Goal: Task Accomplishment & Management: Complete application form

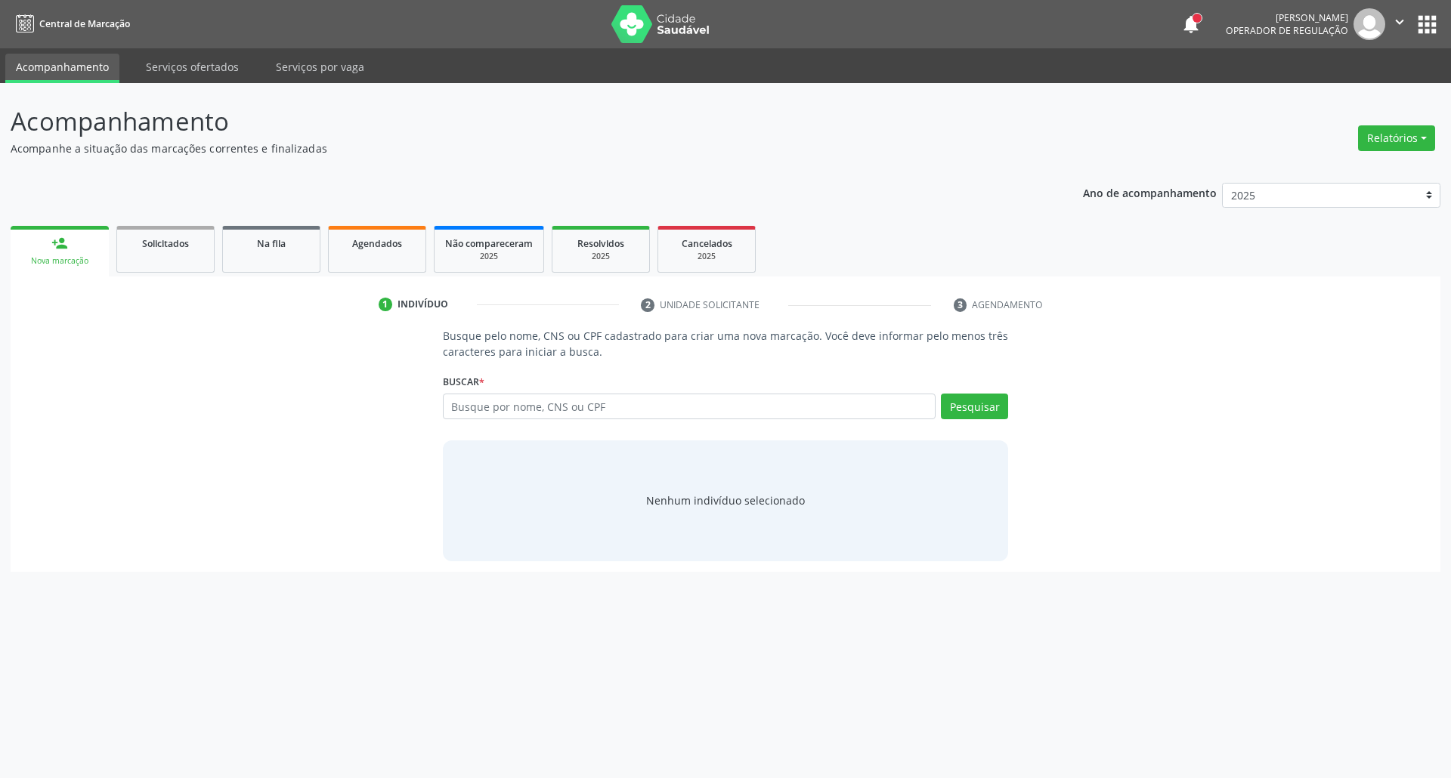
click at [590, 397] on input "text" at bounding box center [689, 407] width 493 height 26
click at [629, 399] on input "text" at bounding box center [689, 407] width 493 height 26
type input "04502759490"
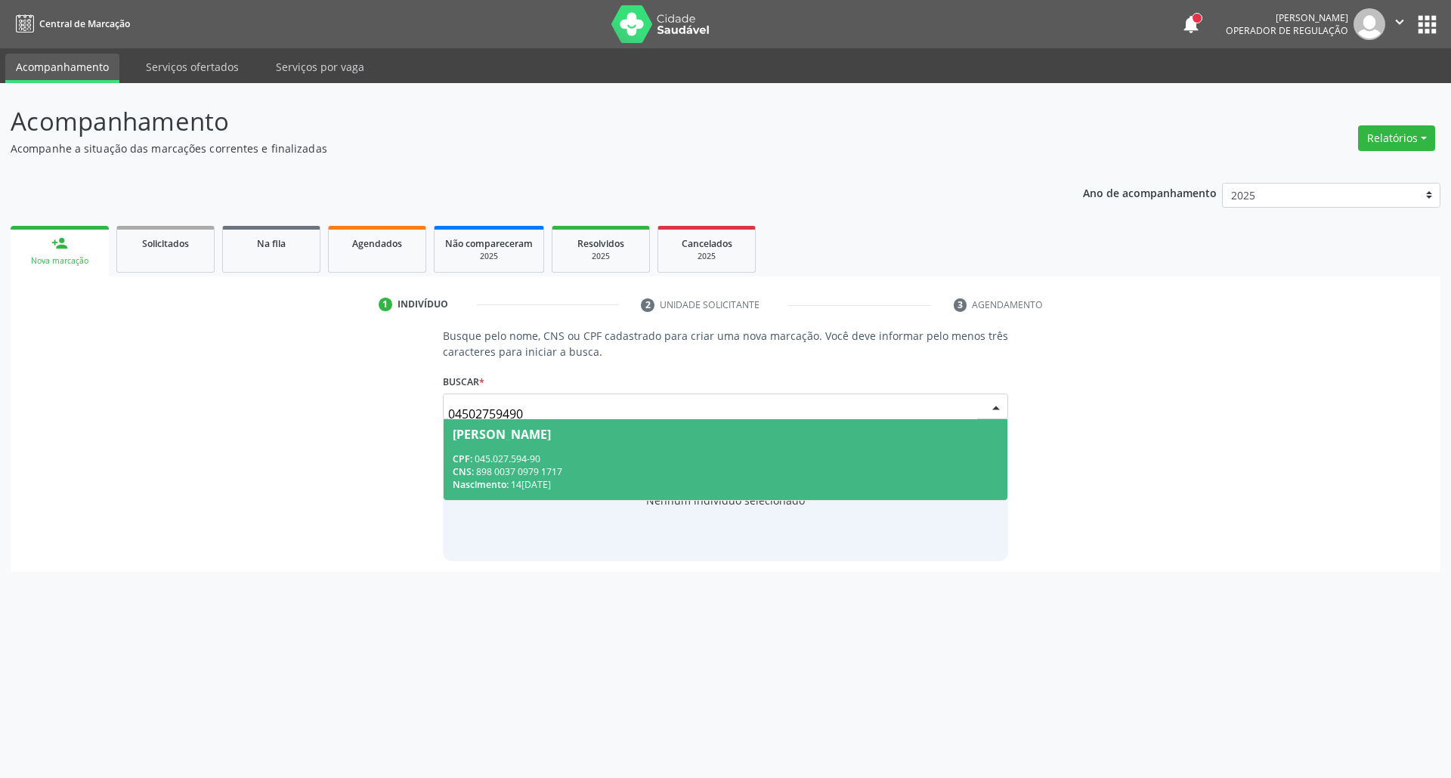
drag, startPoint x: 657, startPoint y: 469, endPoint x: 651, endPoint y: 478, distance: 10.7
click at [656, 471] on div "CNS: 898 0037 0979 1717" at bounding box center [726, 471] width 546 height 13
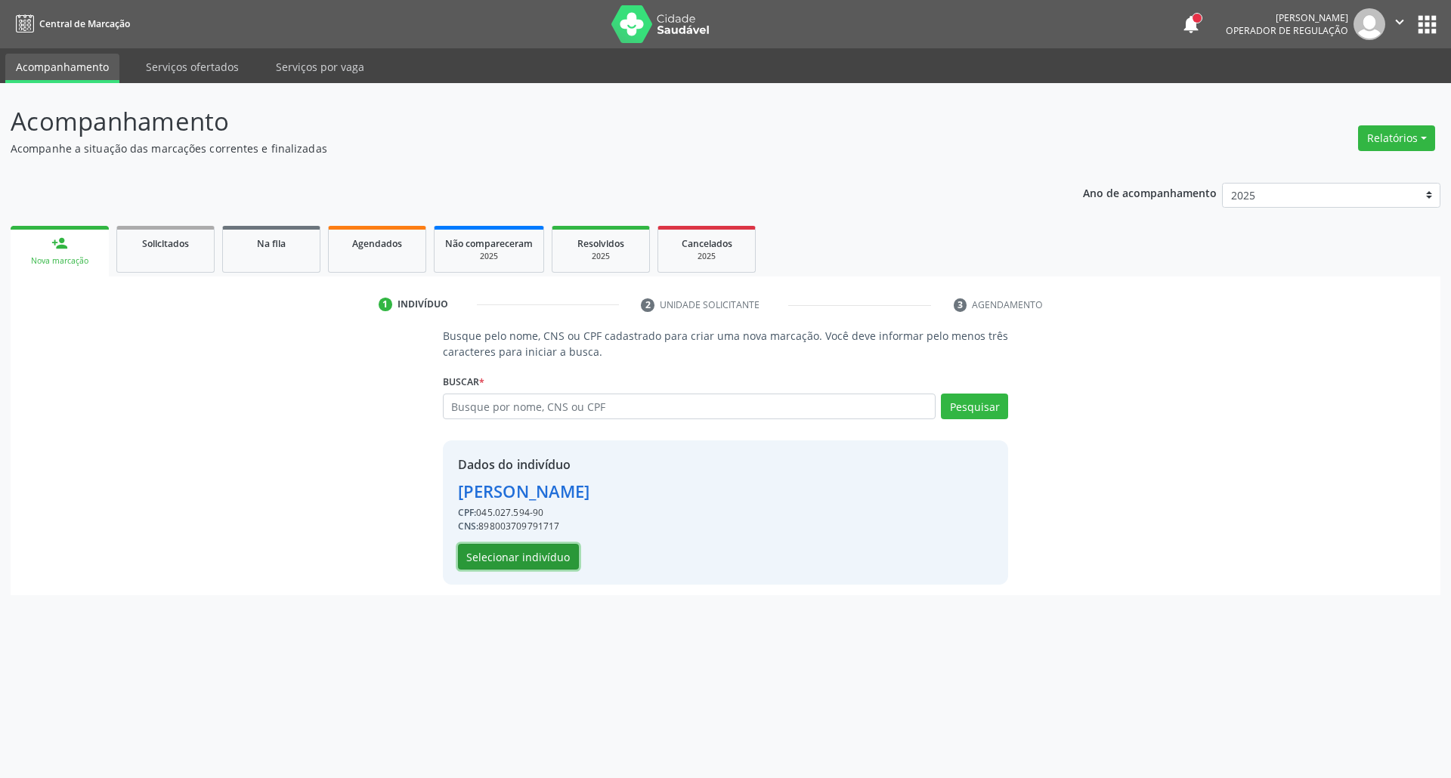
click at [539, 551] on button "Selecionar indivíduo" at bounding box center [518, 557] width 121 height 26
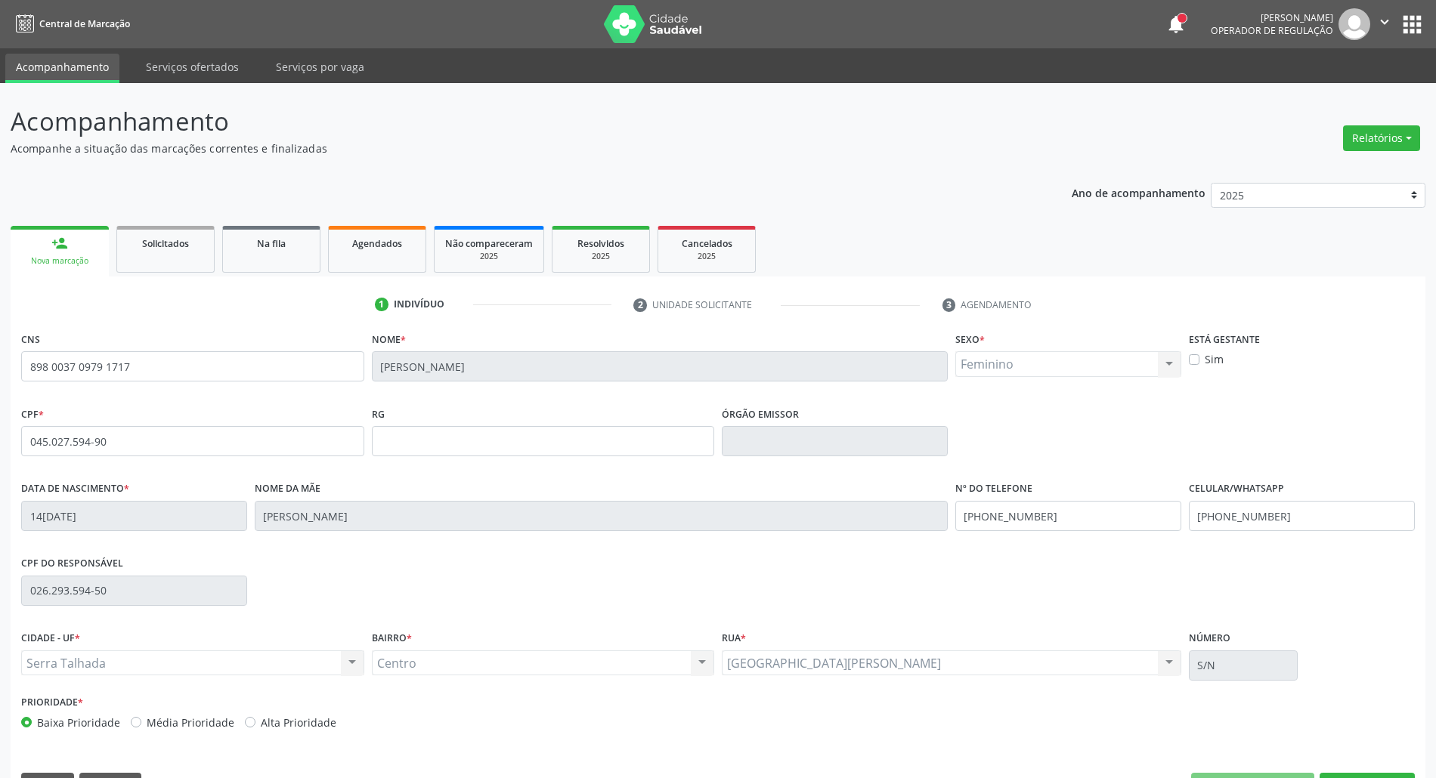
scroll to position [41, 0]
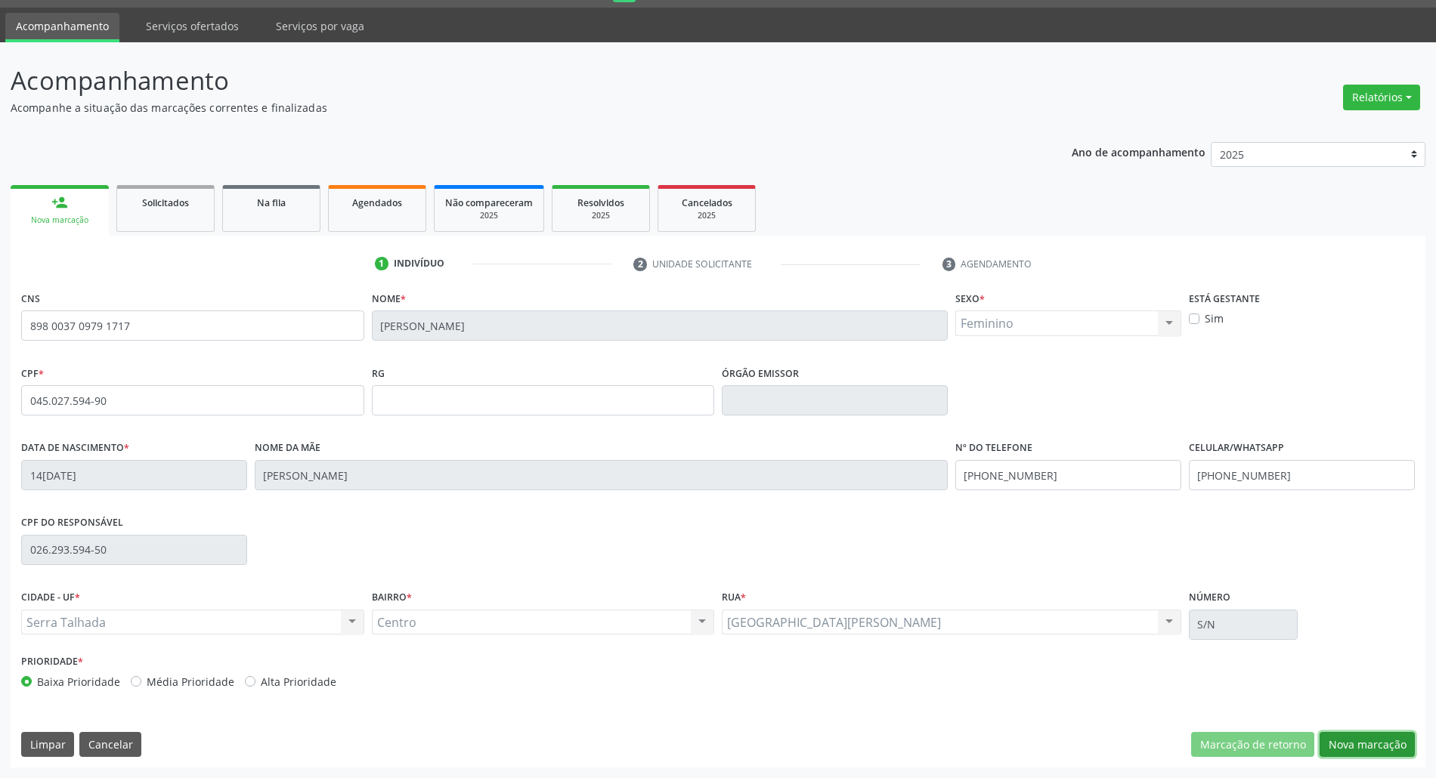
click at [1395, 742] on button "Nova marcação" at bounding box center [1366, 745] width 95 height 26
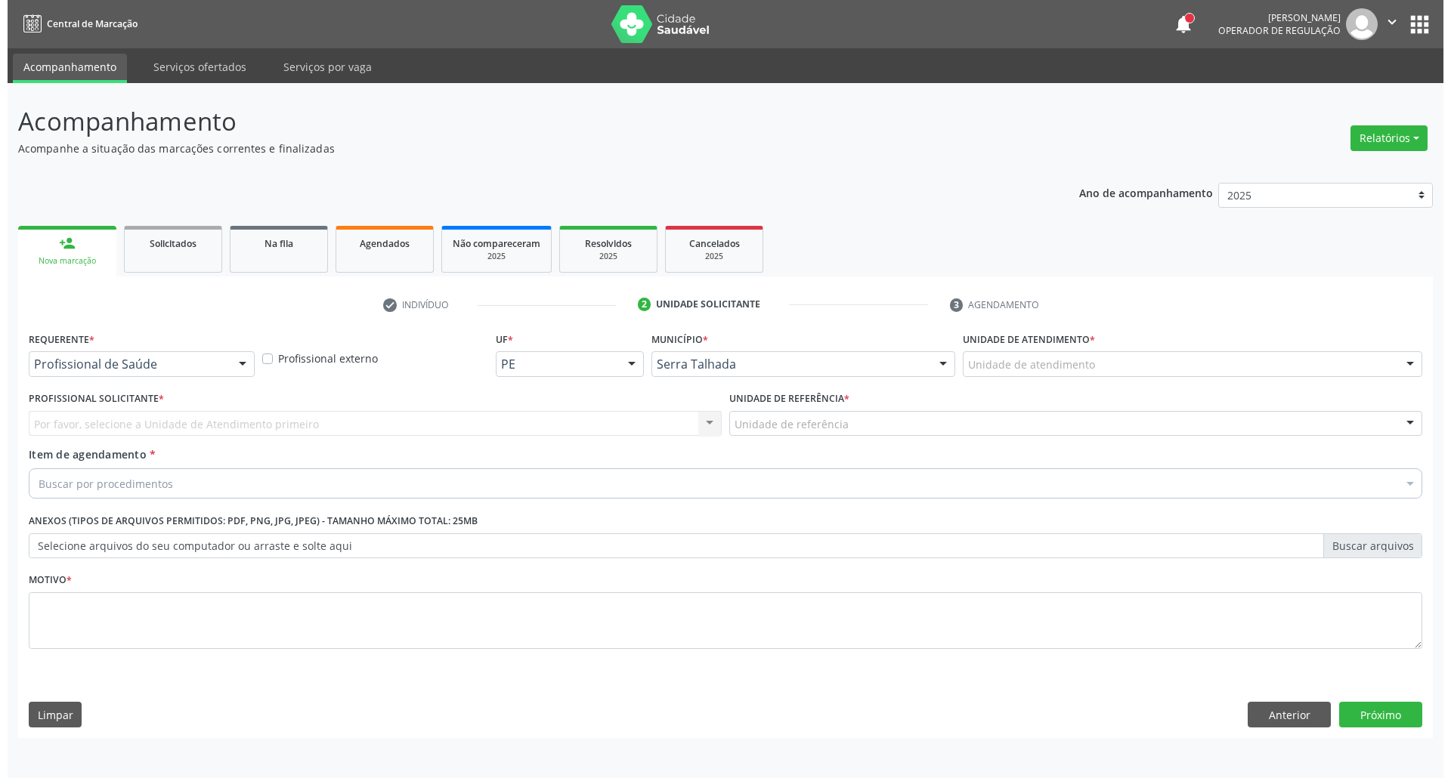
scroll to position [0, 0]
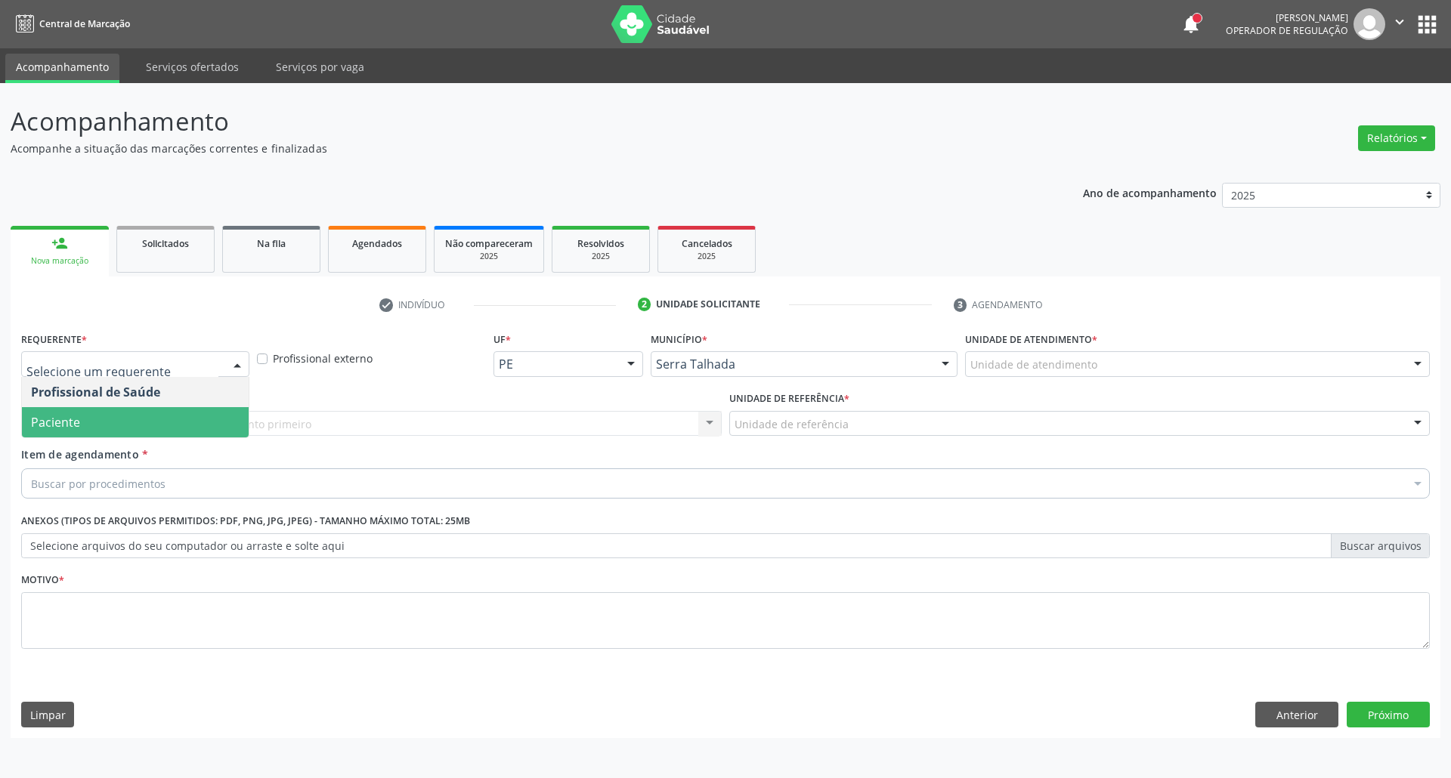
click at [130, 426] on span "Paciente" at bounding box center [135, 422] width 227 height 30
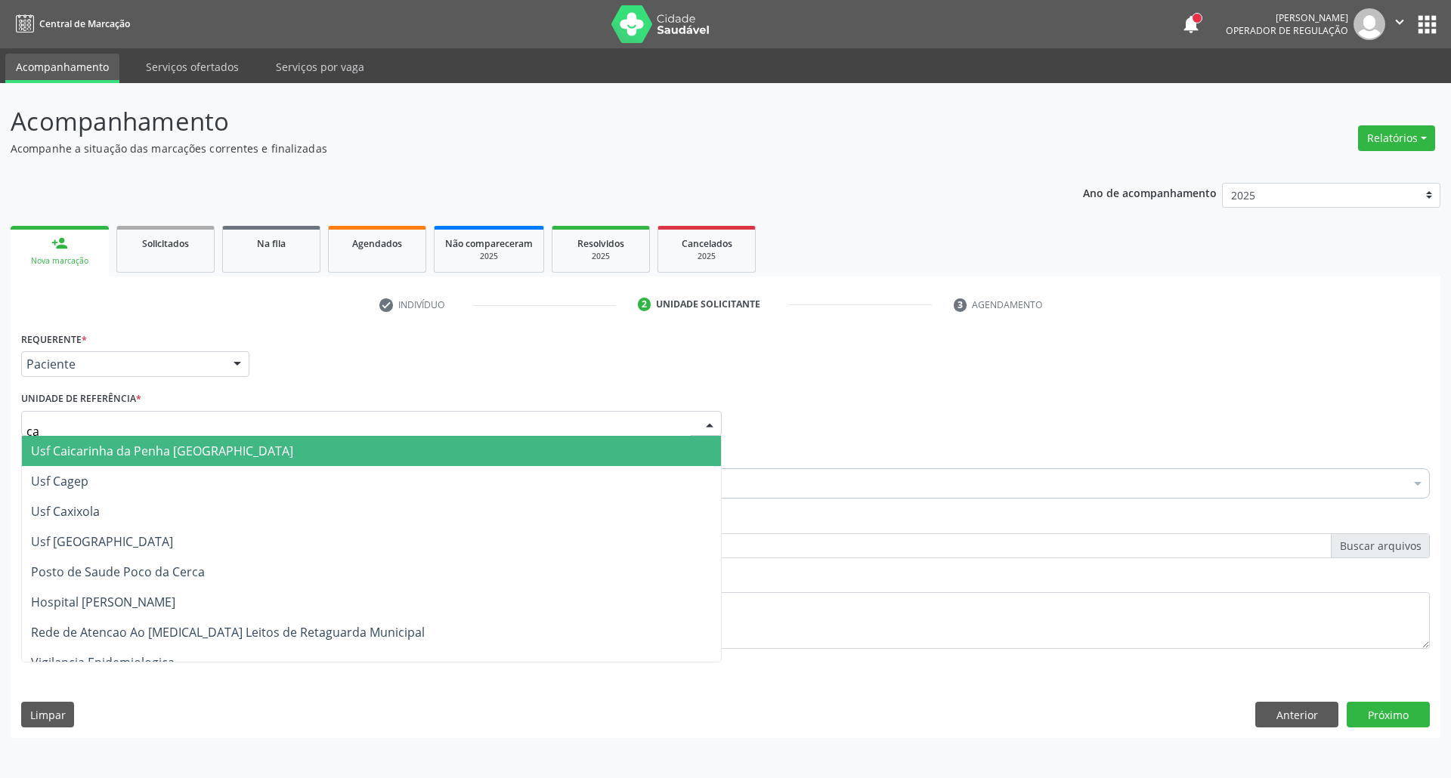
type input "cai"
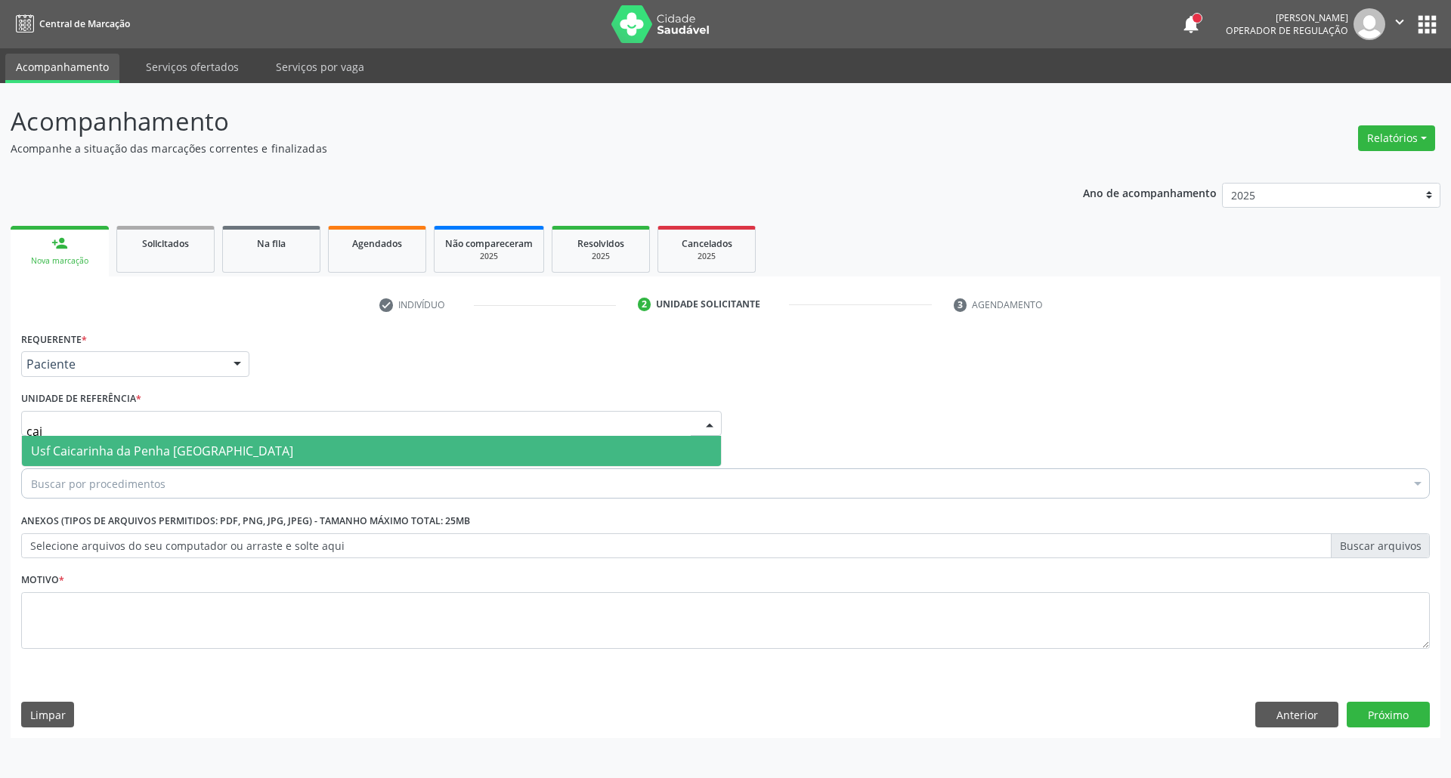
click at [119, 455] on span "Usf Caicarinha da Penha [GEOGRAPHIC_DATA]" at bounding box center [162, 451] width 262 height 17
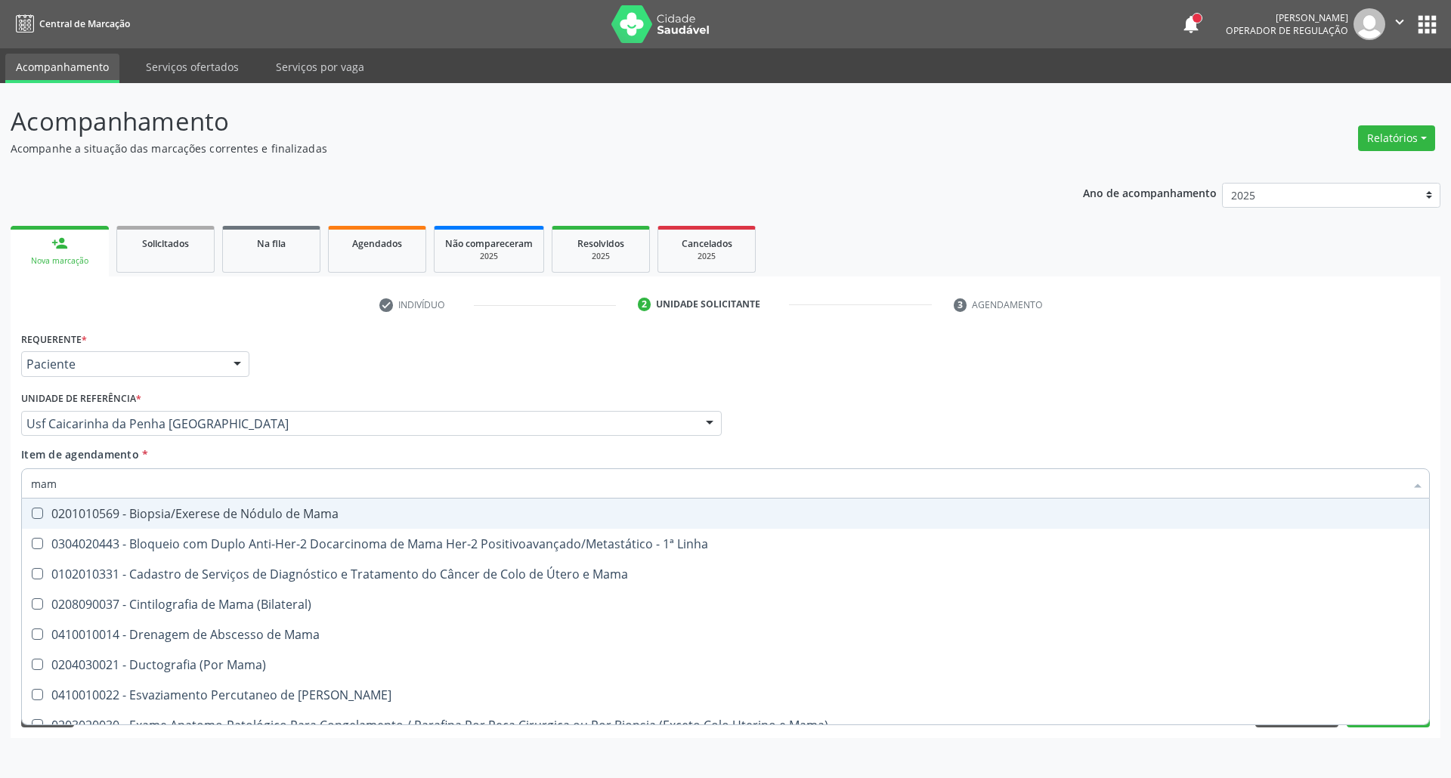
type input "mama"
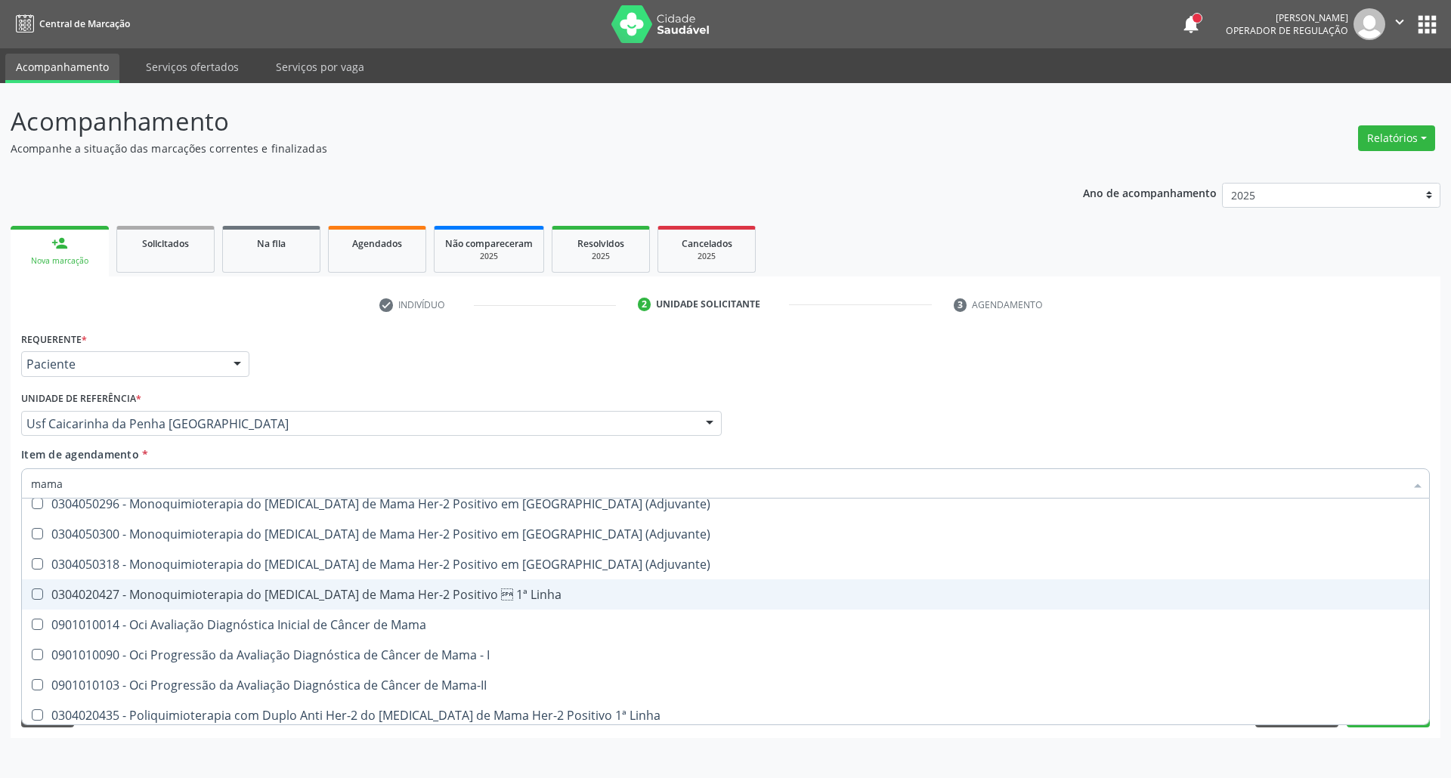
scroll to position [1285, 0]
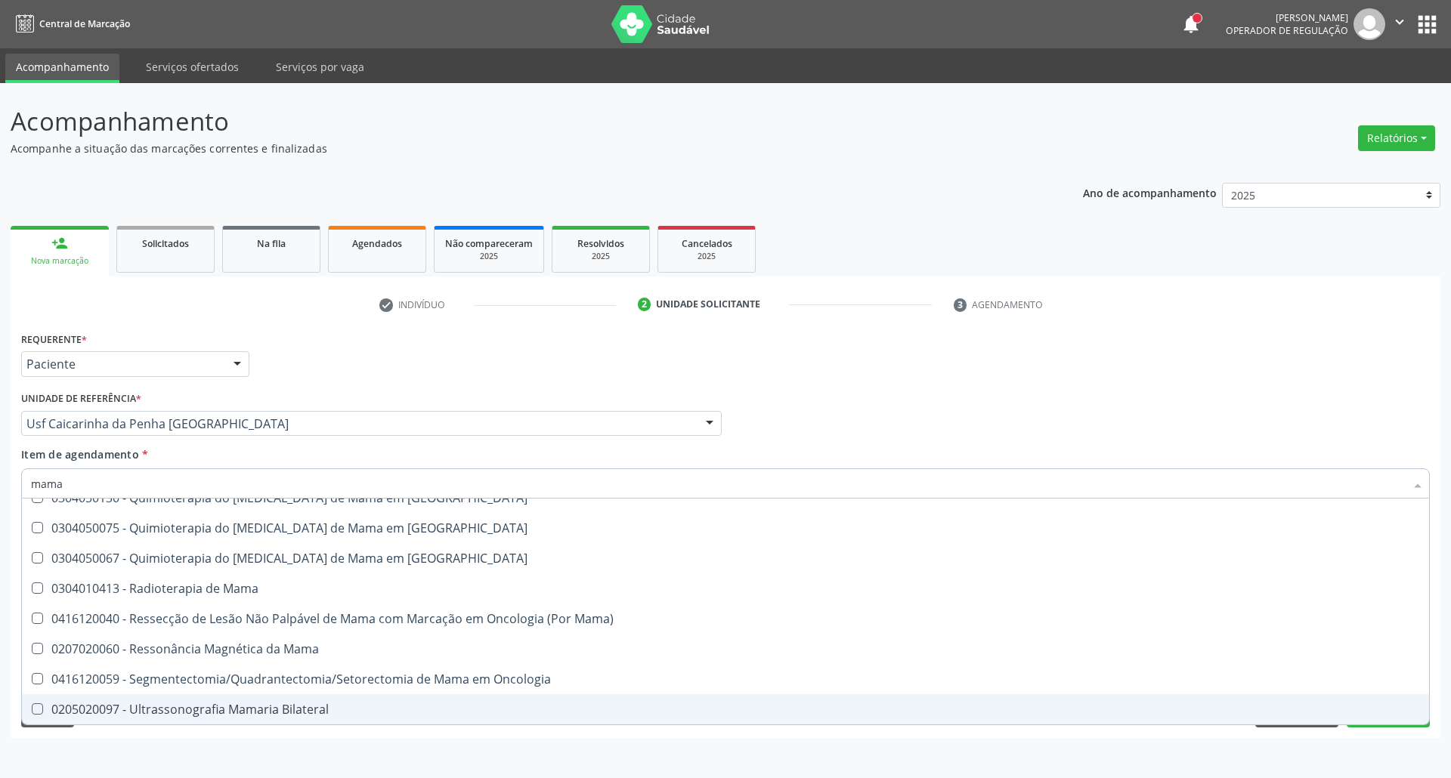
click at [184, 709] on div "0205020097 - Ultrassonografia Mamaria Bilateral" at bounding box center [725, 709] width 1389 height 12
checkbox Bilateral "true"
click at [183, 741] on div "Acompanhamento Acompanhe a situação das marcações correntes e finalizadas Relat…" at bounding box center [725, 430] width 1451 height 695
checkbox Linha "true"
checkbox Bilateral "false"
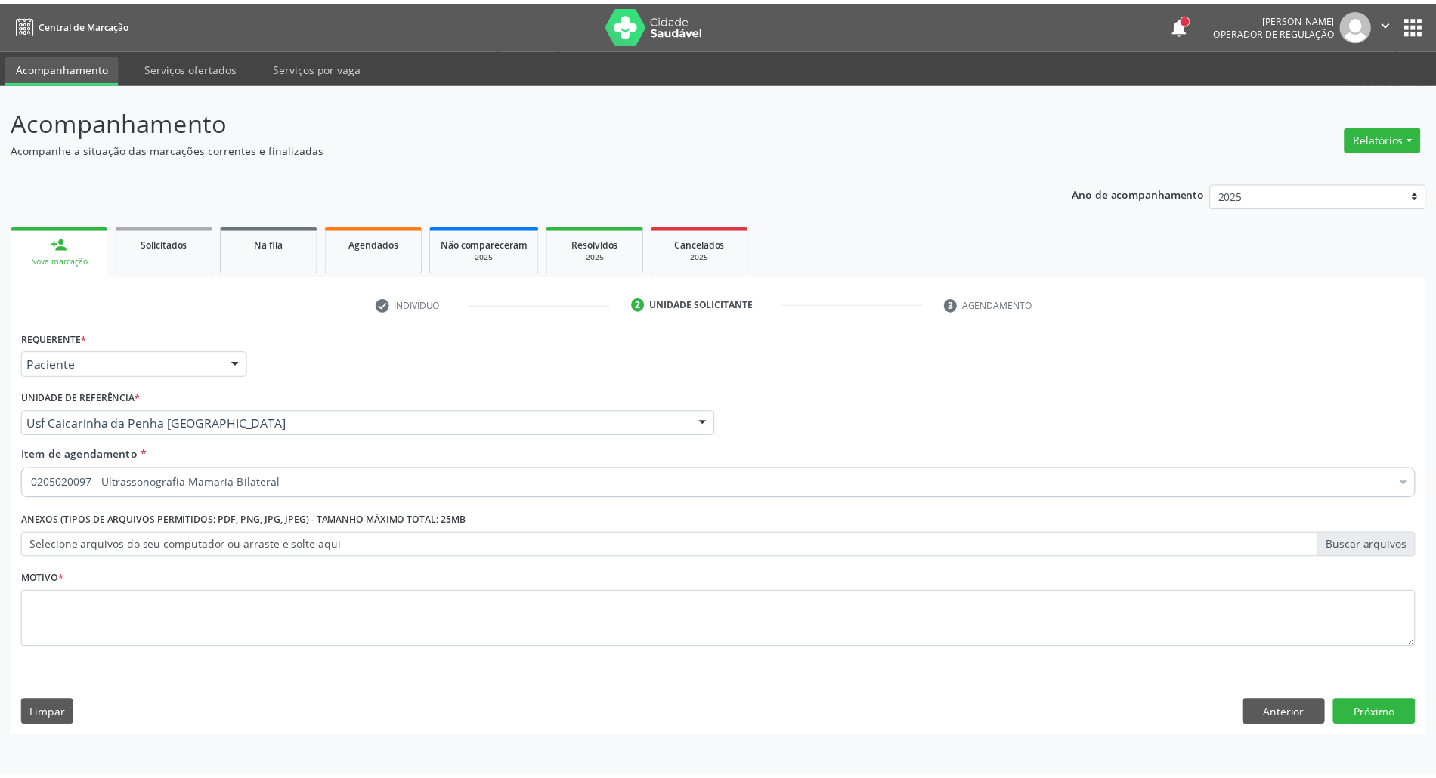
scroll to position [0, 0]
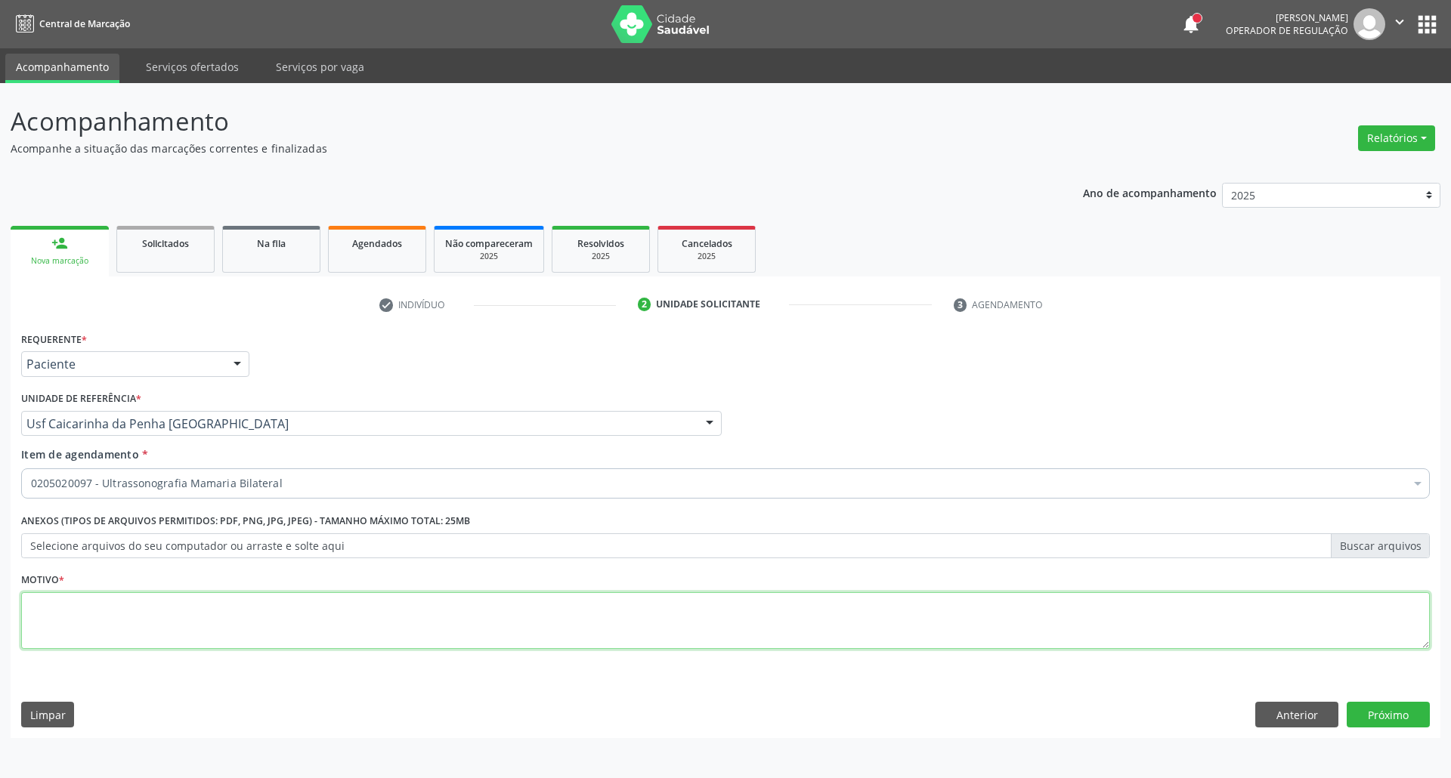
click at [230, 617] on textarea at bounding box center [725, 620] width 1408 height 57
type textarea "."
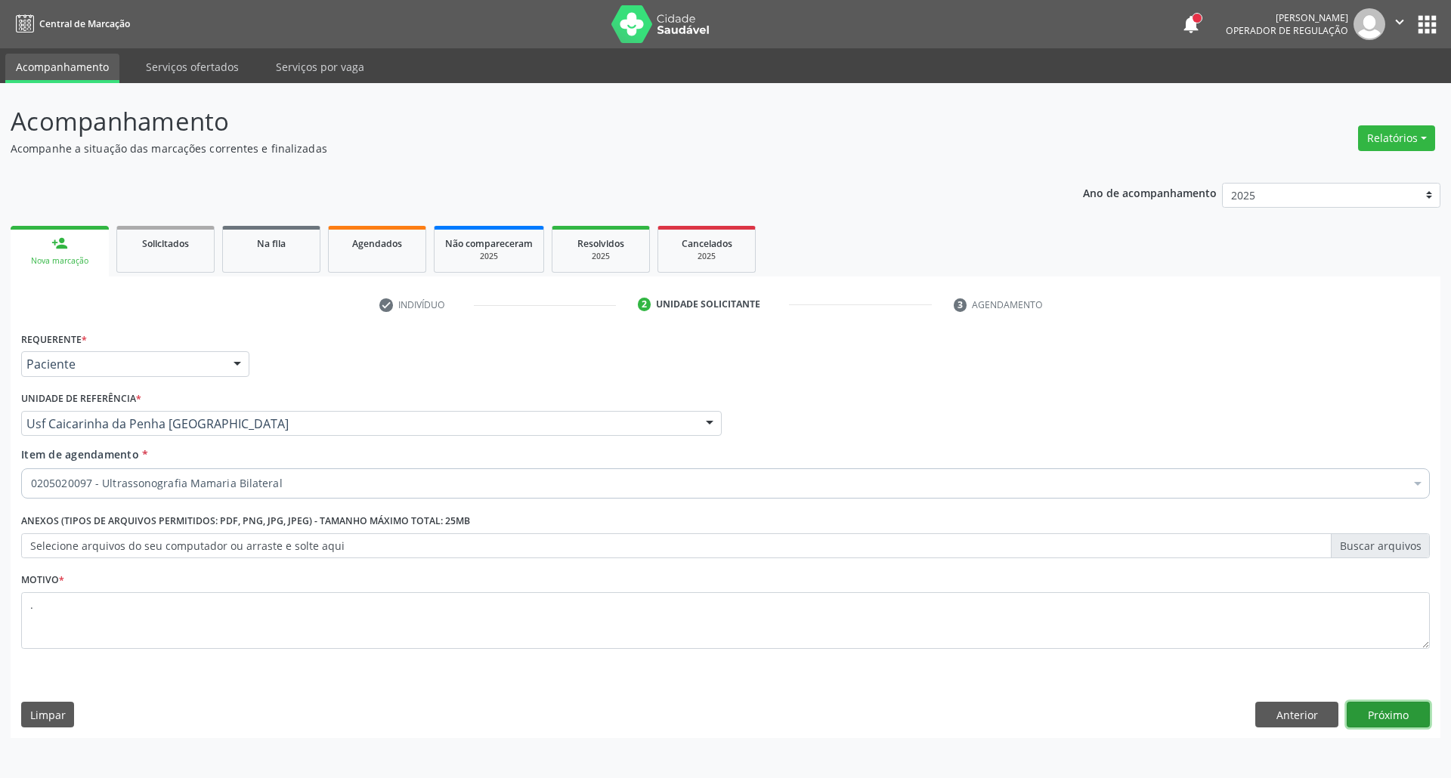
click at [1406, 720] on button "Próximo" at bounding box center [1387, 715] width 83 height 26
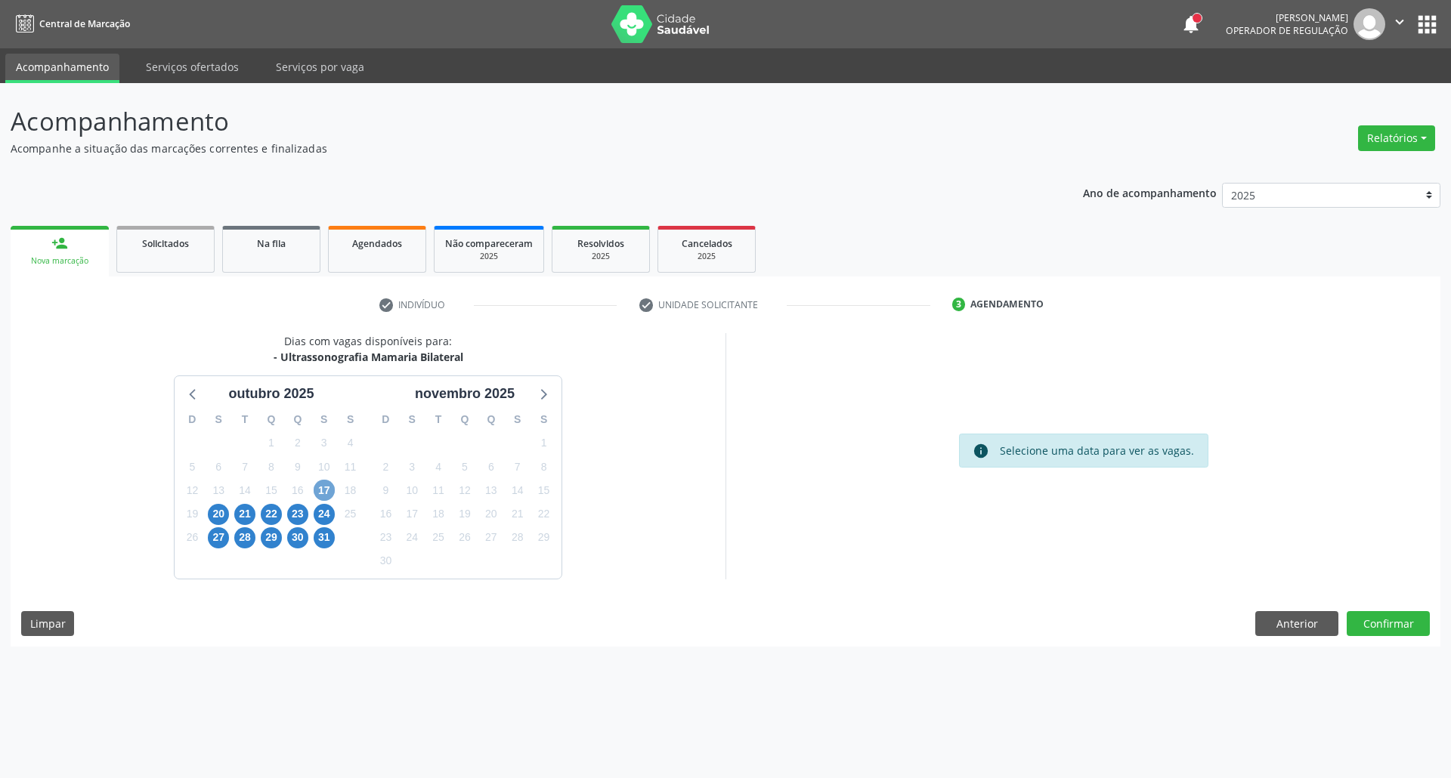
click at [326, 490] on span "17" at bounding box center [324, 490] width 21 height 21
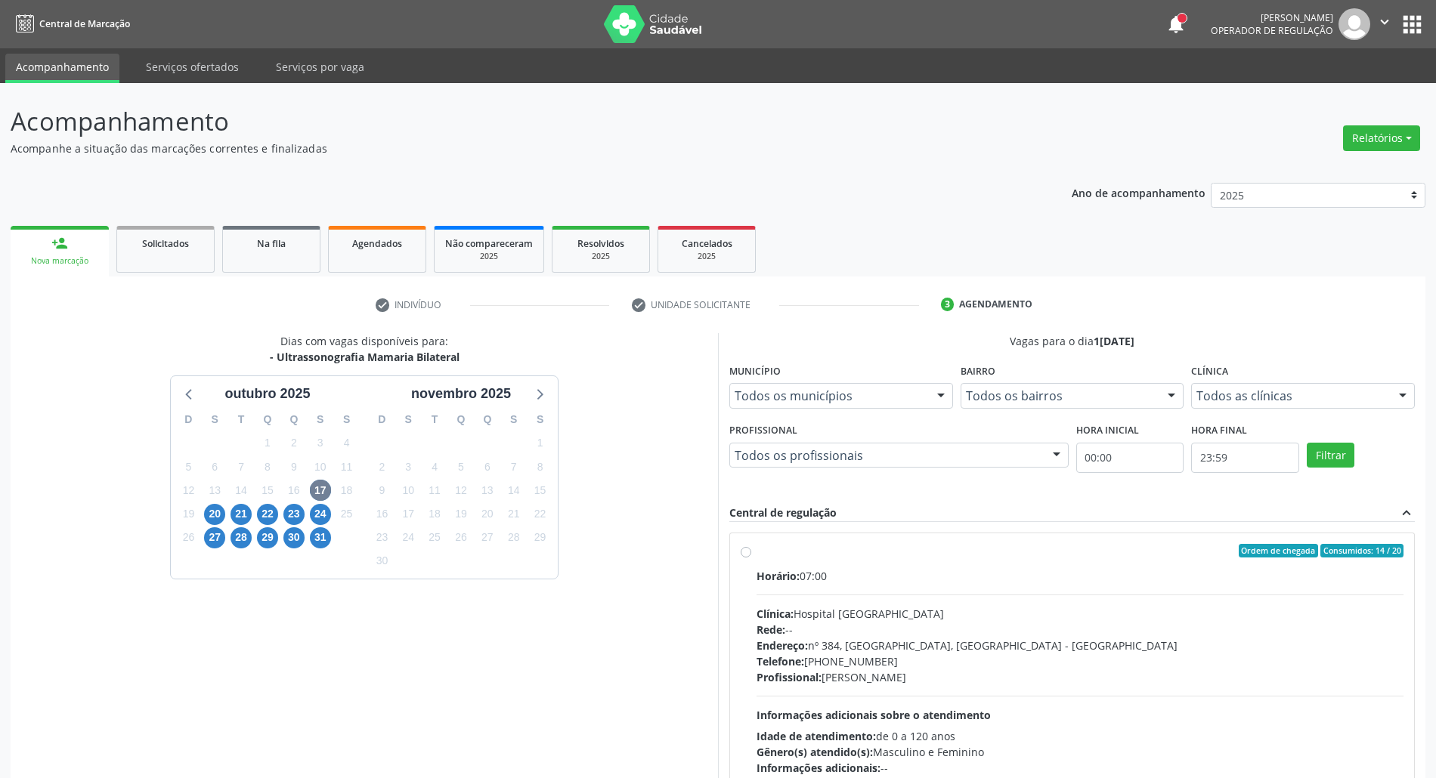
click at [954, 572] on div "Horário: 07:00" at bounding box center [1079, 576] width 647 height 16
click at [751, 558] on input "Ordem de chegada Consumidos: 14 / 20 Horário: 07:00 Clínica: Hospital [GEOGRAPH…" at bounding box center [745, 551] width 11 height 14
radio input "true"
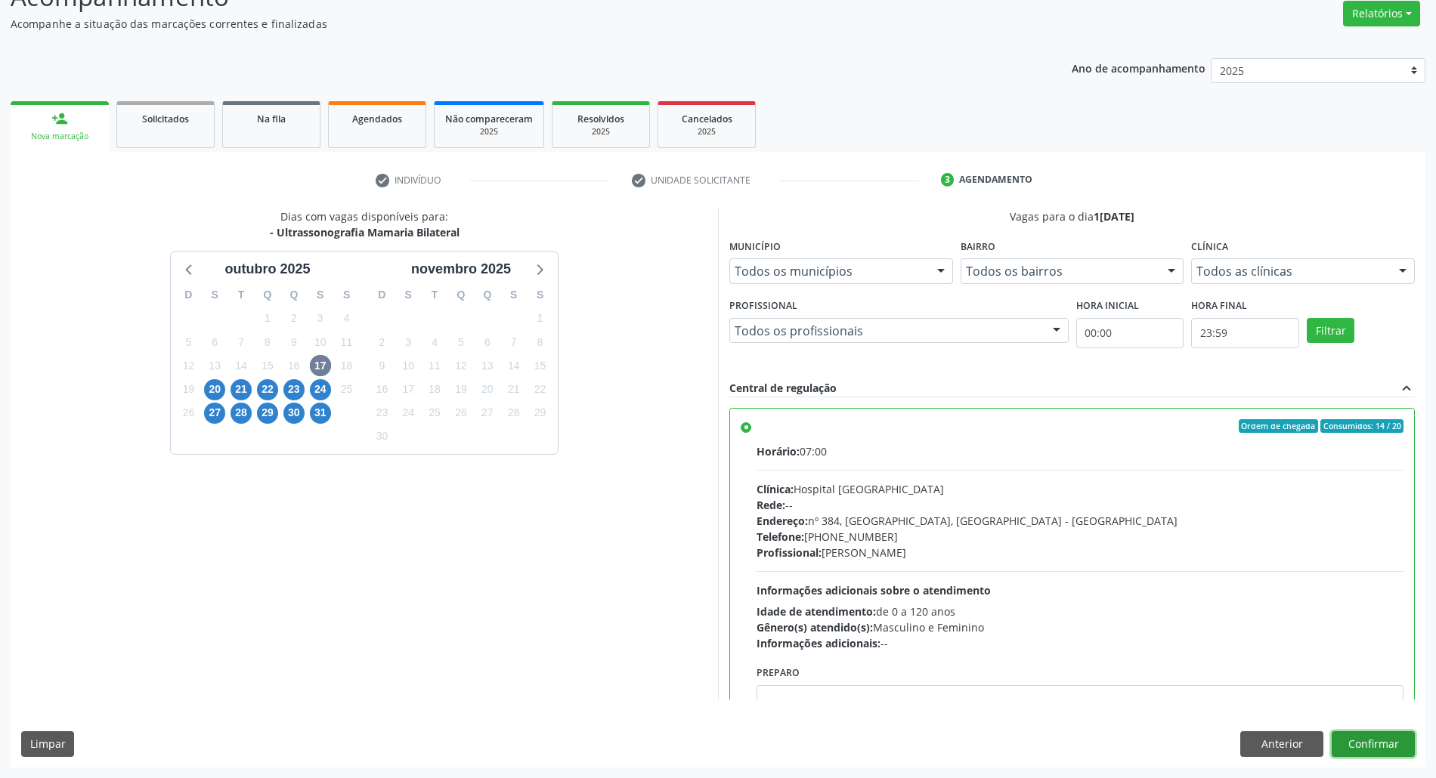
click at [1366, 741] on button "Confirmar" at bounding box center [1372, 744] width 83 height 26
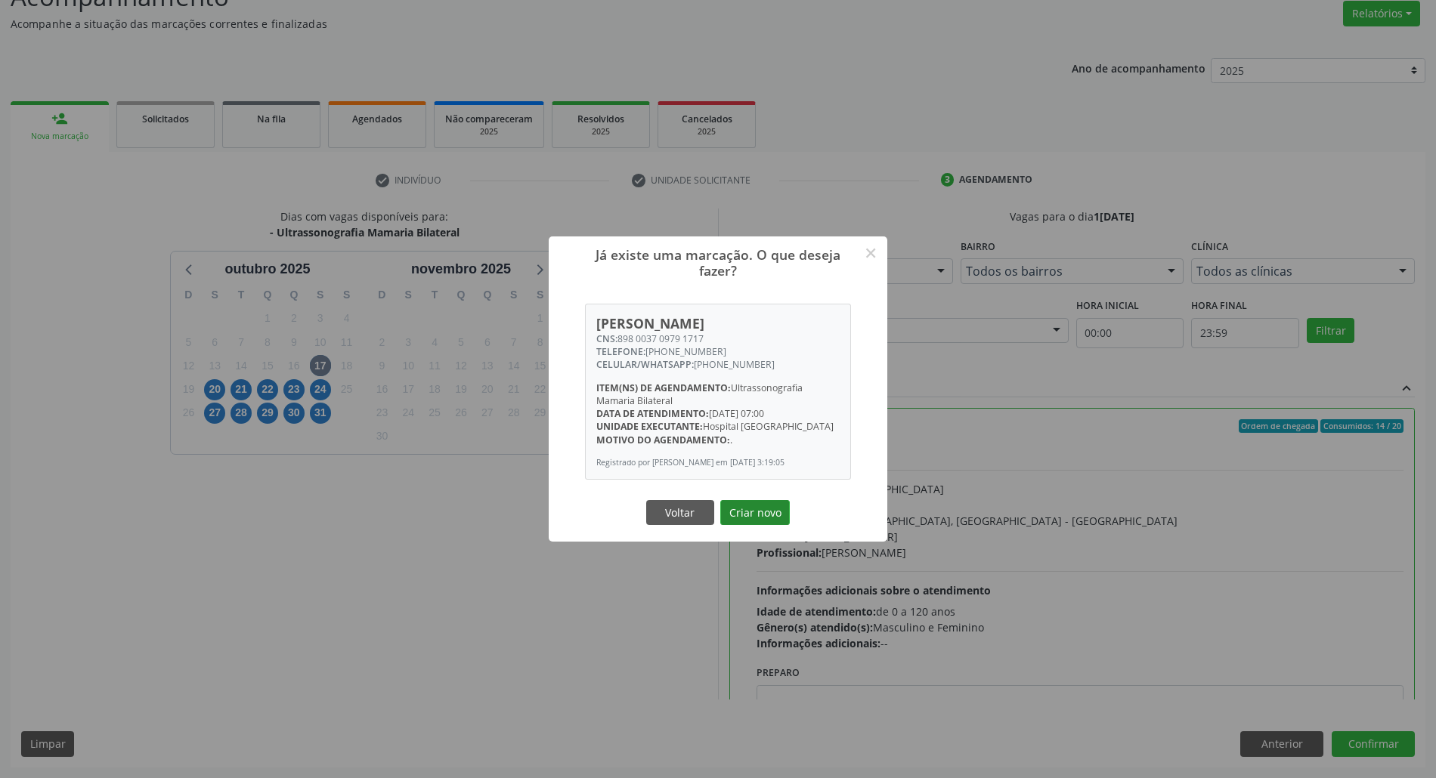
click at [763, 521] on button "Criar novo" at bounding box center [755, 513] width 70 height 26
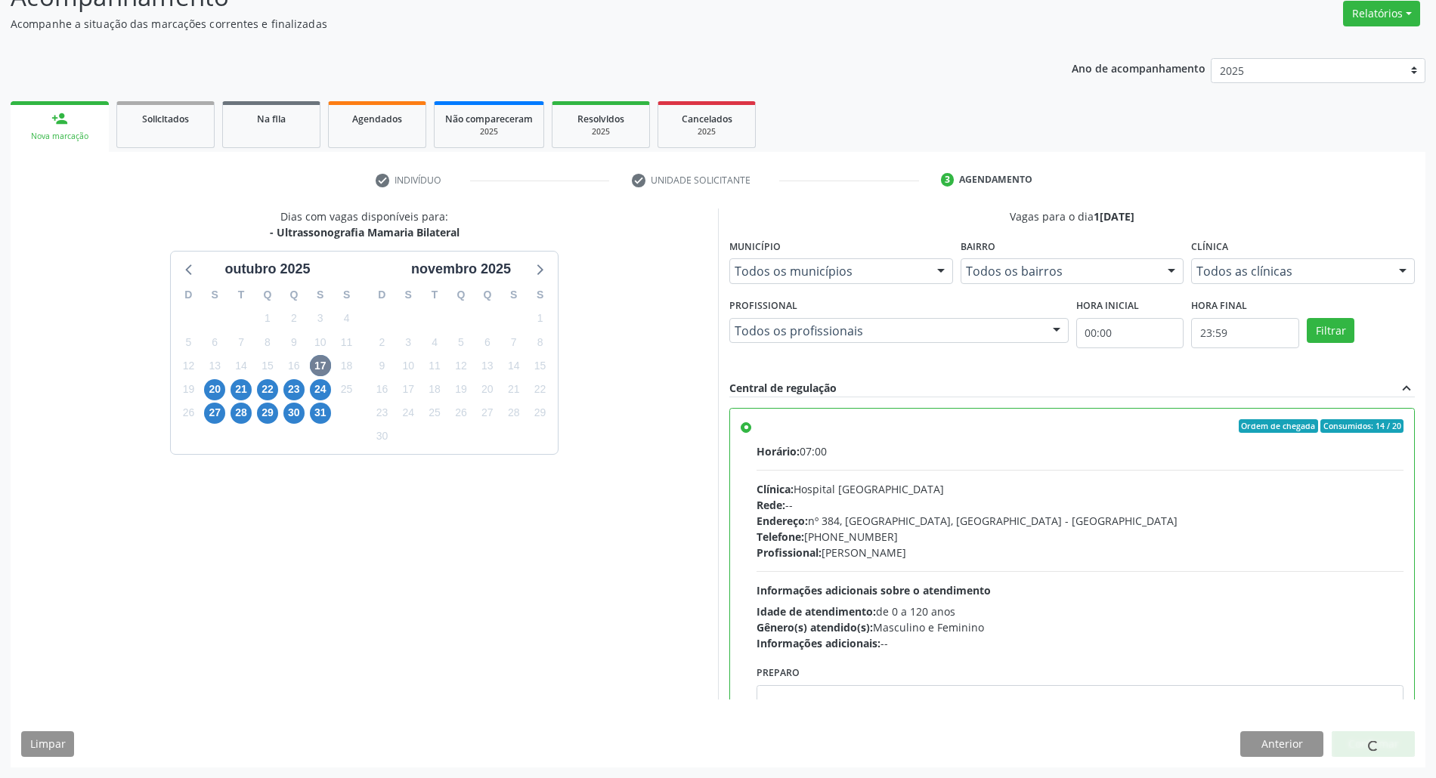
scroll to position [0, 0]
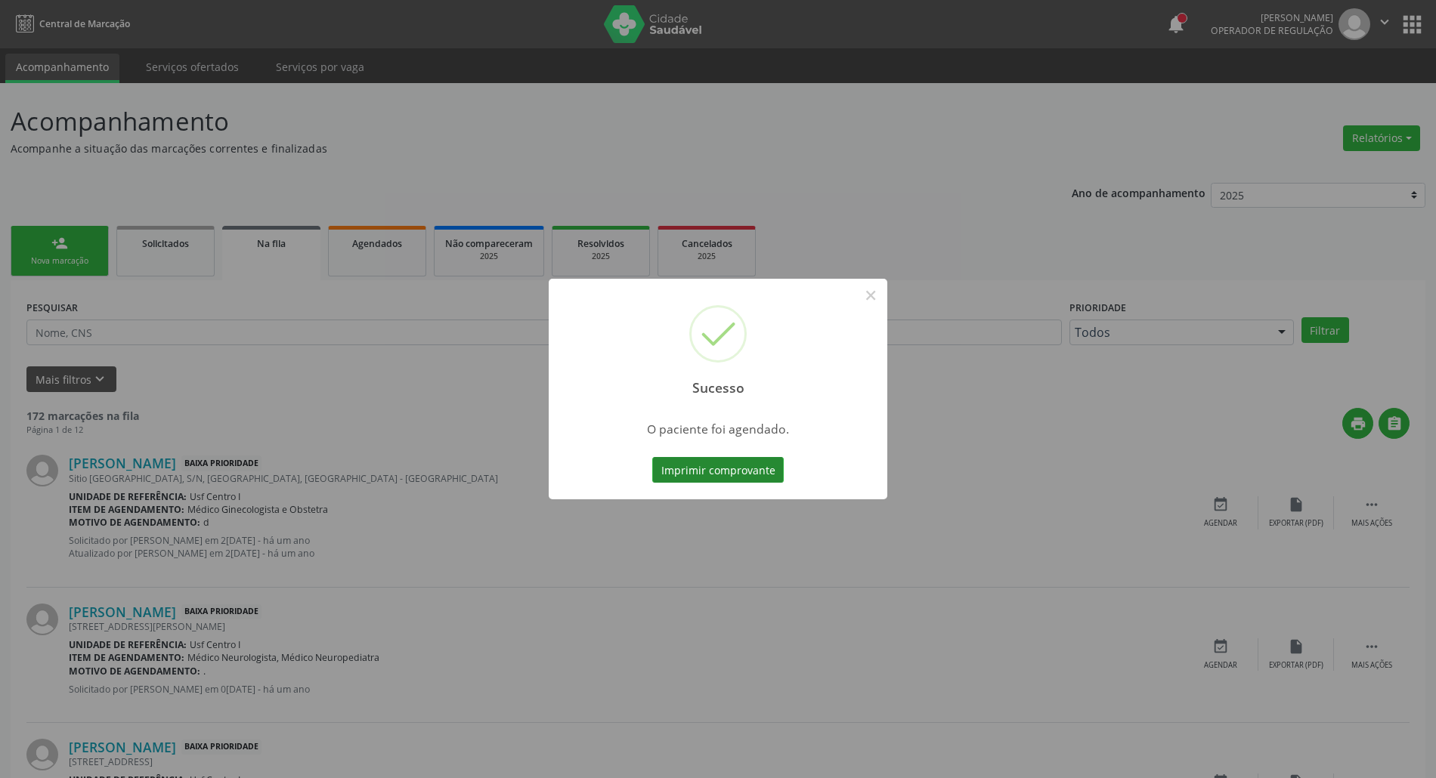
click at [754, 476] on button "Imprimir comprovante" at bounding box center [717, 470] width 131 height 26
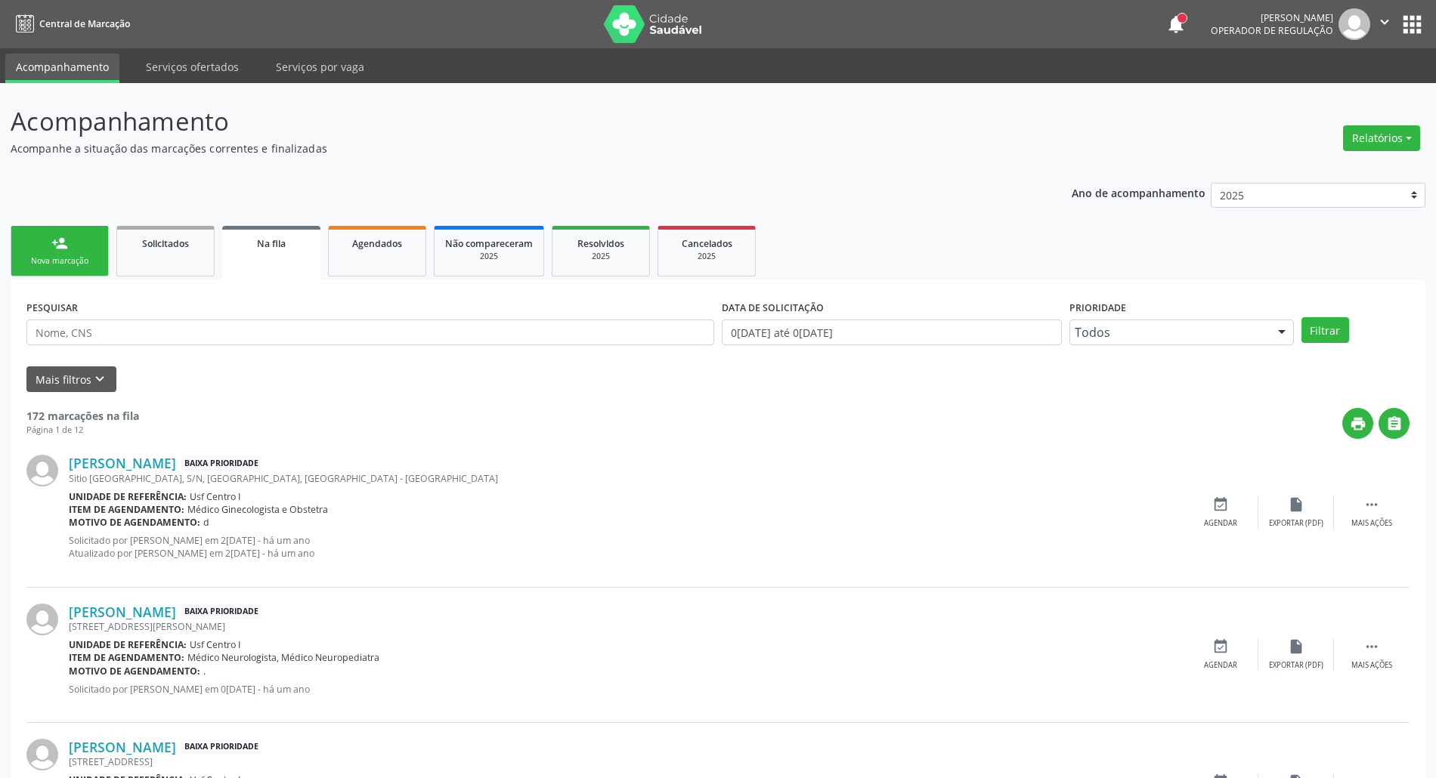
click at [39, 255] on div "Nova marcação" at bounding box center [60, 260] width 76 height 11
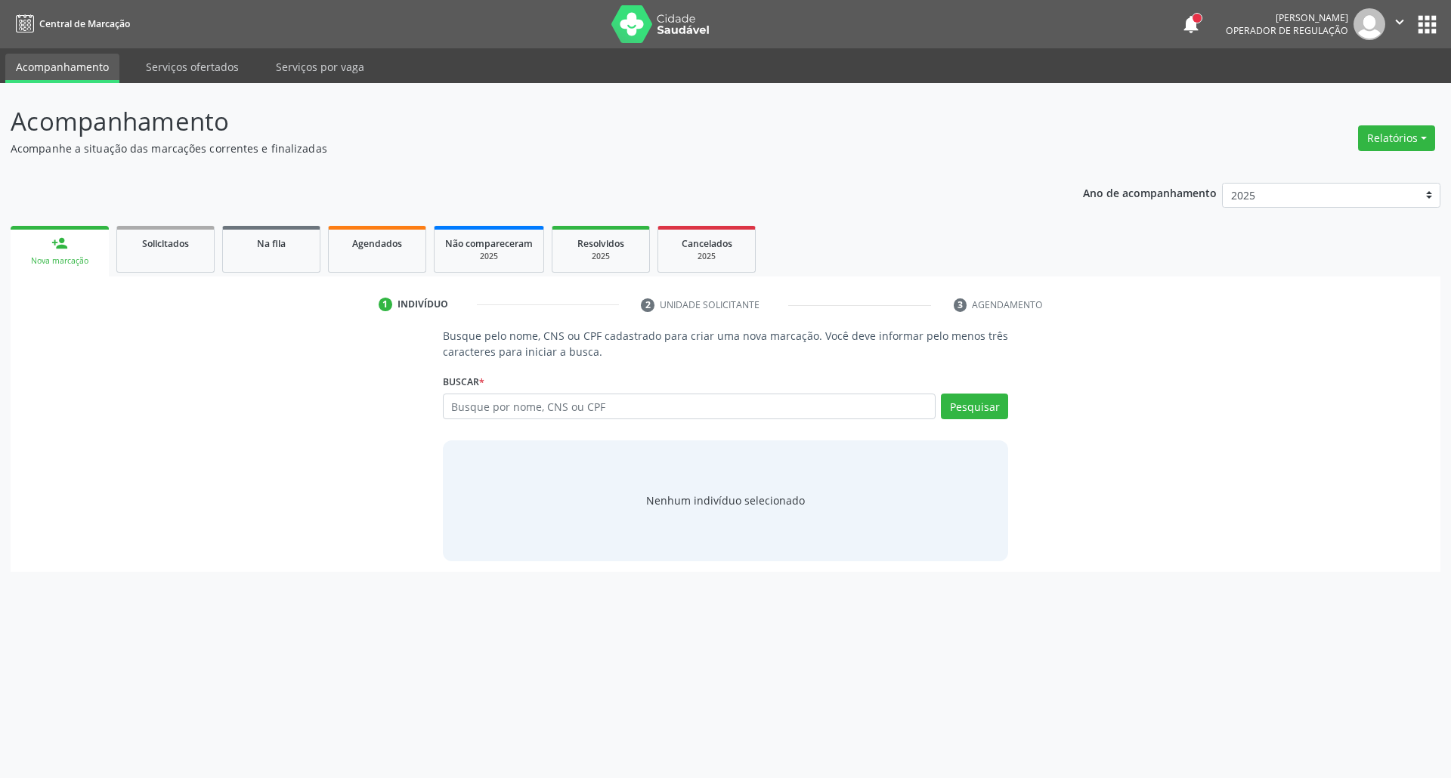
click at [1258, 623] on div "Acompanhamento Acompanhe a situação das marcações correntes e finalizadas Relat…" at bounding box center [725, 430] width 1451 height 695
click at [475, 406] on input "text" at bounding box center [689, 407] width 493 height 26
type input "84728035468"
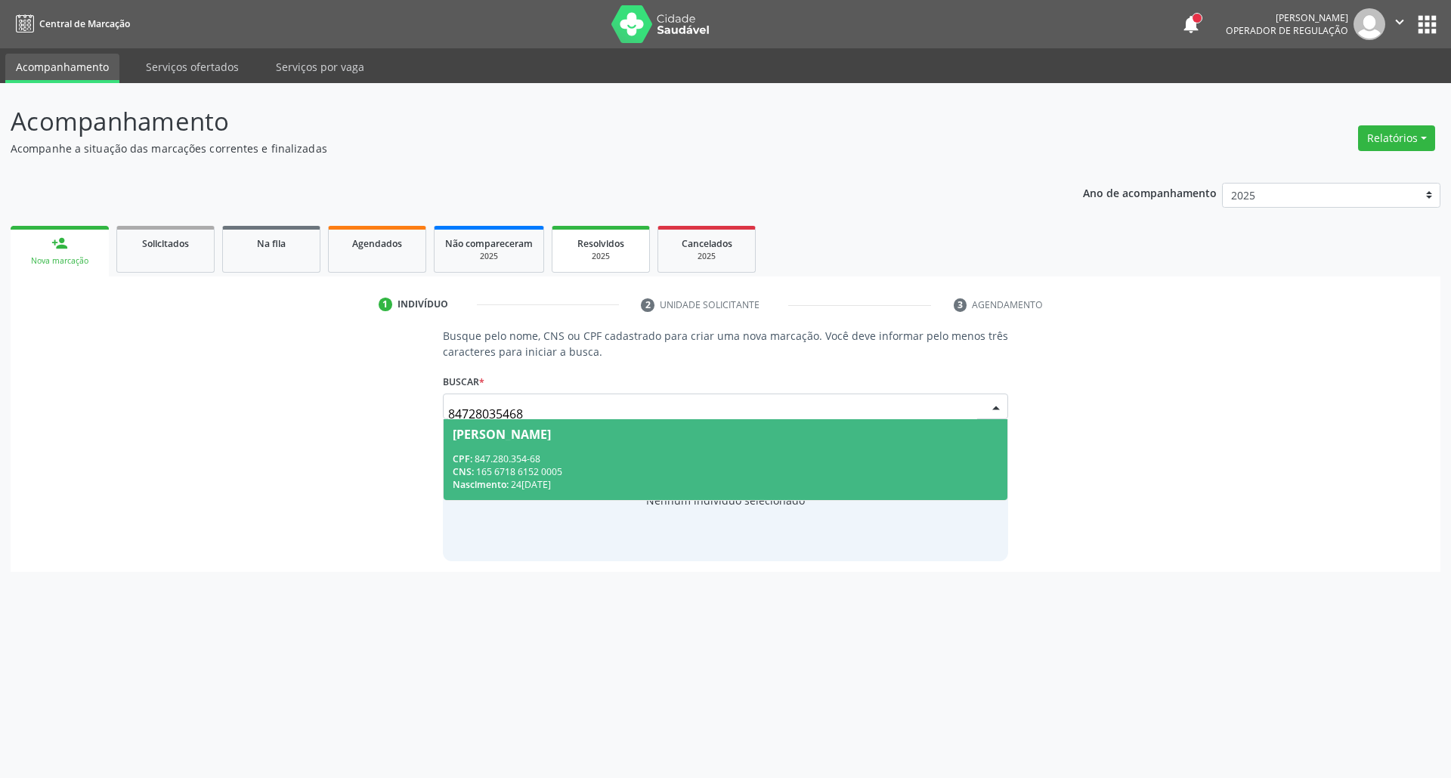
drag, startPoint x: 499, startPoint y: 461, endPoint x: 617, endPoint y: 245, distance: 245.8
click at [499, 453] on div "CPF: 847.280.354-68" at bounding box center [726, 459] width 546 height 13
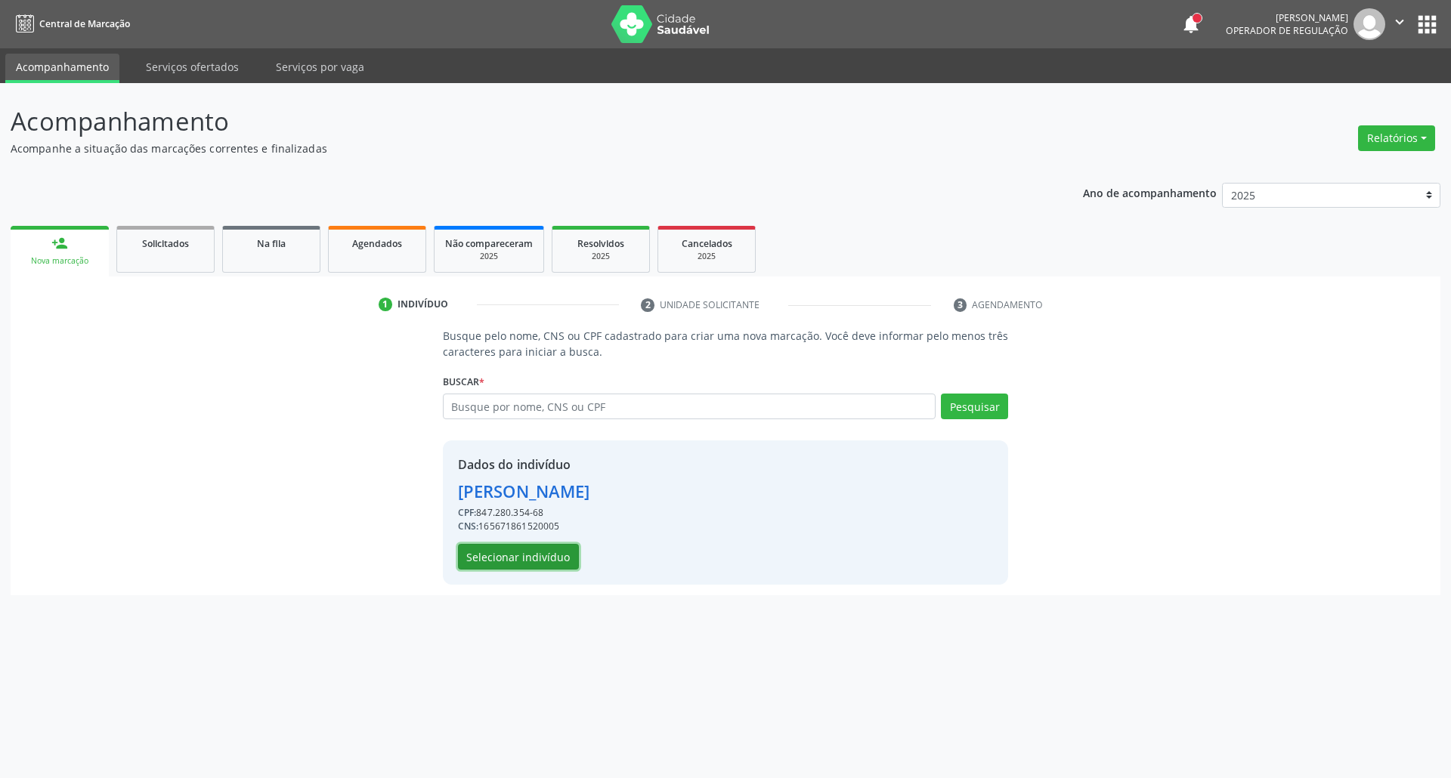
click at [560, 549] on button "Selecionar indivíduo" at bounding box center [518, 557] width 121 height 26
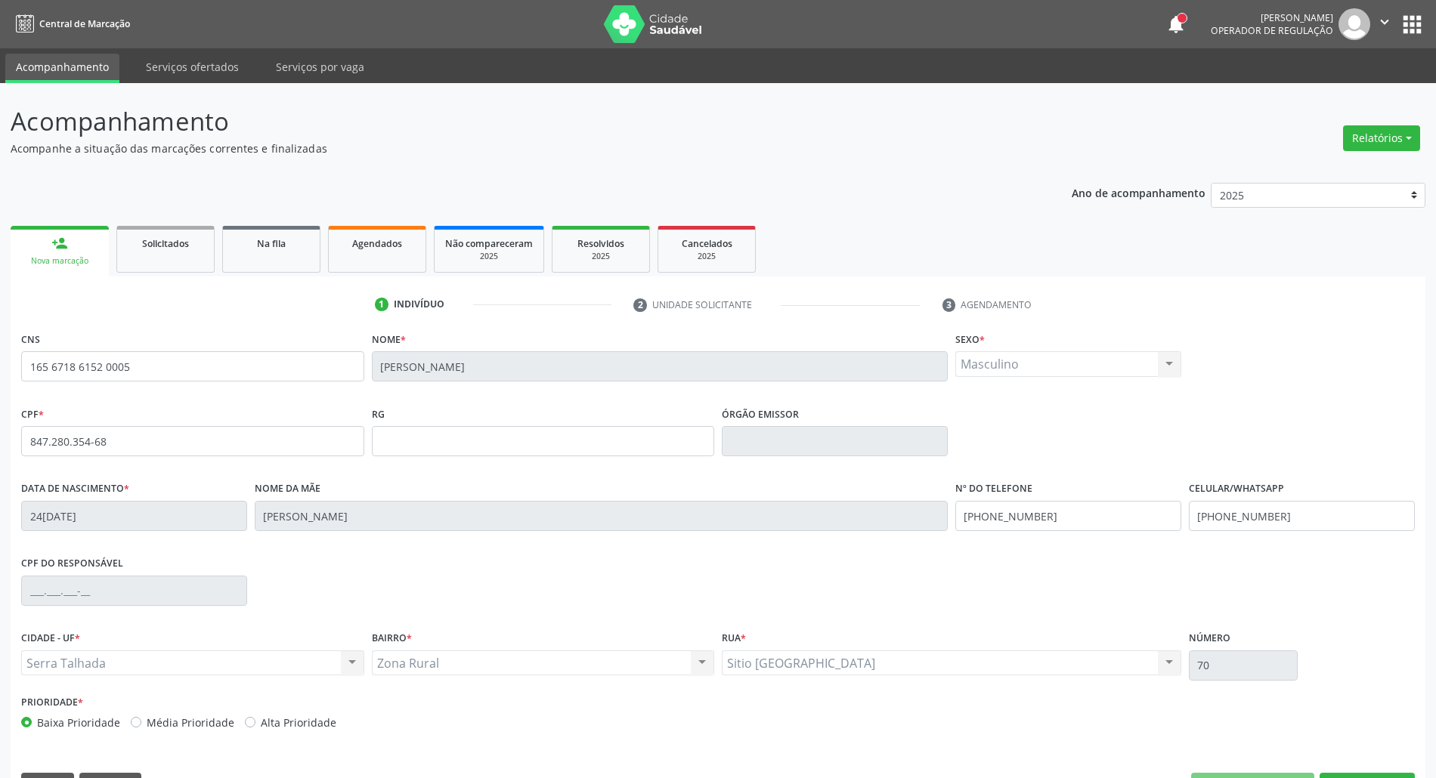
scroll to position [41, 0]
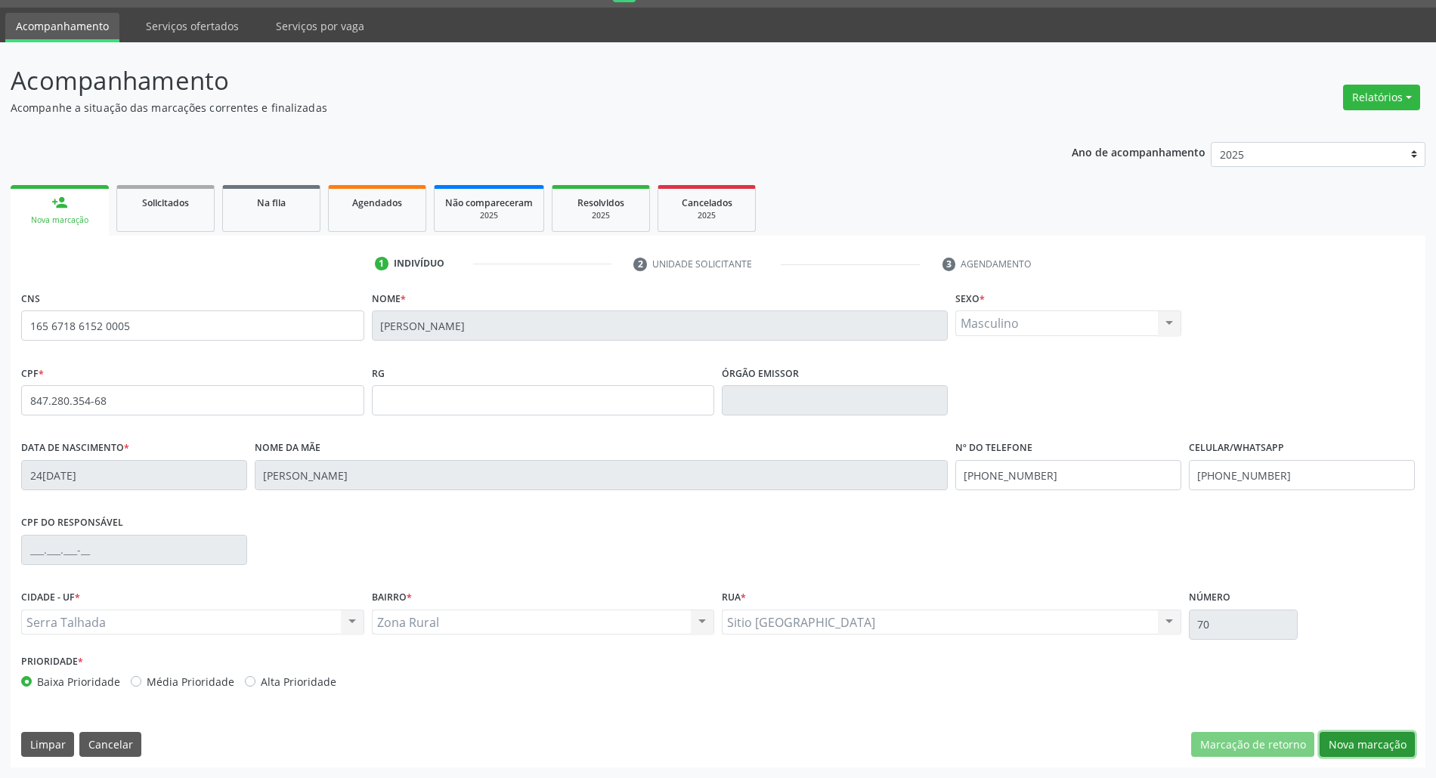
click at [1402, 741] on button "Nova marcação" at bounding box center [1366, 745] width 95 height 26
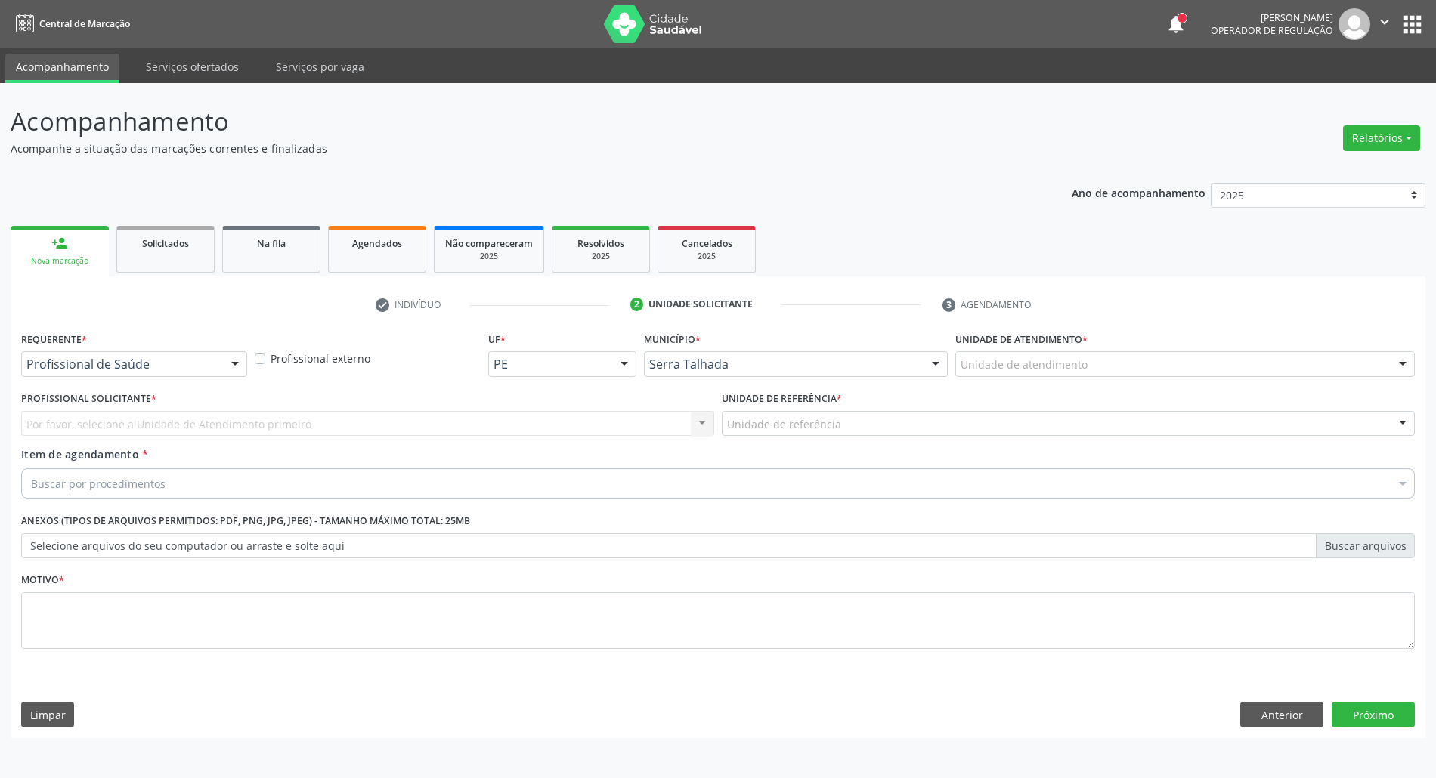
scroll to position [0, 0]
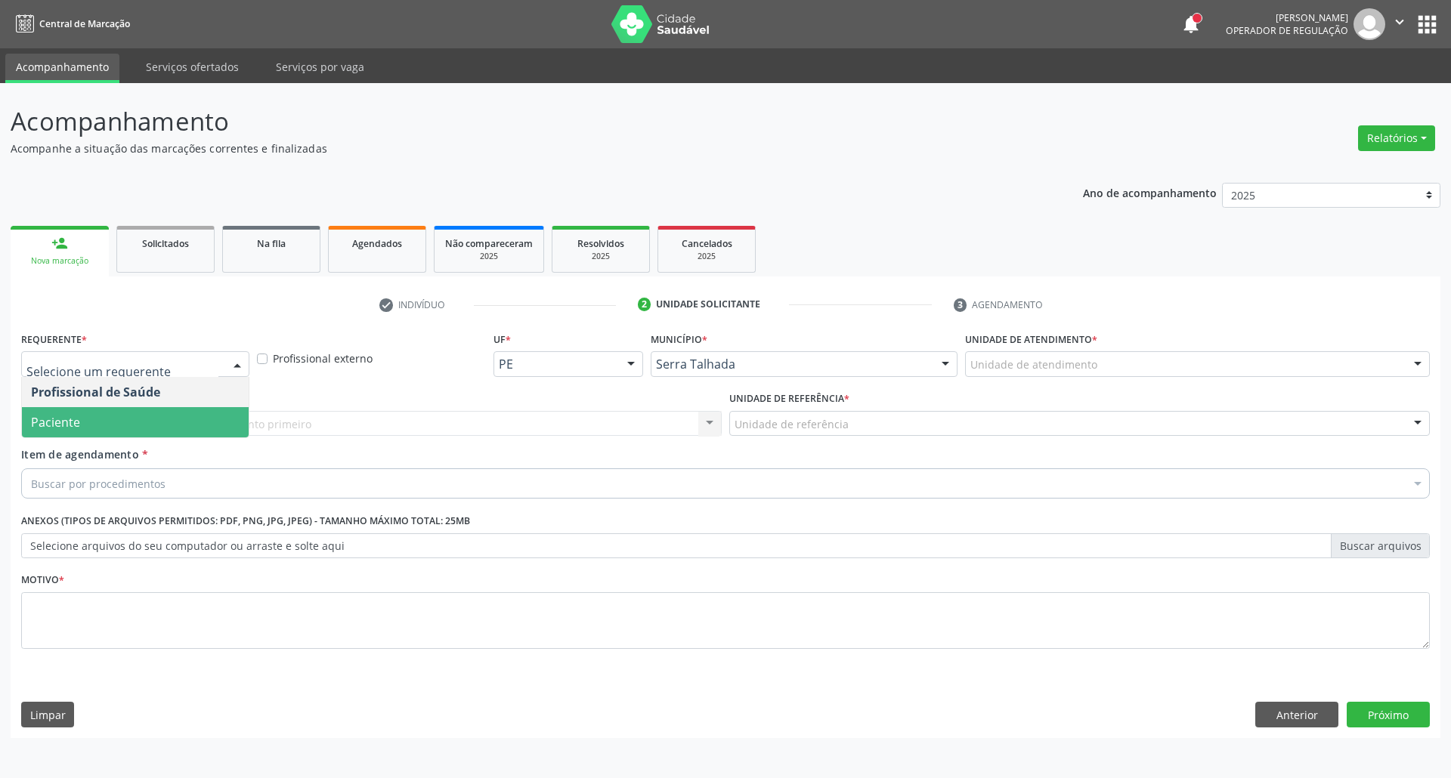
click at [139, 422] on span "Paciente" at bounding box center [135, 422] width 227 height 30
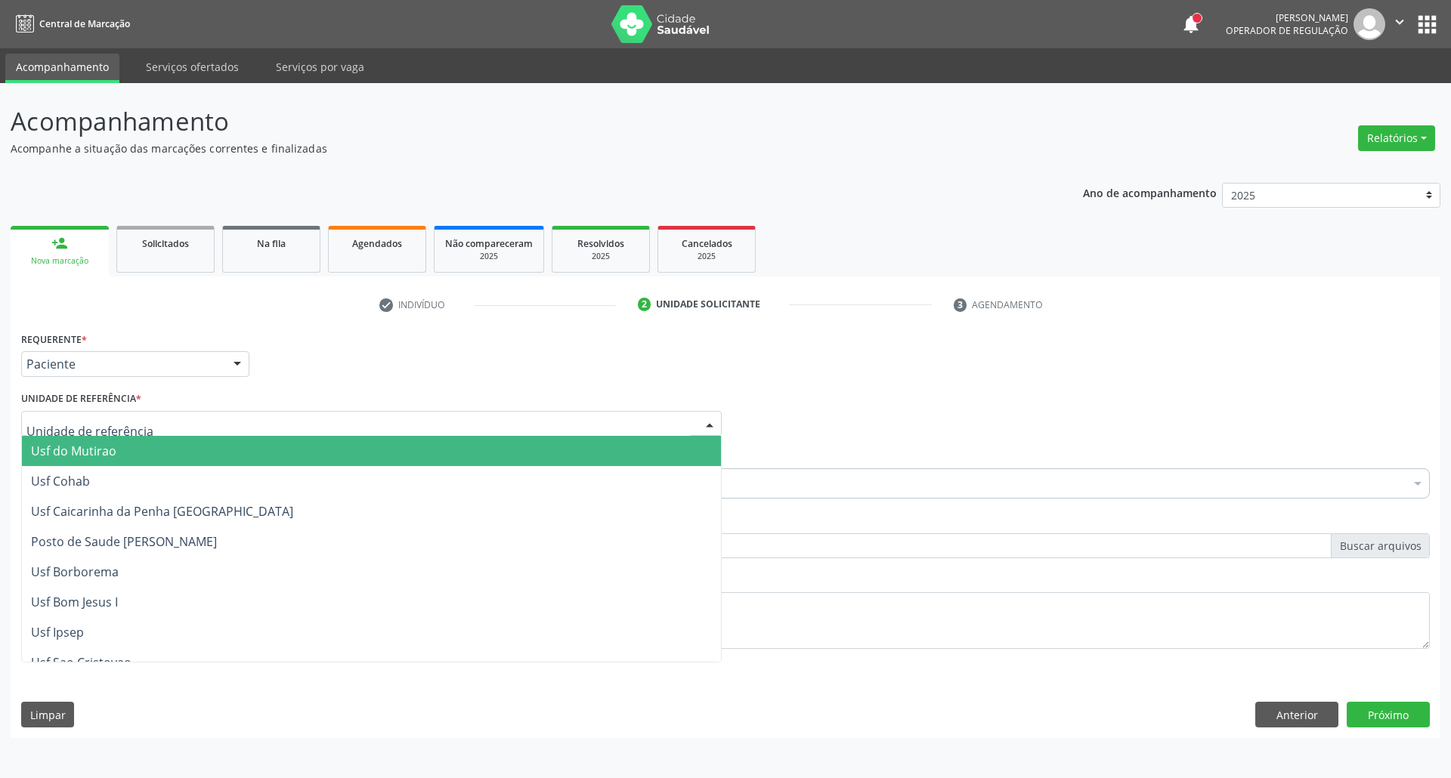
click at [139, 422] on div at bounding box center [371, 424] width 700 height 26
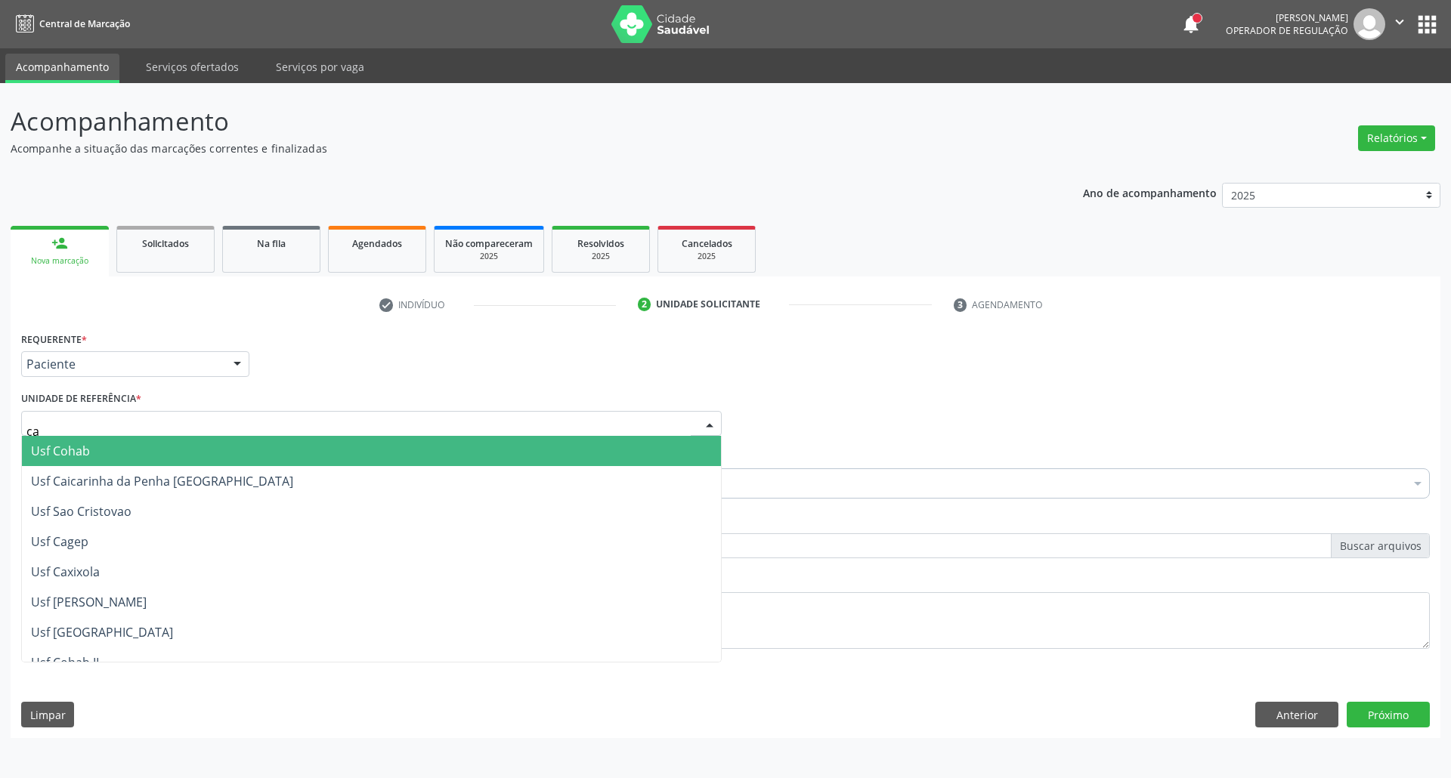
type input "cai"
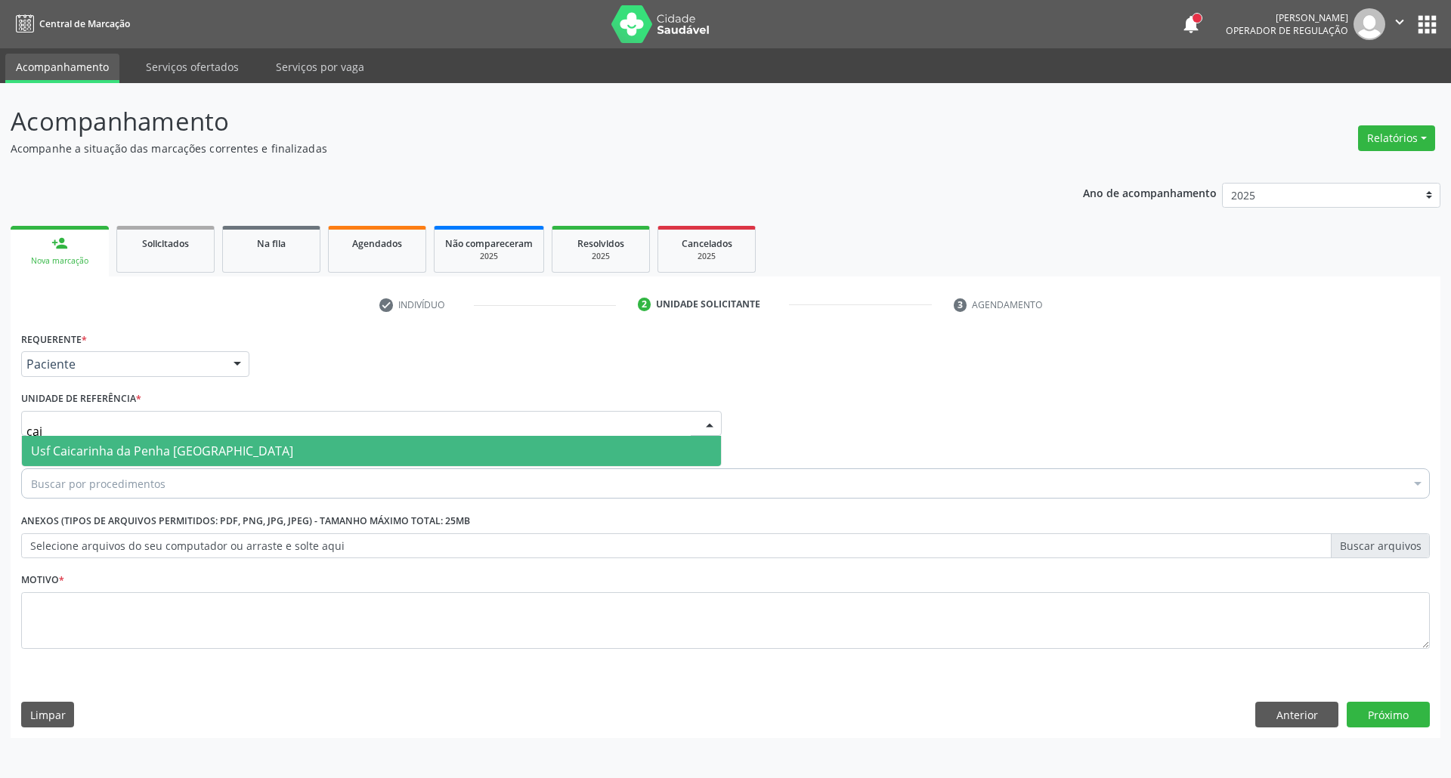
click at [152, 450] on span "Usf Caicarinha da Penha [GEOGRAPHIC_DATA]" at bounding box center [162, 451] width 262 height 17
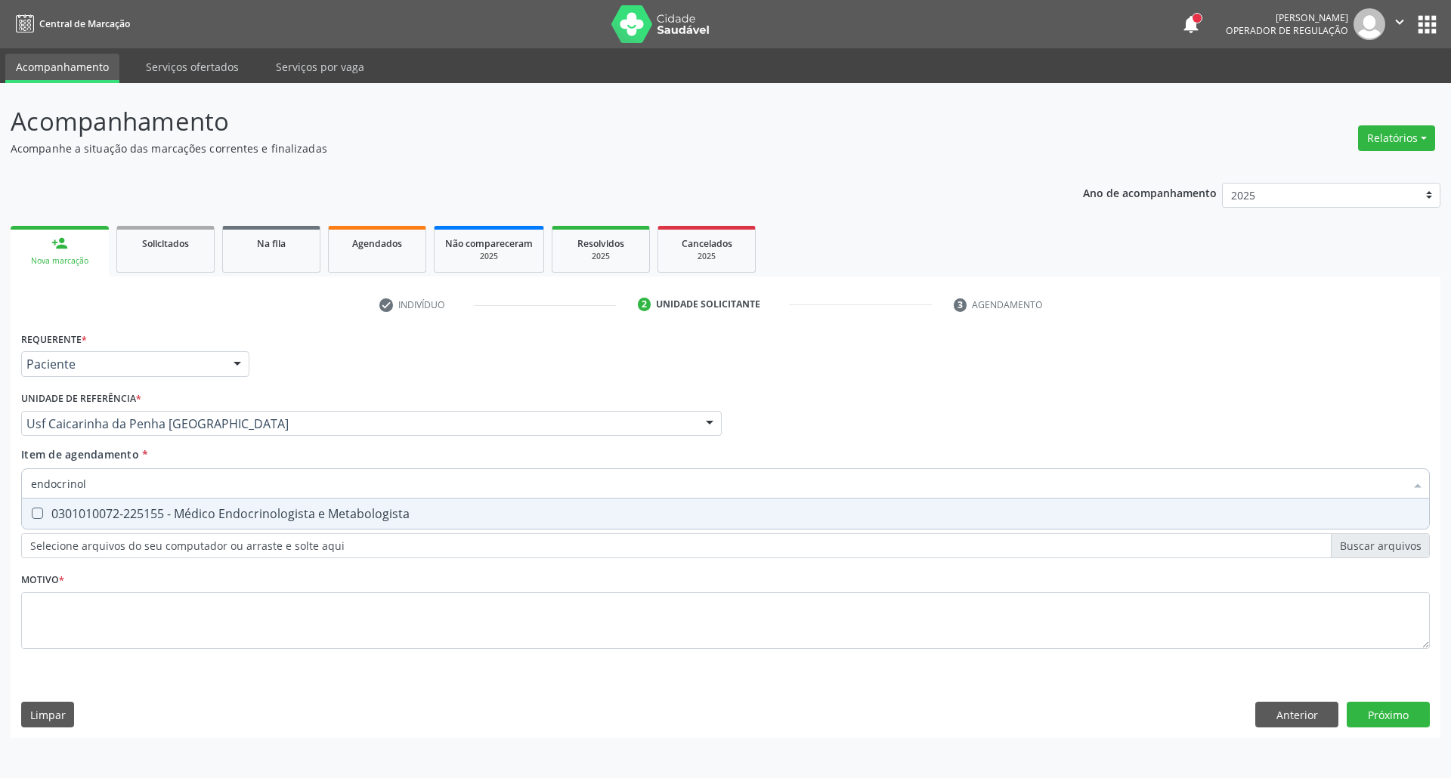
type input "endocrinolo"
click at [131, 512] on div "0301010072-225155 - Médico Endocrinologista e Metabologista" at bounding box center [725, 514] width 1389 height 12
checkbox Metabologista "true"
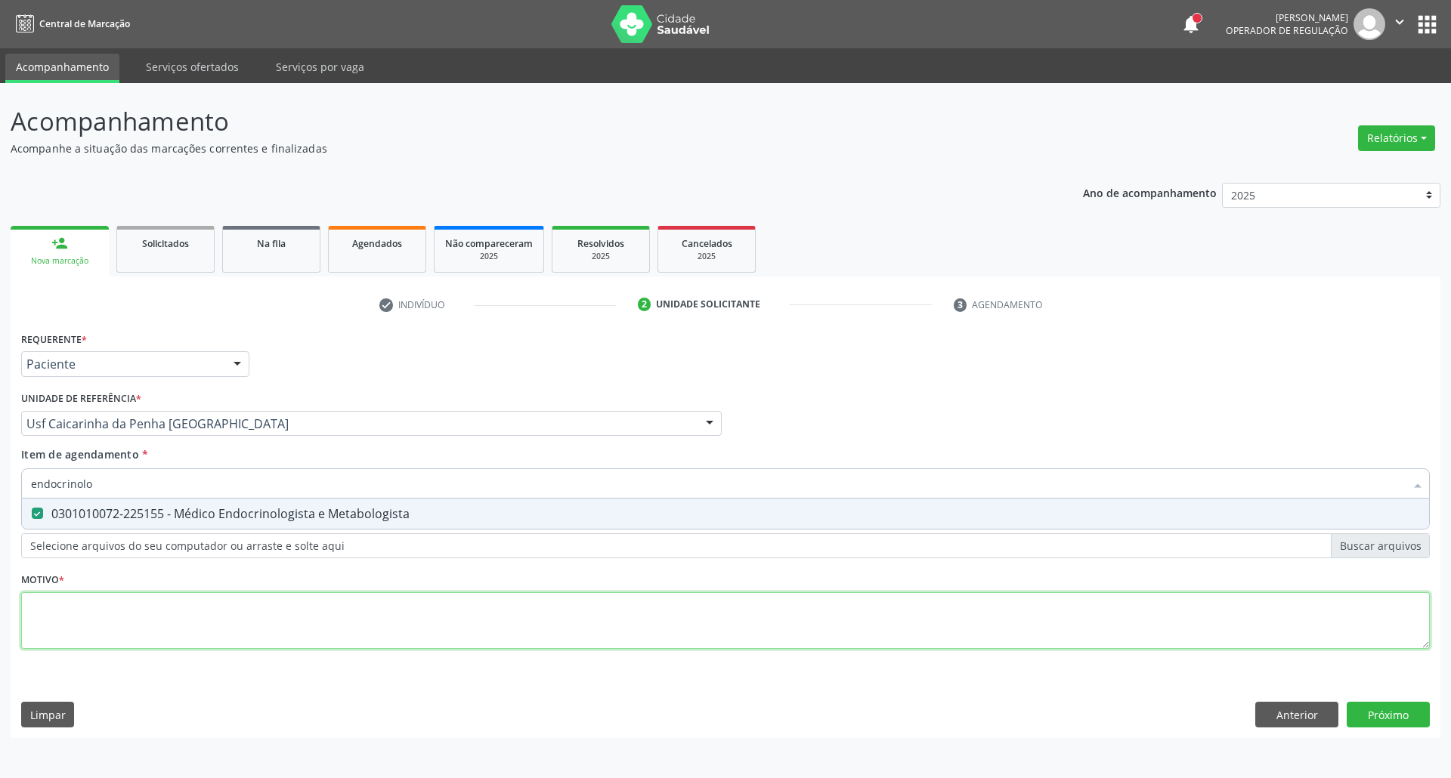
click at [140, 623] on div "Requerente * Paciente Profissional de Saúde Paciente Nenhum resultado encontrad…" at bounding box center [725, 499] width 1408 height 342
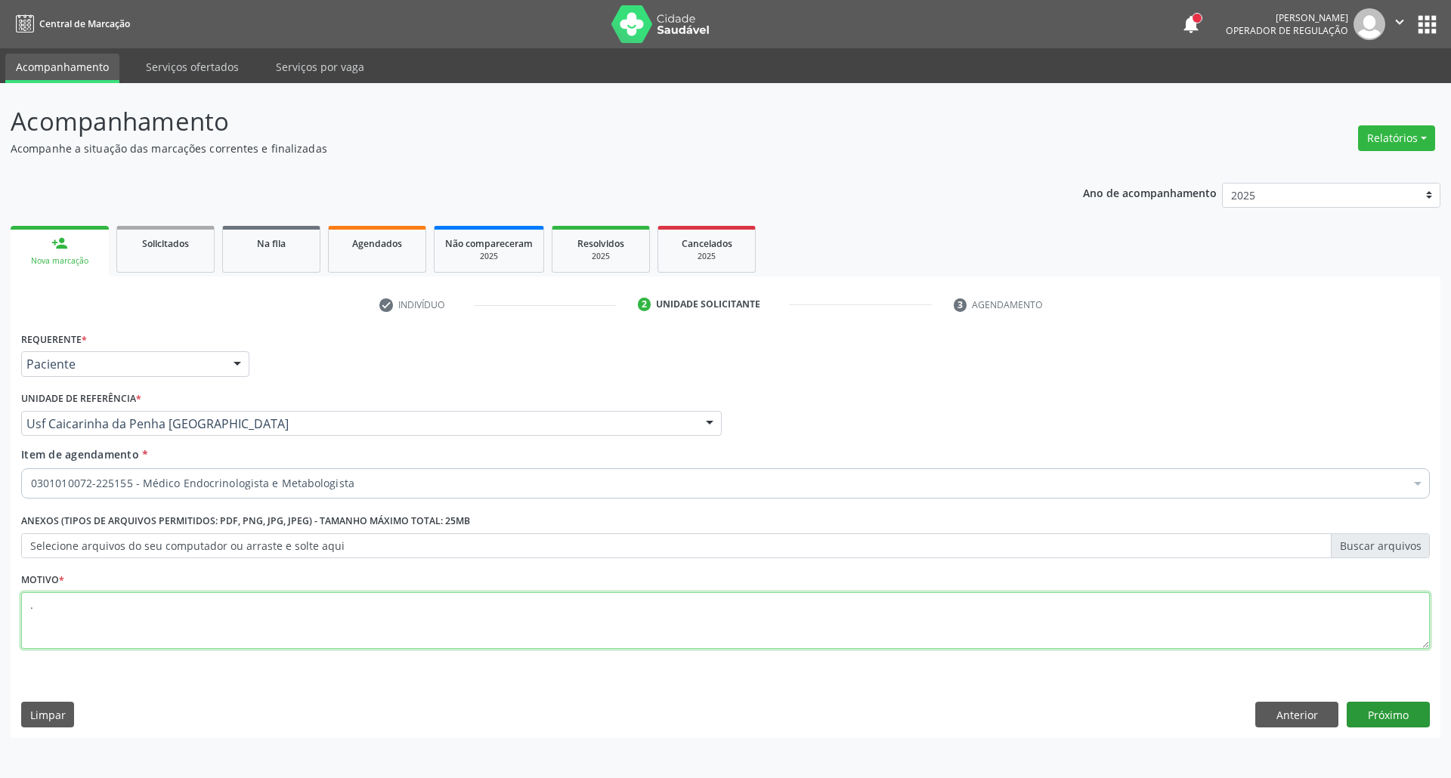
type textarea "."
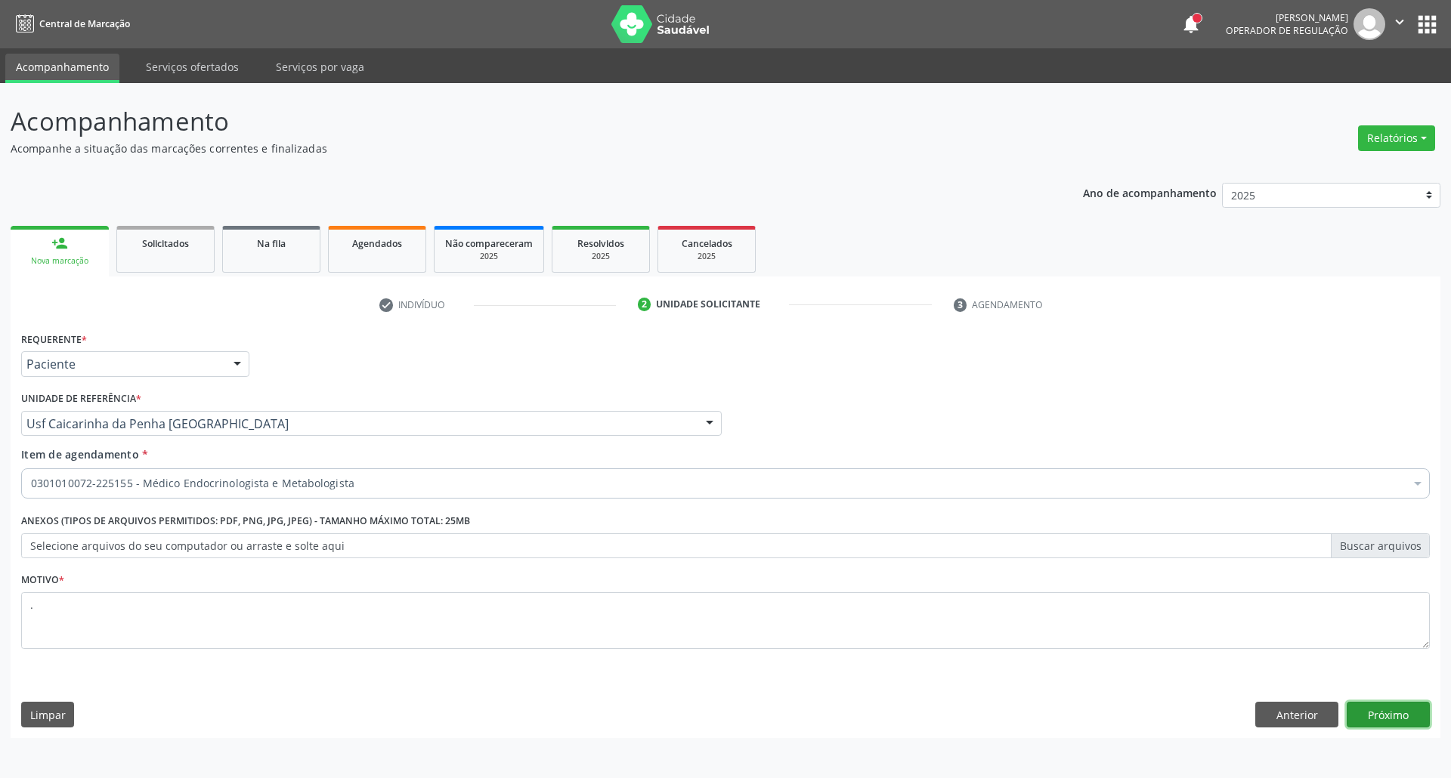
drag, startPoint x: 1397, startPoint y: 721, endPoint x: 1334, endPoint y: 666, distance: 83.5
click at [1396, 721] on button "Próximo" at bounding box center [1387, 715] width 83 height 26
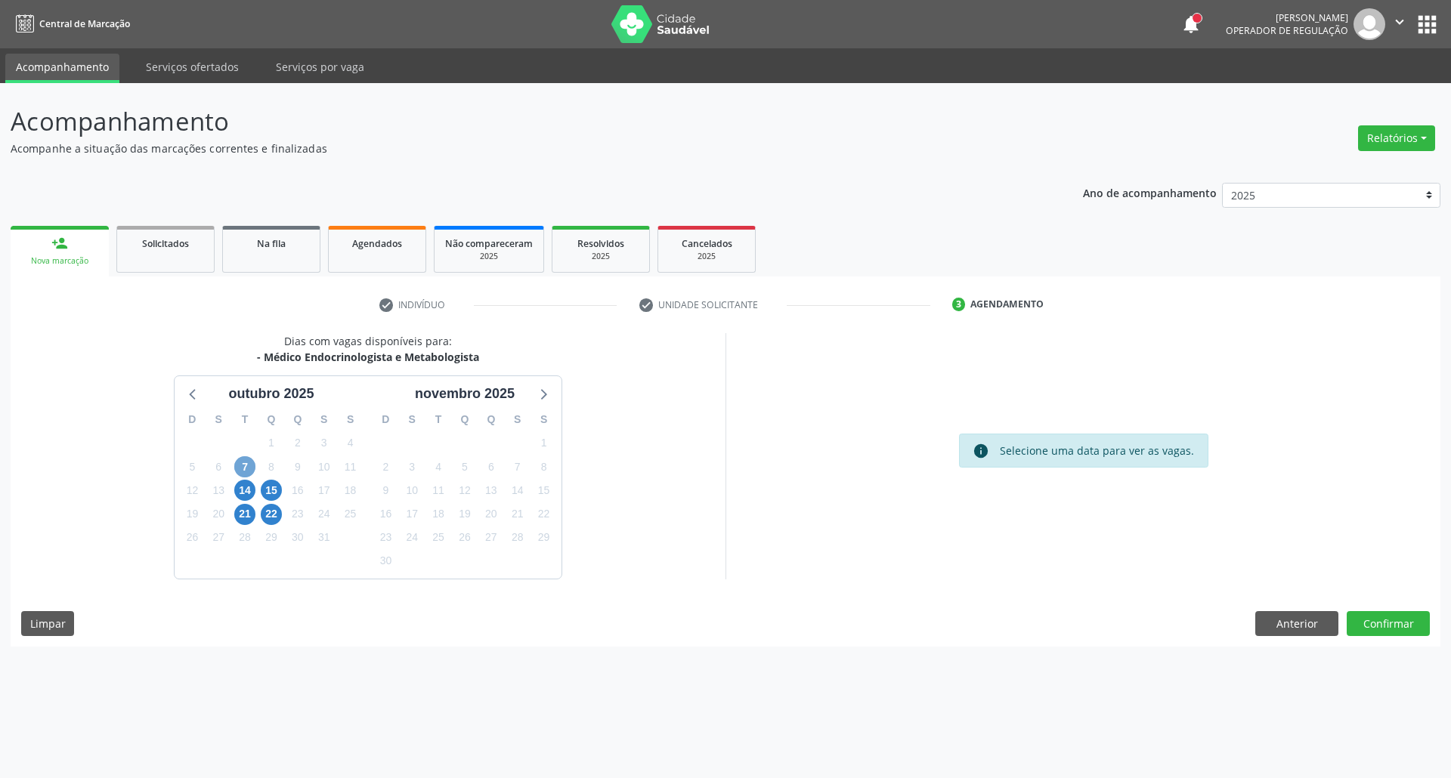
click at [252, 465] on span "7" at bounding box center [244, 466] width 21 height 21
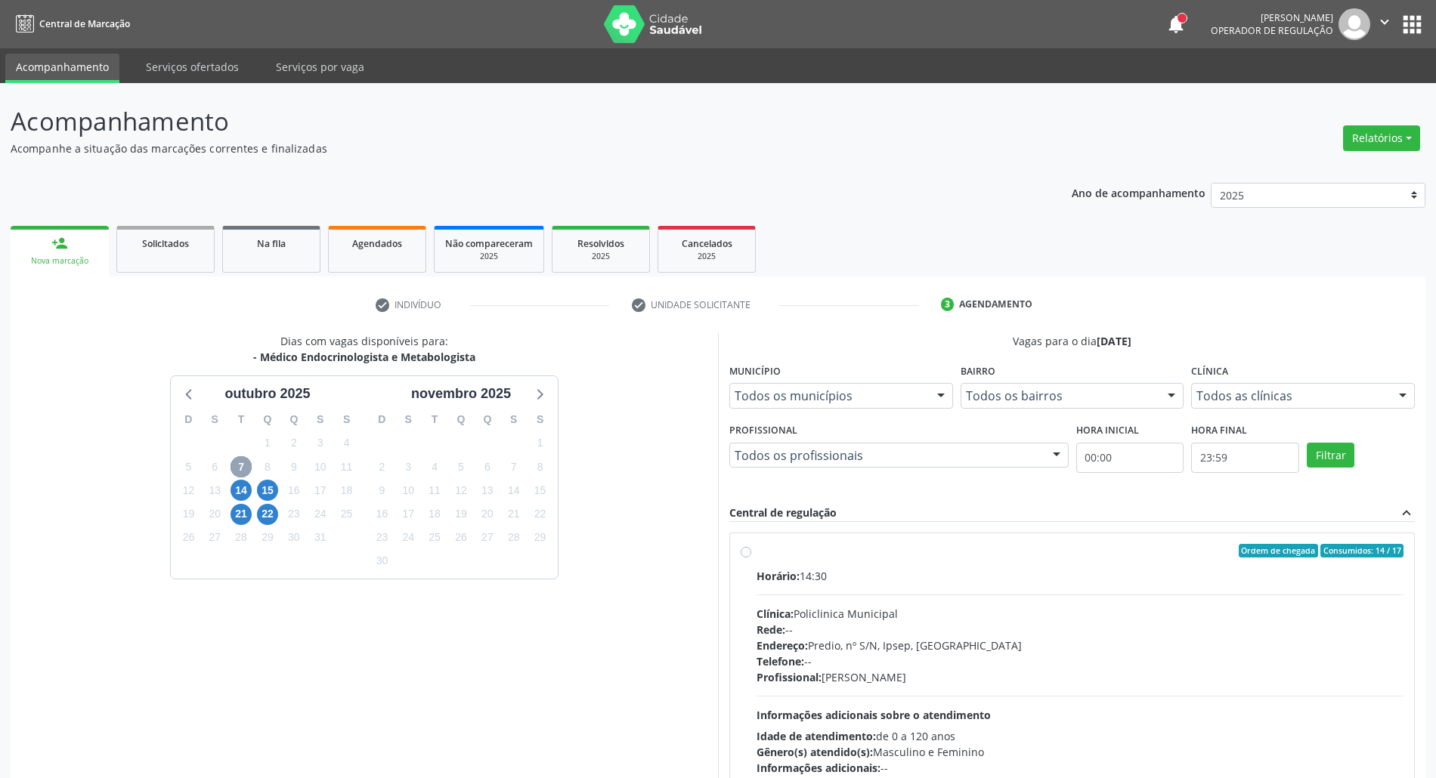
scroll to position [100, 0]
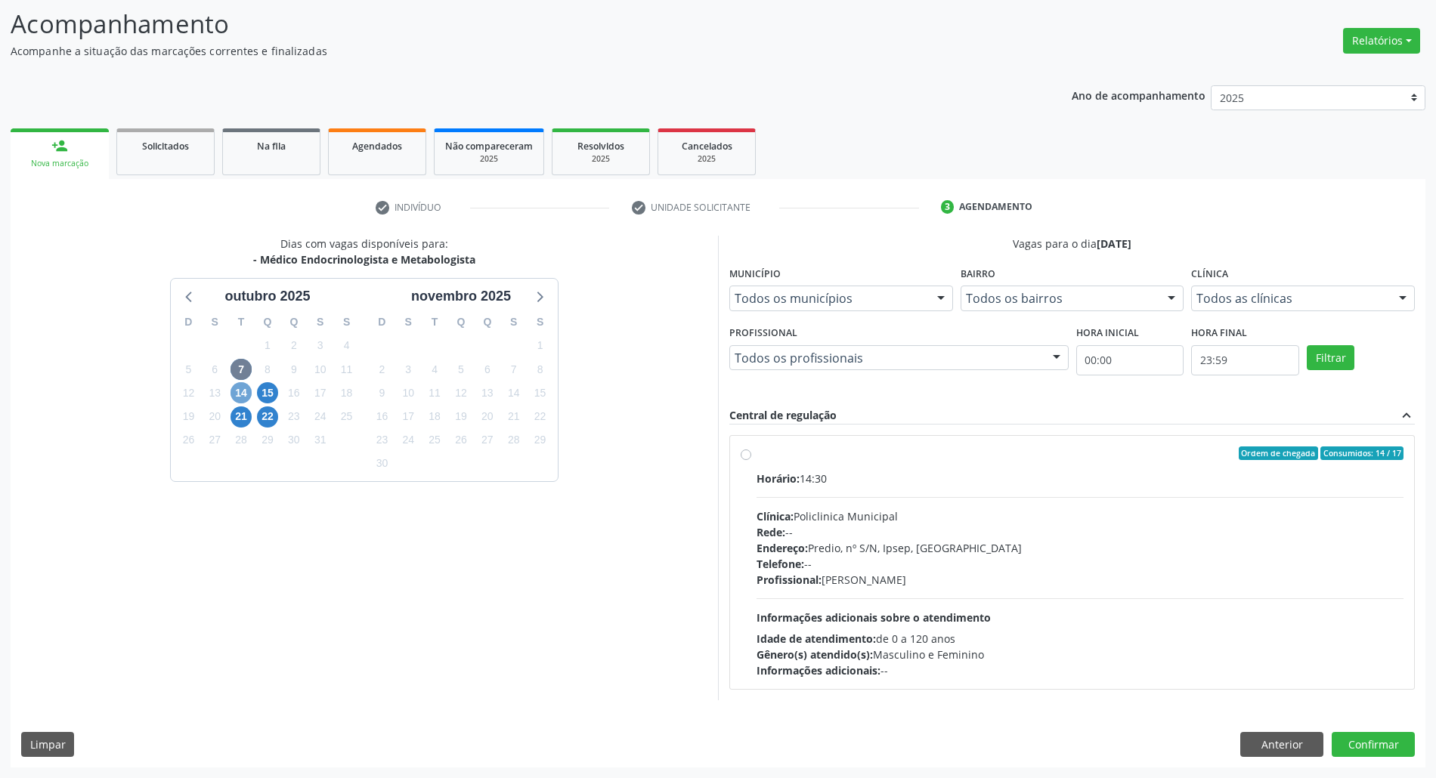
click at [240, 390] on span "14" at bounding box center [240, 392] width 21 height 21
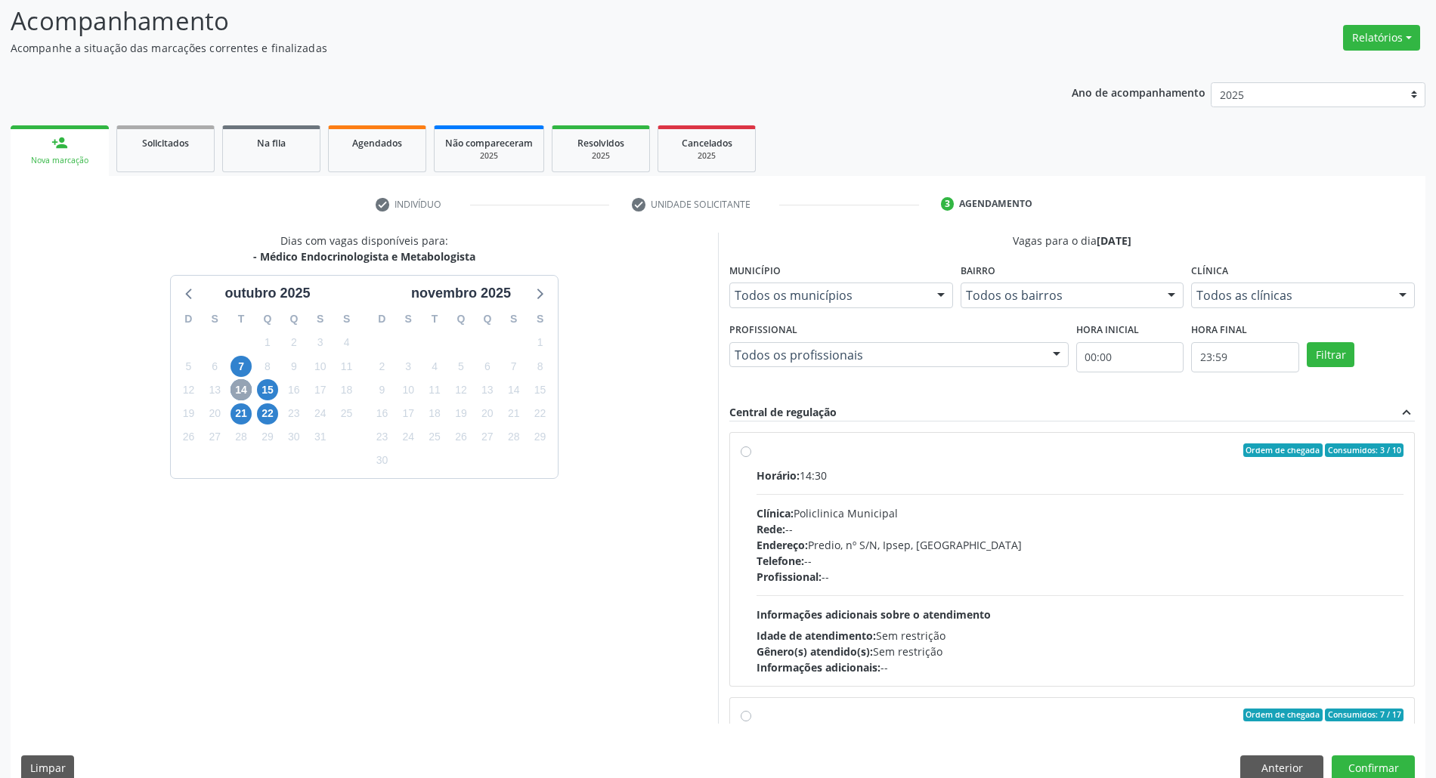
scroll to position [125, 0]
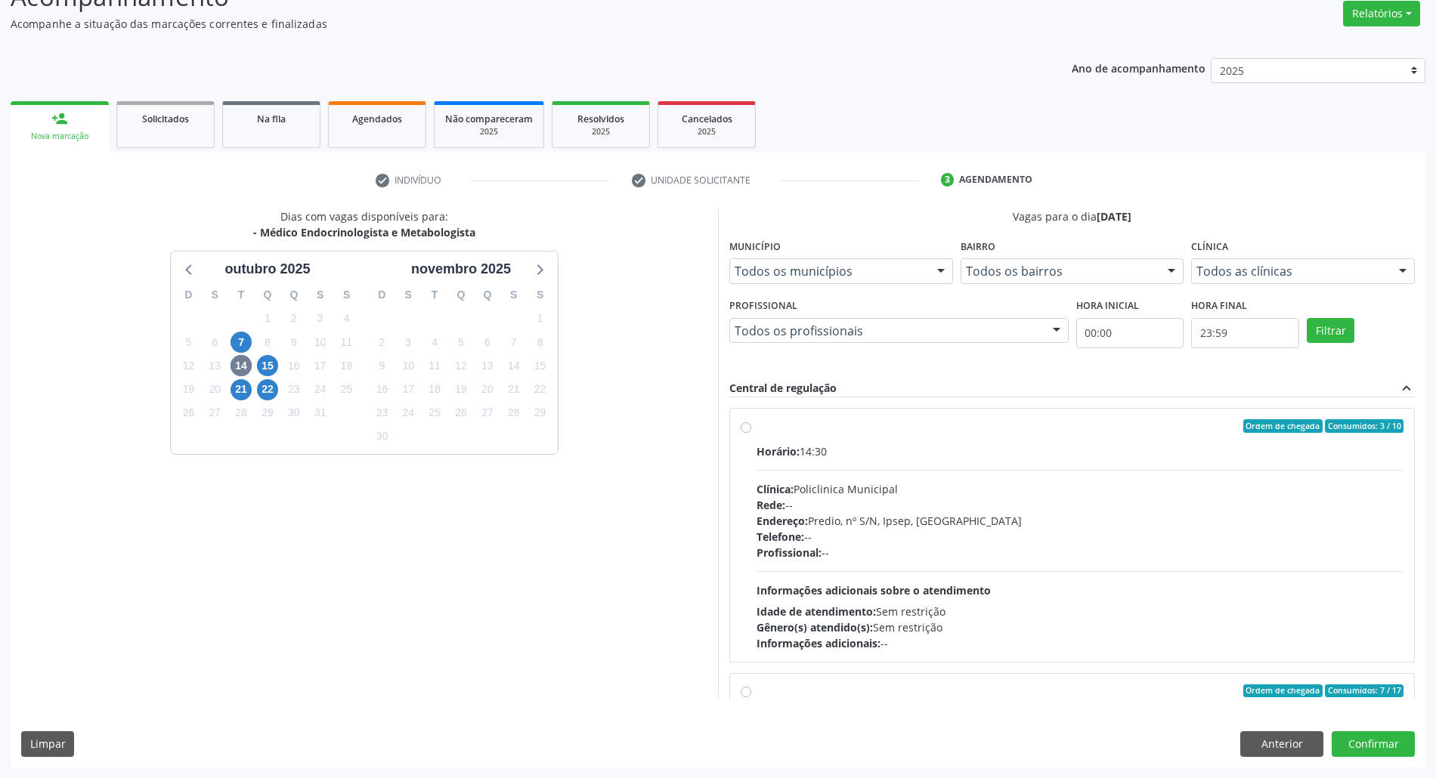
click at [1127, 457] on div "Horário: 14:30" at bounding box center [1079, 452] width 647 height 16
click at [751, 433] on input "Ordem de chegada Consumidos: 3 / 10 Horário: 14:30 Clínica: Policlinica Municip…" at bounding box center [745, 426] width 11 height 14
radio input "true"
click at [1358, 751] on button "Confirmar" at bounding box center [1372, 744] width 83 height 26
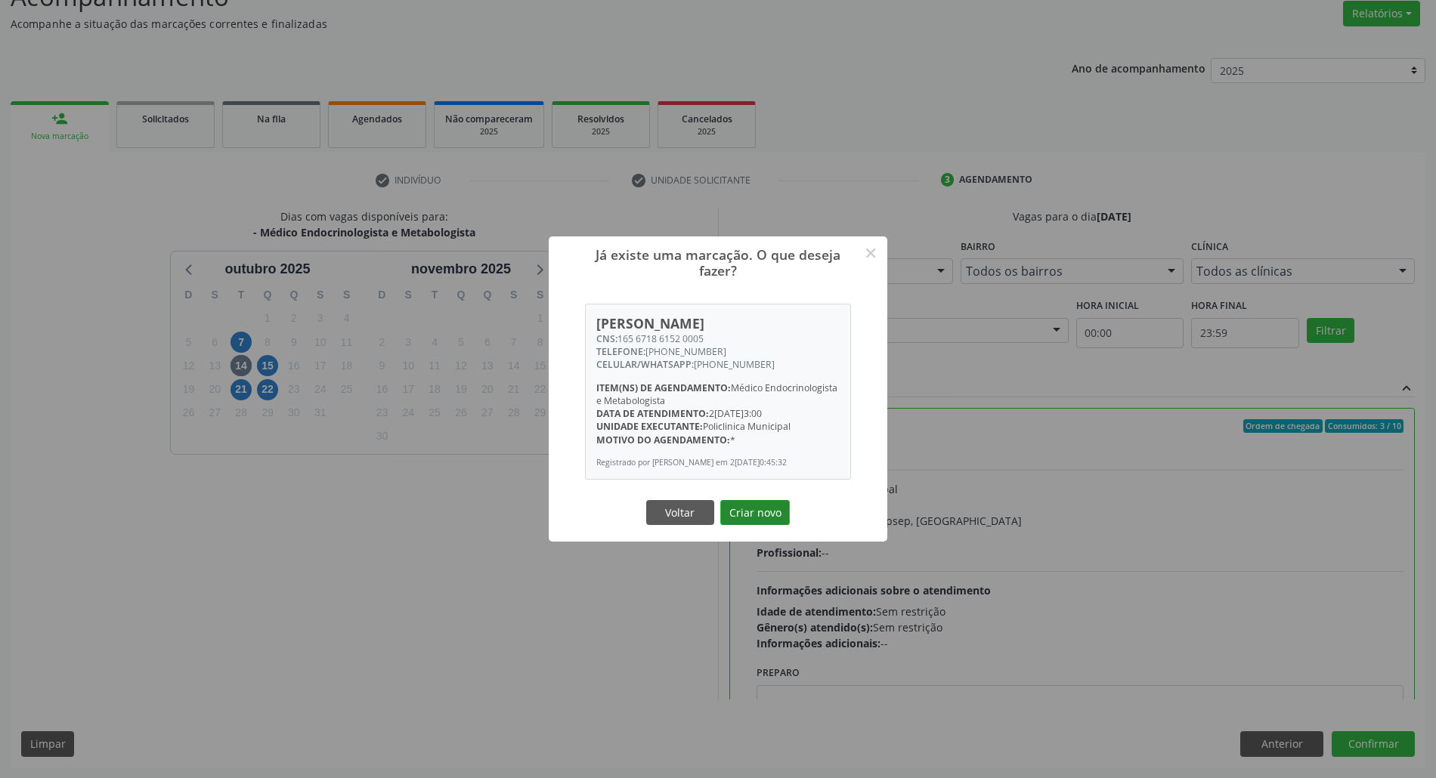
click at [733, 514] on button "Criar novo" at bounding box center [755, 513] width 70 height 26
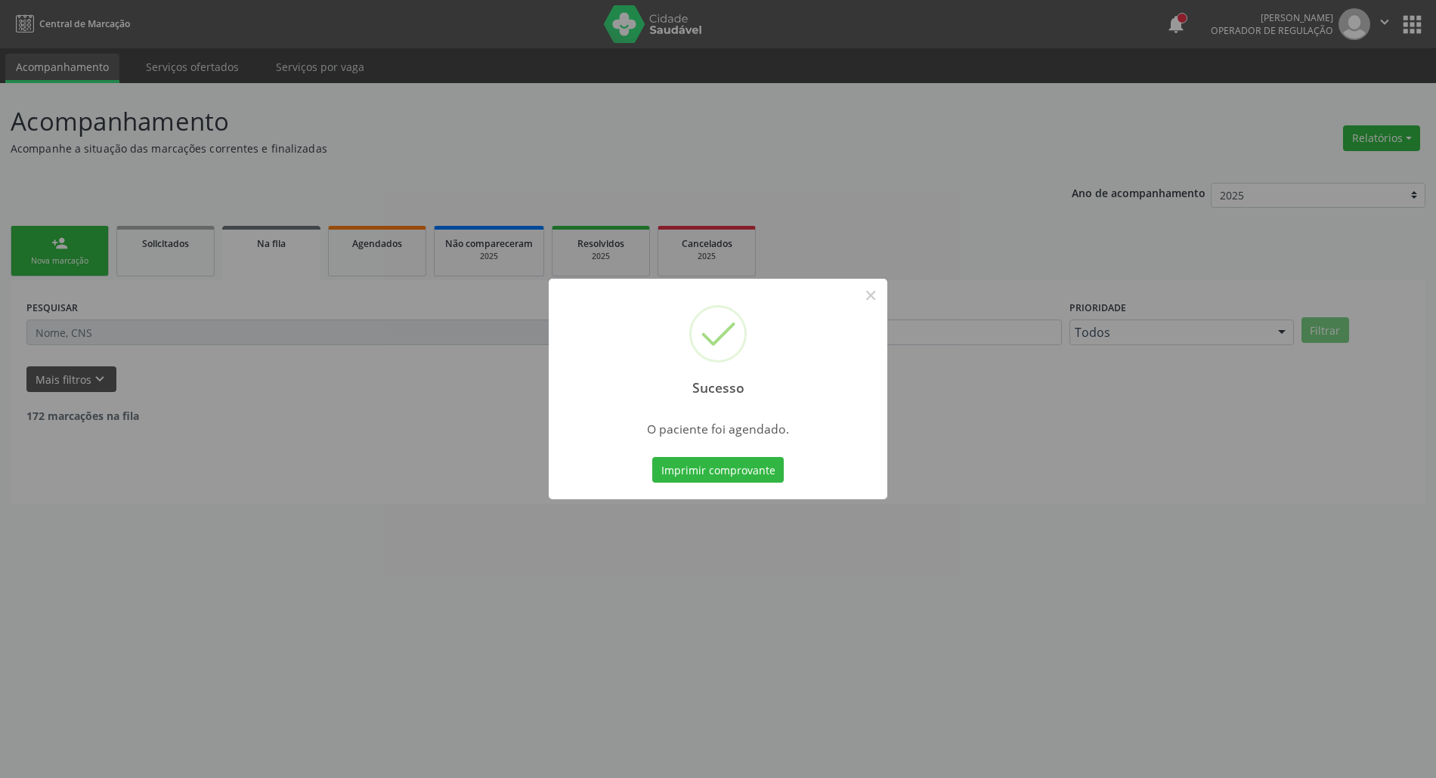
scroll to position [0, 0]
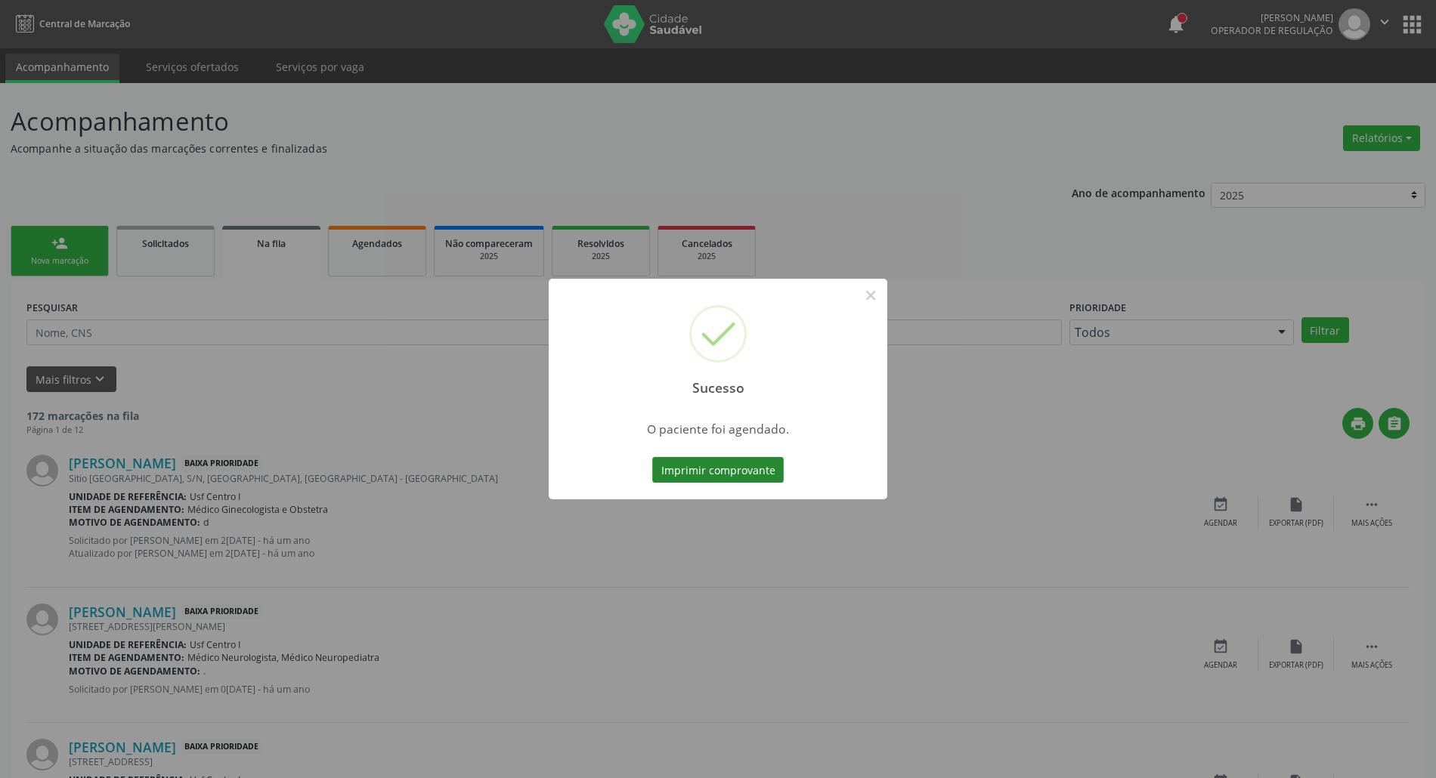
click at [705, 466] on button "Imprimir comprovante" at bounding box center [717, 470] width 131 height 26
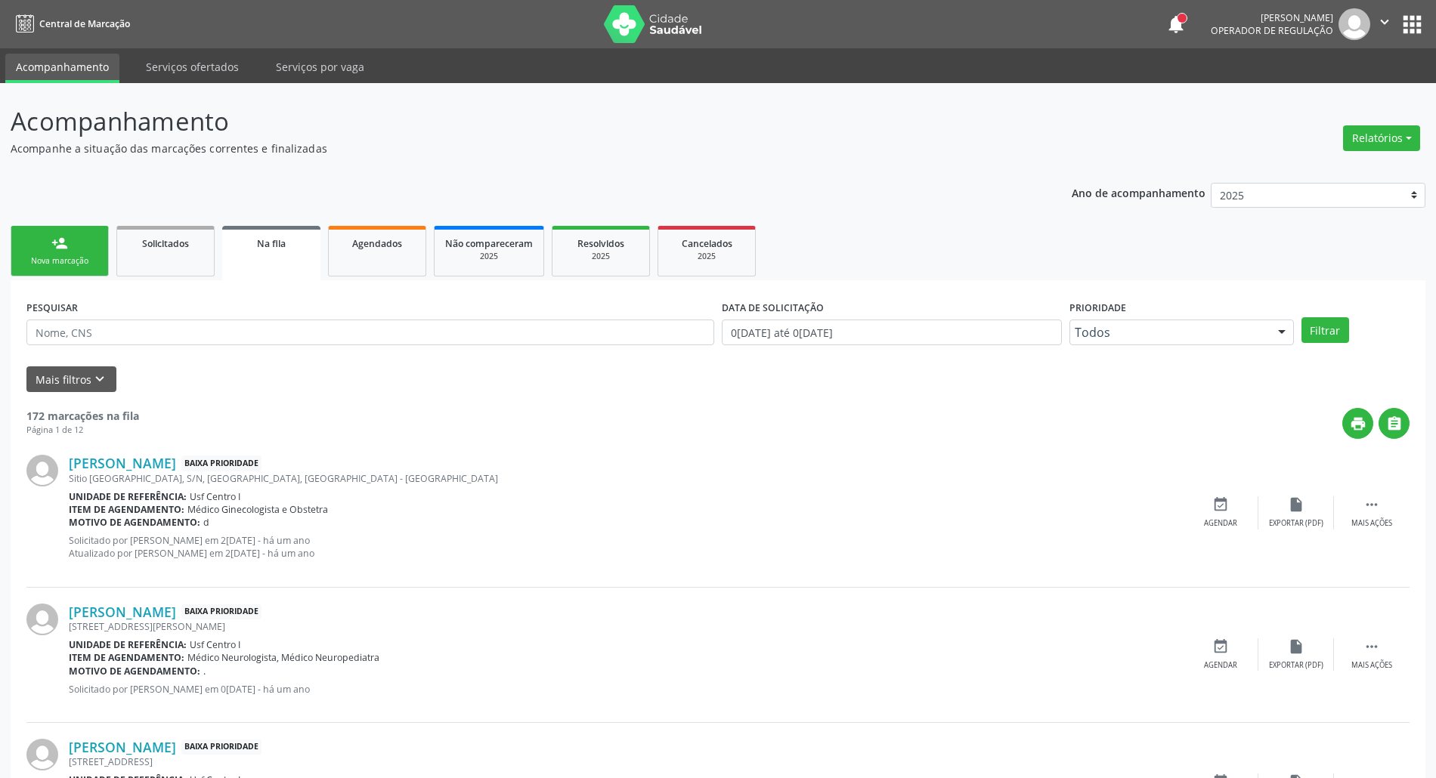
click at [51, 243] on div "person_add" at bounding box center [59, 243] width 17 height 17
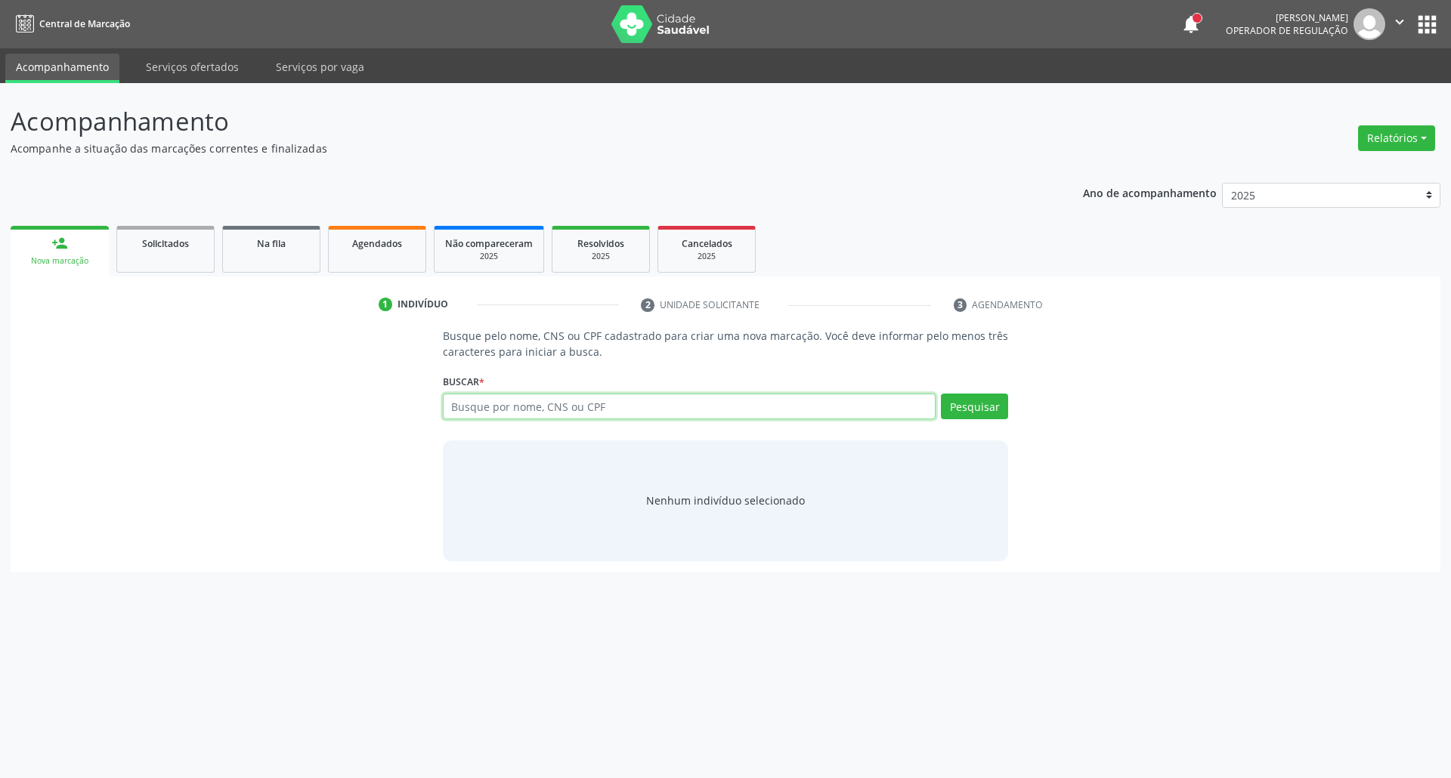
click at [548, 411] on input "text" at bounding box center [689, 407] width 493 height 26
type input "708002388124921"
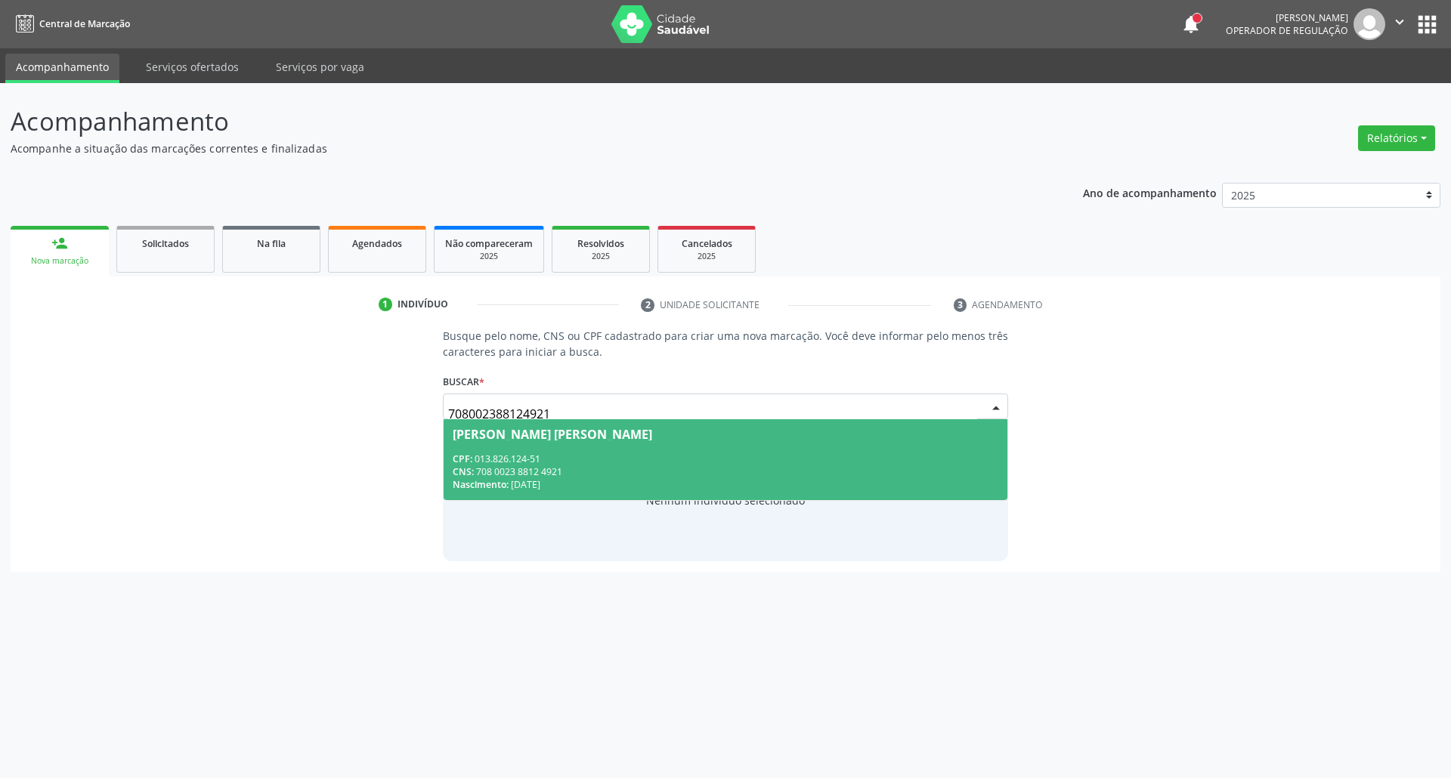
click at [542, 471] on div "CNS: 708 0023 8812 4921" at bounding box center [726, 471] width 546 height 13
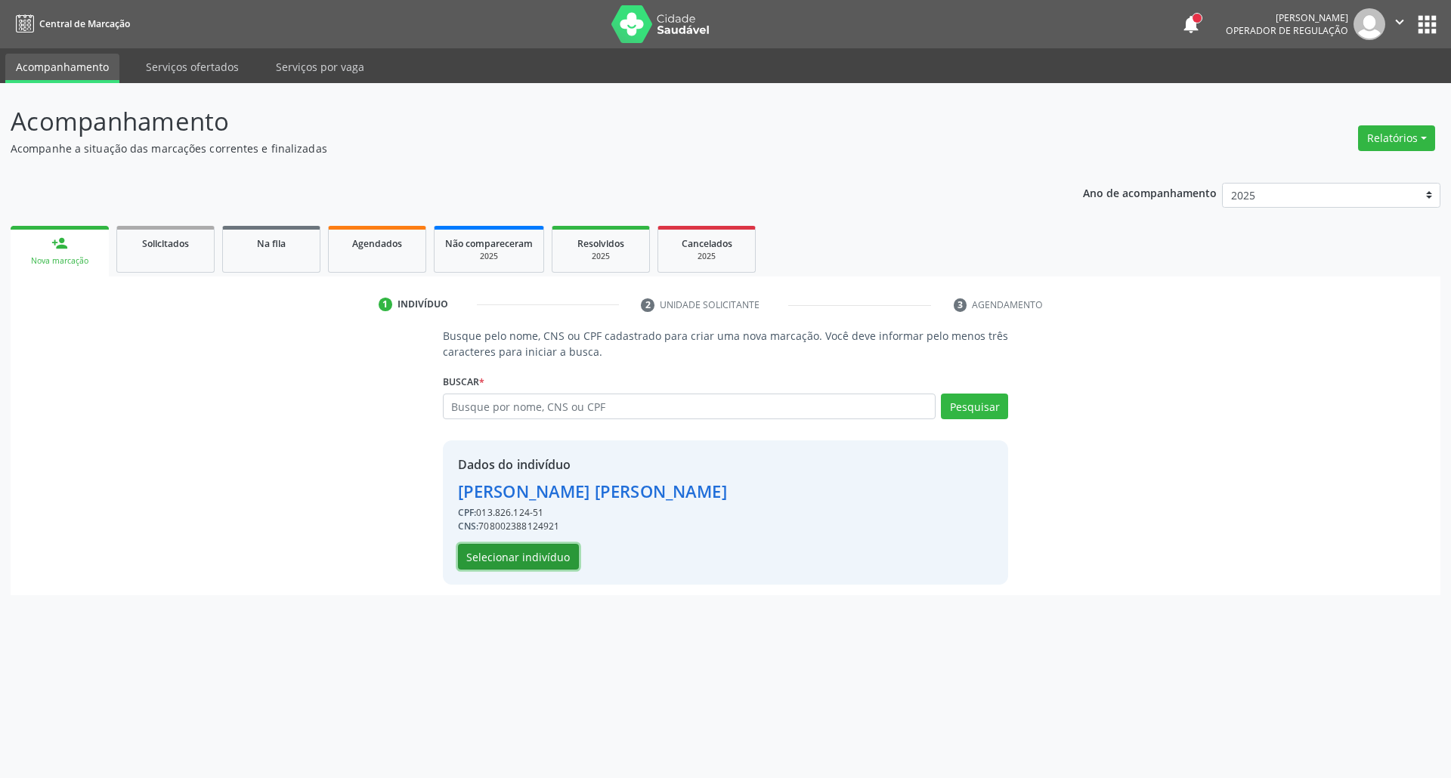
click at [529, 561] on button "Selecionar indivíduo" at bounding box center [518, 557] width 121 height 26
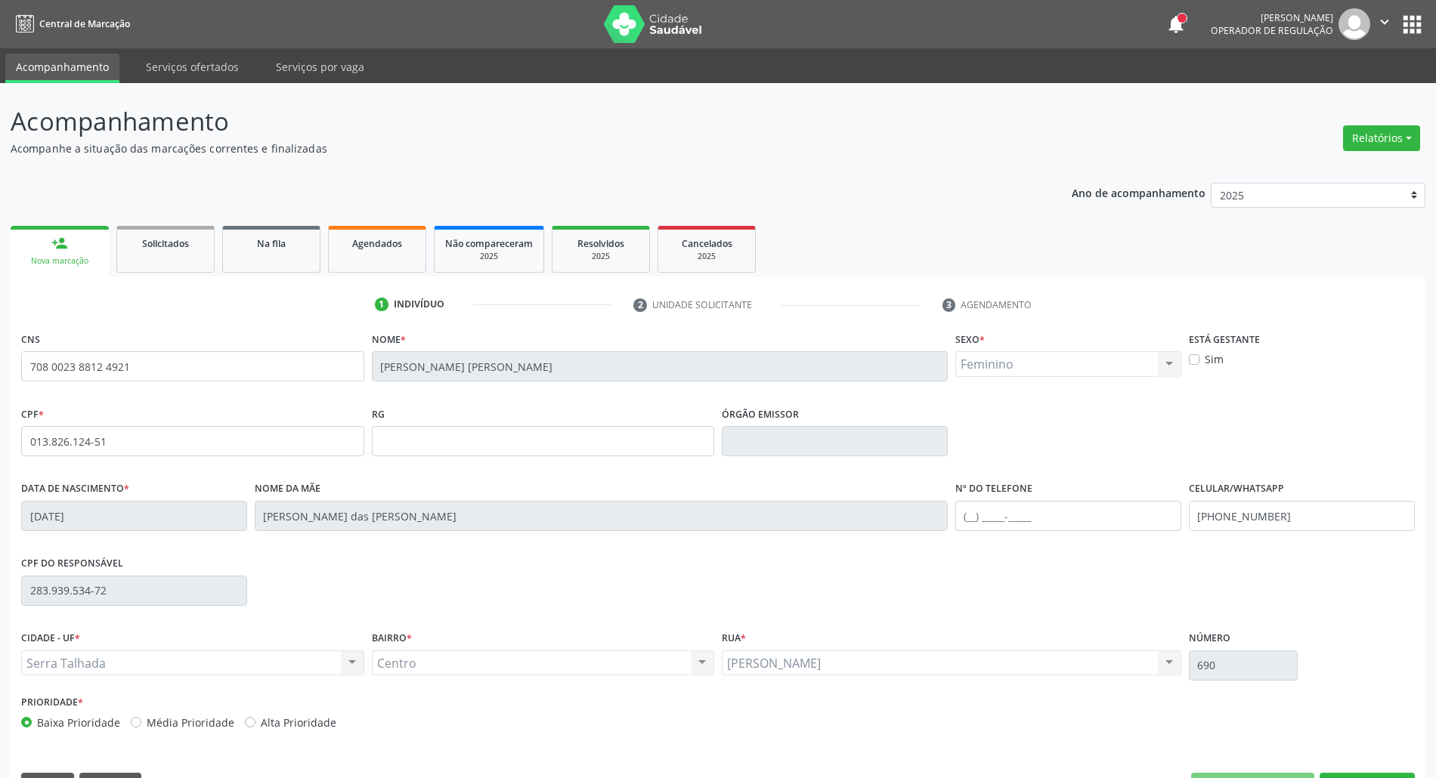
scroll to position [41, 0]
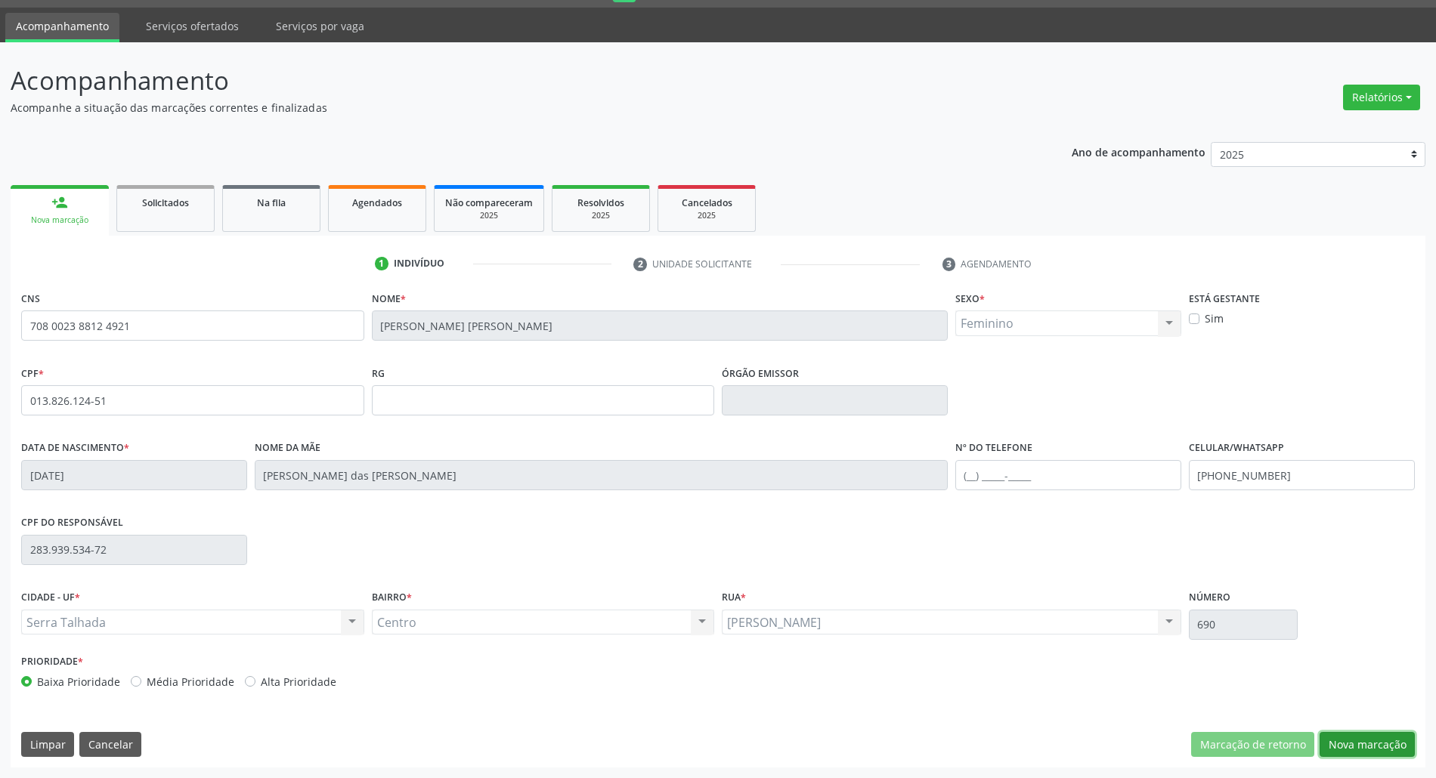
drag, startPoint x: 1397, startPoint y: 742, endPoint x: 1043, endPoint y: 635, distance: 369.5
click at [1393, 741] on button "Nova marcação" at bounding box center [1366, 745] width 95 height 26
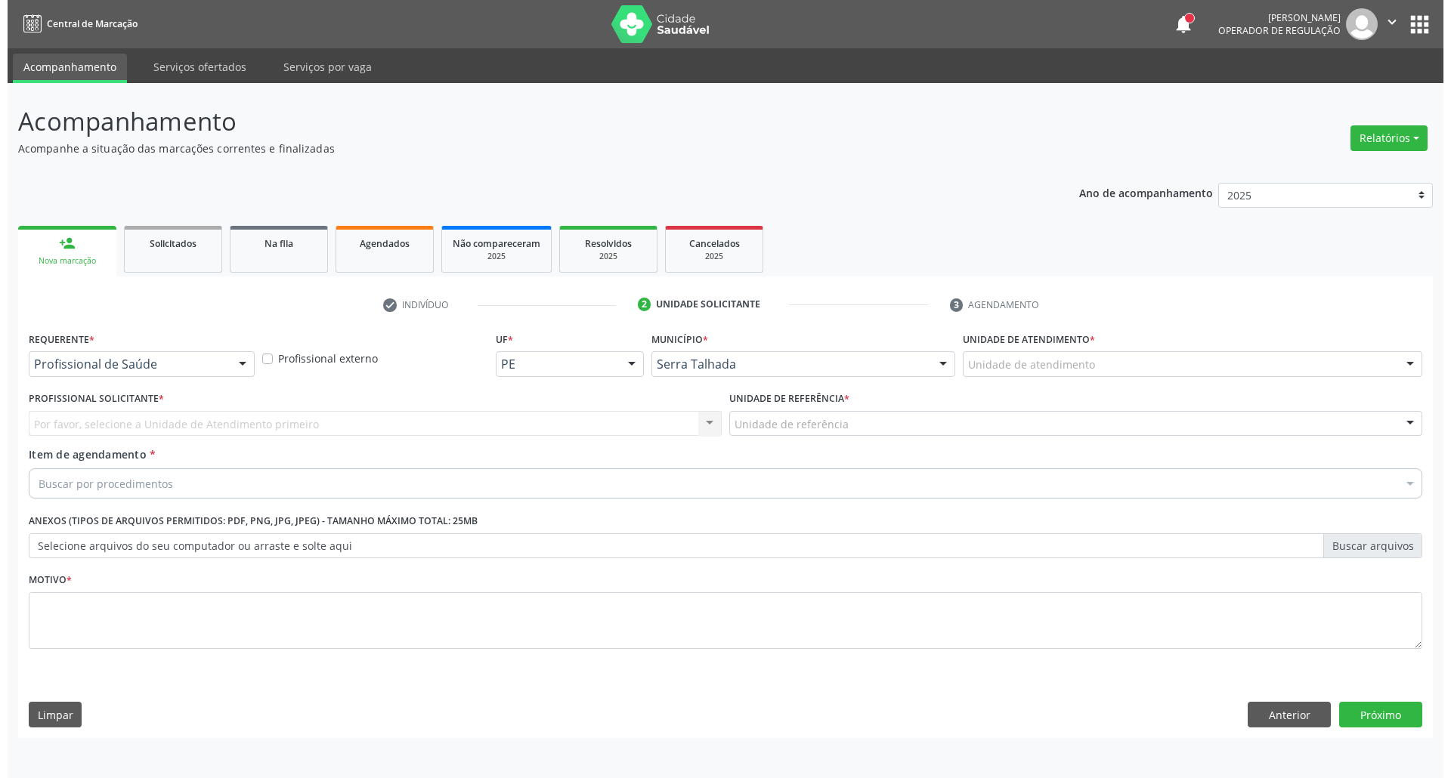
scroll to position [0, 0]
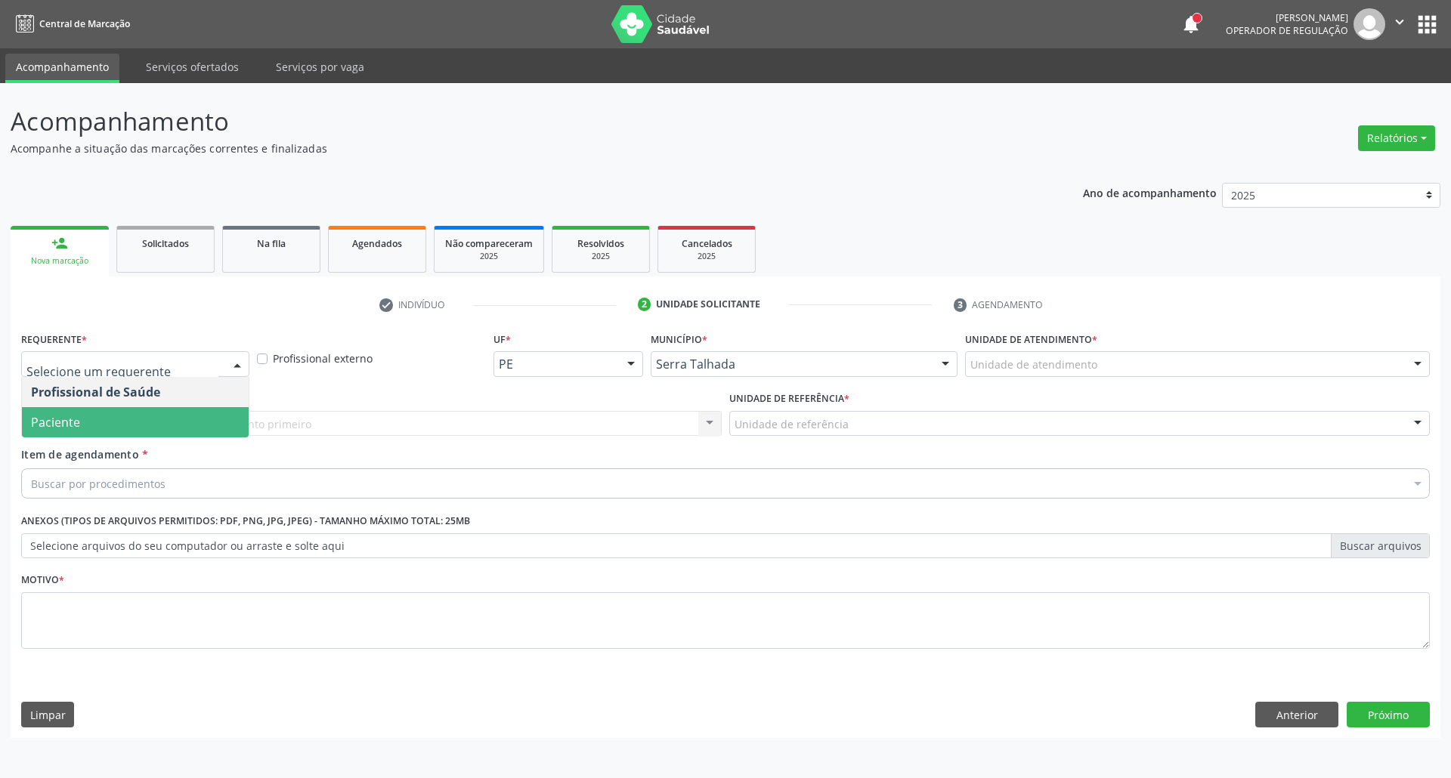
click at [159, 424] on span "Paciente" at bounding box center [135, 422] width 227 height 30
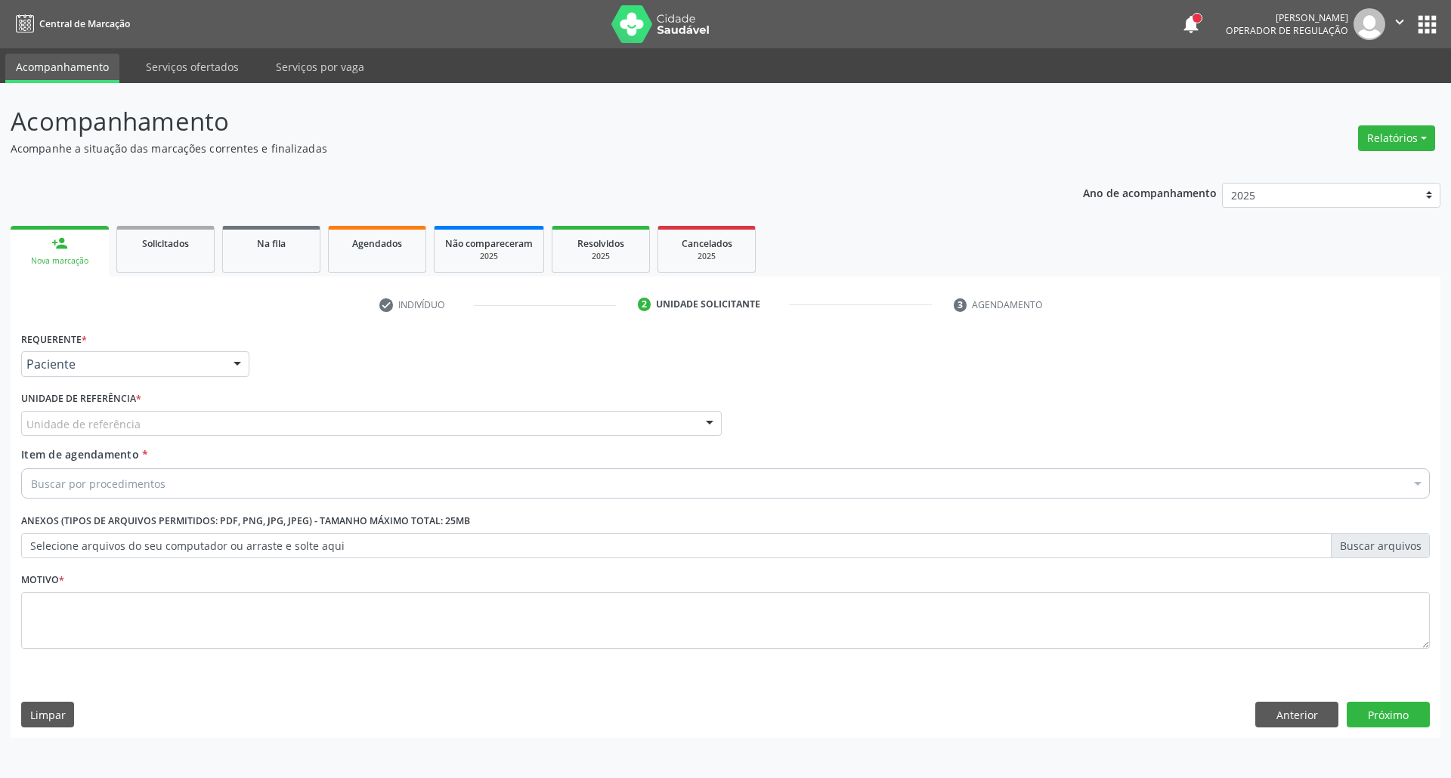
click at [159, 424] on div "Unidade de referência" at bounding box center [371, 424] width 700 height 26
type input "centr"
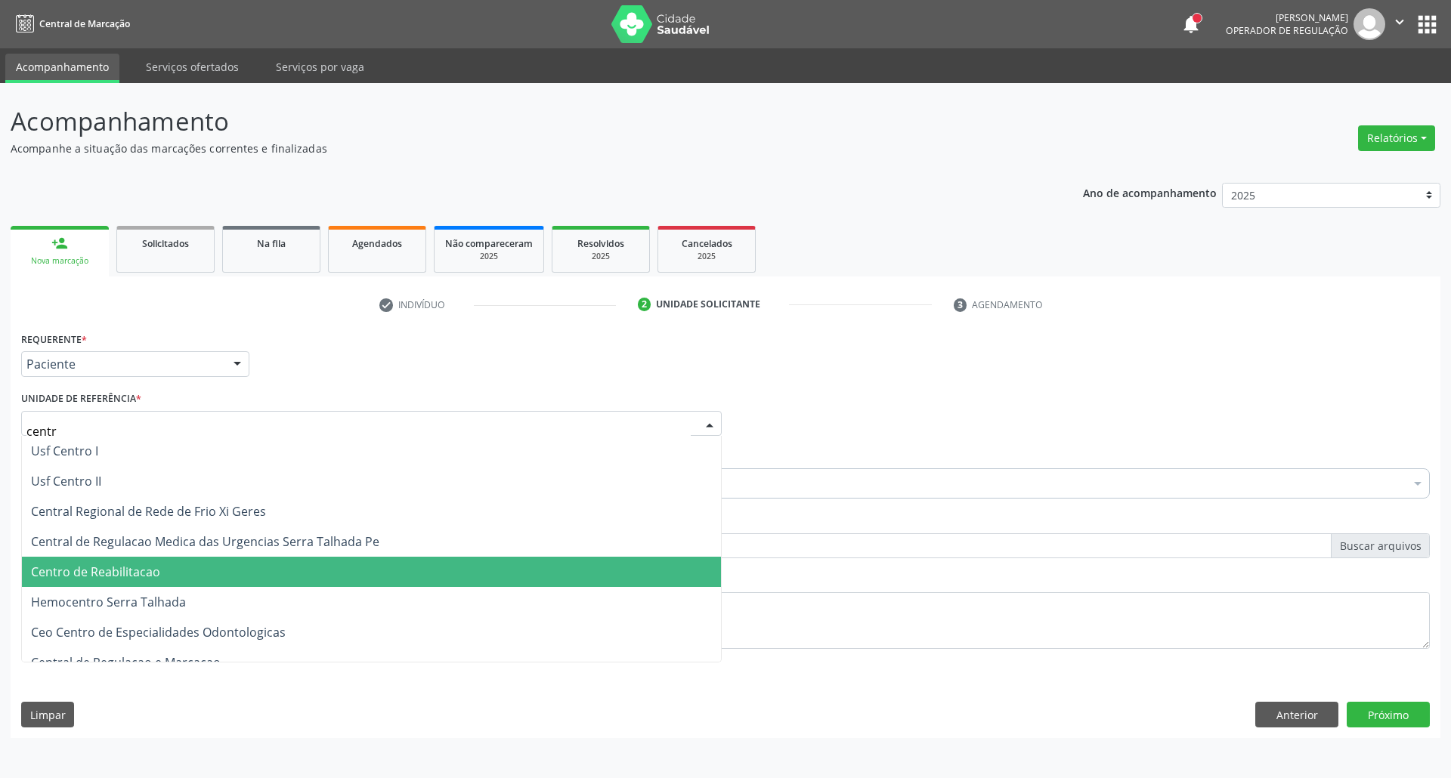
click at [190, 577] on span "Centro de Reabilitacao" at bounding box center [371, 572] width 699 height 30
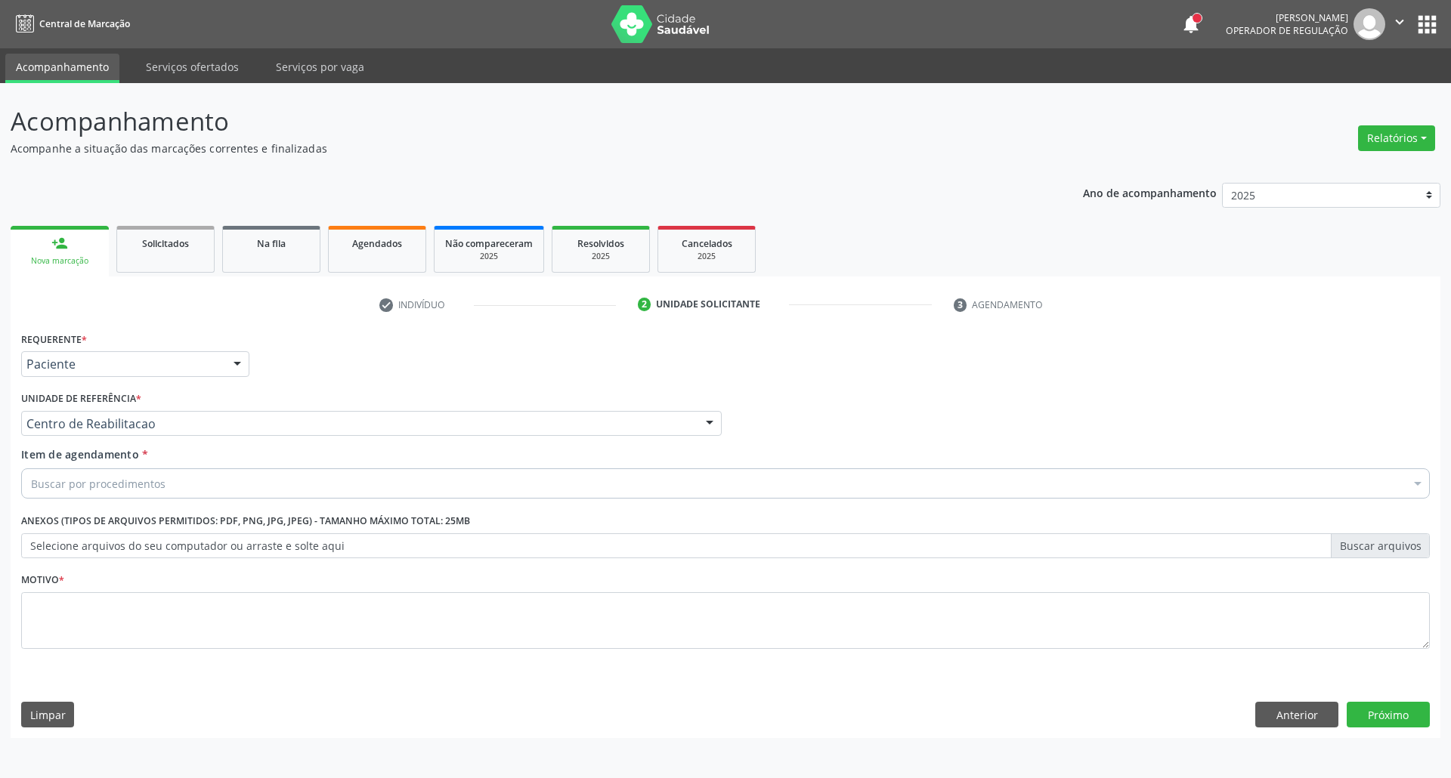
click at [366, 484] on div "Buscar por procedimentos" at bounding box center [725, 483] width 1408 height 30
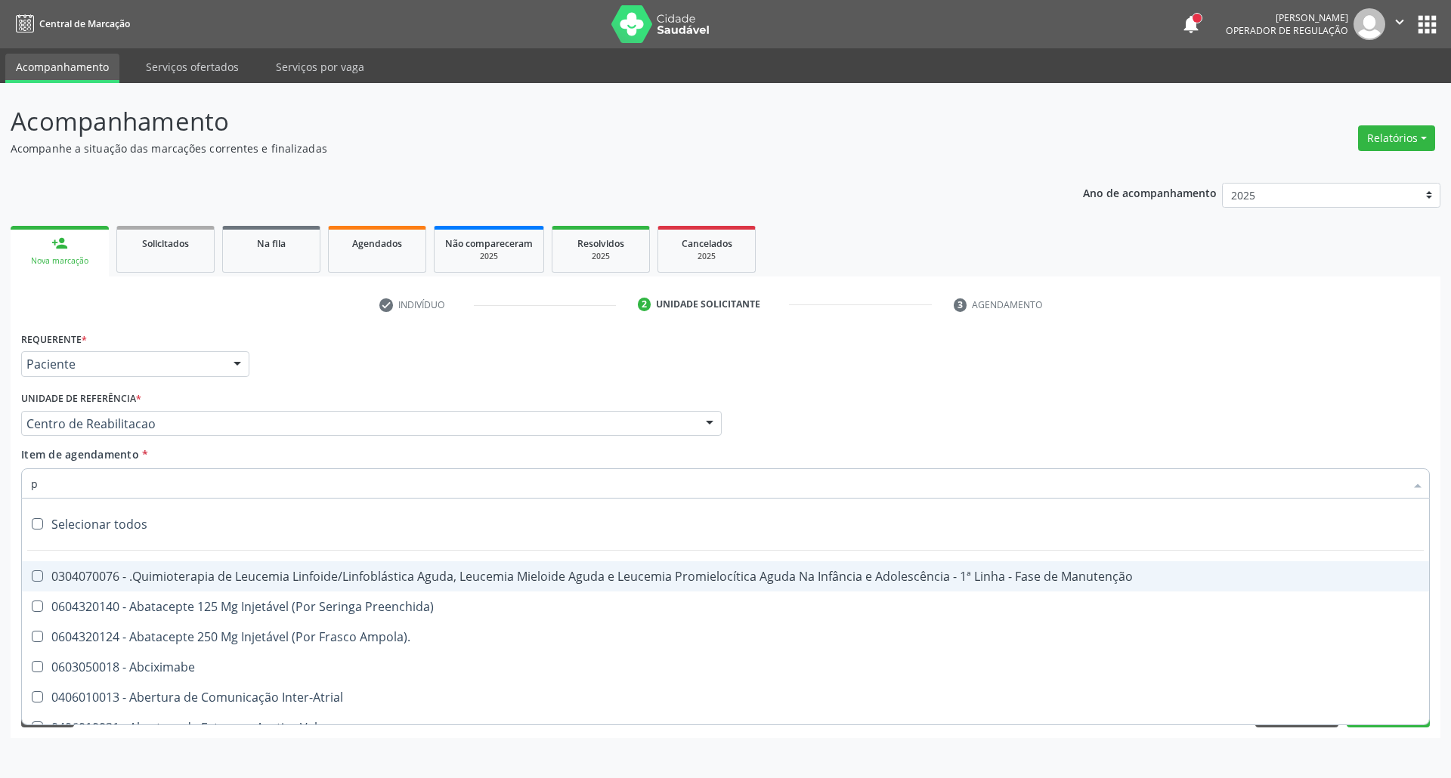
type input "pe"
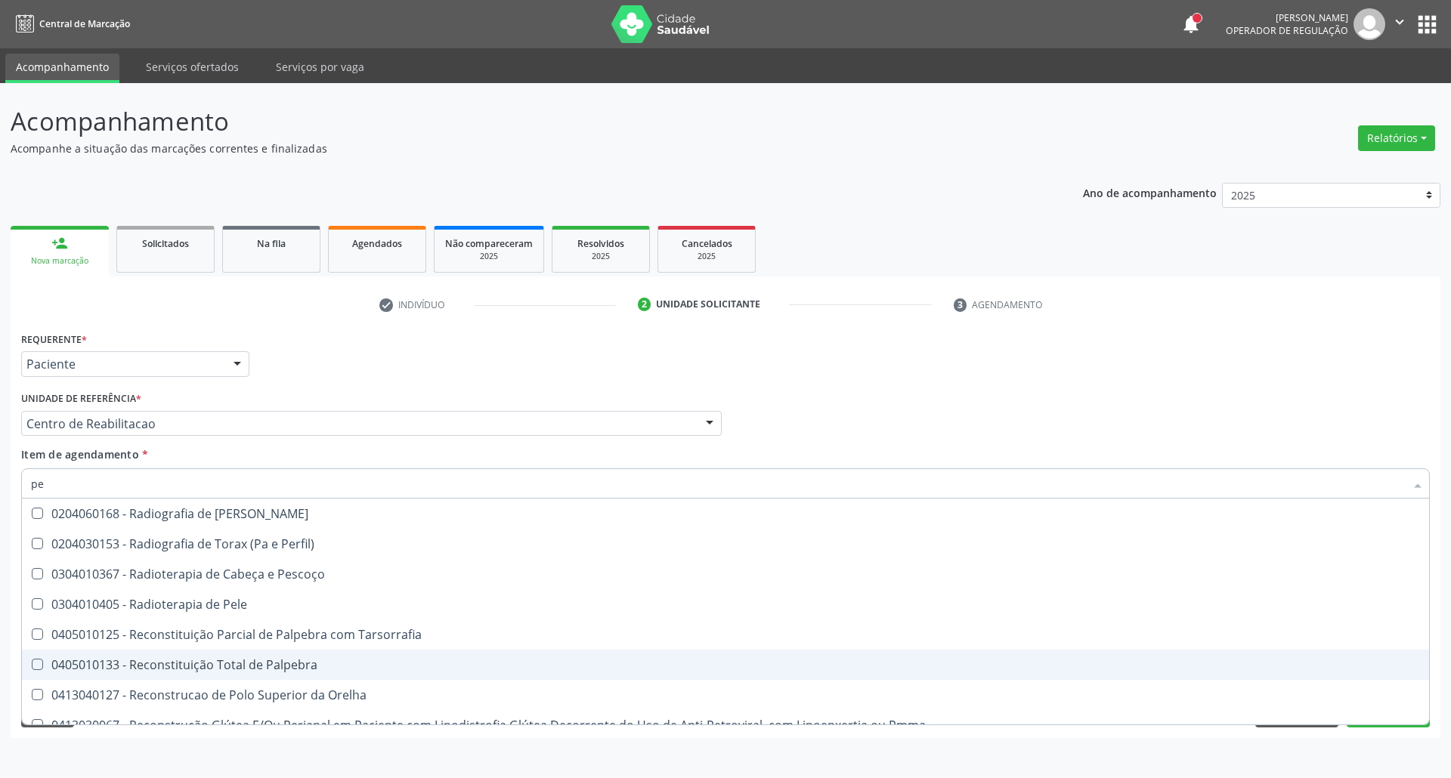
scroll to position [18334, 0]
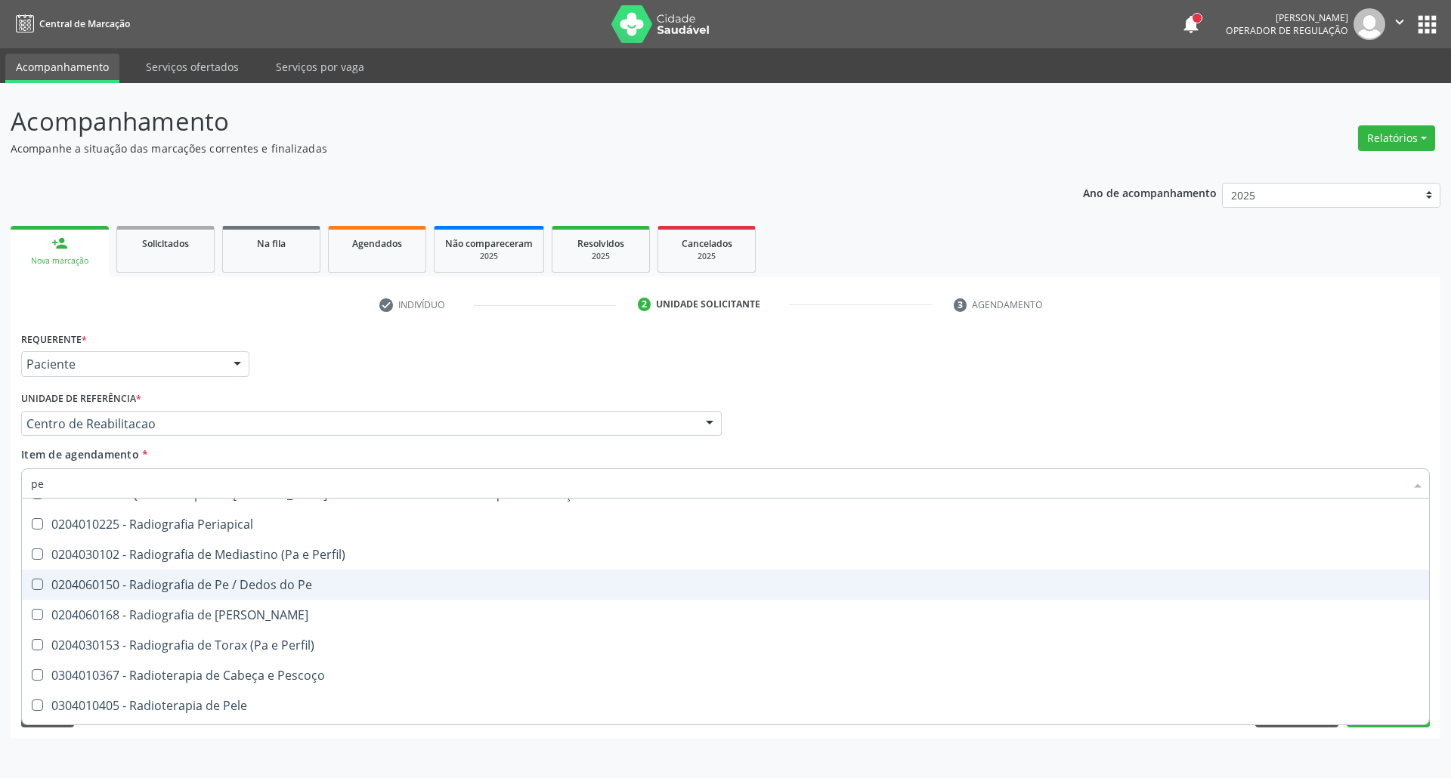
click at [351, 594] on span "0204060150 - Radiografia de Pe / Dedos do Pe" at bounding box center [831, 585] width 1618 height 30
checkbox Pe "true"
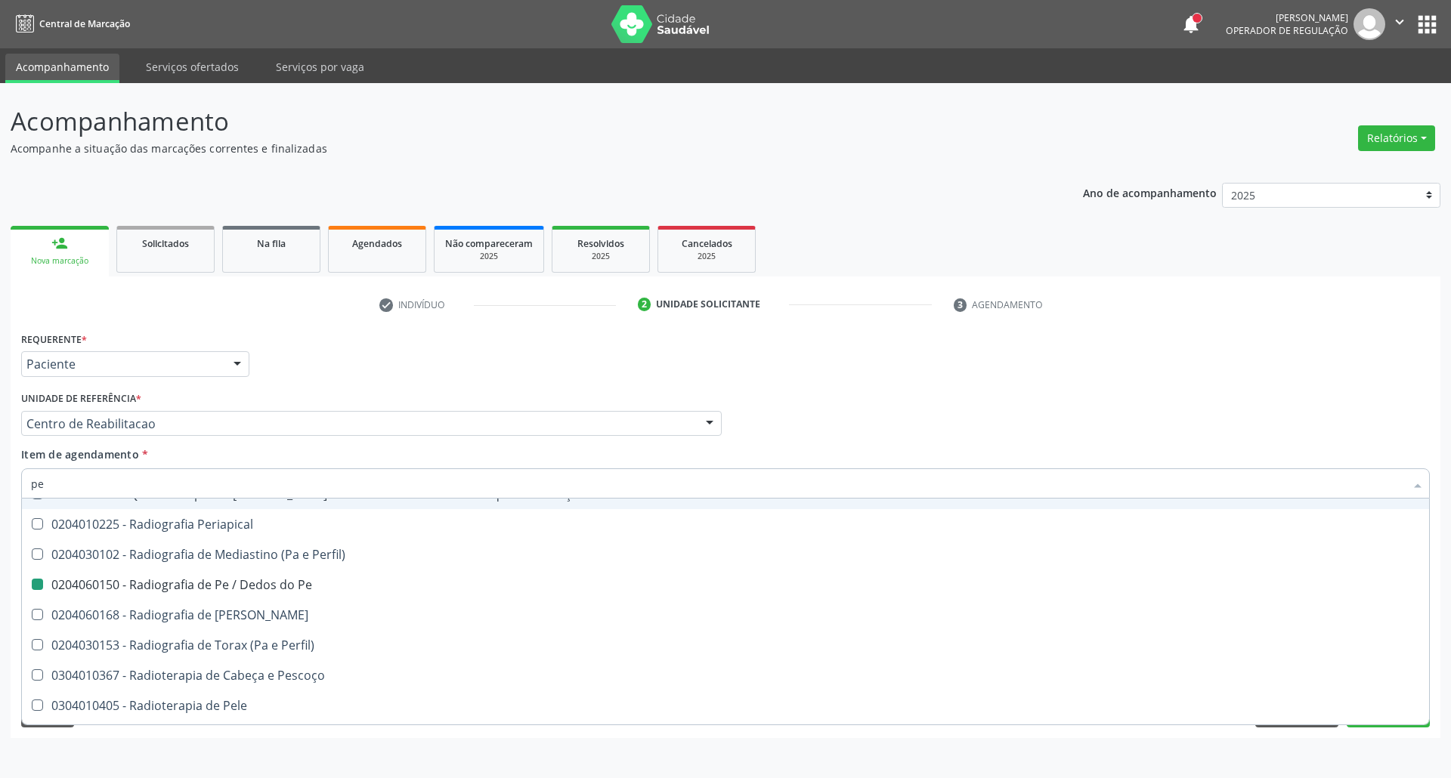
click at [1306, 381] on div "Requerente * Paciente Profissional de Saúde Paciente Nenhum resultado encontrad…" at bounding box center [725, 357] width 1416 height 59
checkbox Reabilitacao "true"
checkbox Pe "false"
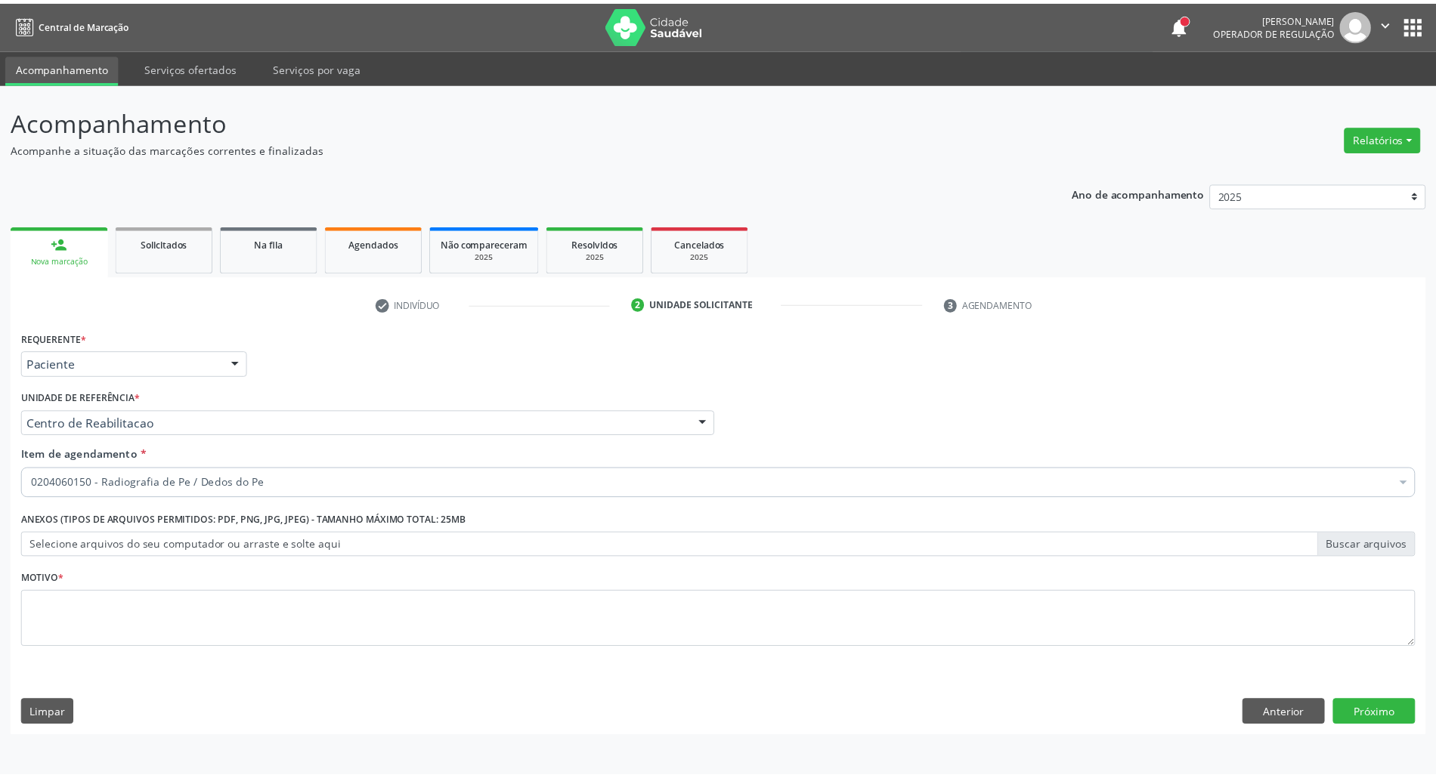
scroll to position [0, 0]
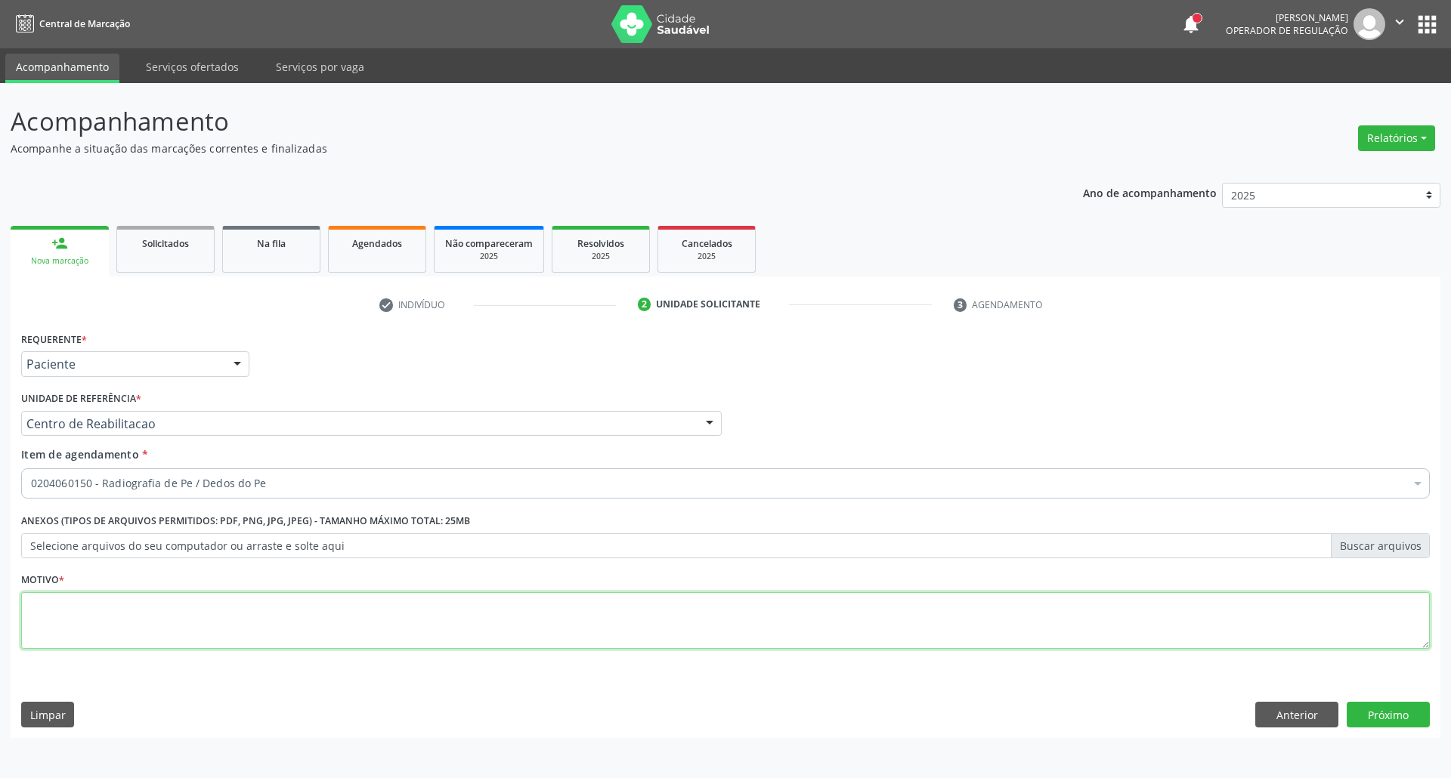
drag, startPoint x: 458, startPoint y: 620, endPoint x: 473, endPoint y: 597, distance: 27.9
click at [458, 620] on textarea at bounding box center [725, 620] width 1408 height 57
type textarea "."
type textarea "COM LAUDO"
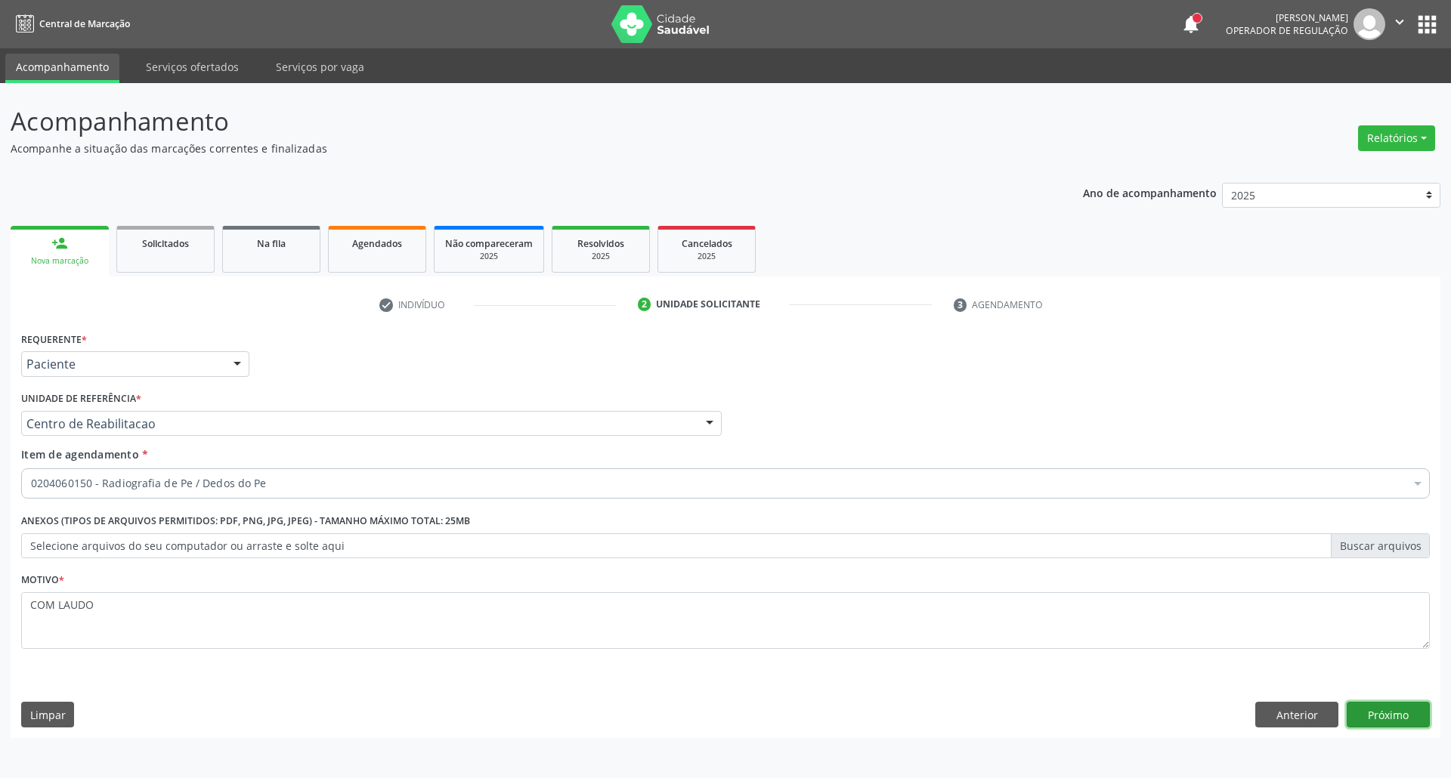
click at [1404, 710] on button "Próximo" at bounding box center [1387, 715] width 83 height 26
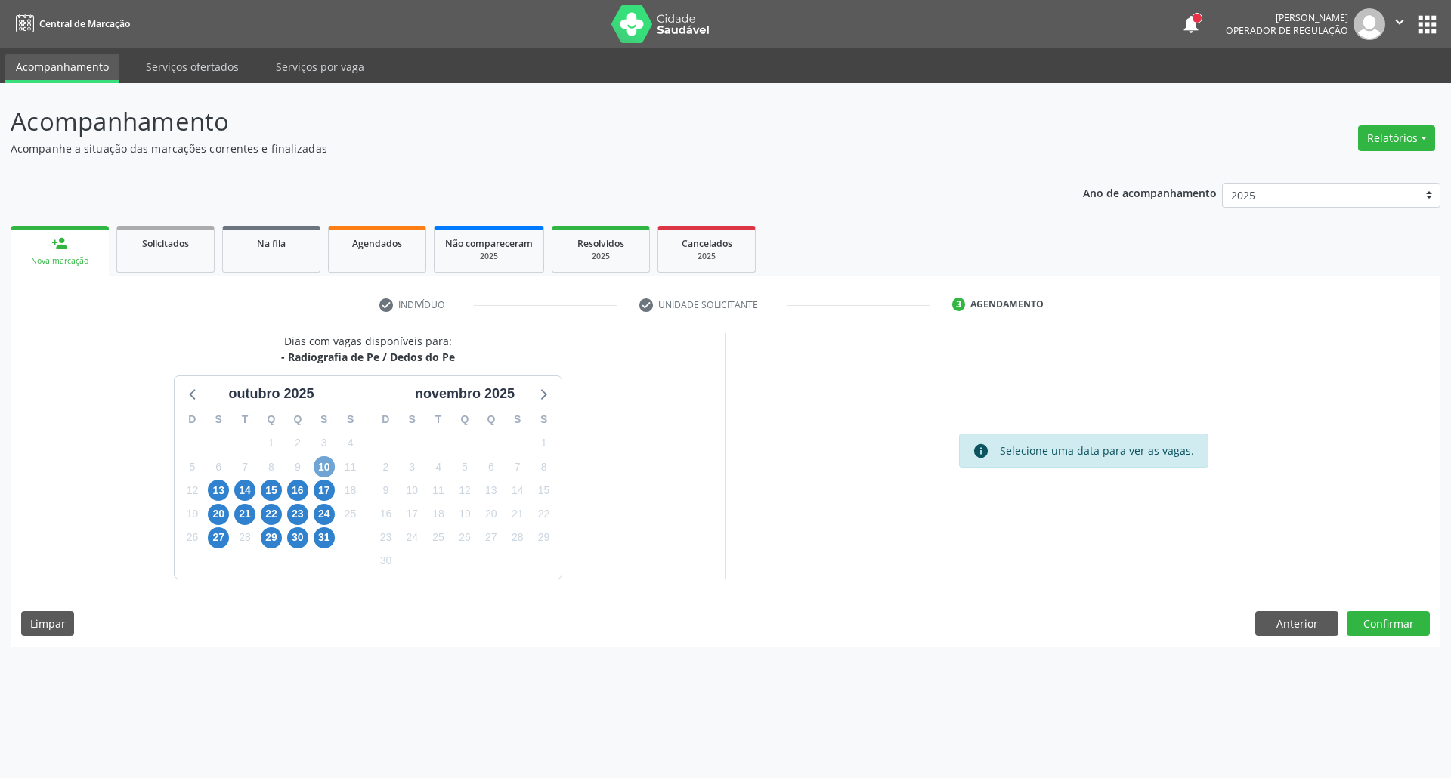
click at [323, 461] on span "10" at bounding box center [324, 466] width 21 height 21
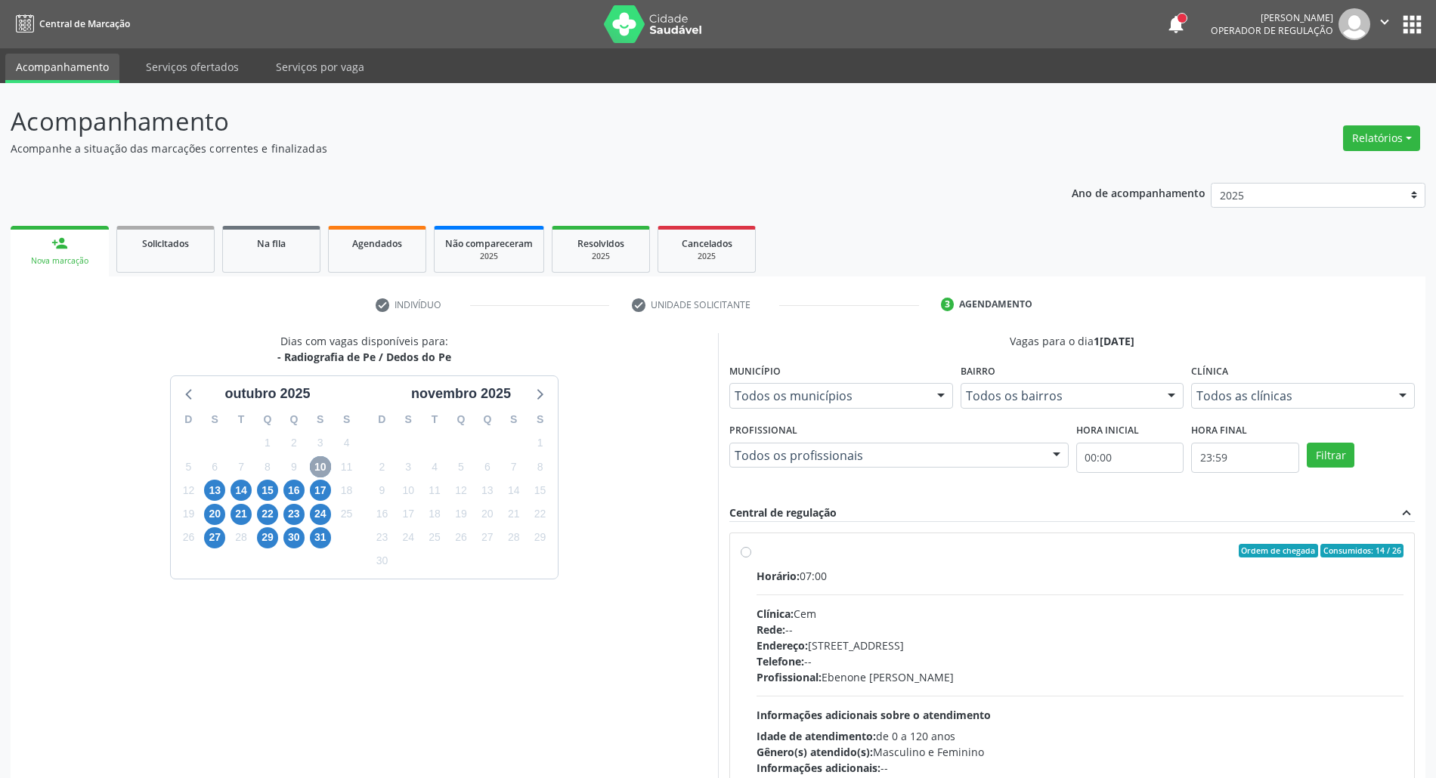
scroll to position [100, 0]
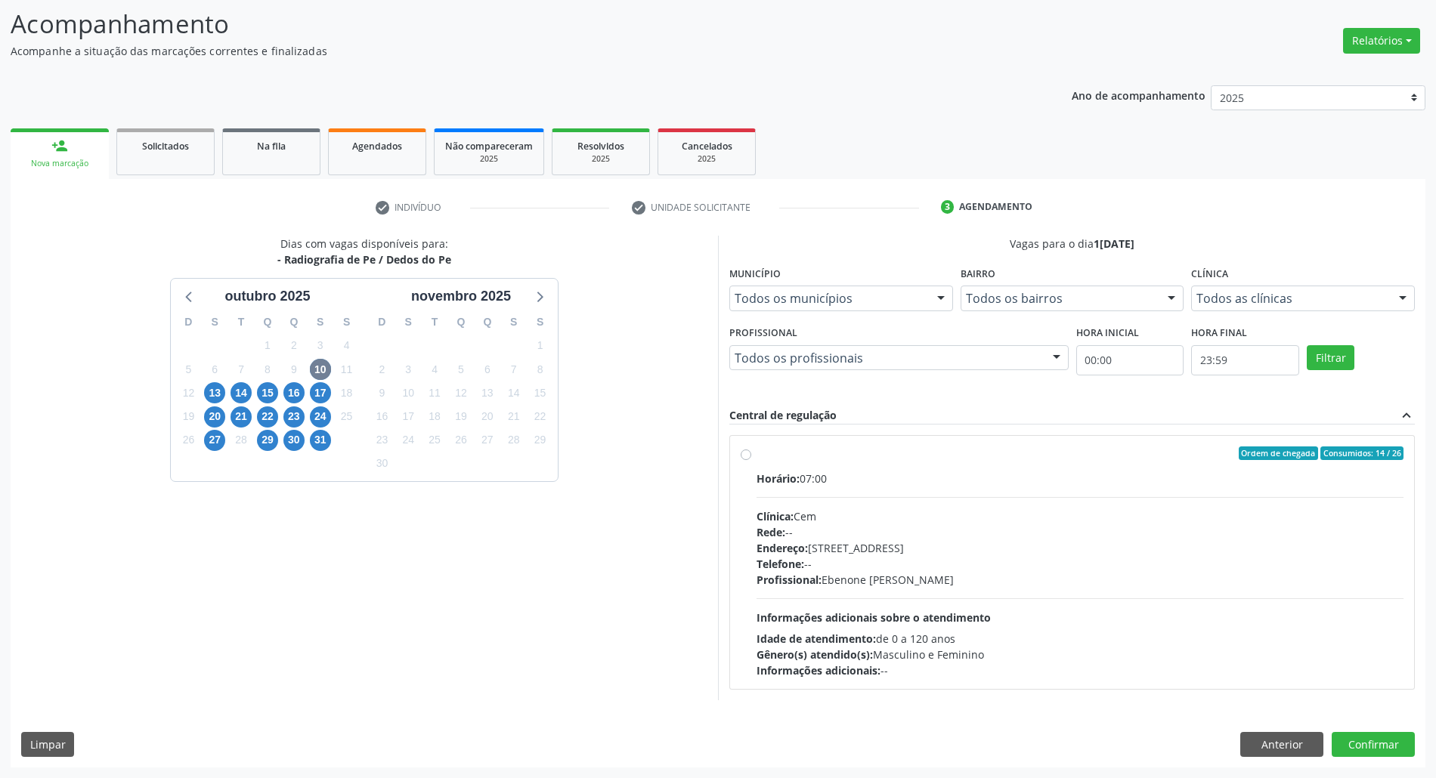
click at [1108, 474] on div "Horário: 07:00" at bounding box center [1079, 479] width 647 height 16
click at [751, 460] on input "Ordem de chegada Consumidos: 14 / 26 Horário: 07:00 Clínica: Cem Rede: -- Ender…" at bounding box center [745, 454] width 11 height 14
radio input "true"
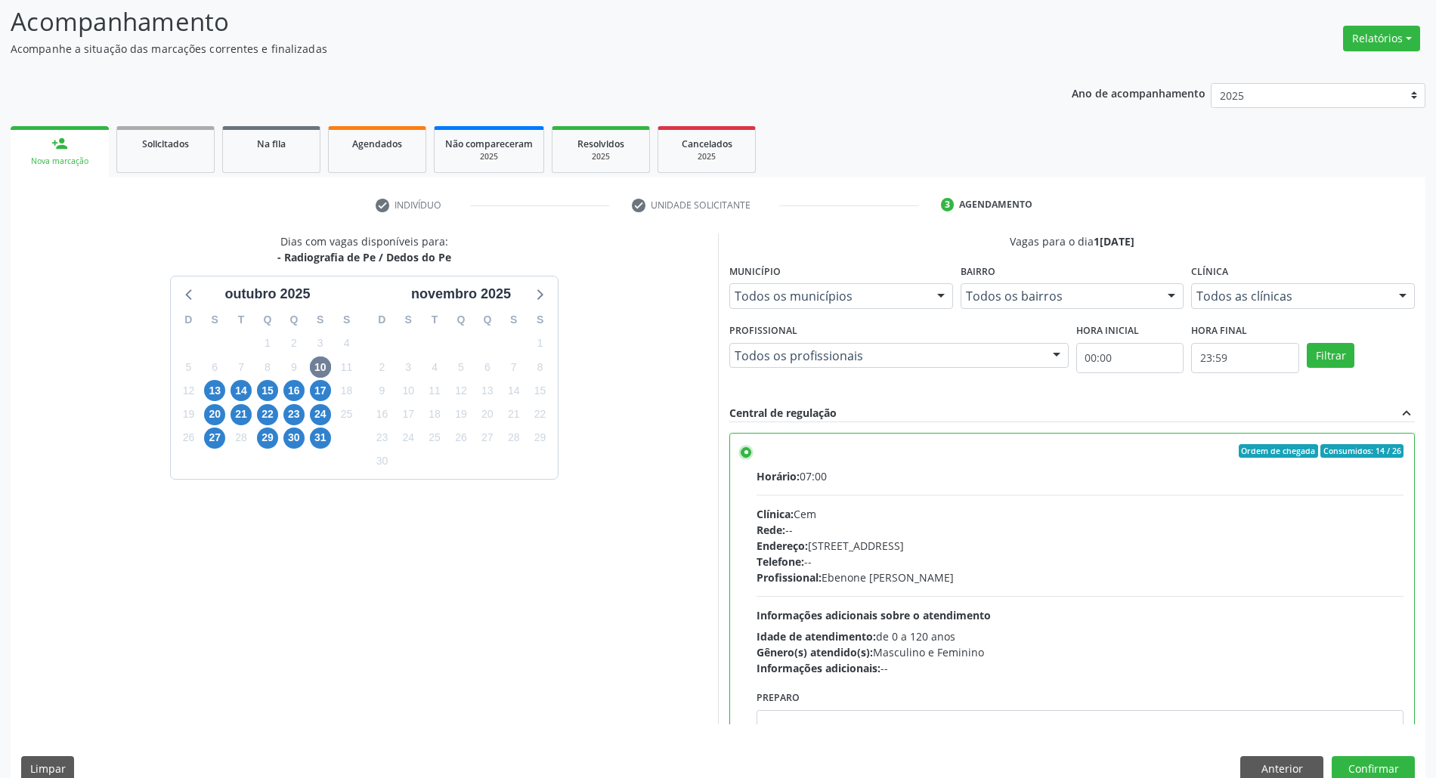
scroll to position [125, 0]
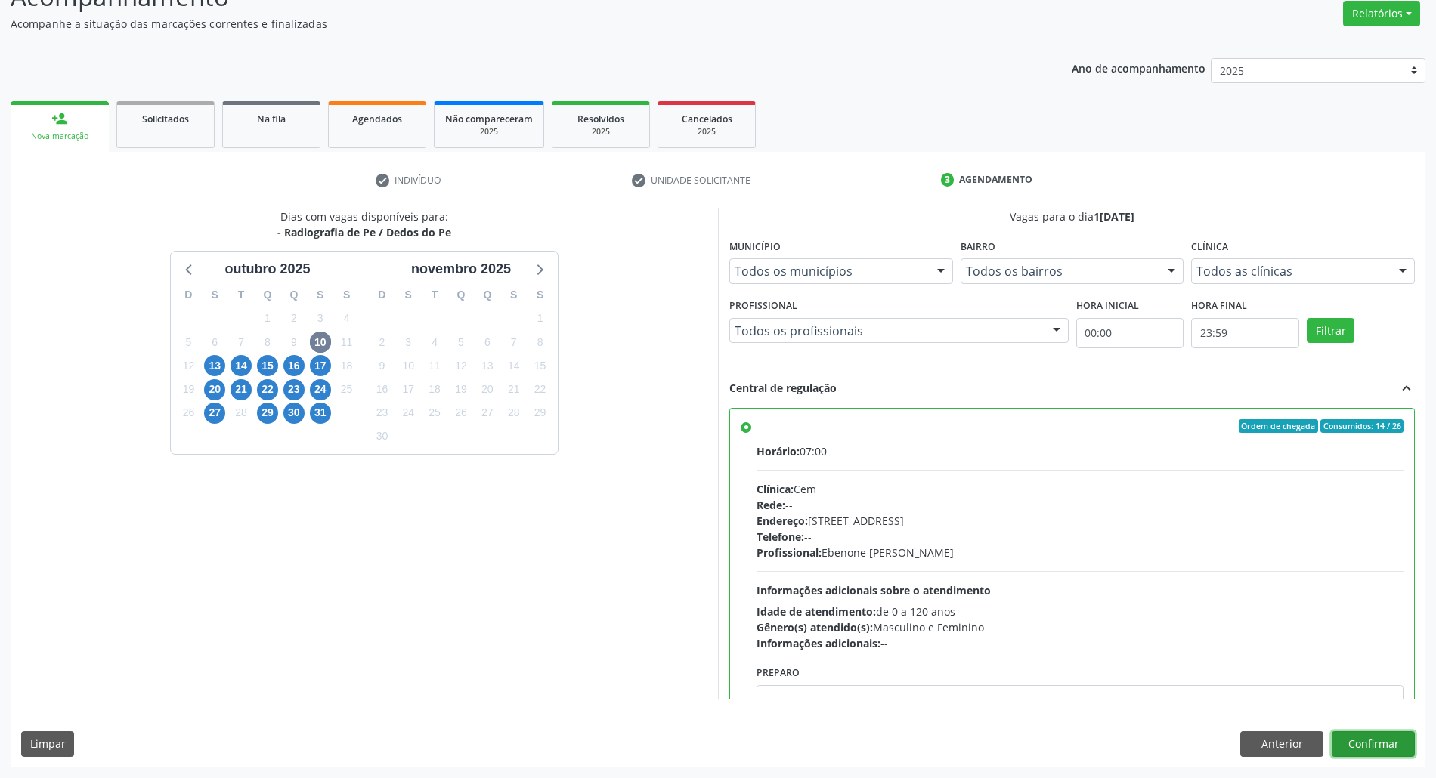
click at [1381, 745] on button "Confirmar" at bounding box center [1372, 744] width 83 height 26
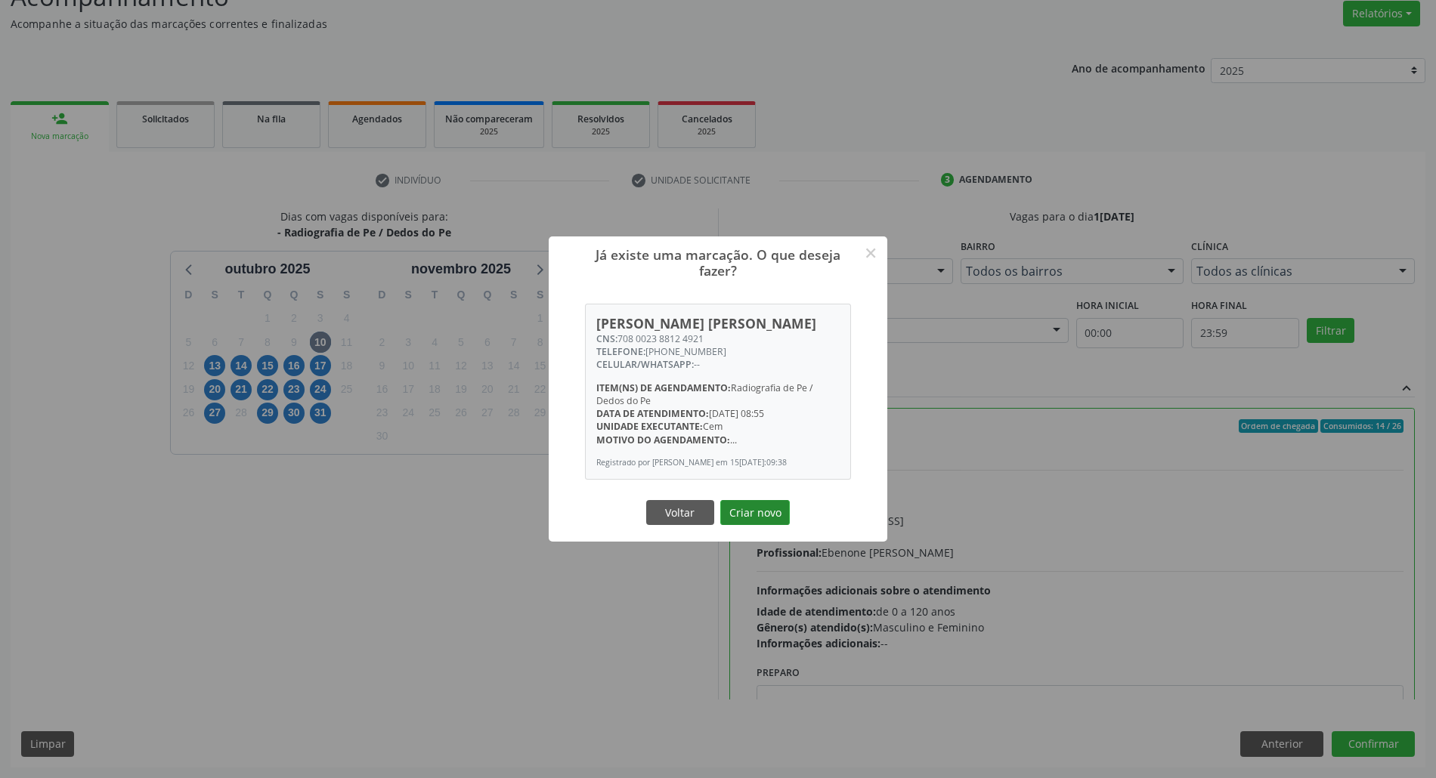
click at [759, 514] on button "Criar novo" at bounding box center [755, 513] width 70 height 26
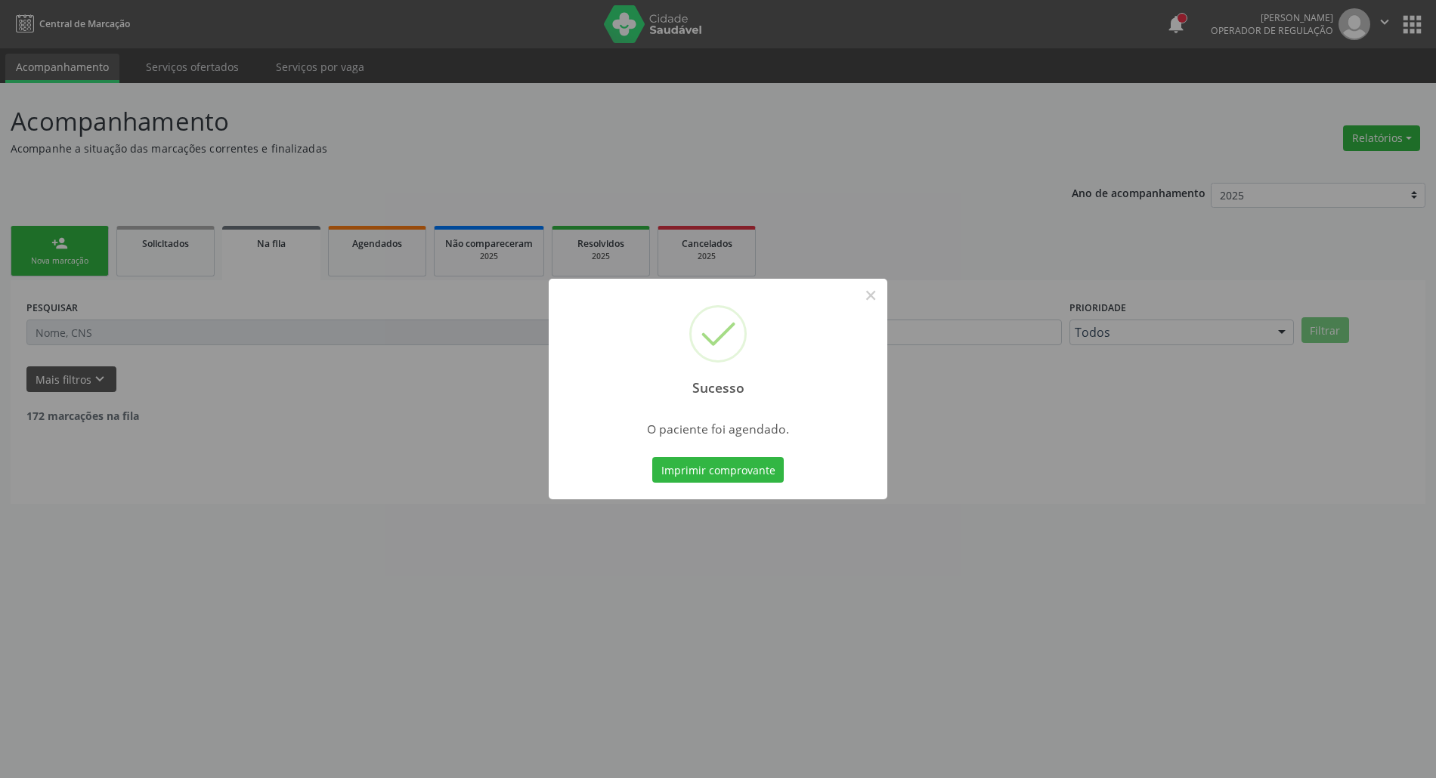
scroll to position [0, 0]
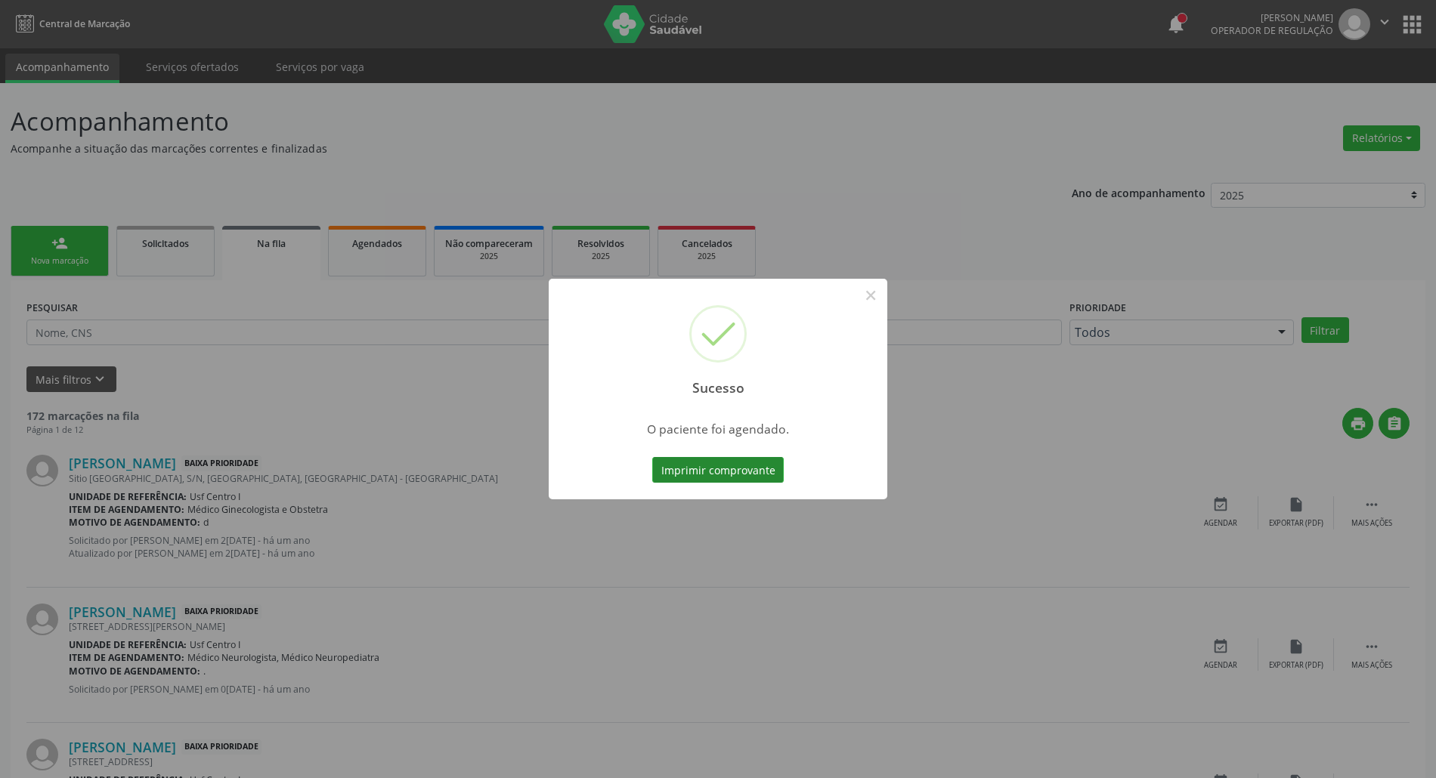
click at [753, 465] on button "Imprimir comprovante" at bounding box center [717, 470] width 131 height 26
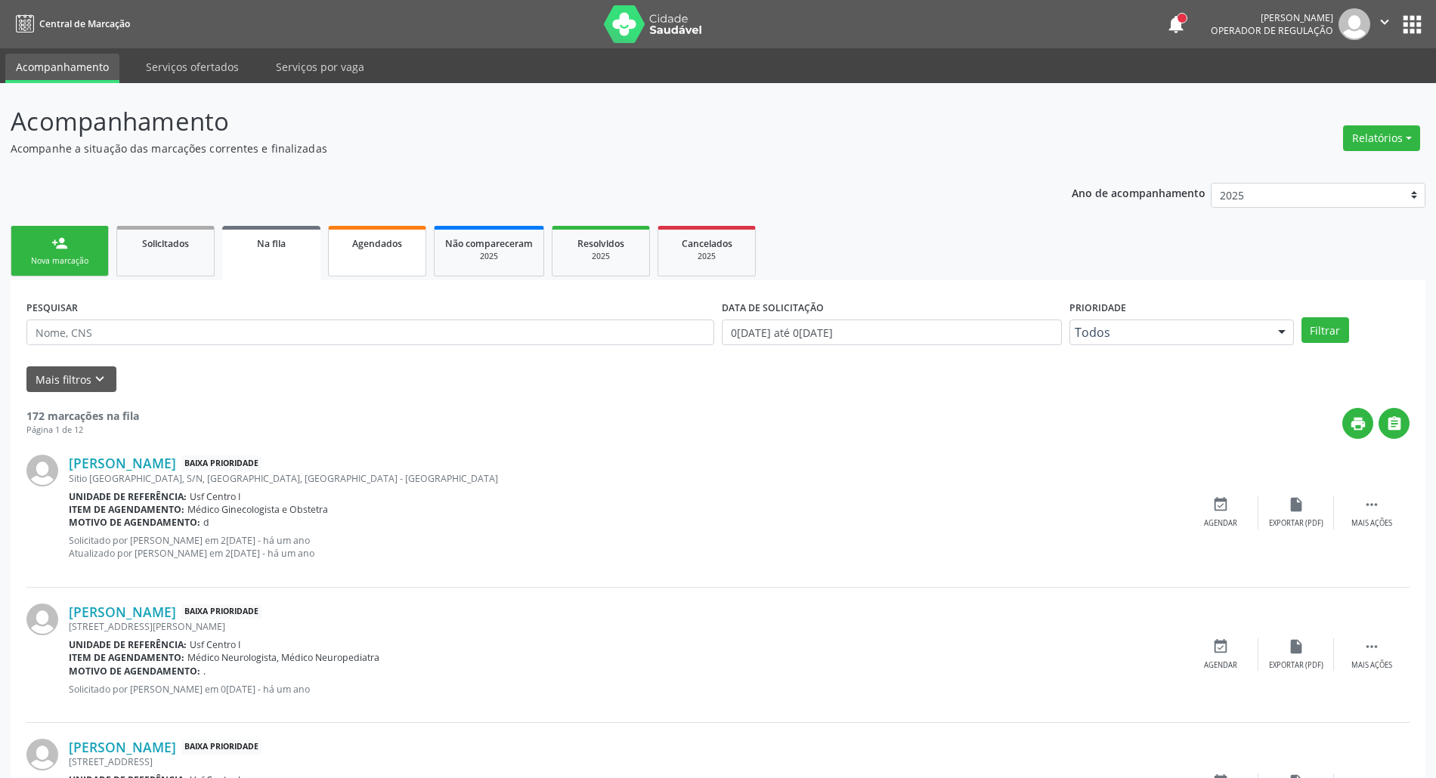
click at [405, 252] on link "Agendados" at bounding box center [377, 251] width 98 height 51
select select "9"
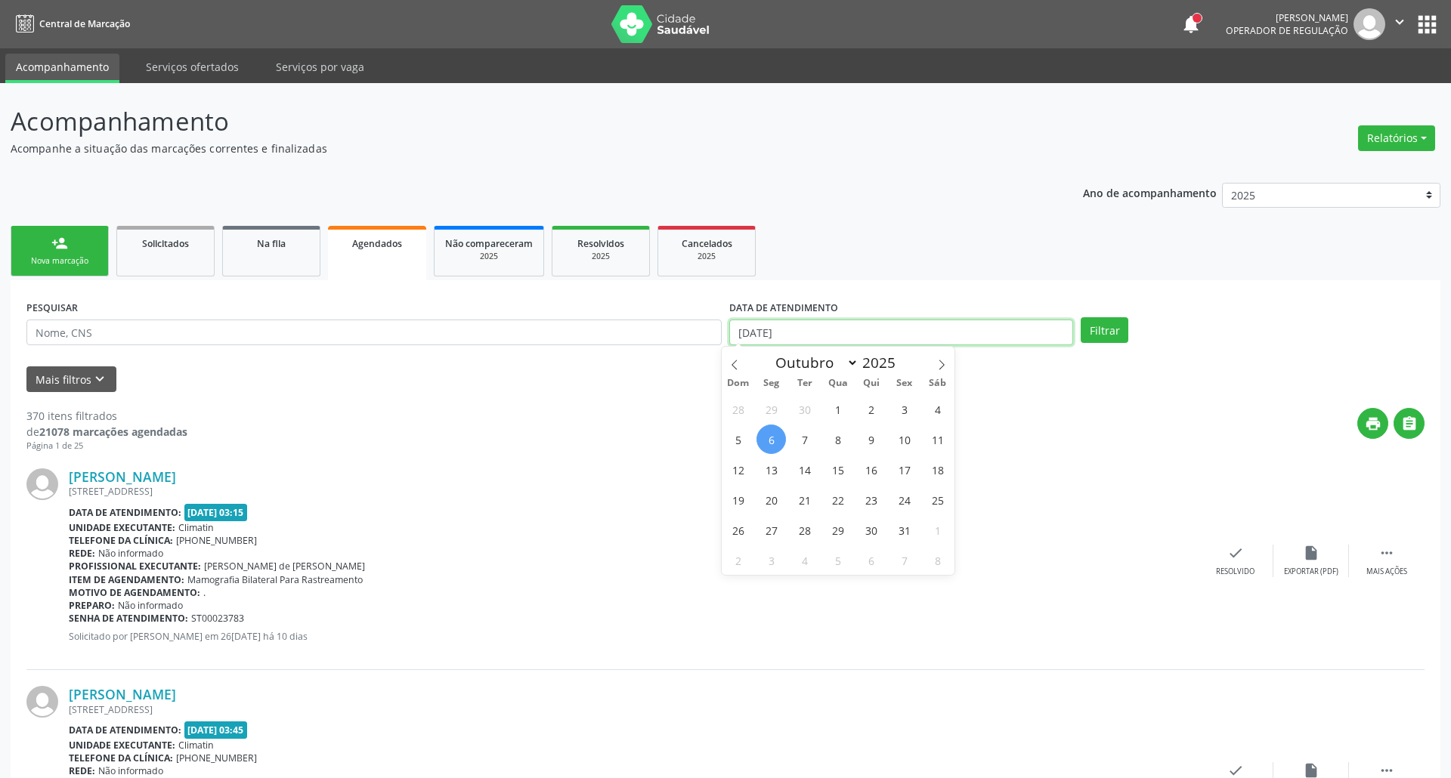
click at [834, 336] on input "[DATE]" at bounding box center [901, 333] width 344 height 26
click at [834, 336] on input "[DATE]" at bounding box center [892, 333] width 340 height 26
click at [539, 335] on input "text" at bounding box center [370, 333] width 688 height 26
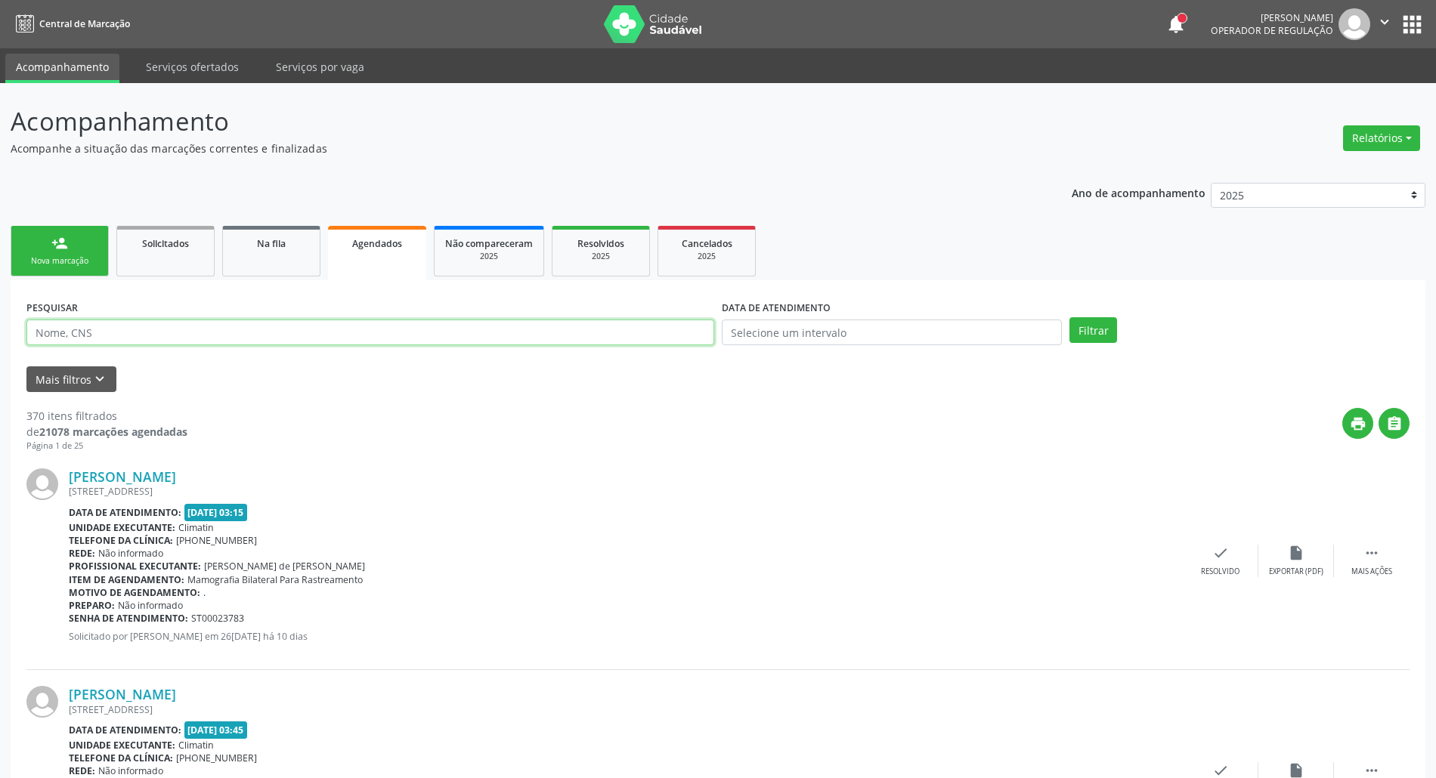
click at [539, 335] on input "text" at bounding box center [370, 333] width 688 height 26
paste input "708 0023 8812 4921"
type input "708 0023 8812 4921"
click at [1069, 317] on button "Filtrar" at bounding box center [1093, 330] width 48 height 26
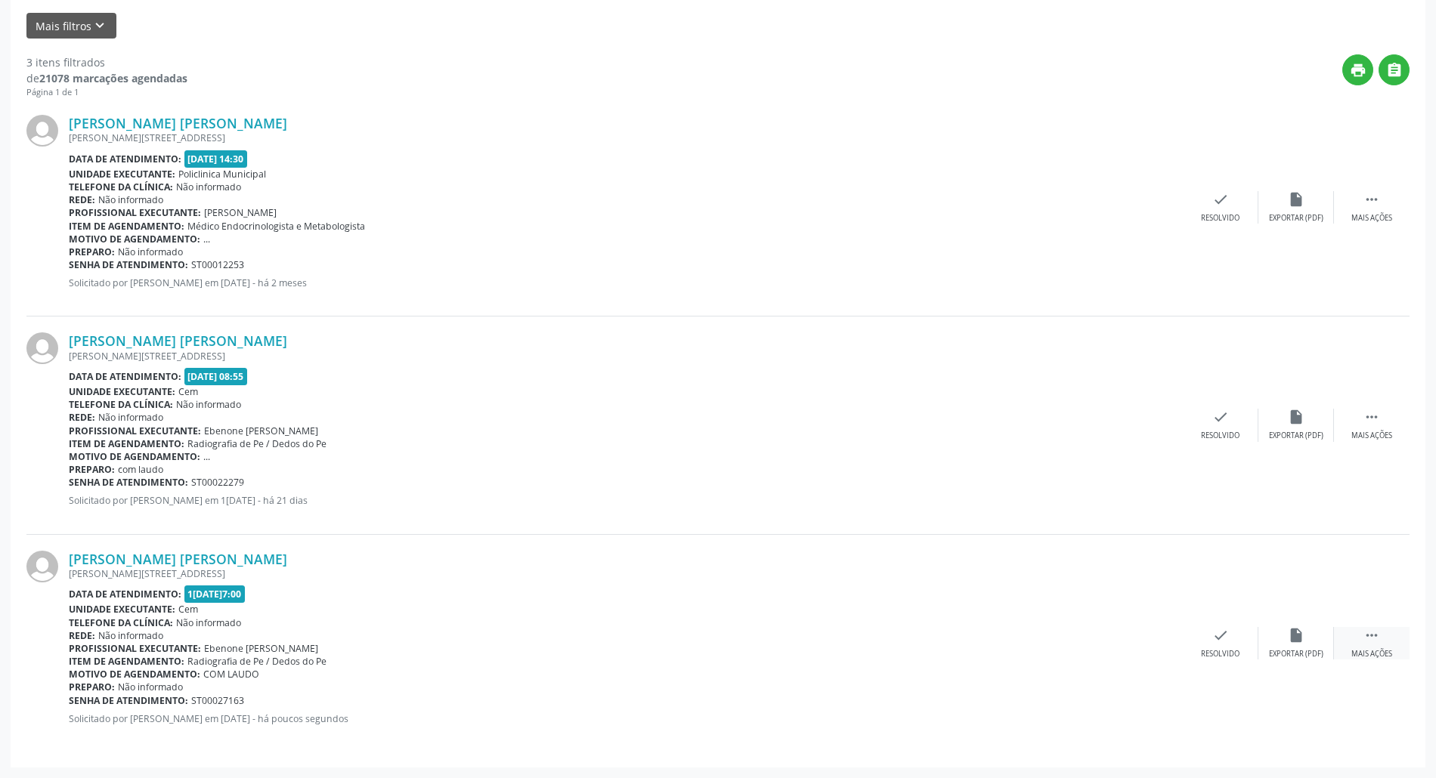
click at [1380, 638] on div " Mais ações" at bounding box center [1372, 643] width 76 height 32
click at [1363, 641] on icon "" at bounding box center [1371, 635] width 17 height 17
click at [1276, 638] on div "edit Editar" at bounding box center [1296, 643] width 76 height 32
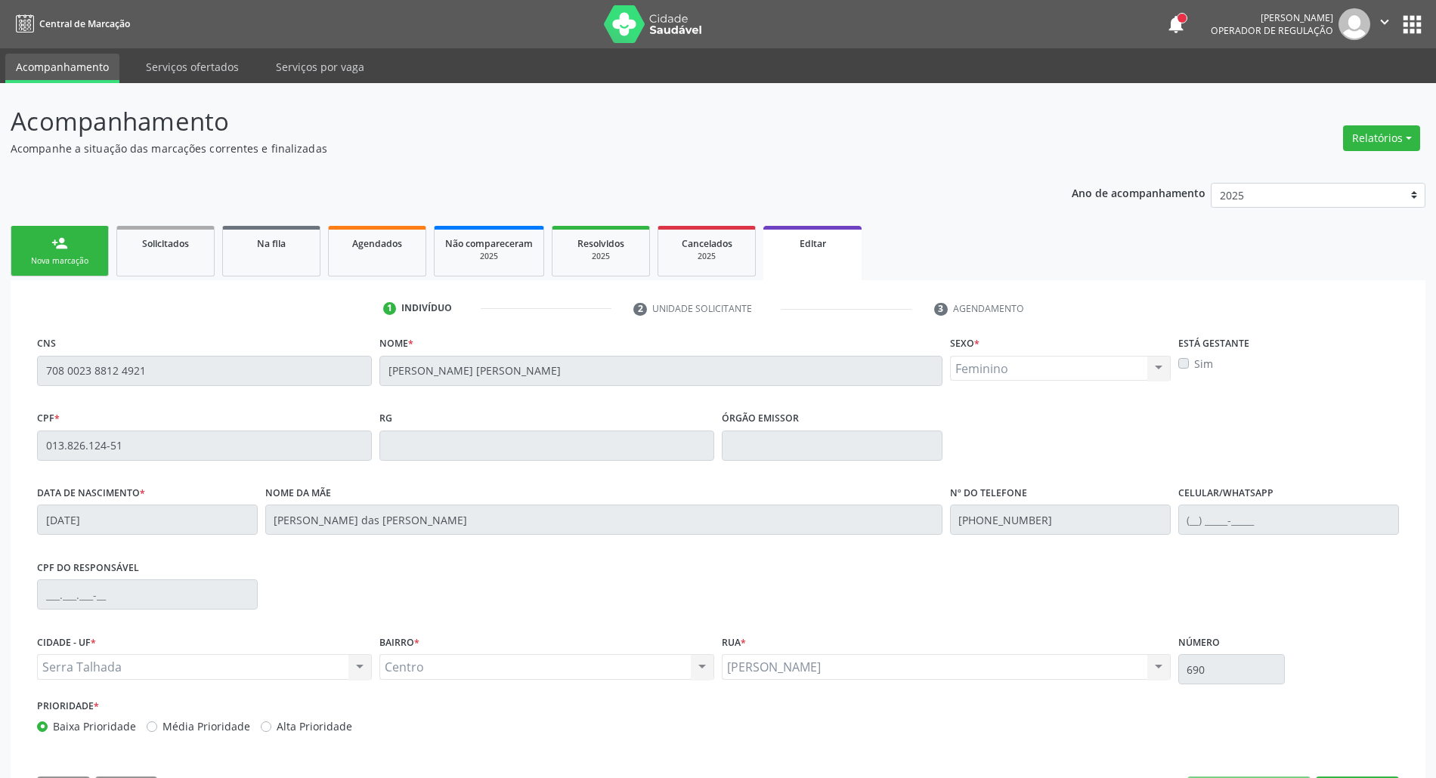
scroll to position [61, 0]
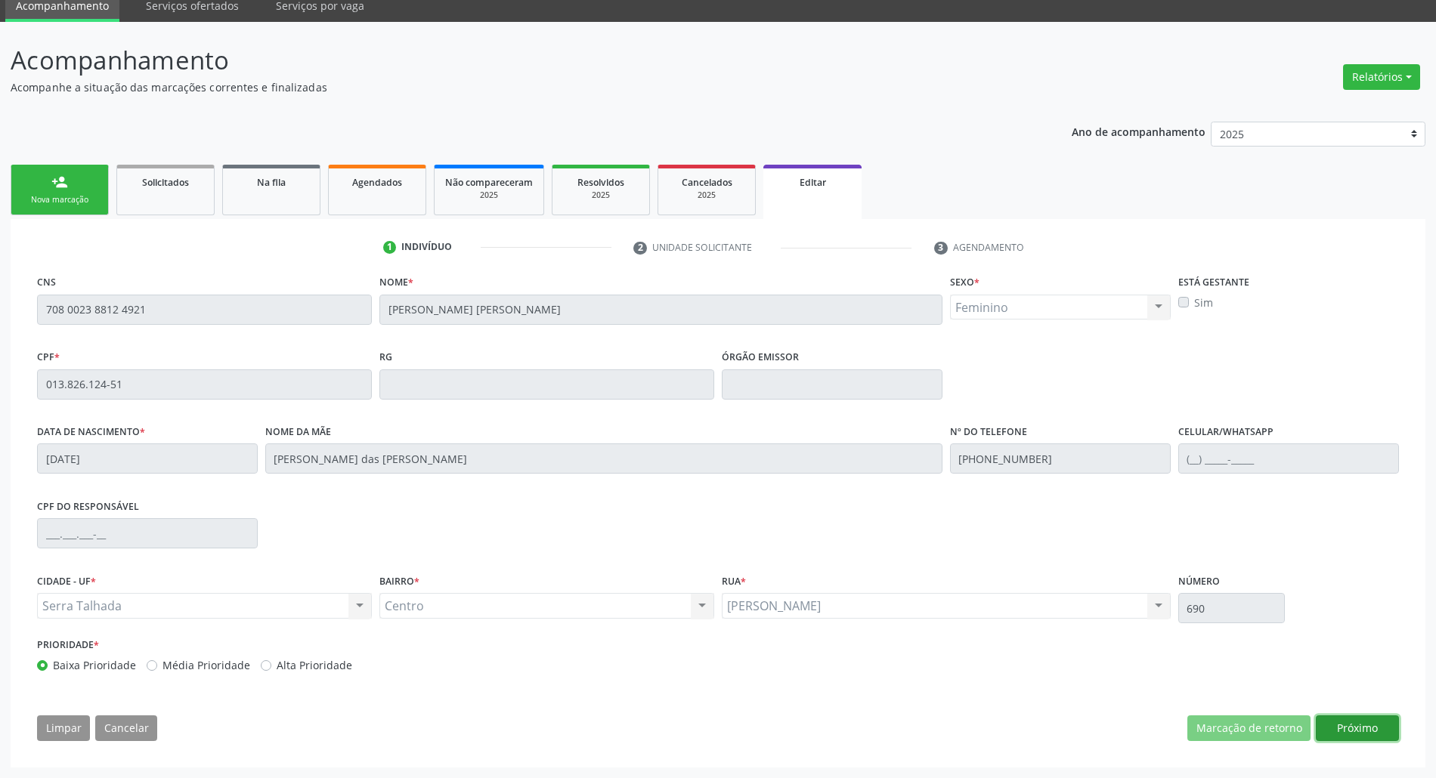
click at [1358, 735] on button "Próximo" at bounding box center [1356, 729] width 83 height 26
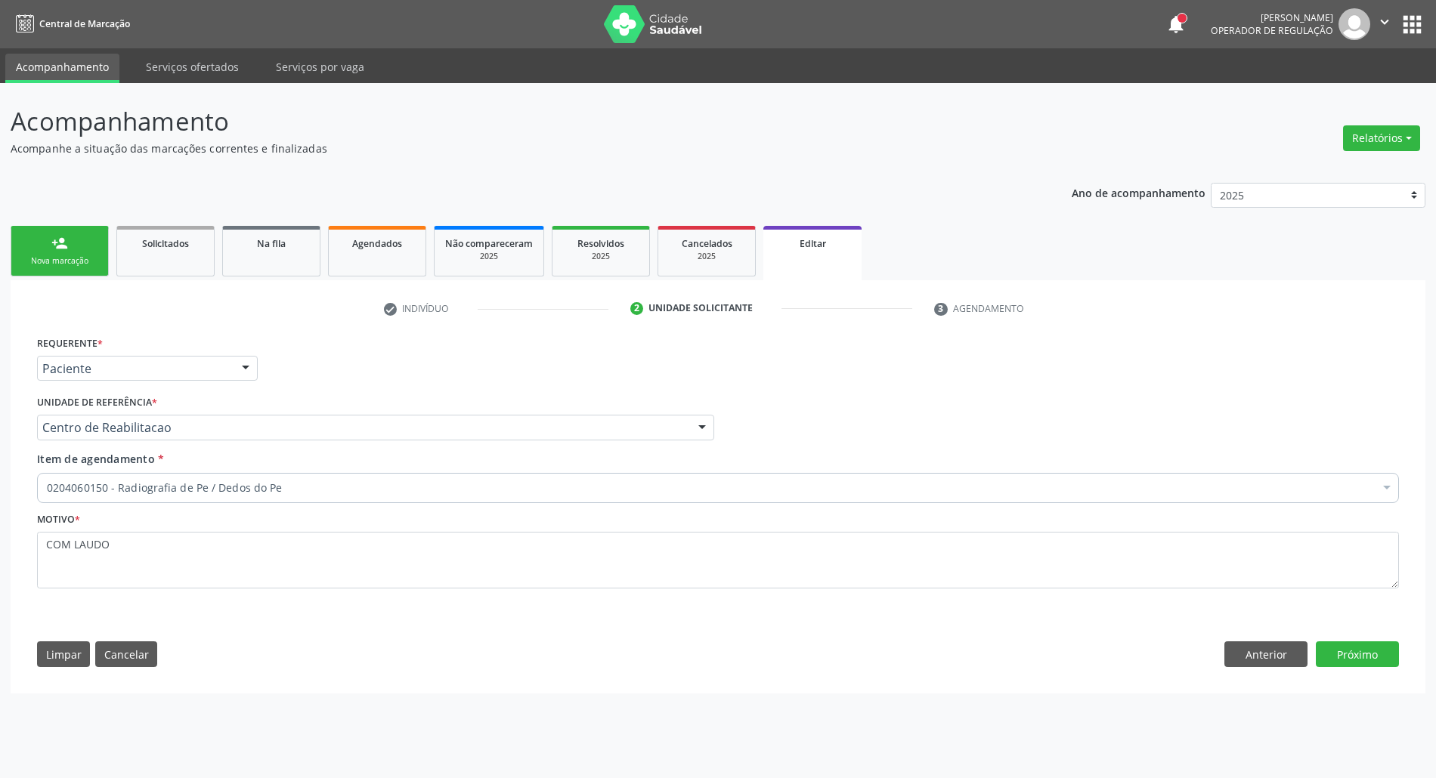
scroll to position [0, 0]
click at [1381, 648] on button "Próximo" at bounding box center [1372, 654] width 83 height 26
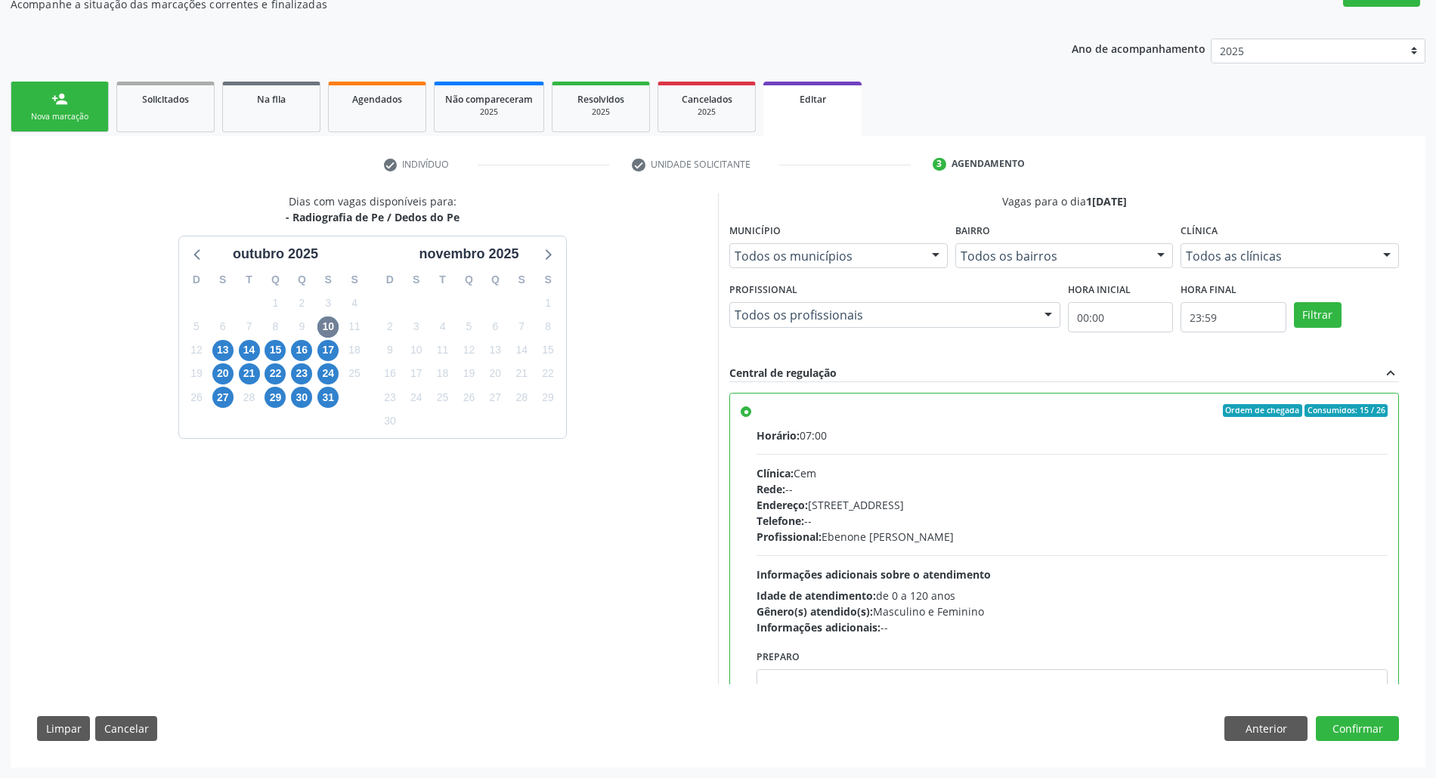
scroll to position [76, 0]
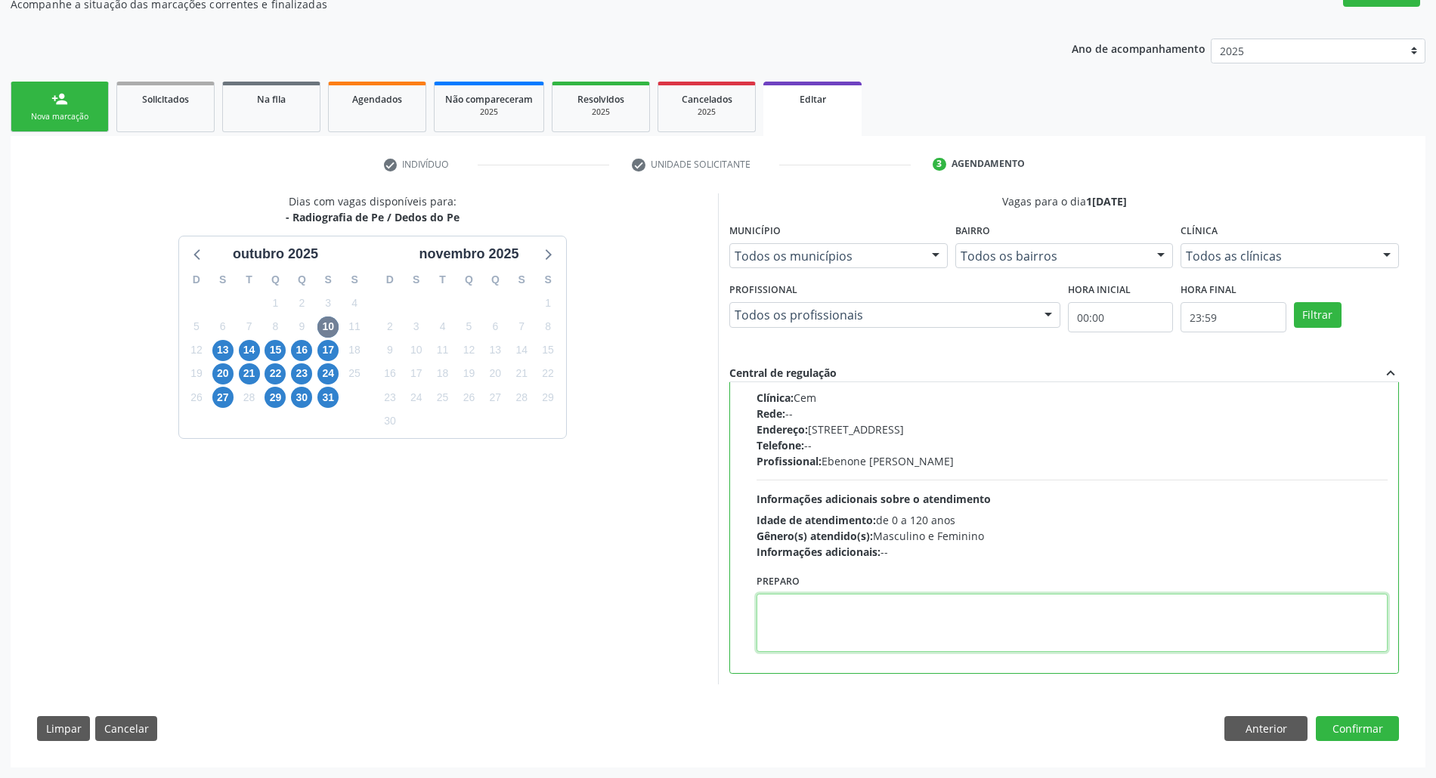
click at [961, 621] on textarea at bounding box center [1071, 623] width 631 height 58
type textarea "COM LAUDO."
click at [1376, 727] on button "Confirmar" at bounding box center [1356, 729] width 83 height 26
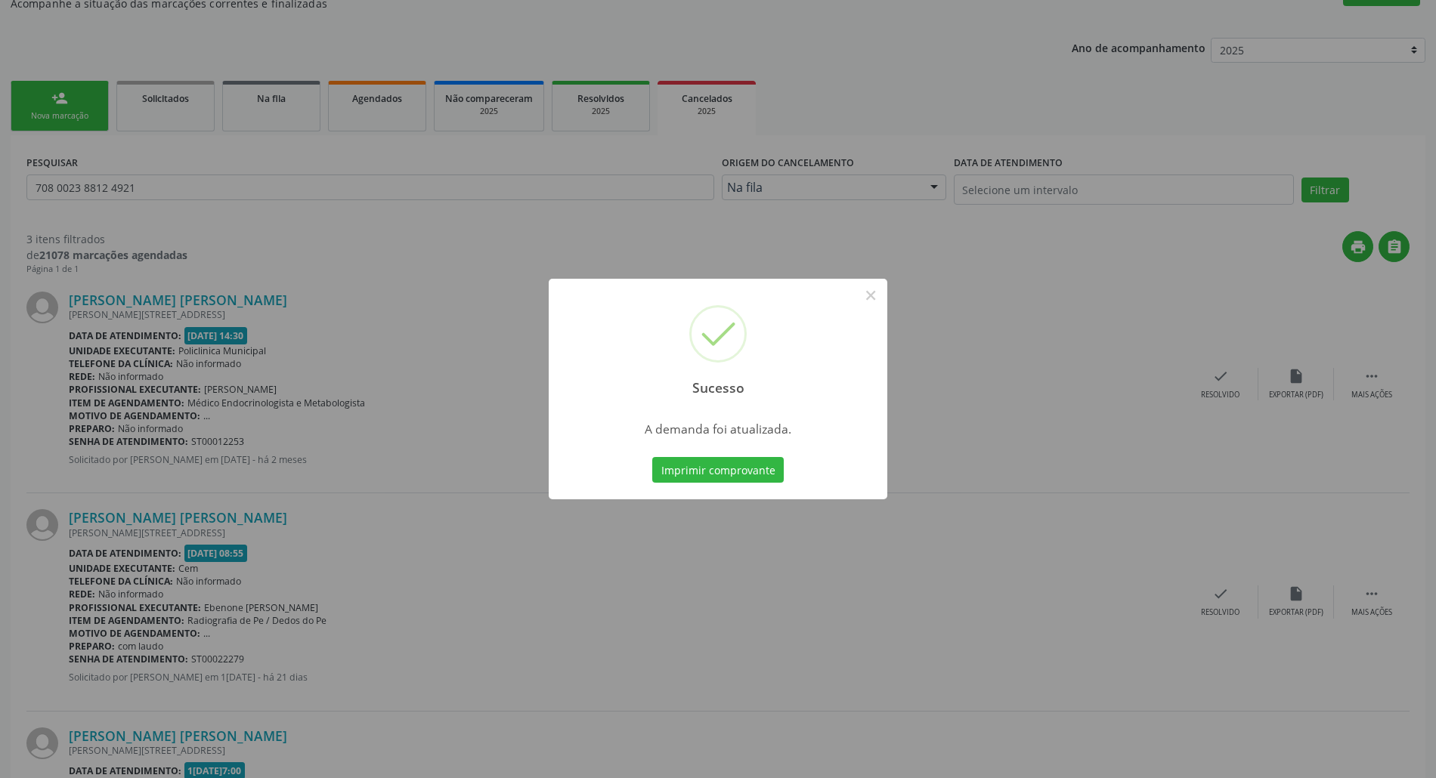
scroll to position [0, 0]
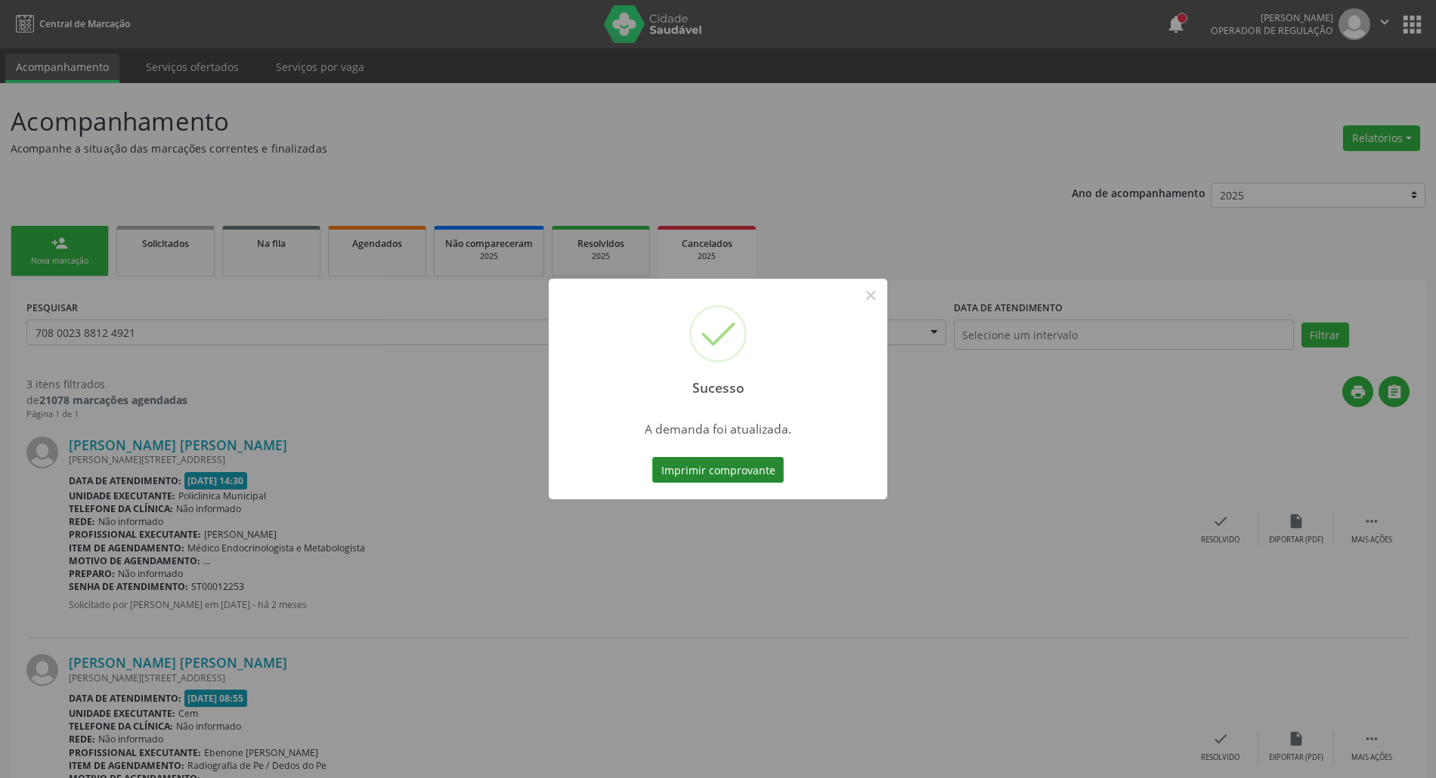
click at [685, 474] on button "Imprimir comprovante" at bounding box center [717, 470] width 131 height 26
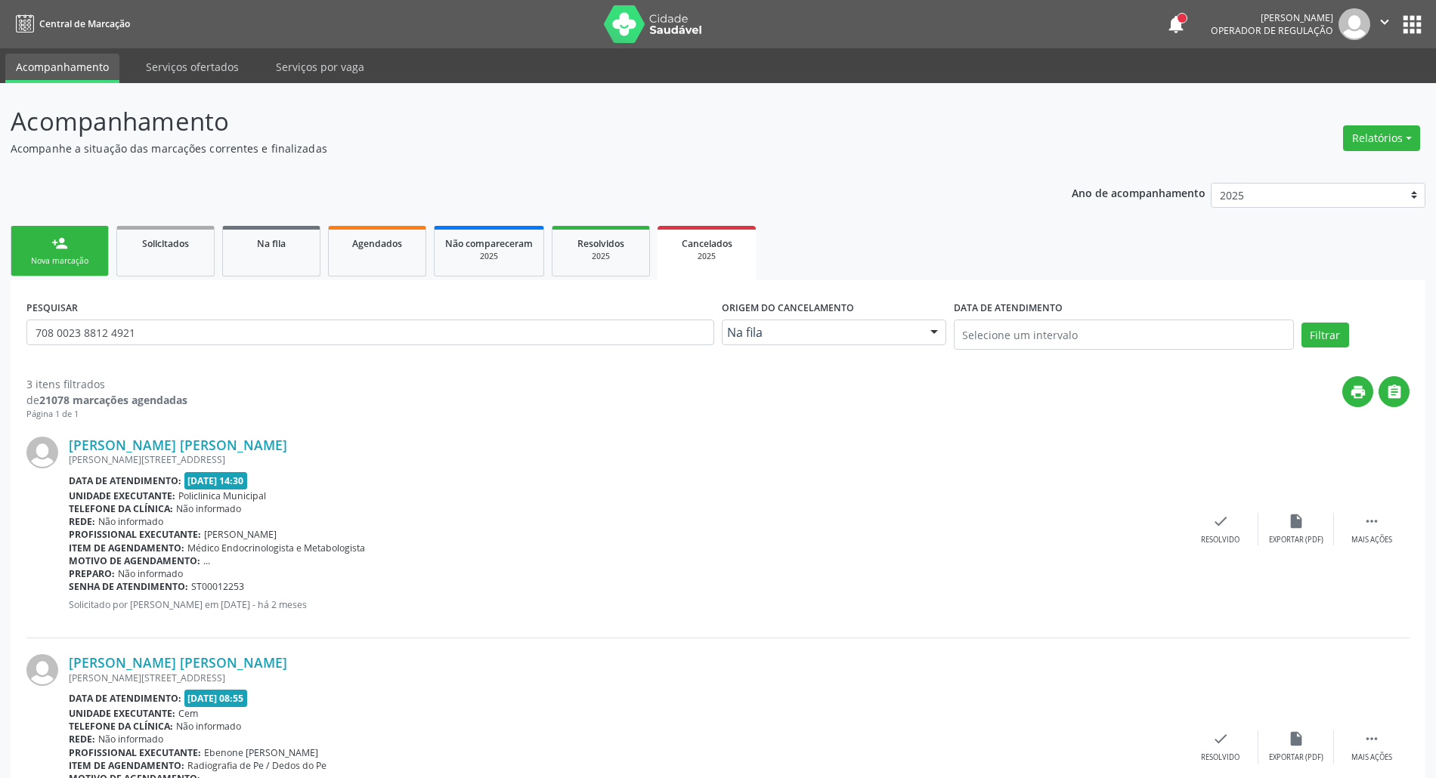
click at [37, 234] on link "person_add Nova marcação" at bounding box center [60, 251] width 98 height 51
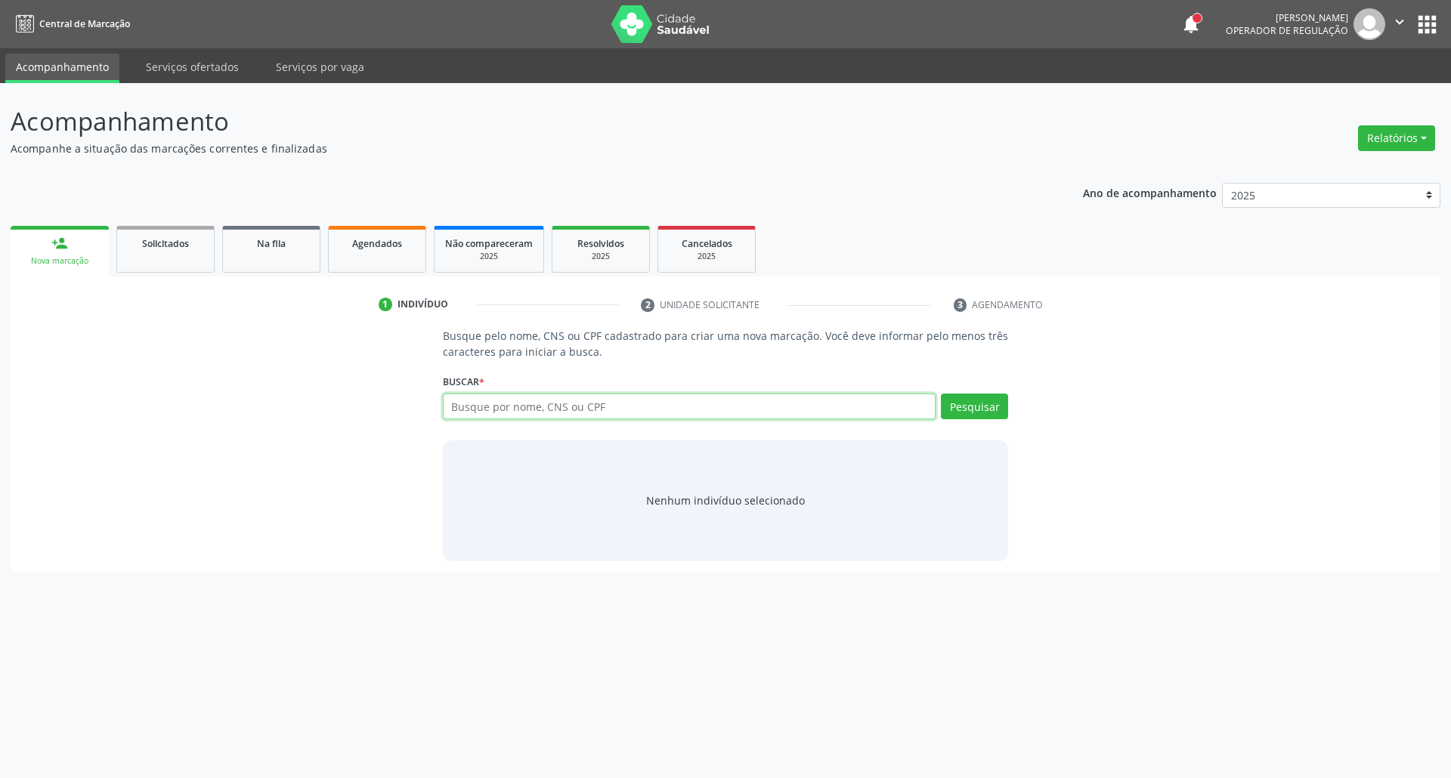
click at [514, 416] on input "text" at bounding box center [689, 407] width 493 height 26
type input "35922680404"
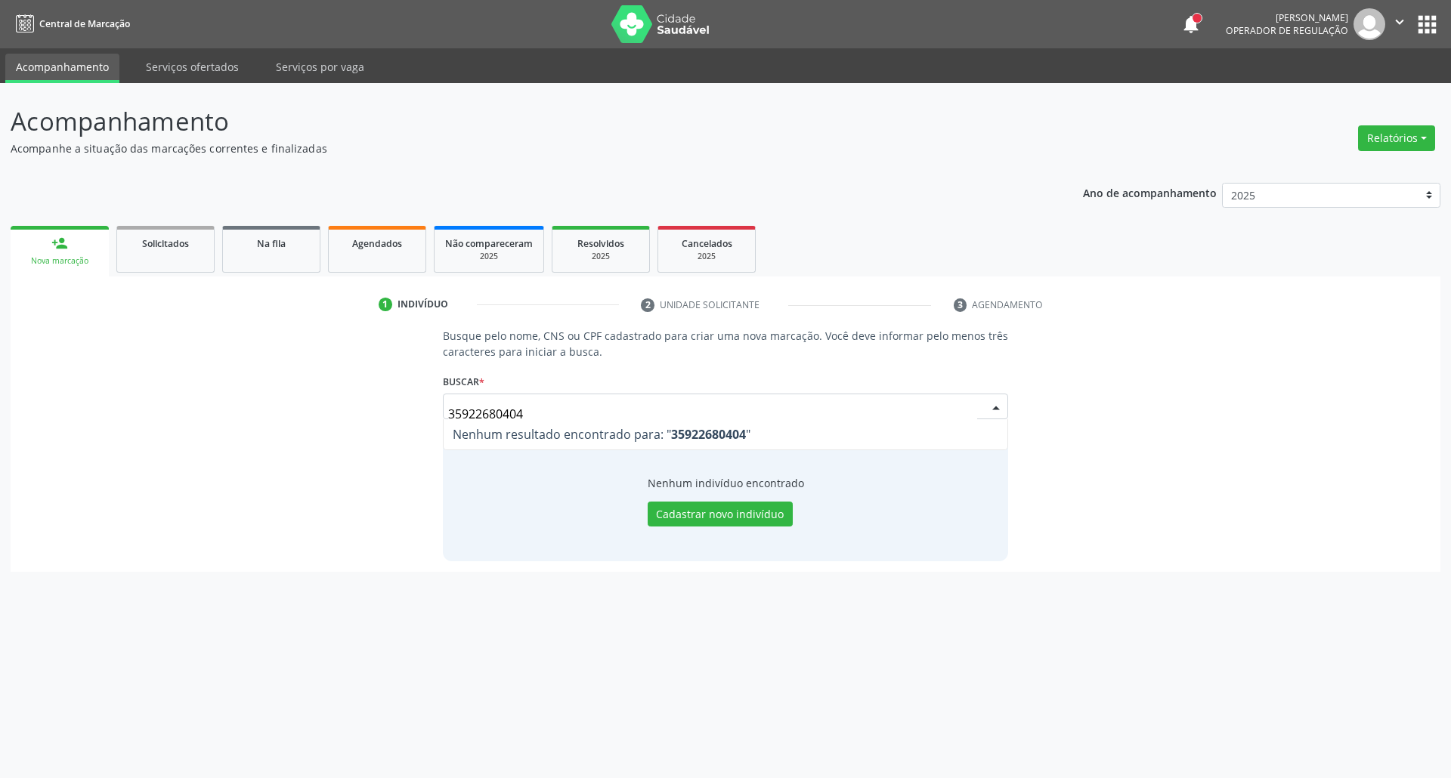
drag, startPoint x: 547, startPoint y: 411, endPoint x: 252, endPoint y: 412, distance: 294.7
click at [288, 412] on div "Busque pelo nome, CNS ou CPF cadastrado para criar uma nova marcação. Você deve…" at bounding box center [725, 444] width 1408 height 233
type input "[CREDIT_CARD_NUMBER]"
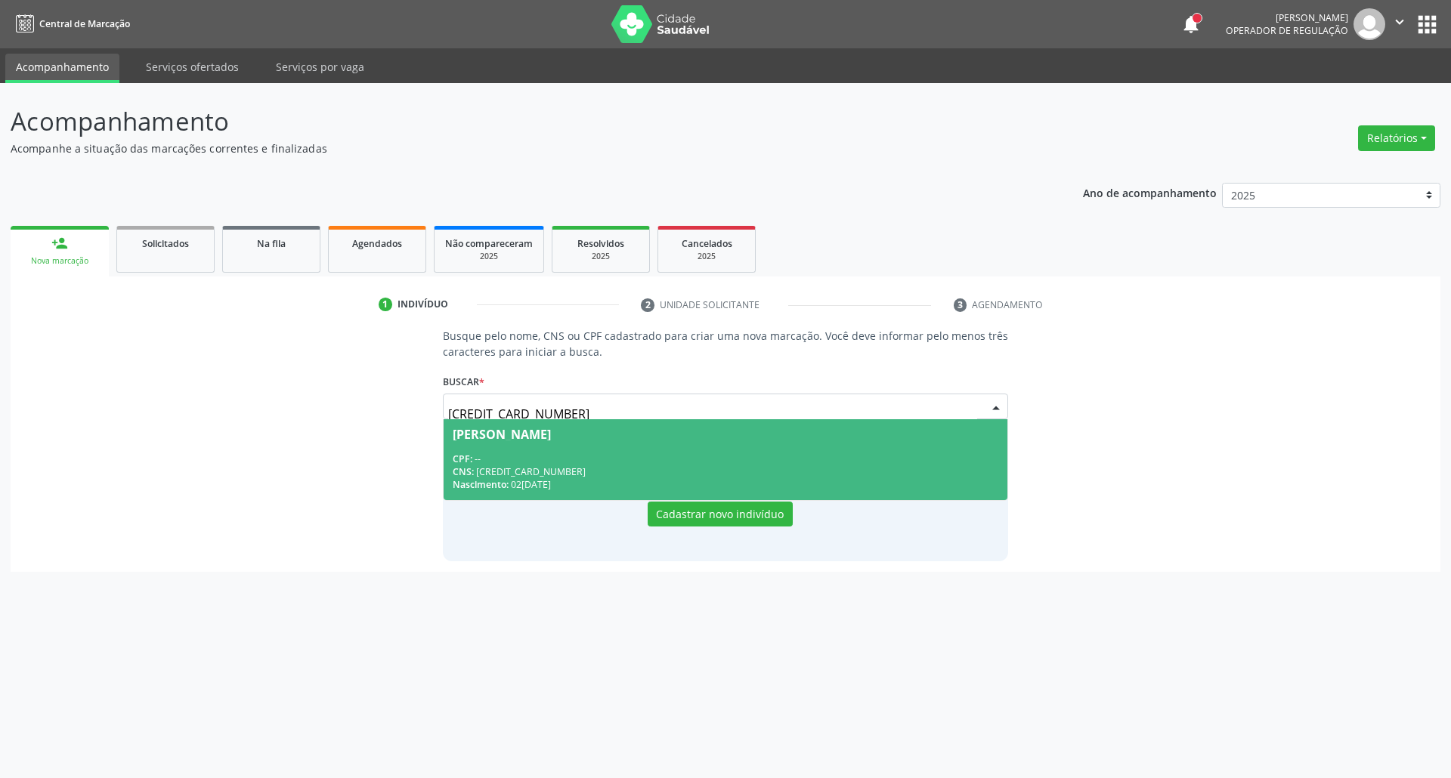
click at [544, 460] on div "CPF: --" at bounding box center [726, 459] width 546 height 13
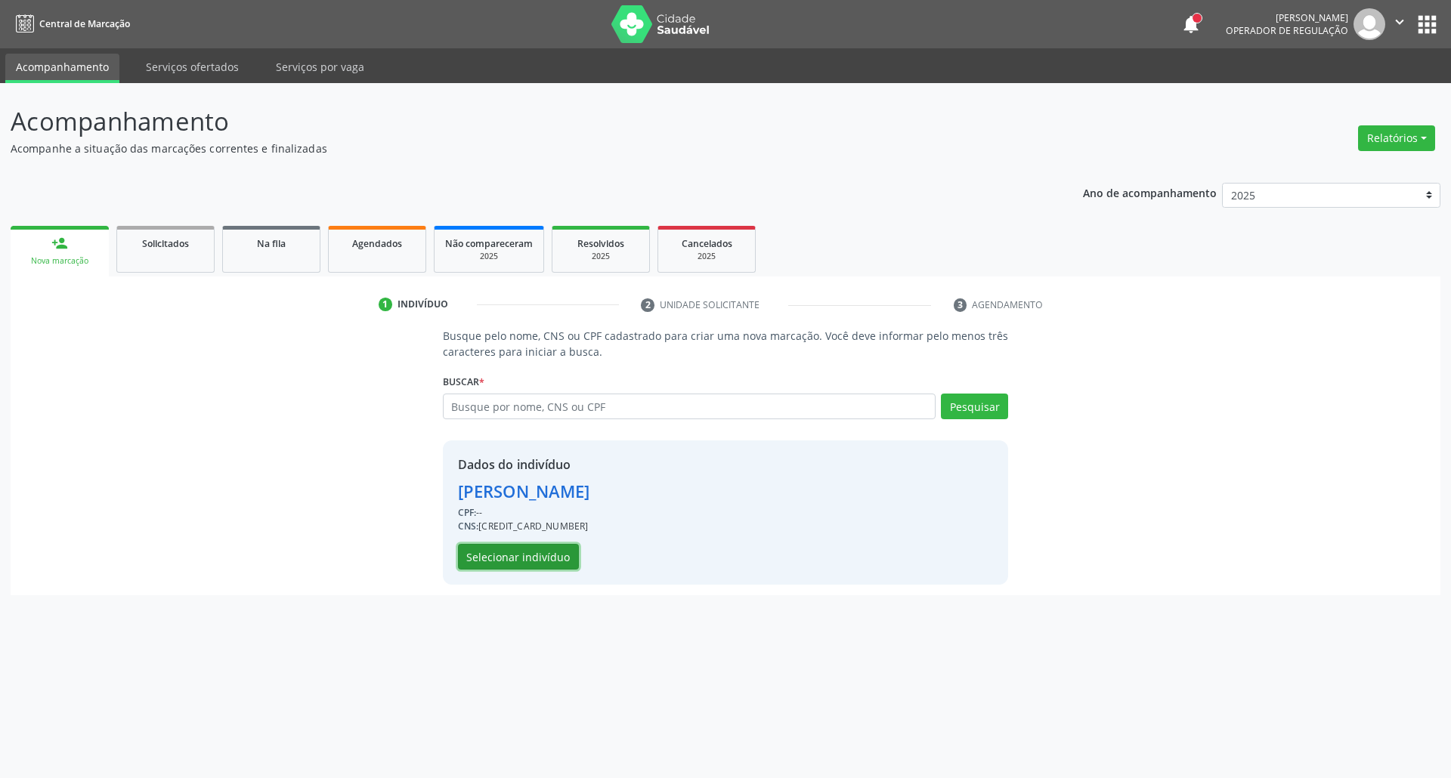
click at [527, 566] on button "Selecionar indivíduo" at bounding box center [518, 557] width 121 height 26
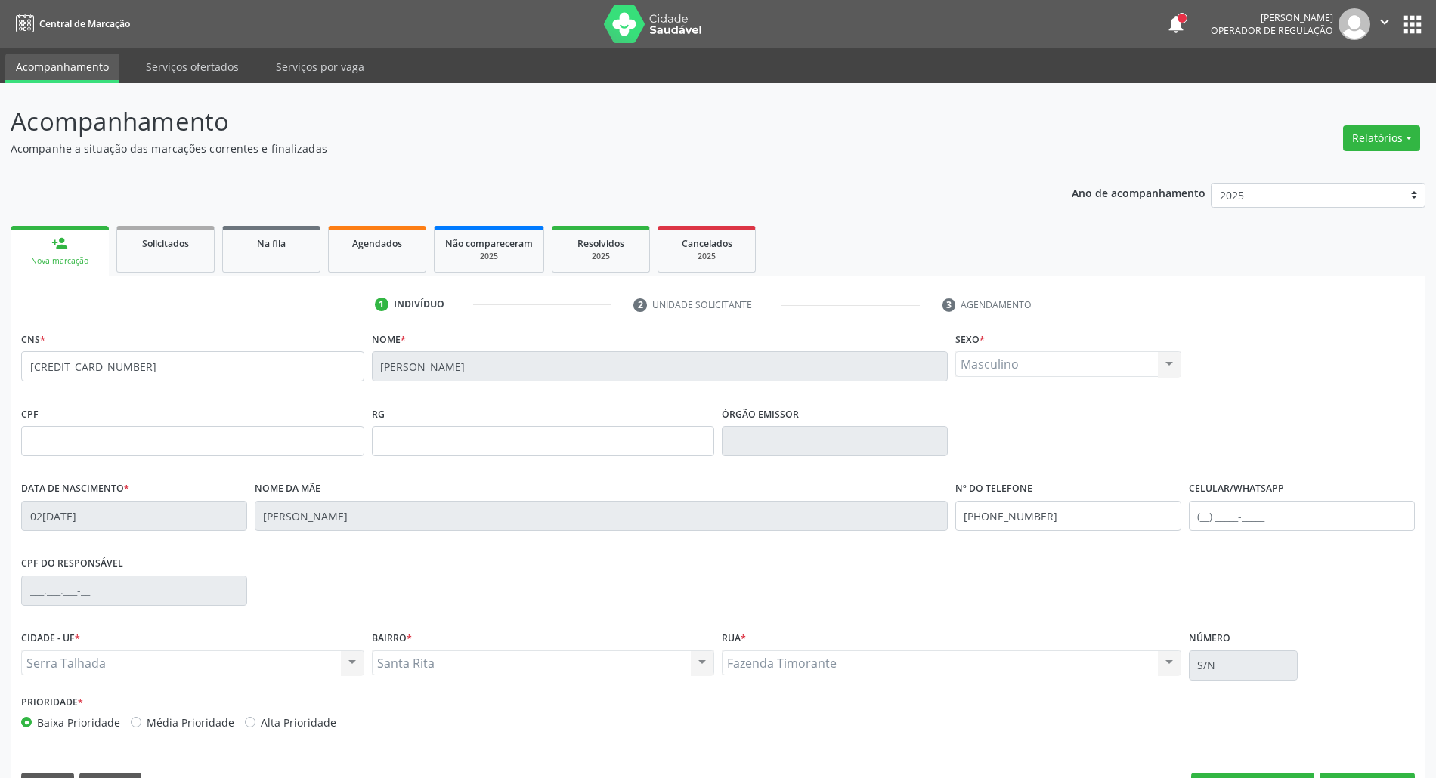
scroll to position [41, 0]
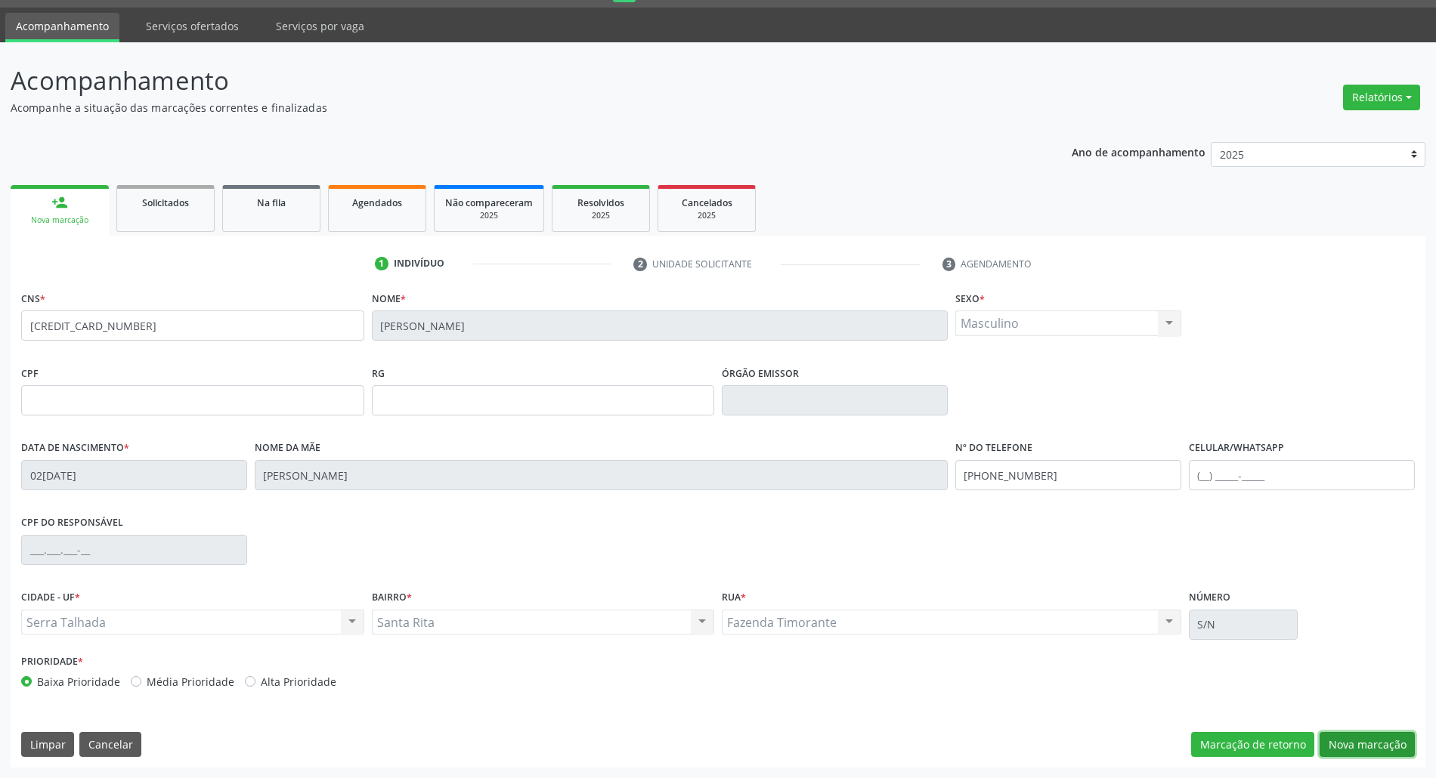
click at [1393, 742] on button "Nova marcação" at bounding box center [1366, 745] width 95 height 26
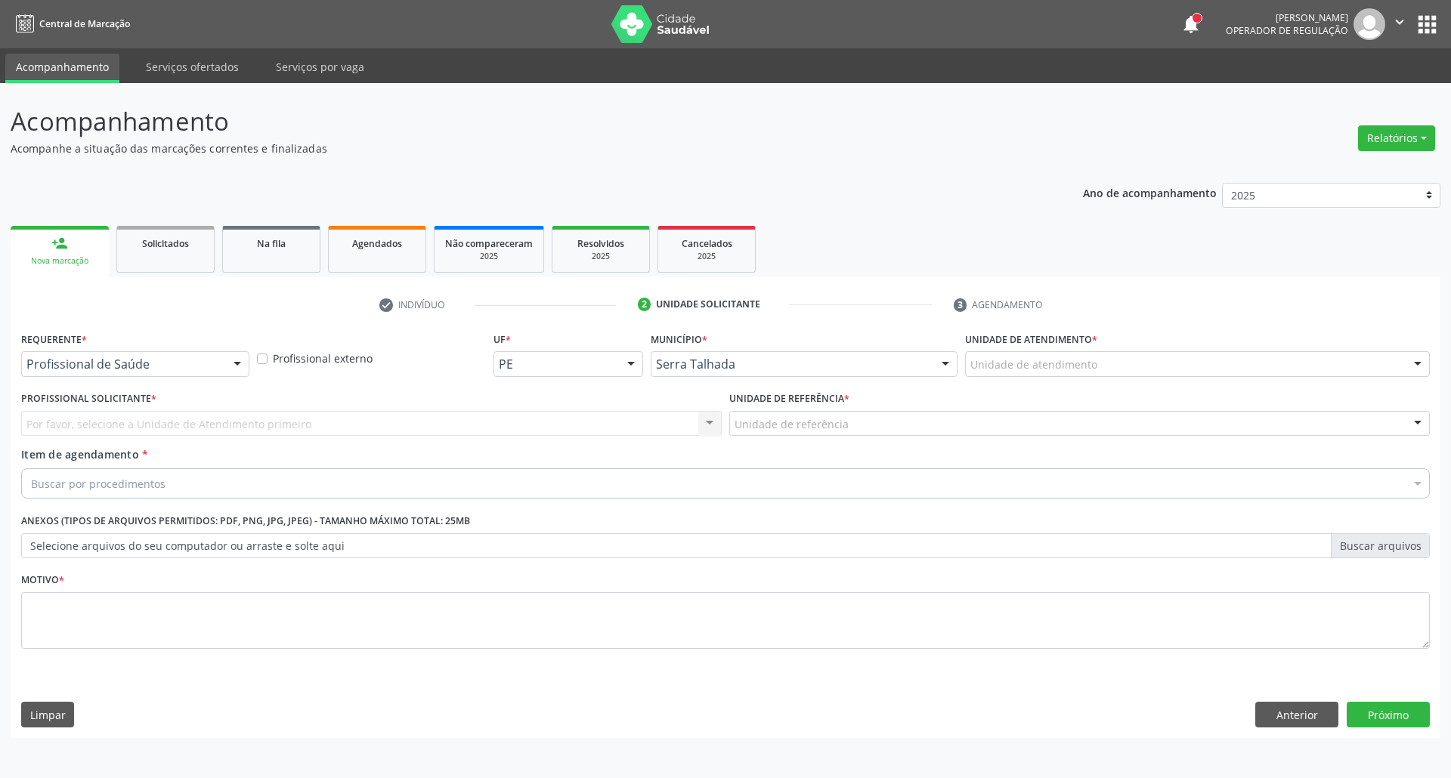
drag, startPoint x: 115, startPoint y: 358, endPoint x: 116, endPoint y: 388, distance: 30.2
click at [116, 405] on span "Profissional de Saúde" at bounding box center [135, 392] width 227 height 30
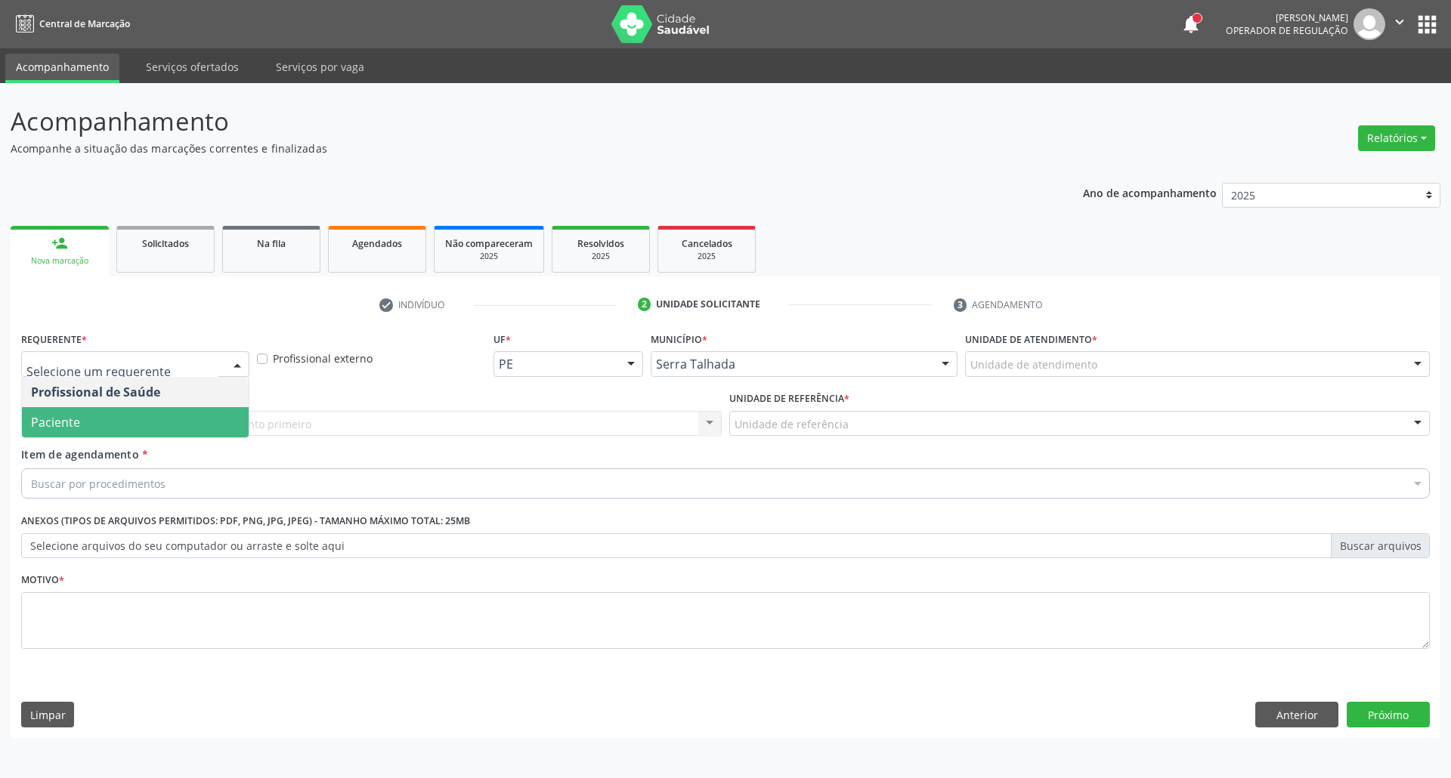
click at [107, 418] on span "Paciente" at bounding box center [135, 422] width 227 height 30
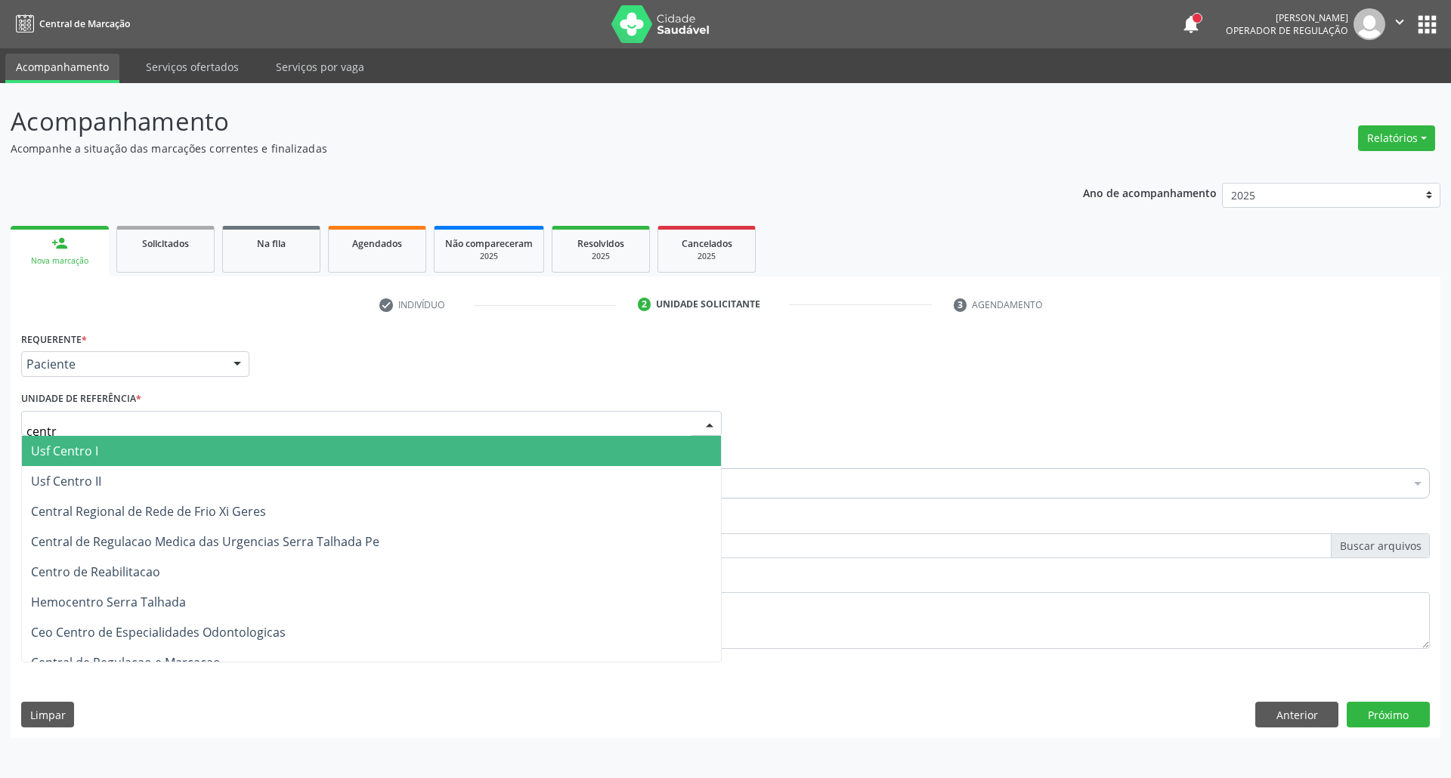
type input "centro"
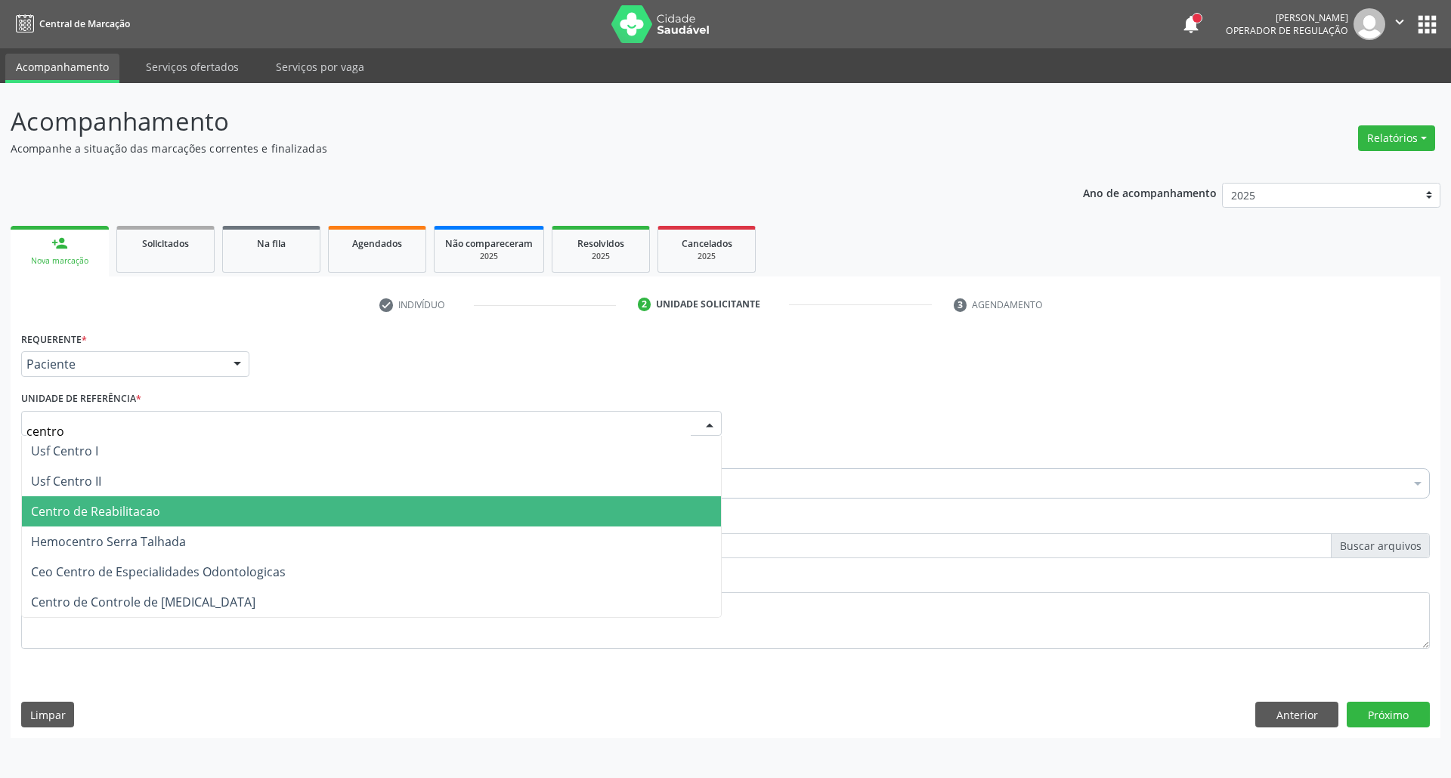
click at [127, 508] on span "Centro de Reabilitacao" at bounding box center [95, 511] width 129 height 17
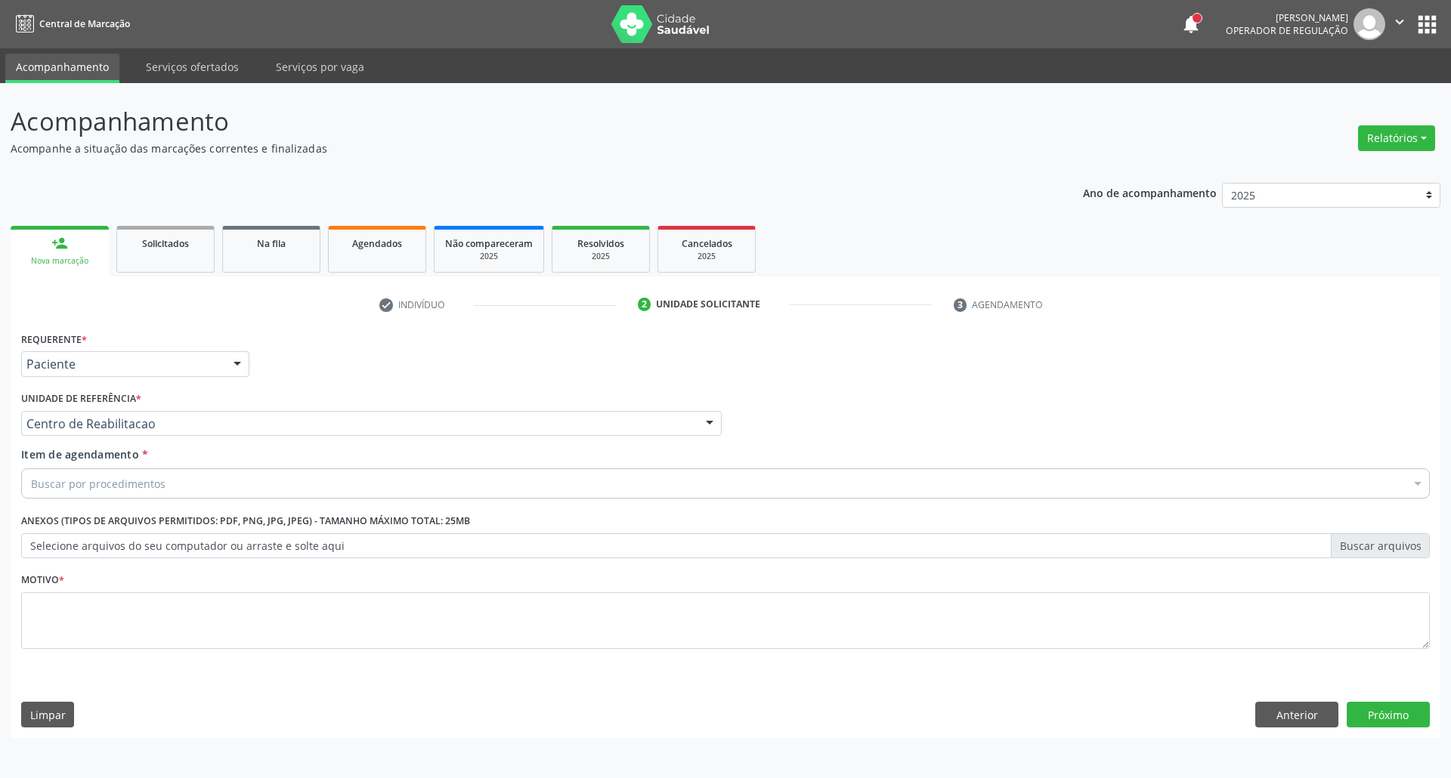
click at [136, 497] on div "Buscar por procedimentos" at bounding box center [725, 483] width 1408 height 30
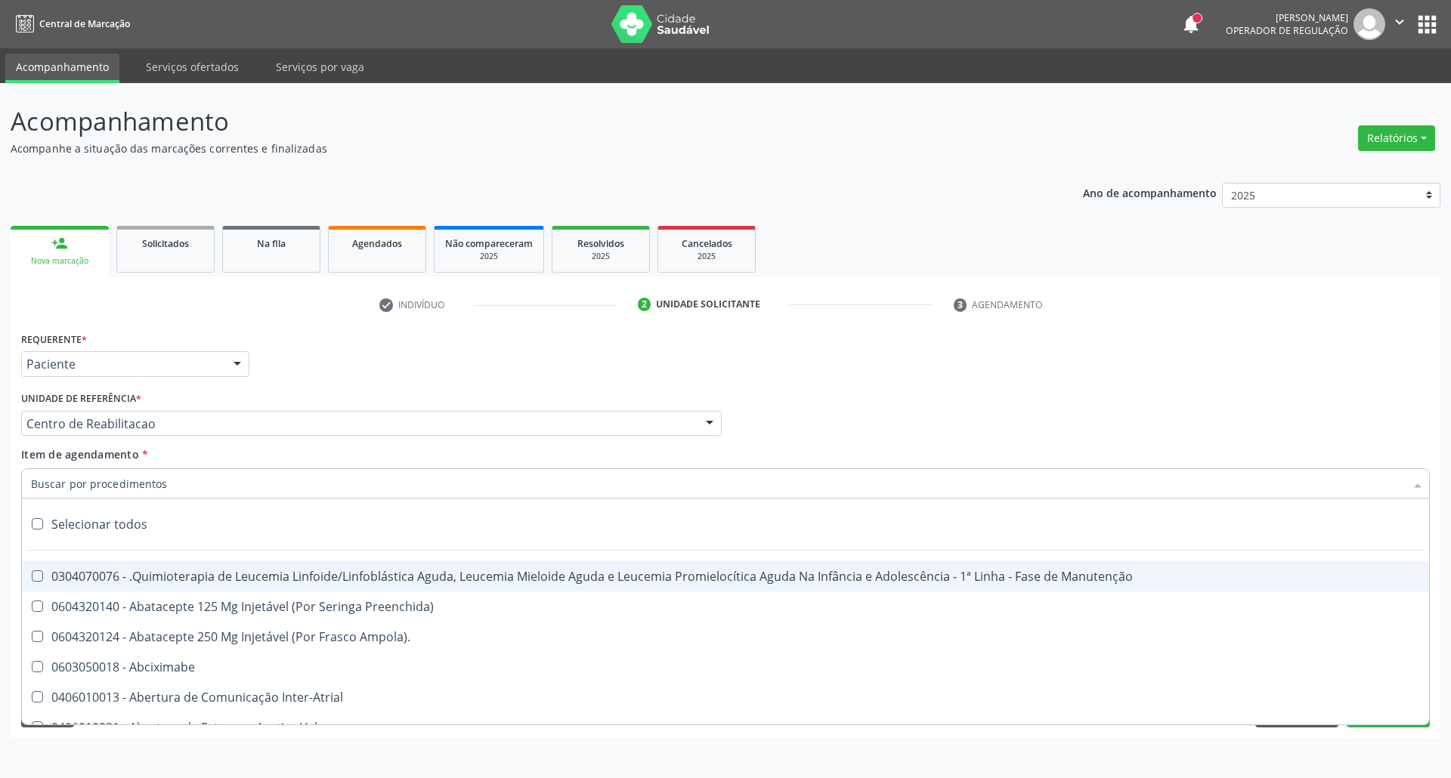
click at [137, 488] on input "Item de agendamento *" at bounding box center [718, 483] width 1374 height 30
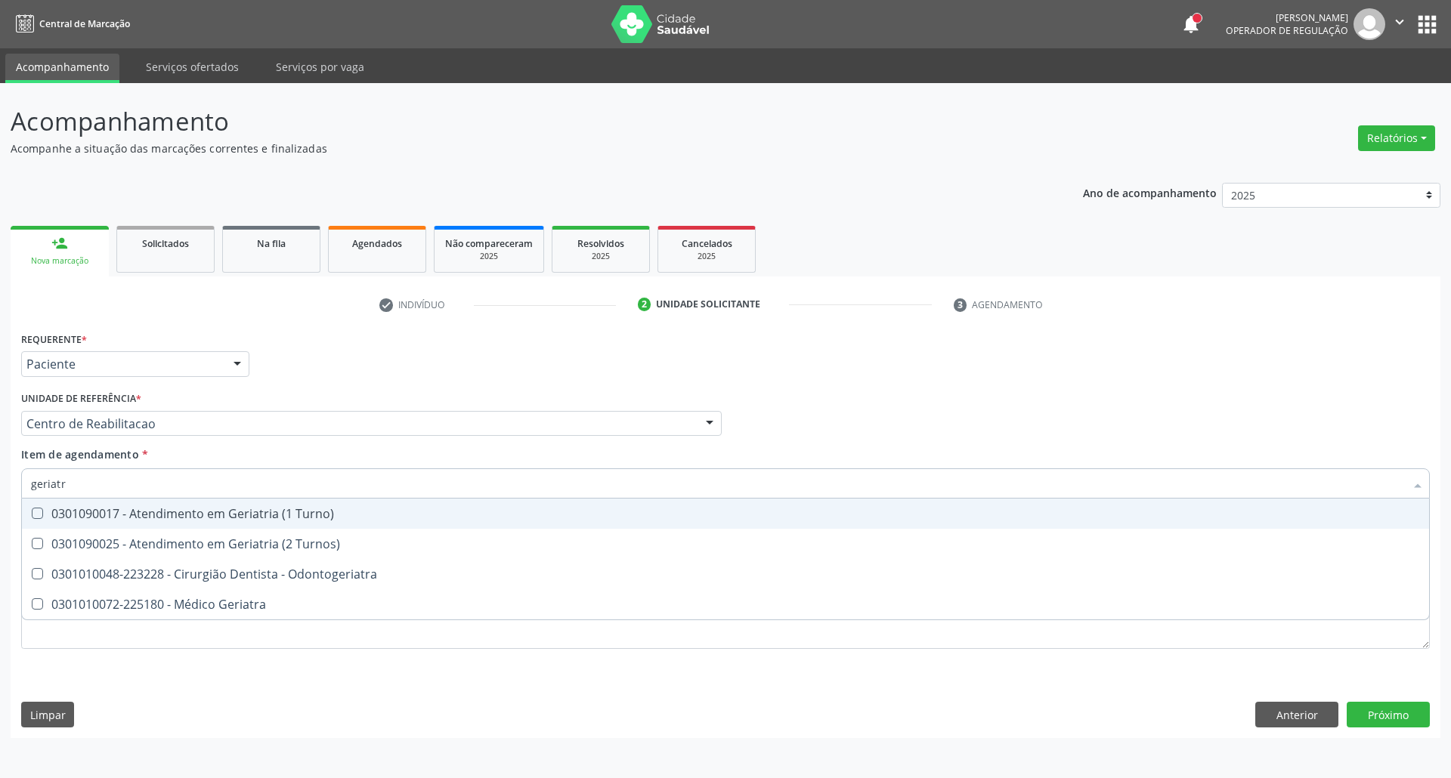
type input "geriatra"
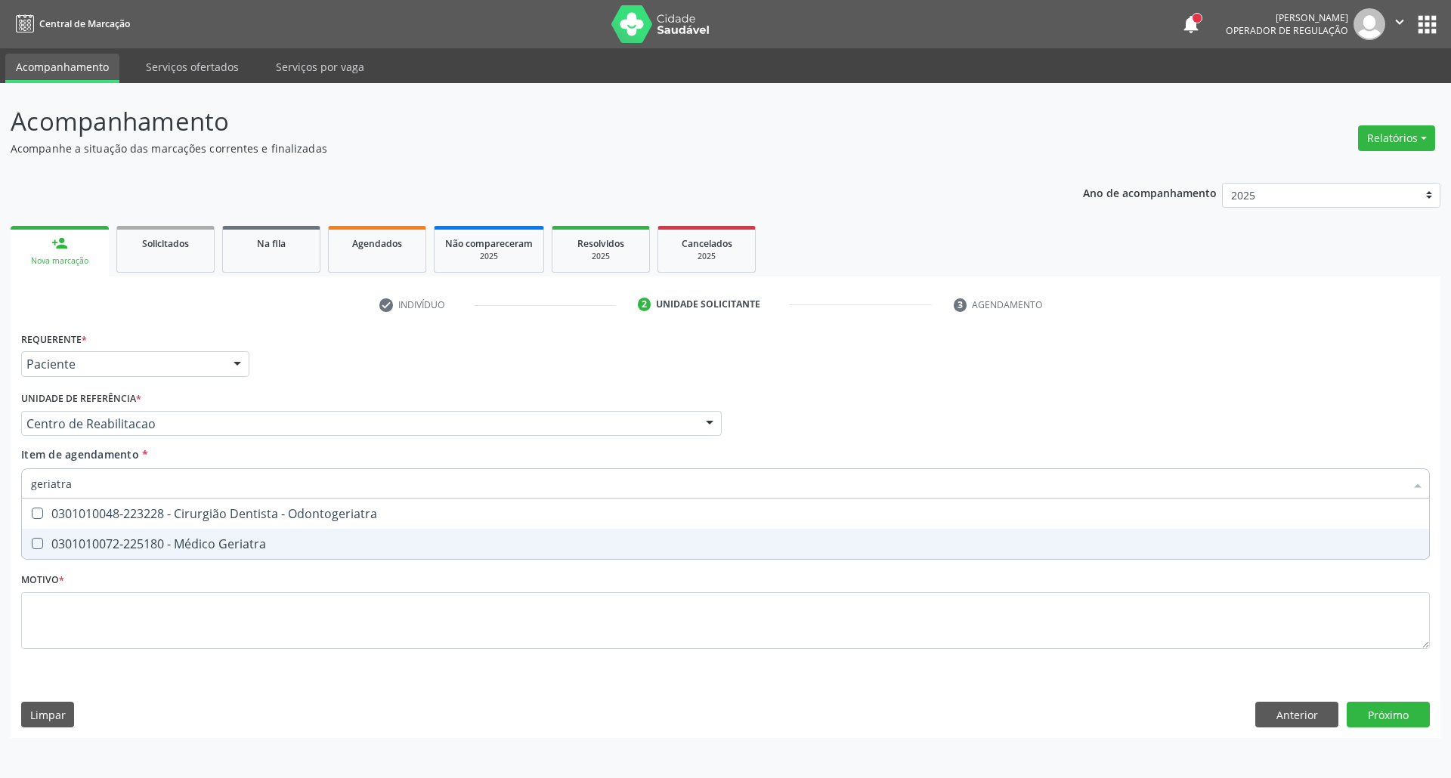
drag, startPoint x: 109, startPoint y: 539, endPoint x: 125, endPoint y: 566, distance: 30.8
click at [110, 541] on div "0301010072-225180 - Médico Geriatra" at bounding box center [725, 544] width 1389 height 12
checkbox Geriatra "true"
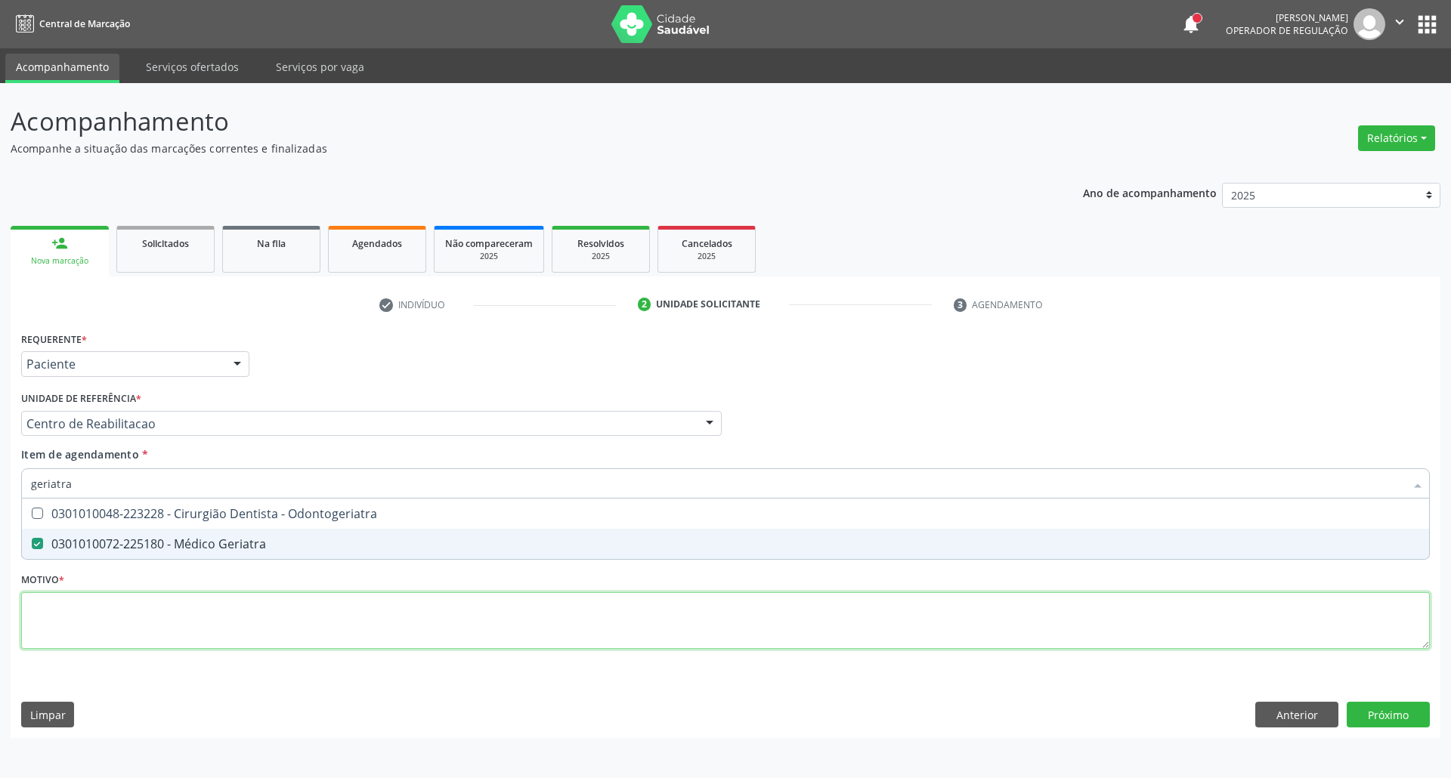
click at [134, 626] on div "Requerente * Paciente Profissional de Saúde Paciente Nenhum resultado encontrad…" at bounding box center [725, 499] width 1408 height 342
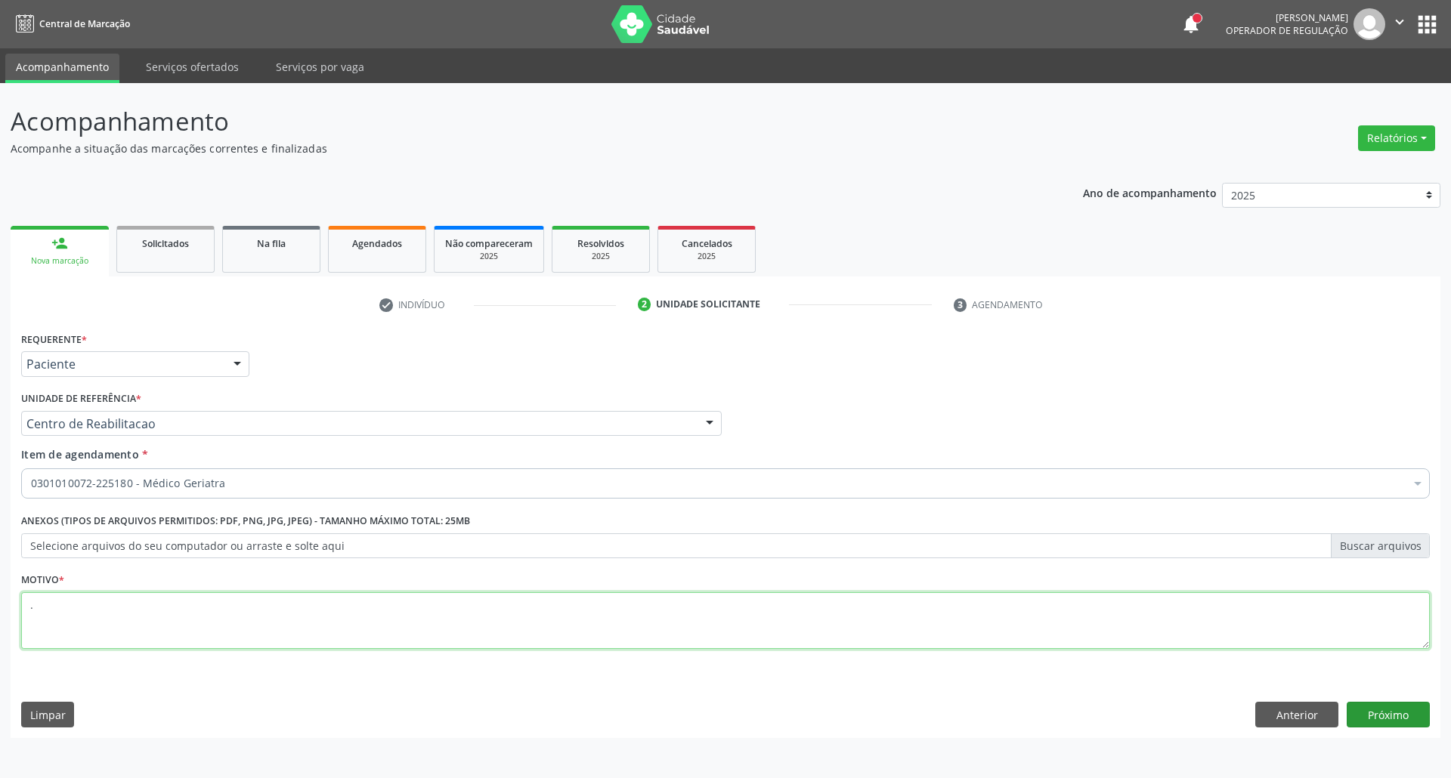
type textarea "."
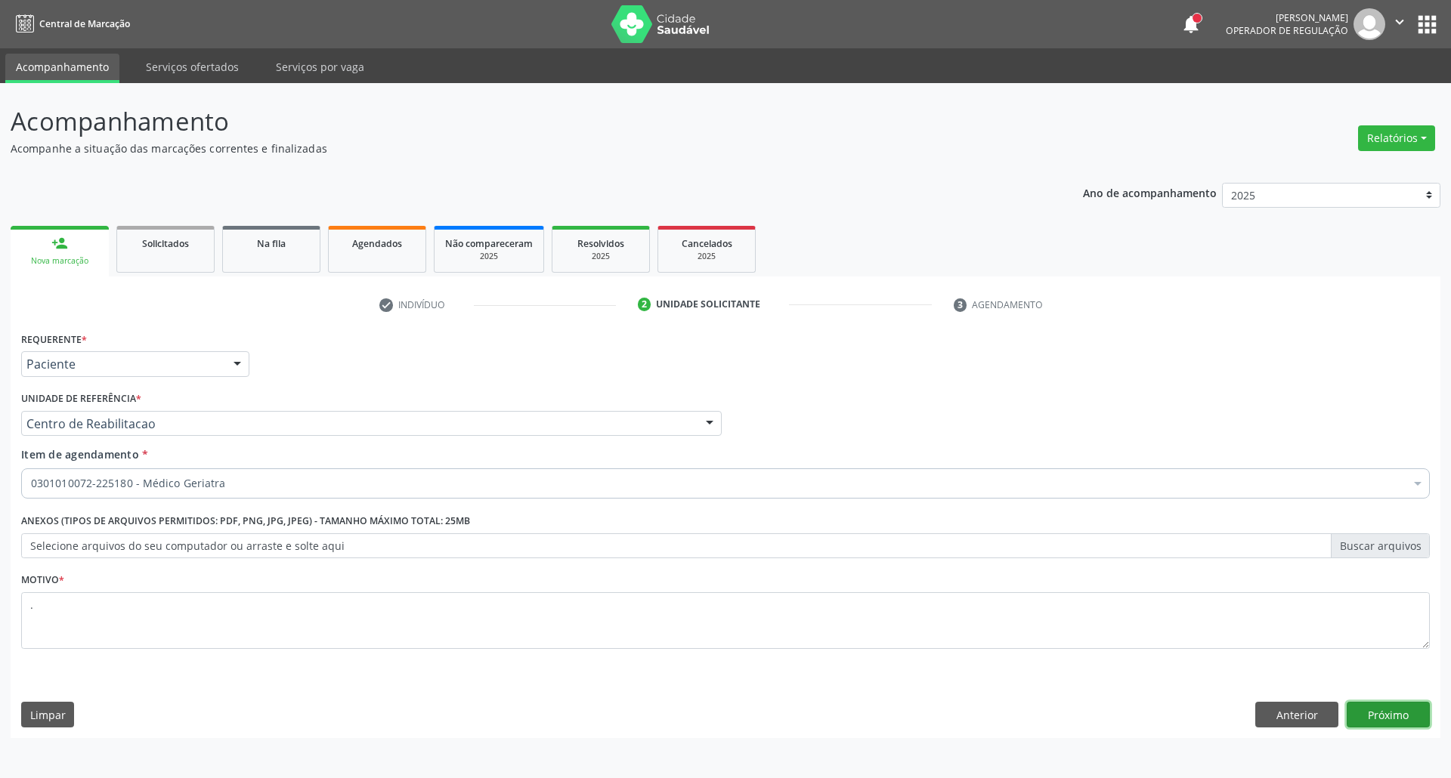
click at [1418, 716] on button "Próximo" at bounding box center [1387, 715] width 83 height 26
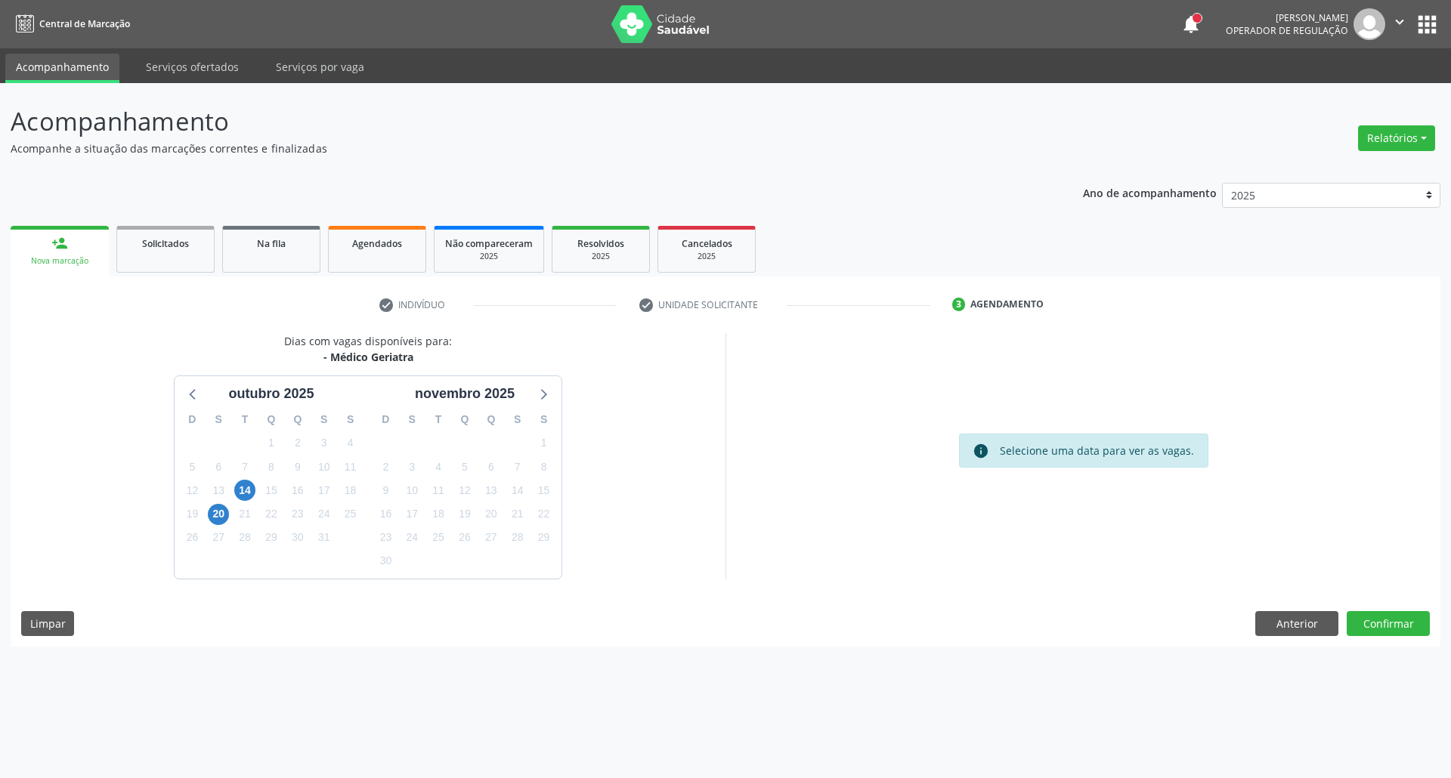
click at [254, 482] on div "14" at bounding box center [244, 490] width 21 height 23
click at [251, 487] on span "14" at bounding box center [244, 490] width 21 height 21
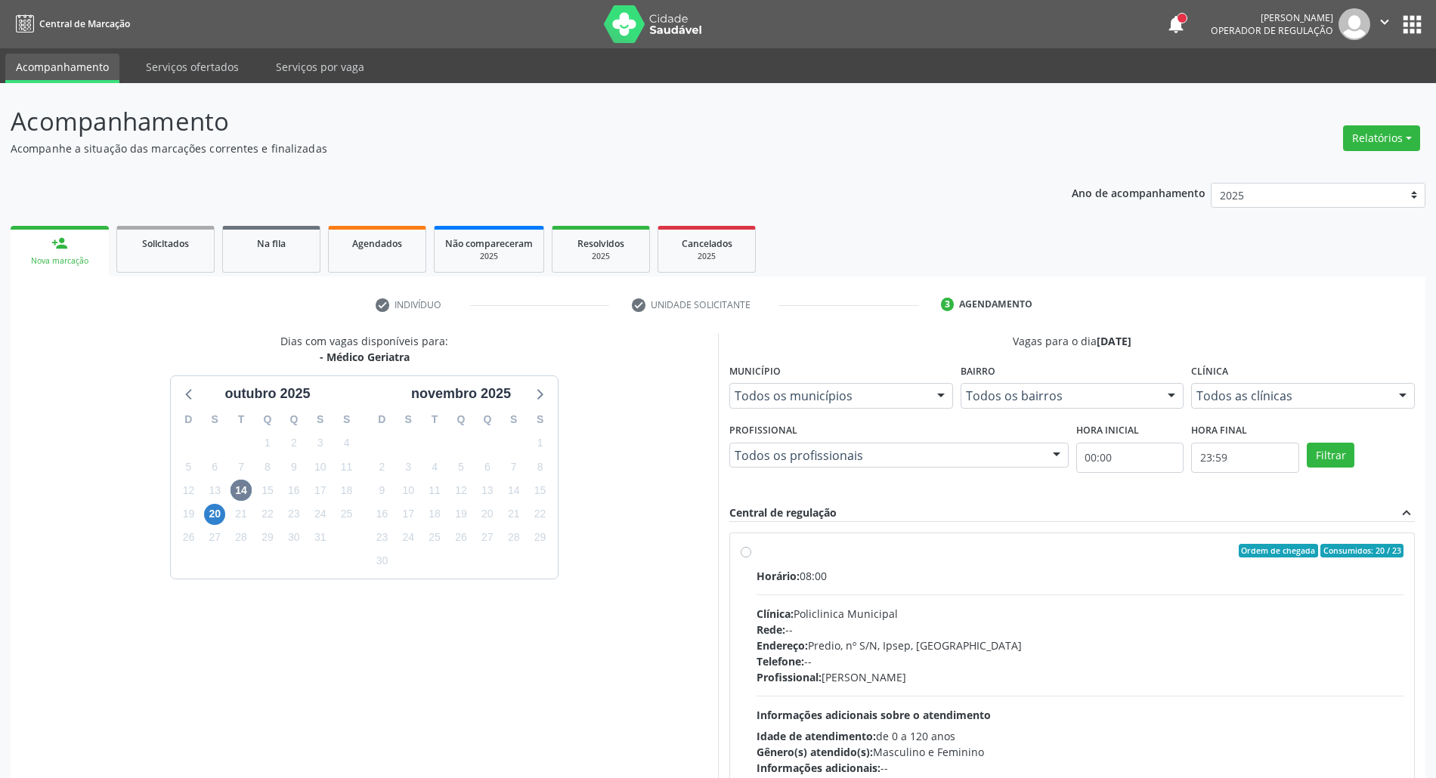
click at [940, 565] on label "Ordem de chegada Consumidos: 20 / 23 Horário: 08:00 Clínica: Policlinica Munici…" at bounding box center [1079, 660] width 647 height 232
click at [751, 558] on input "Ordem de chegada Consumidos: 20 / 23 Horário: 08:00 Clínica: Policlinica Munici…" at bounding box center [745, 551] width 11 height 14
radio input "true"
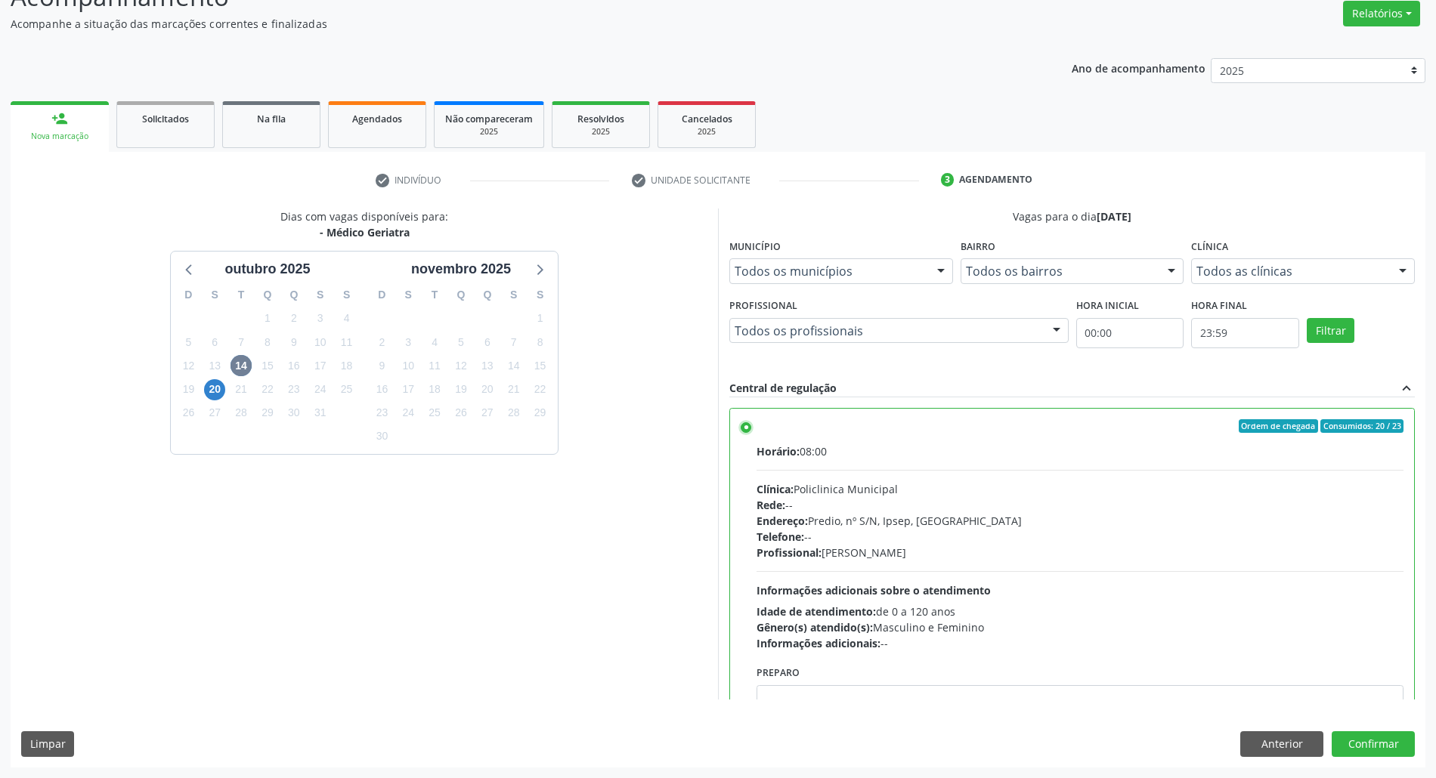
scroll to position [76, 0]
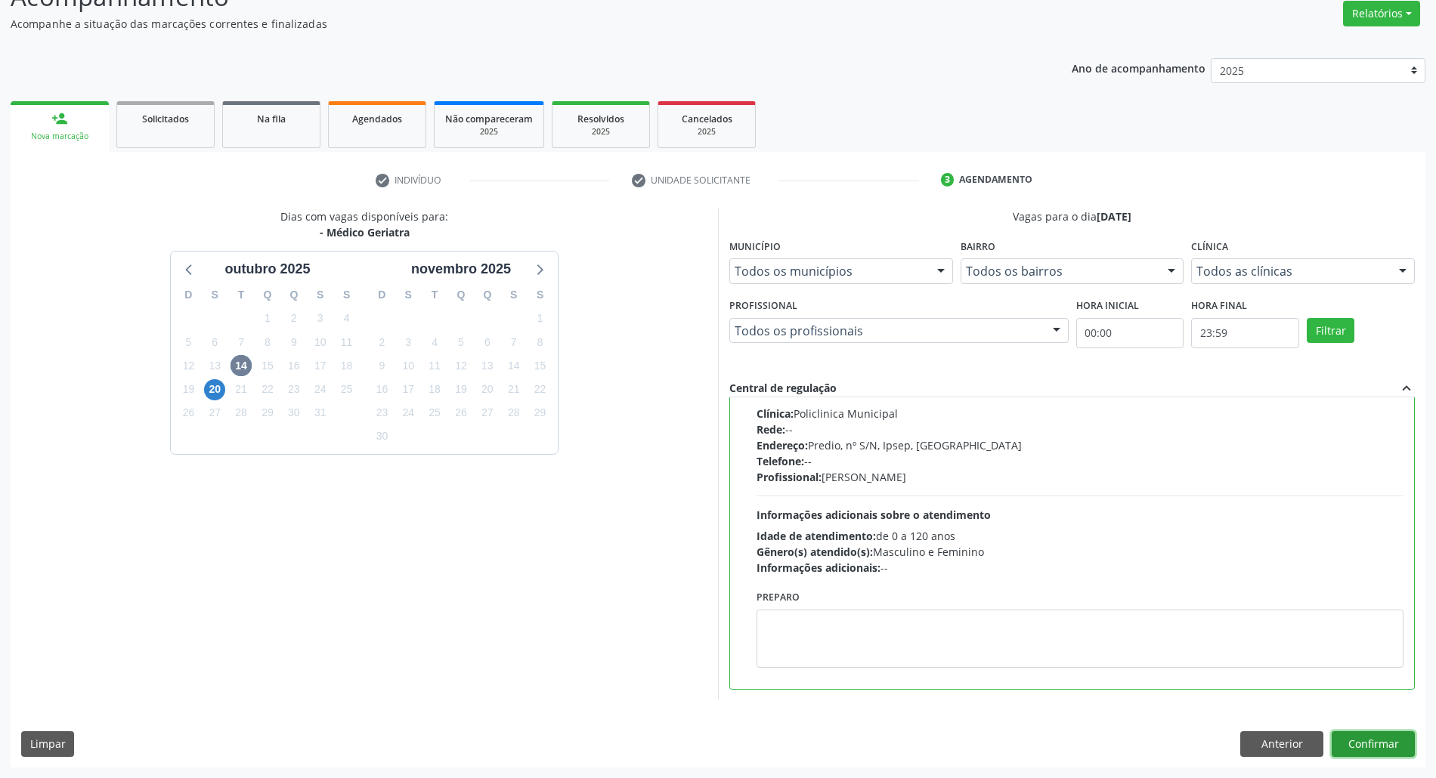
click at [1369, 744] on button "Confirmar" at bounding box center [1372, 744] width 83 height 26
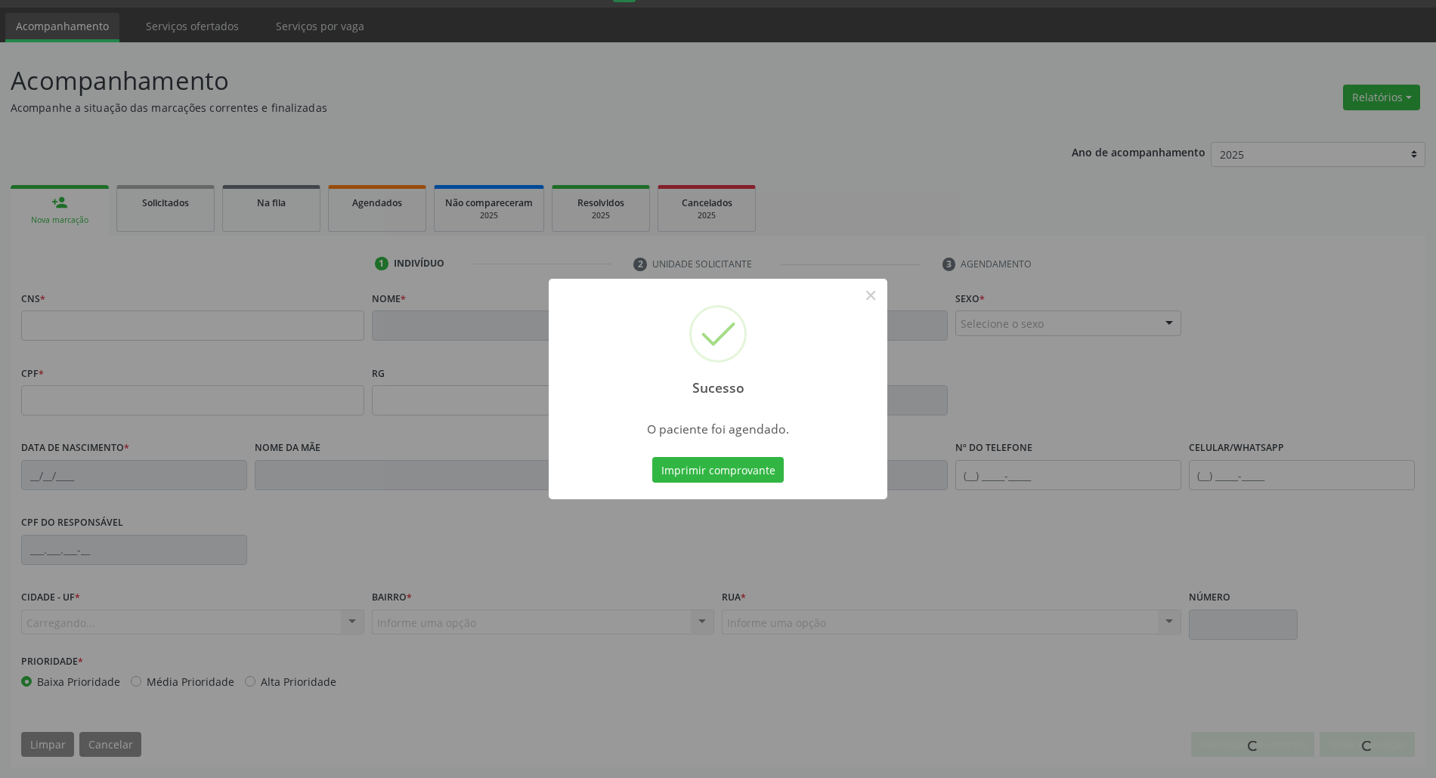
scroll to position [41, 0]
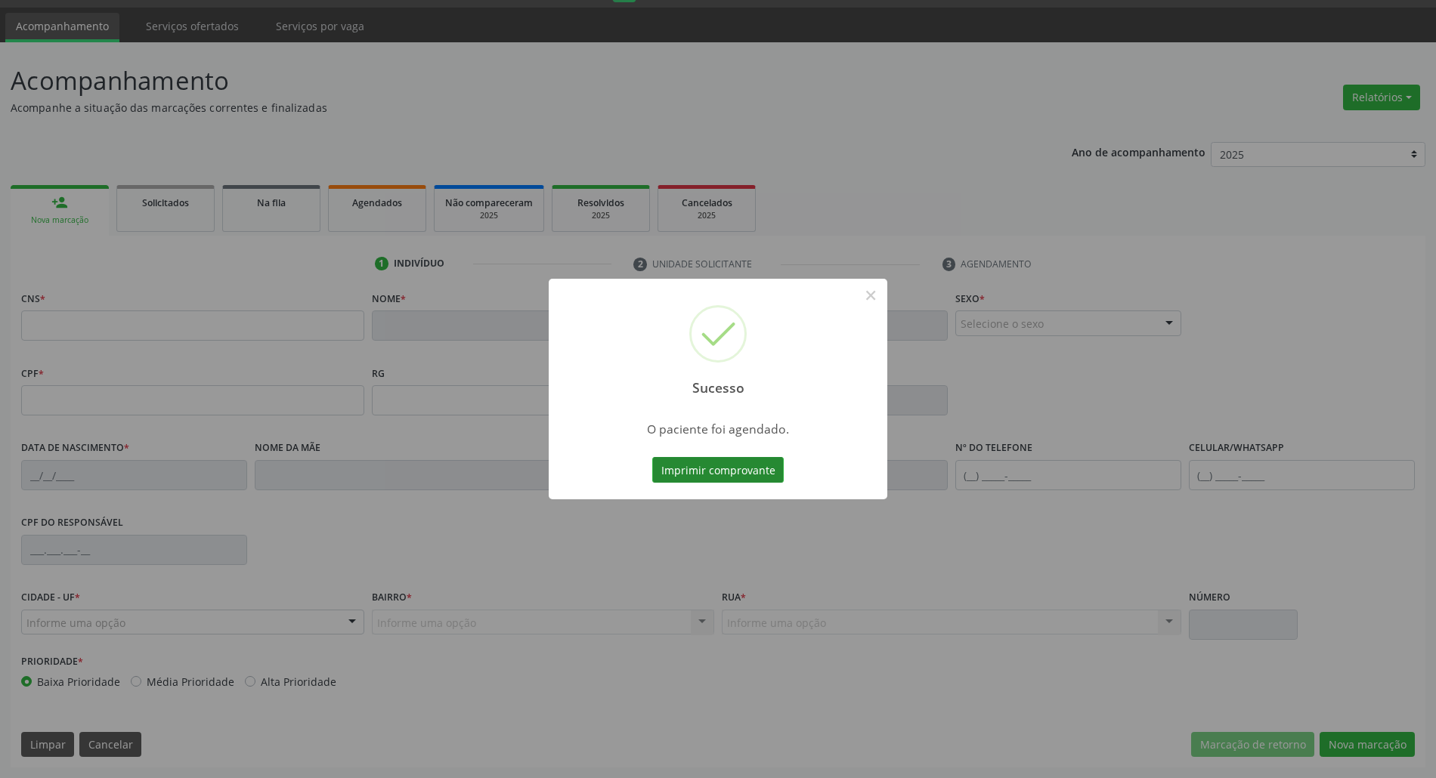
click at [690, 471] on button "Imprimir comprovante" at bounding box center [717, 470] width 131 height 26
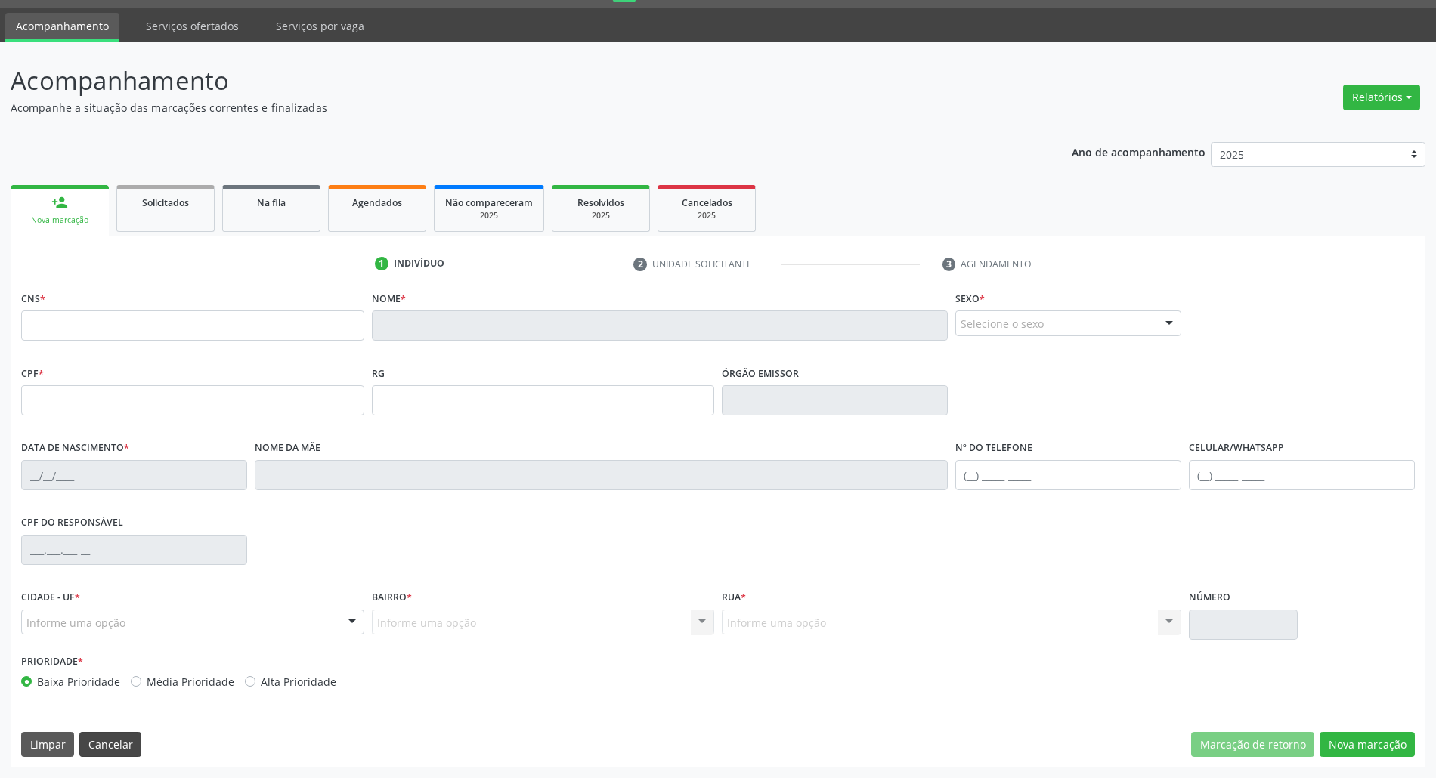
drag, startPoint x: 128, startPoint y: 729, endPoint x: 116, endPoint y: 745, distance: 19.9
click at [125, 731] on div "CNS * Nome * Sexo * Selecione o sexo Masculino Feminino Nenhum resultado encont…" at bounding box center [718, 527] width 1414 height 481
click at [115, 745] on button "Cancelar" at bounding box center [110, 745] width 62 height 26
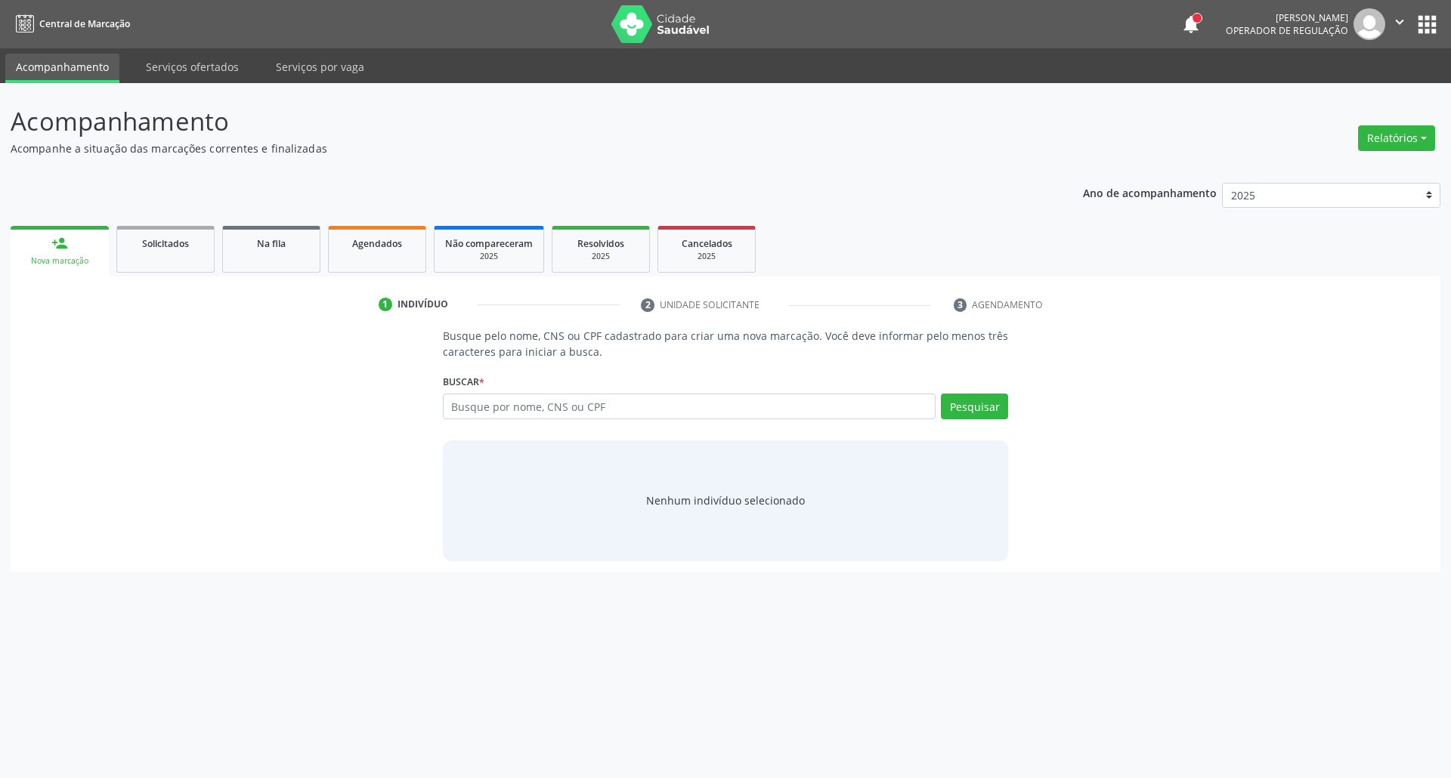
click at [508, 391] on div "Buscar * Busque por nome, CNS ou CPF Nenhum resultado encontrado para: " " Digi…" at bounding box center [726, 399] width 566 height 59
click at [506, 410] on input "text" at bounding box center [689, 407] width 493 height 26
click at [556, 417] on input "text" at bounding box center [689, 407] width 493 height 26
type input "12063654476"
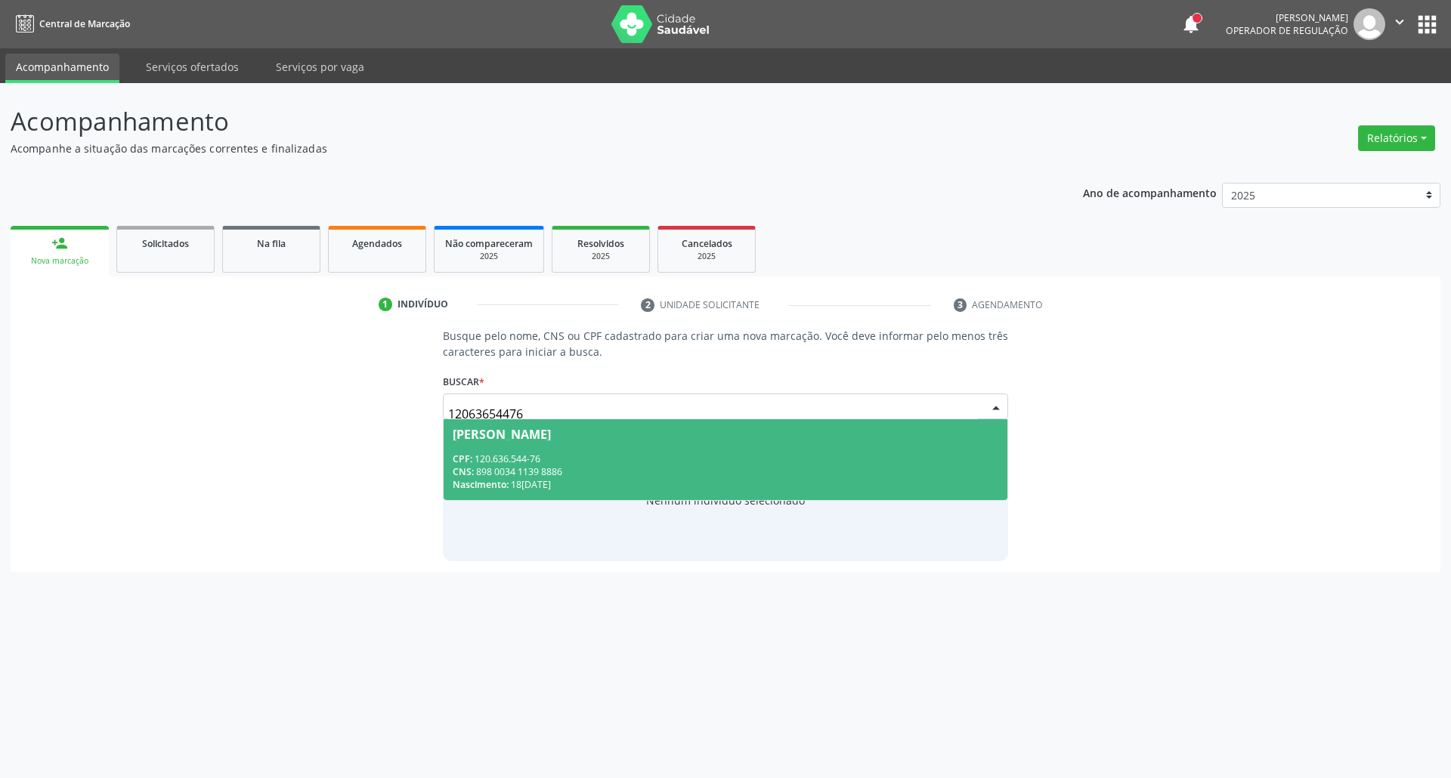
click at [532, 465] on div "CNS: 898 0034 1139 8886" at bounding box center [726, 471] width 546 height 13
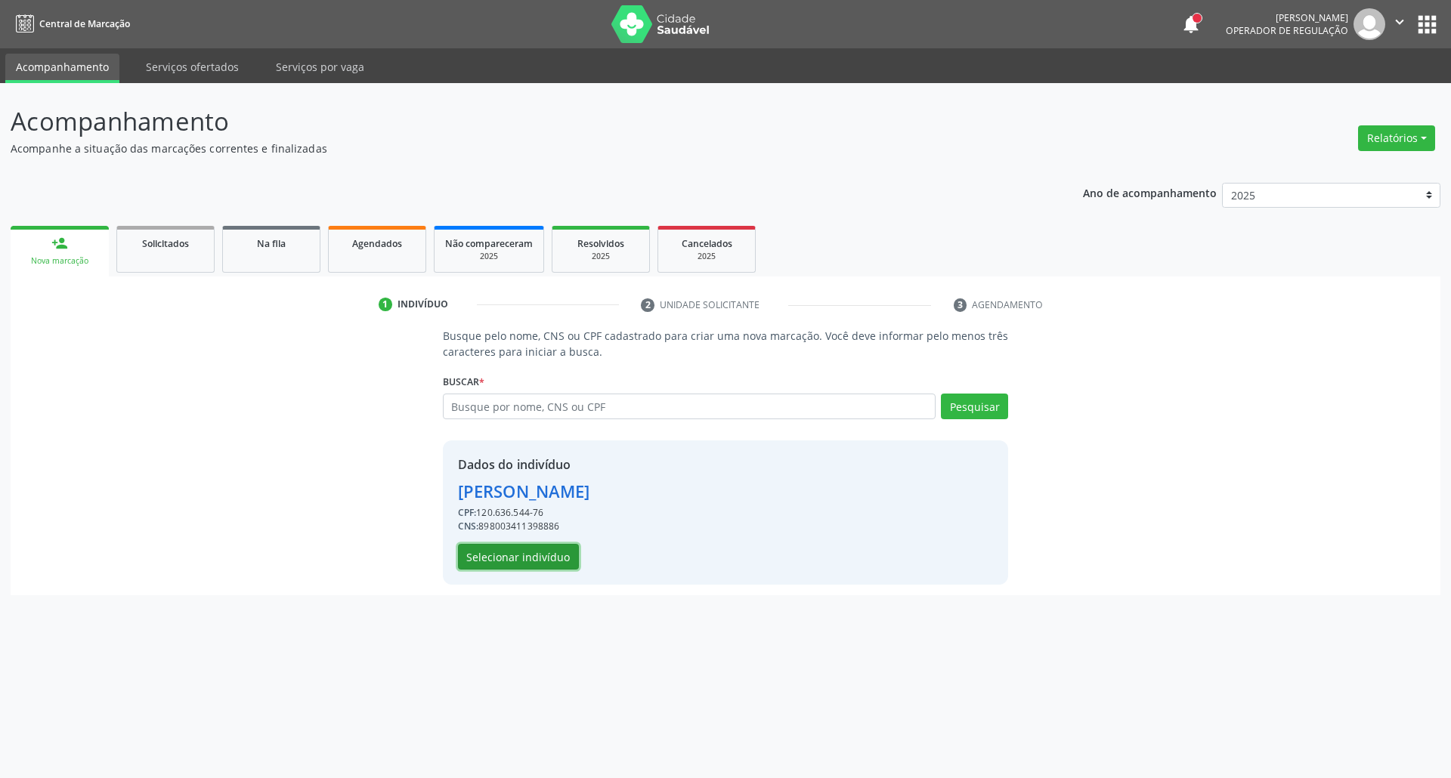
click at [473, 553] on button "Selecionar indivíduo" at bounding box center [518, 557] width 121 height 26
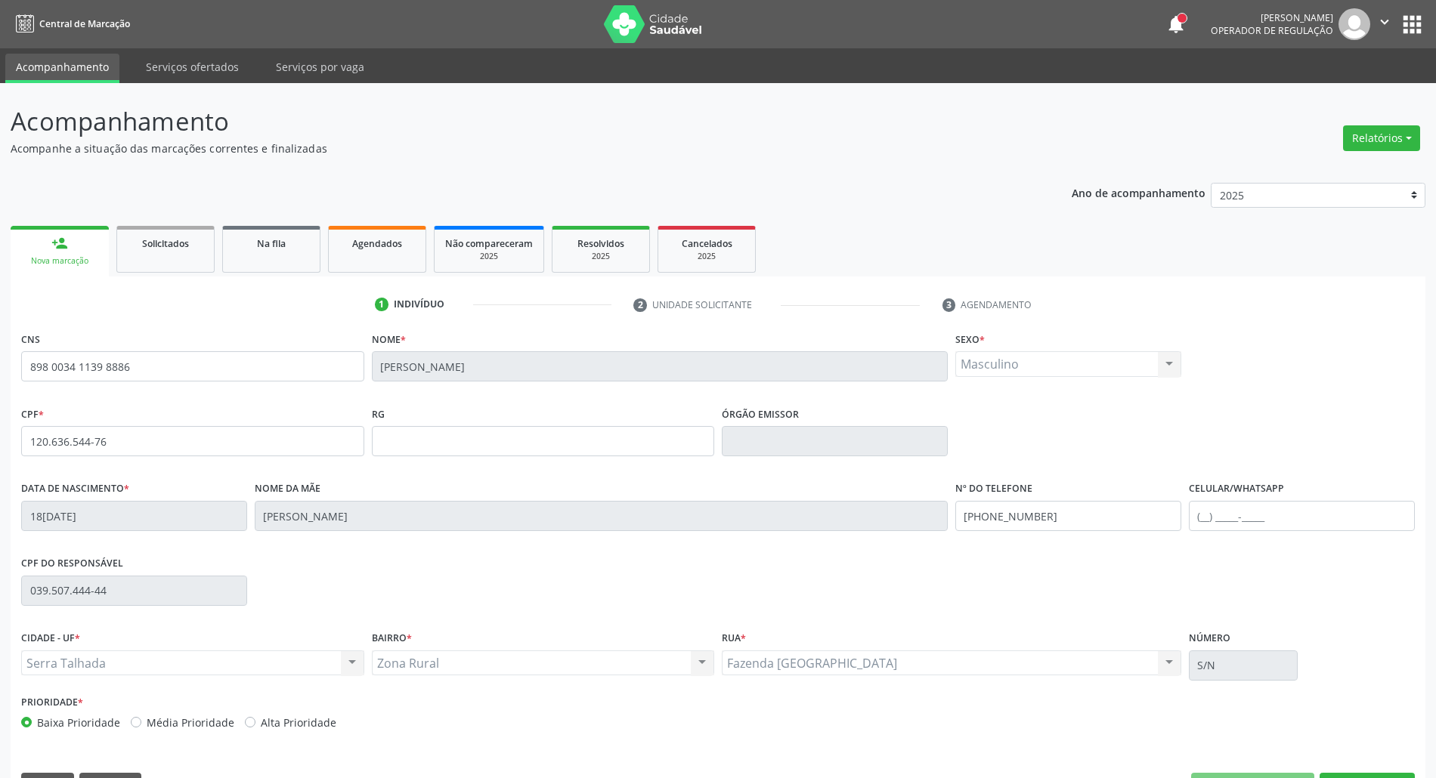
scroll to position [41, 0]
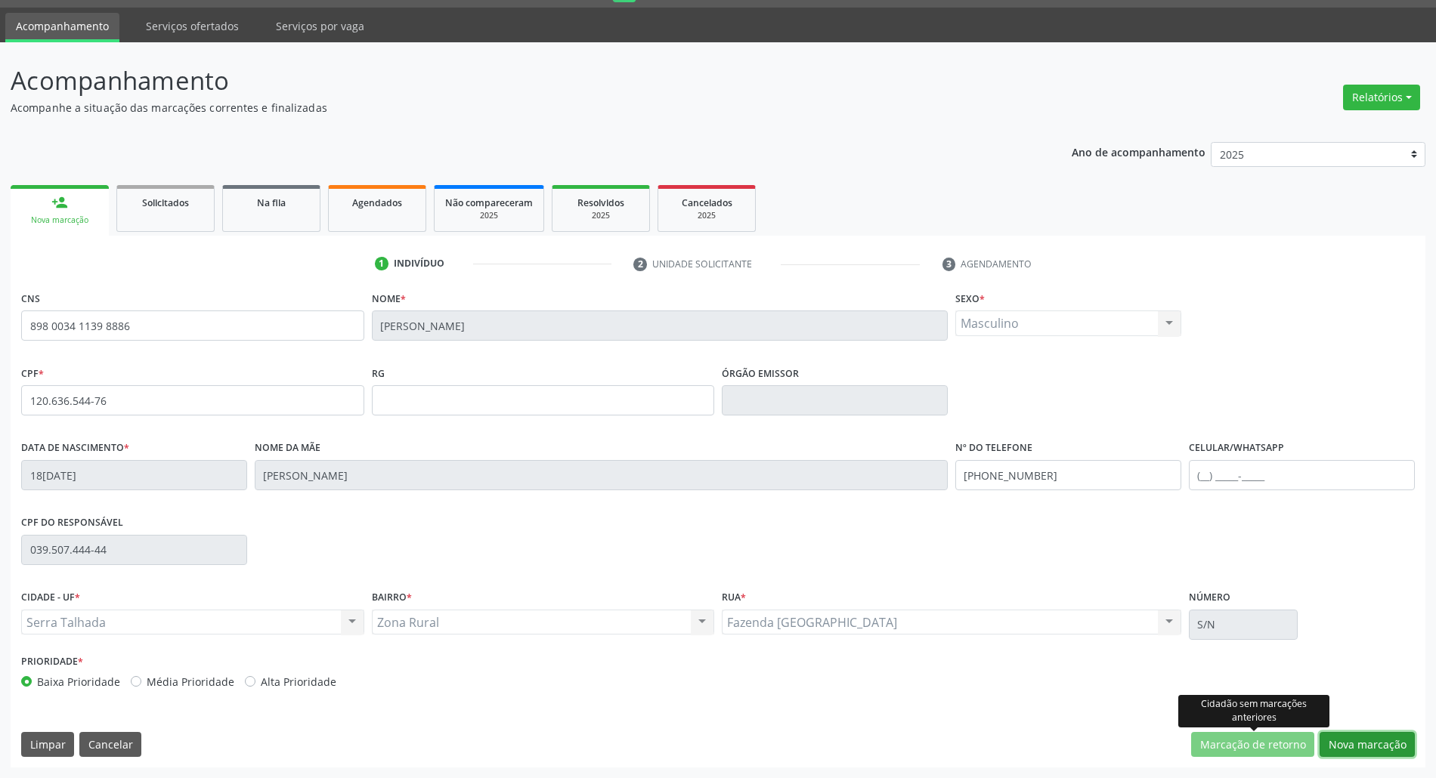
click at [1330, 744] on button "Nova marcação" at bounding box center [1366, 745] width 95 height 26
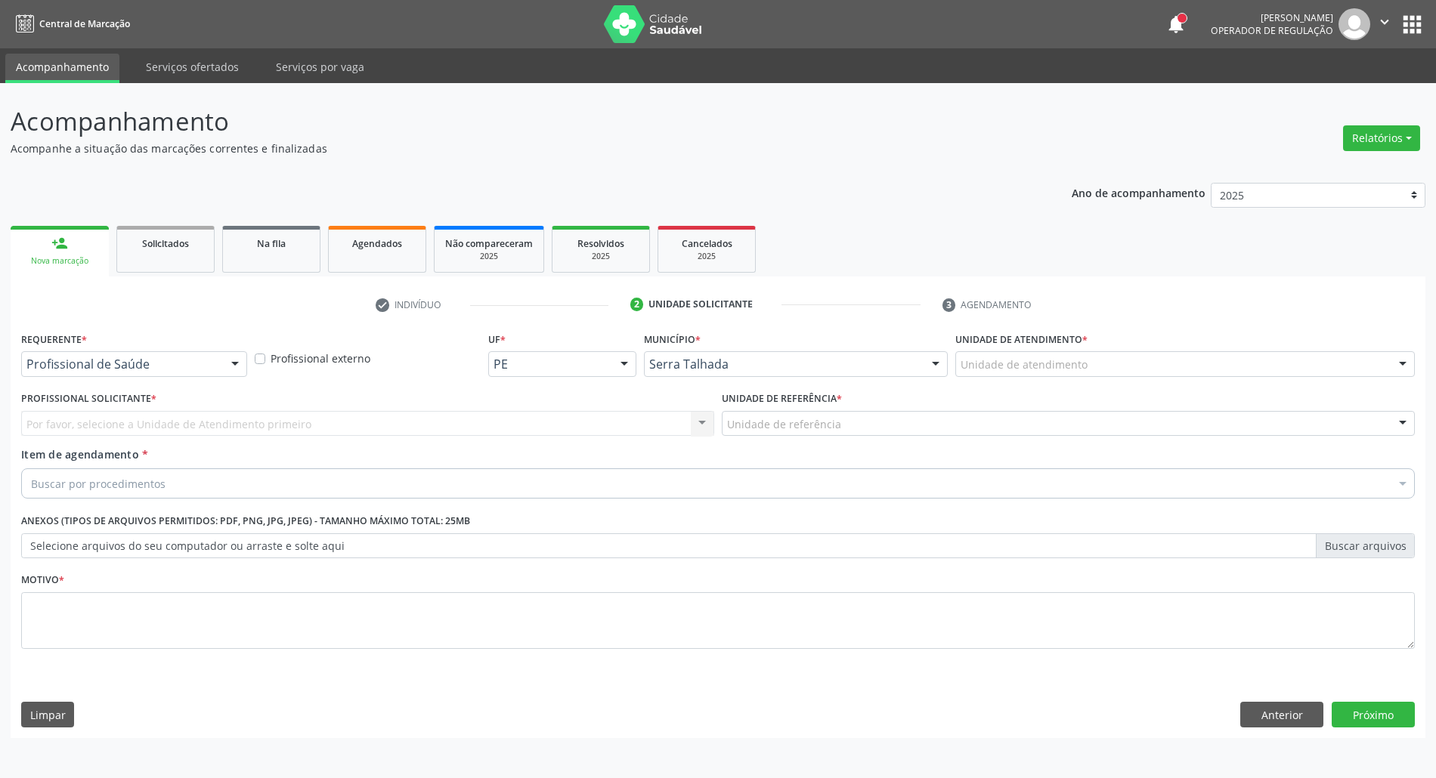
scroll to position [0, 0]
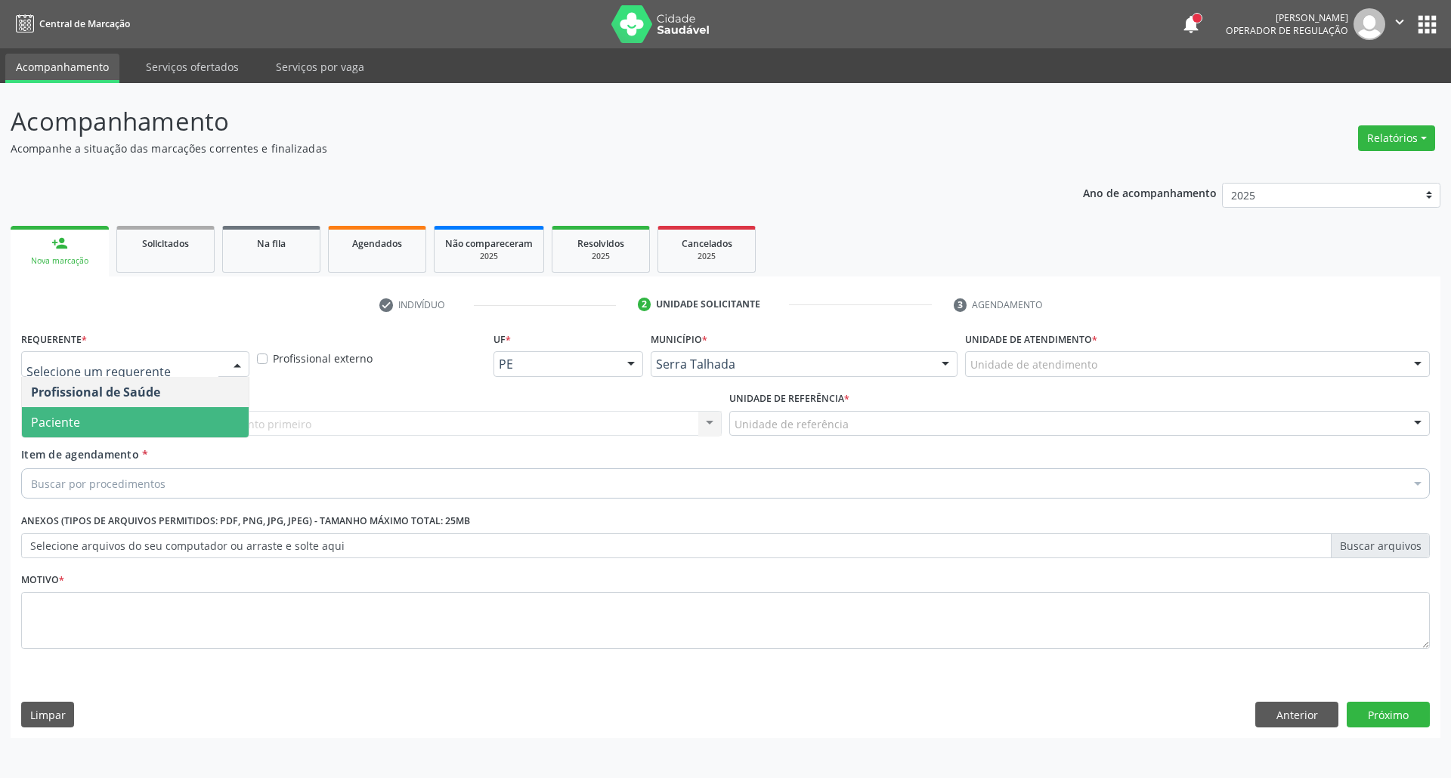
click at [178, 419] on span "Paciente" at bounding box center [135, 422] width 227 height 30
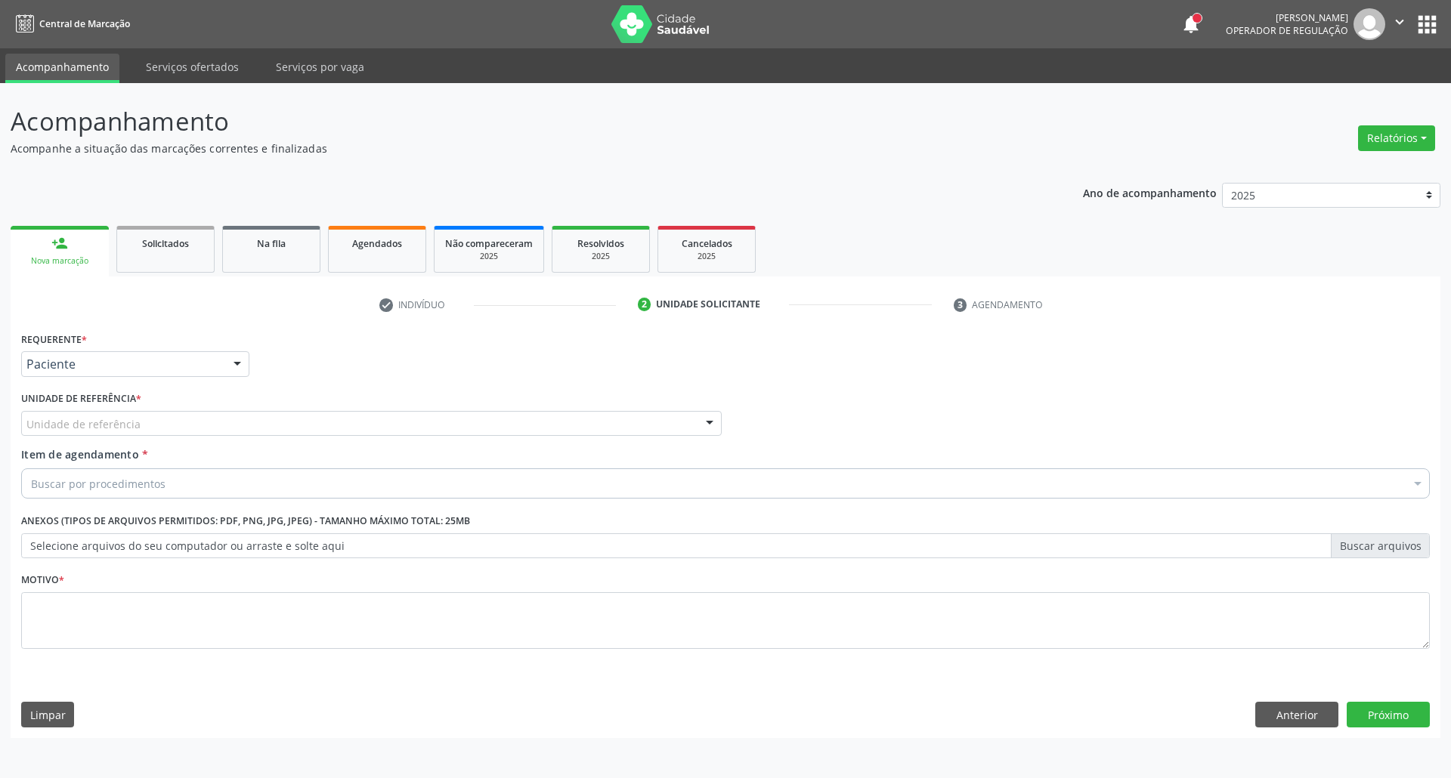
click at [178, 419] on div "Unidade de referência" at bounding box center [371, 424] width 700 height 26
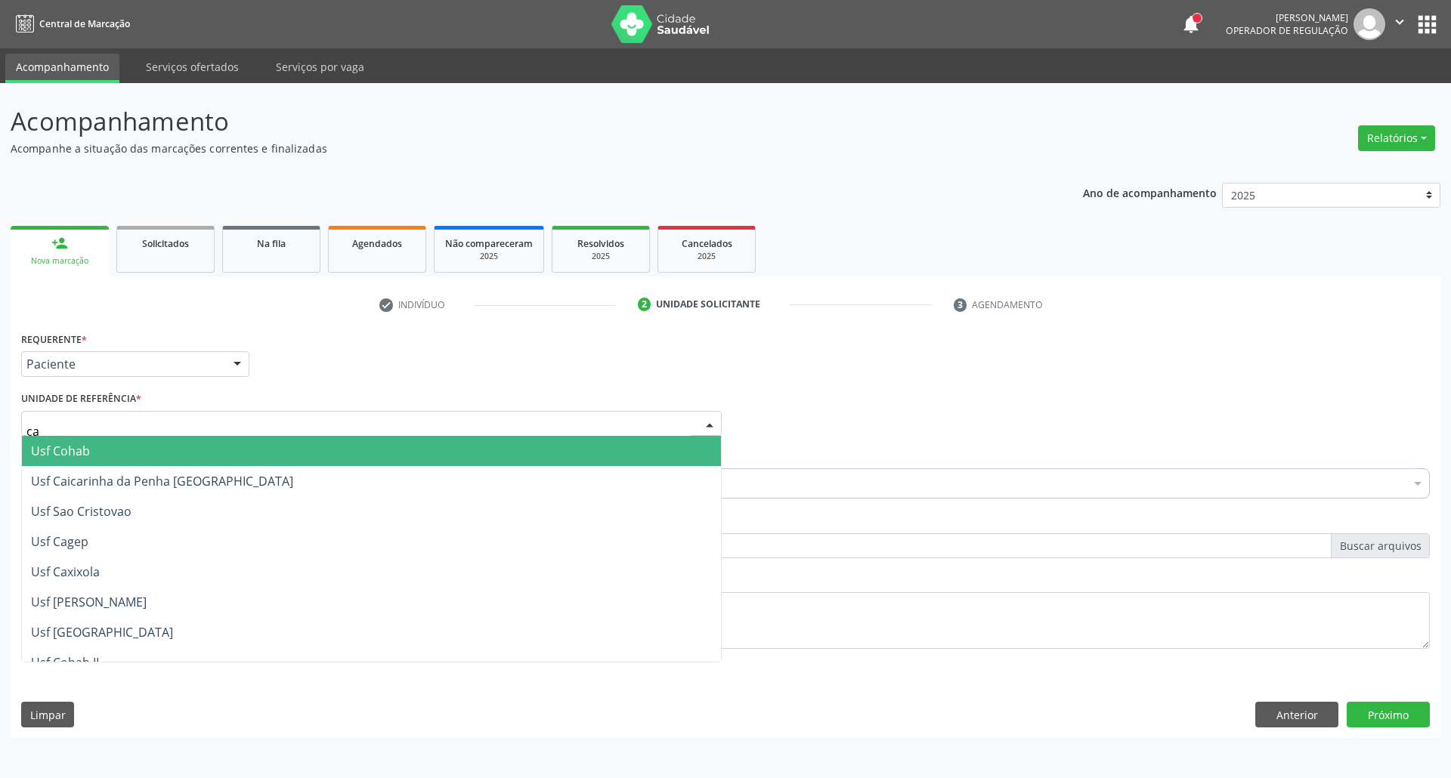
type input "cai"
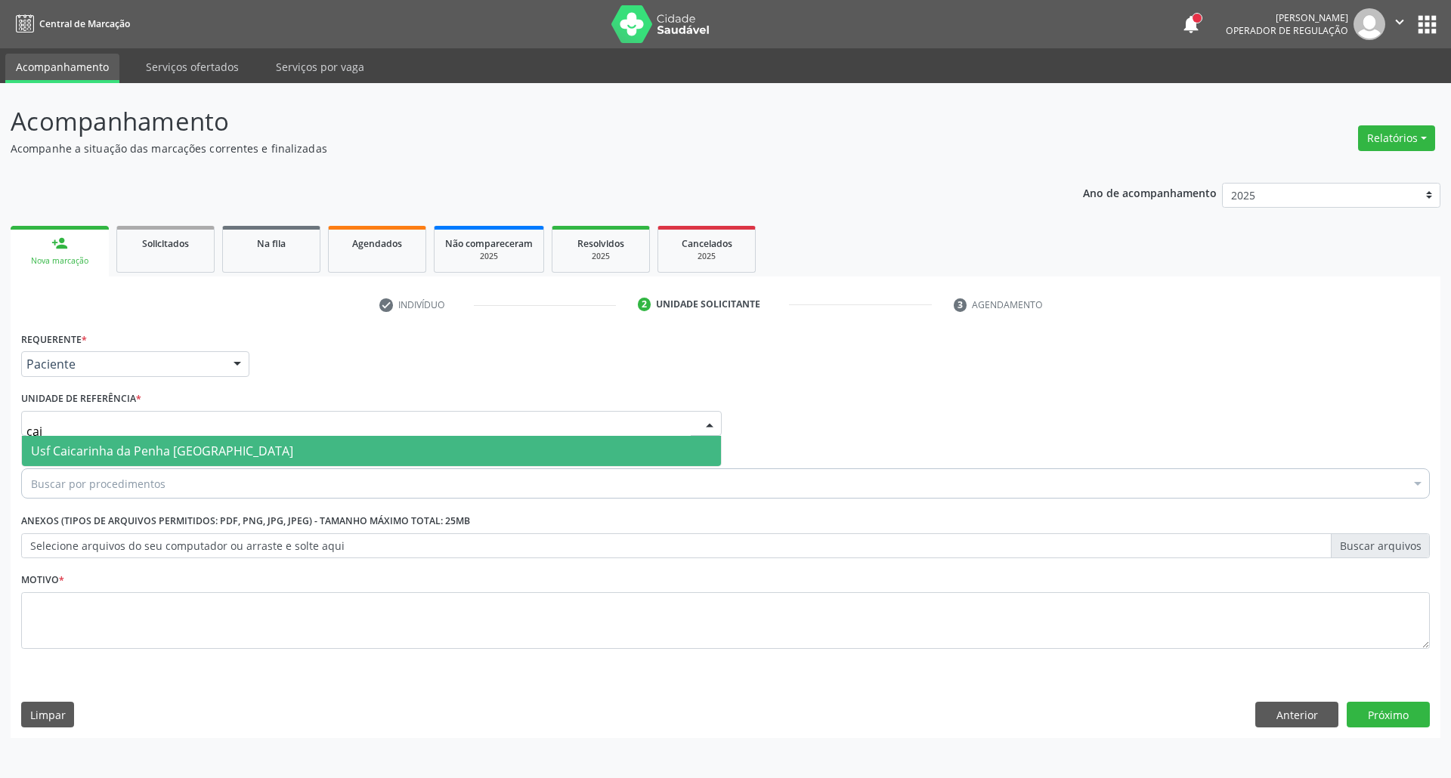
click at [106, 447] on span "Usf Caicarinha da Penha [GEOGRAPHIC_DATA]" at bounding box center [162, 451] width 262 height 17
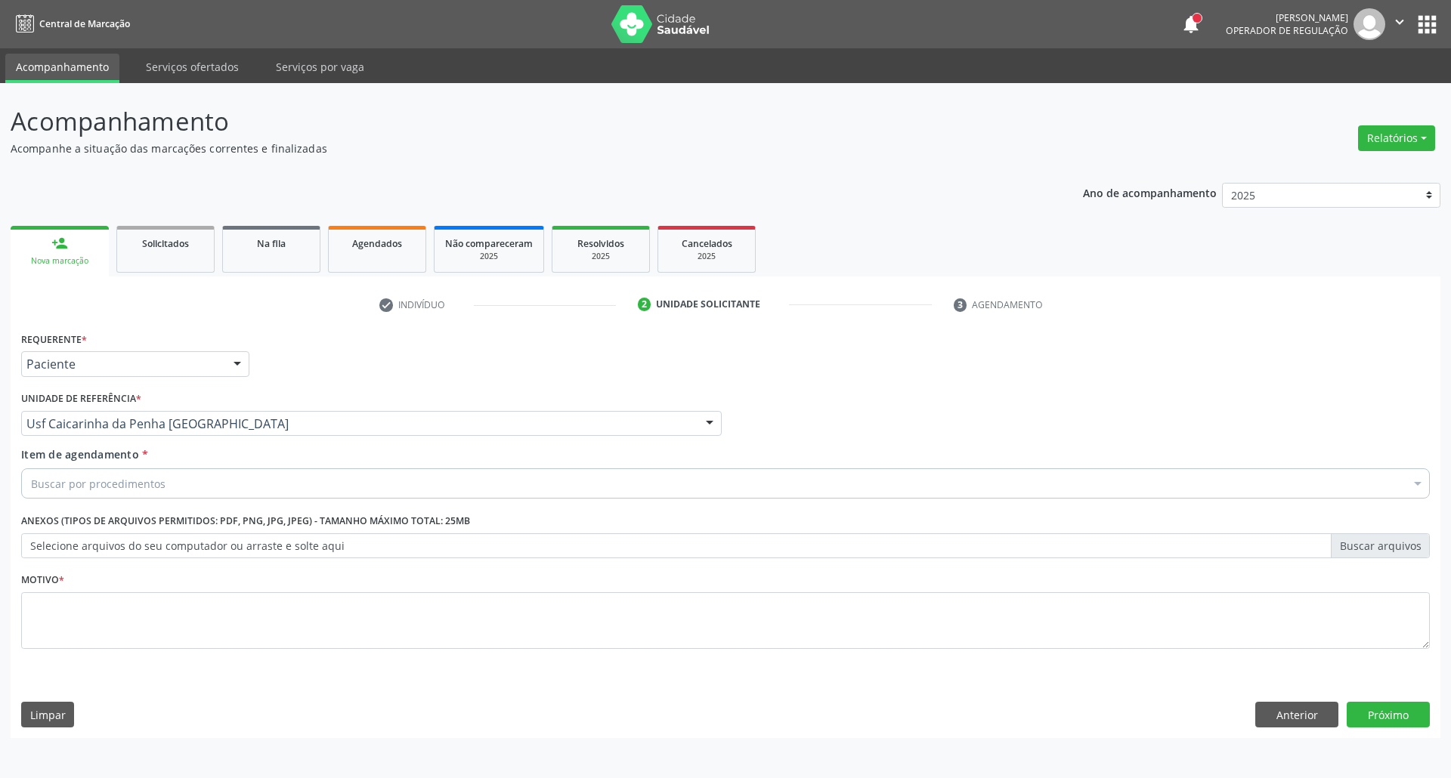
click at [219, 485] on div "Buscar por procedimentos" at bounding box center [725, 483] width 1408 height 30
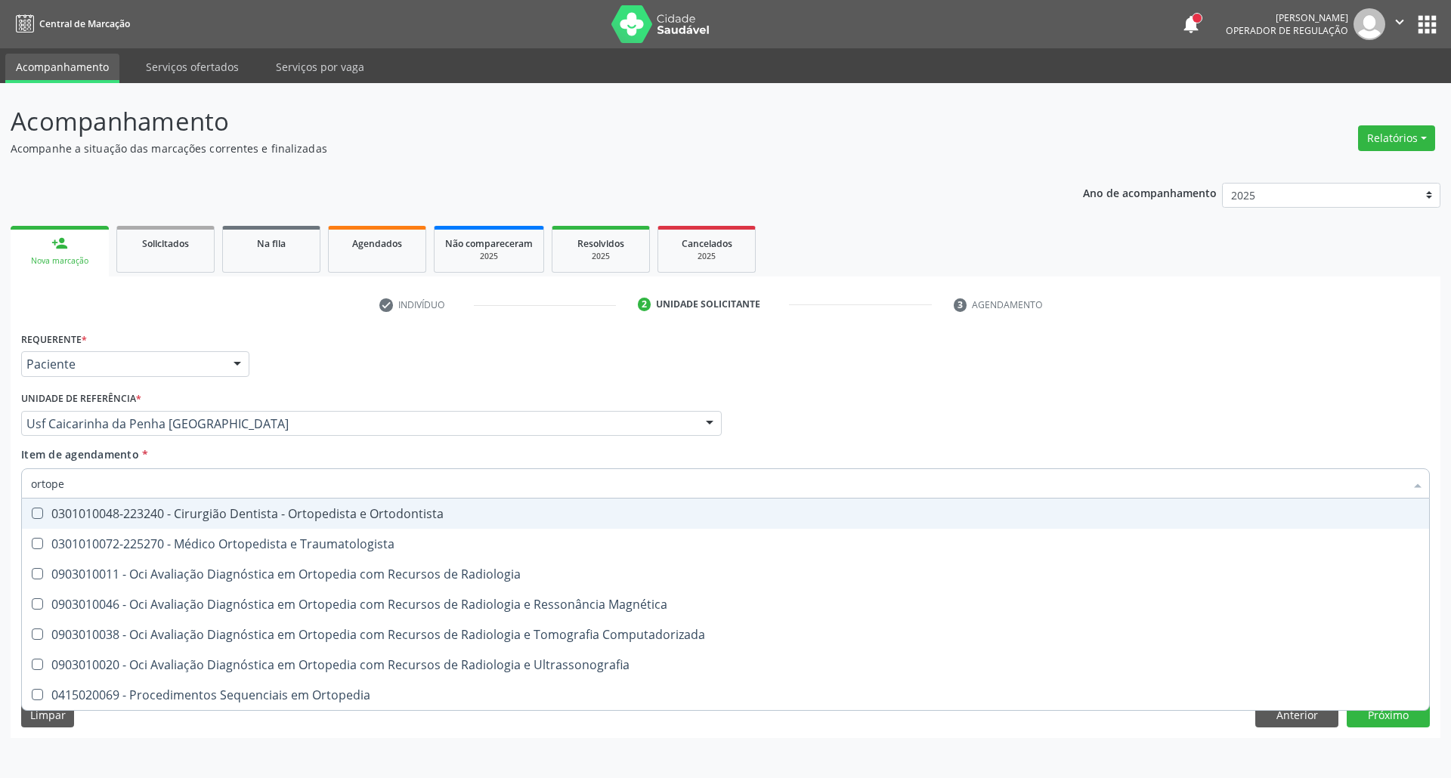
type input "ortoped"
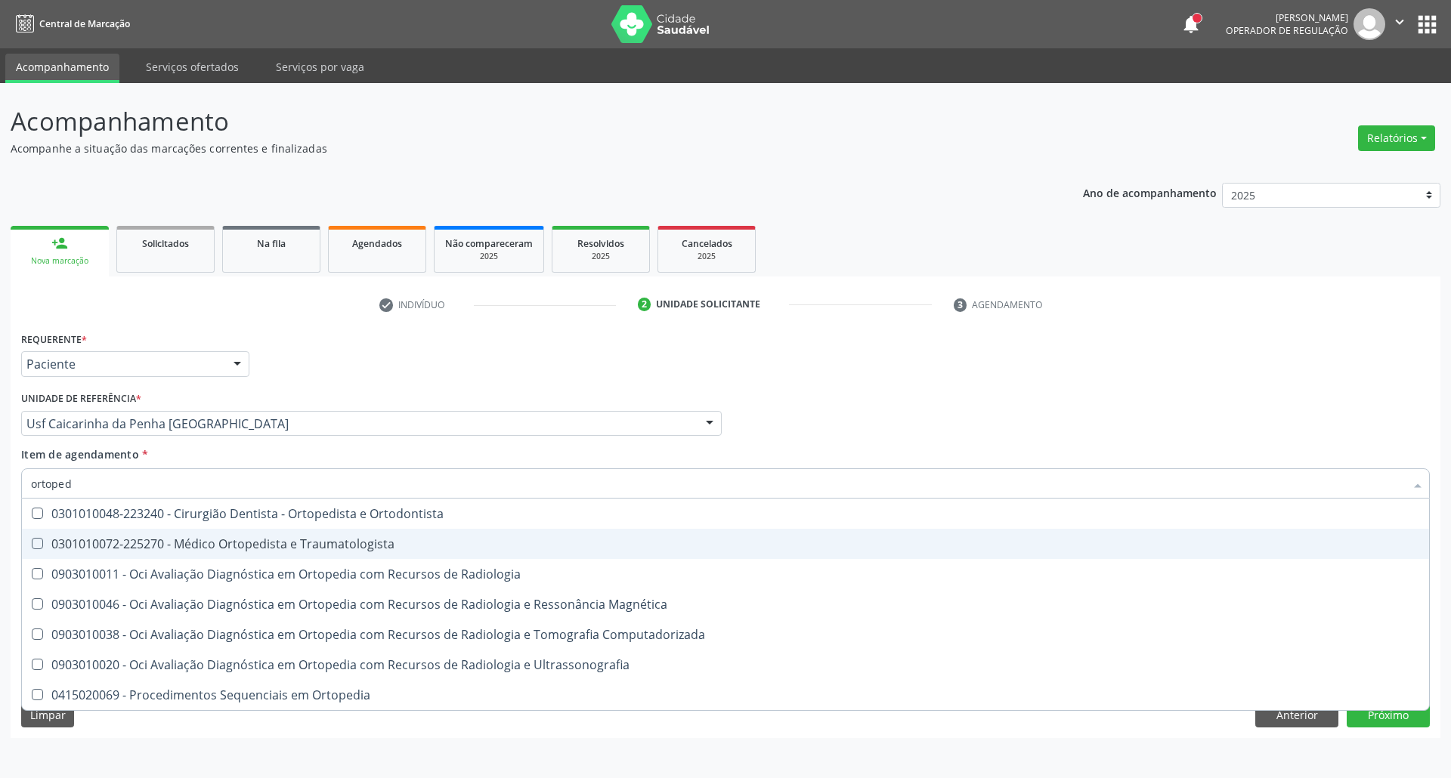
click at [204, 538] on div "0301010072-225270 - Médico Ortopedista e Traumatologista" at bounding box center [725, 544] width 1389 height 12
checkbox Traumatologista "true"
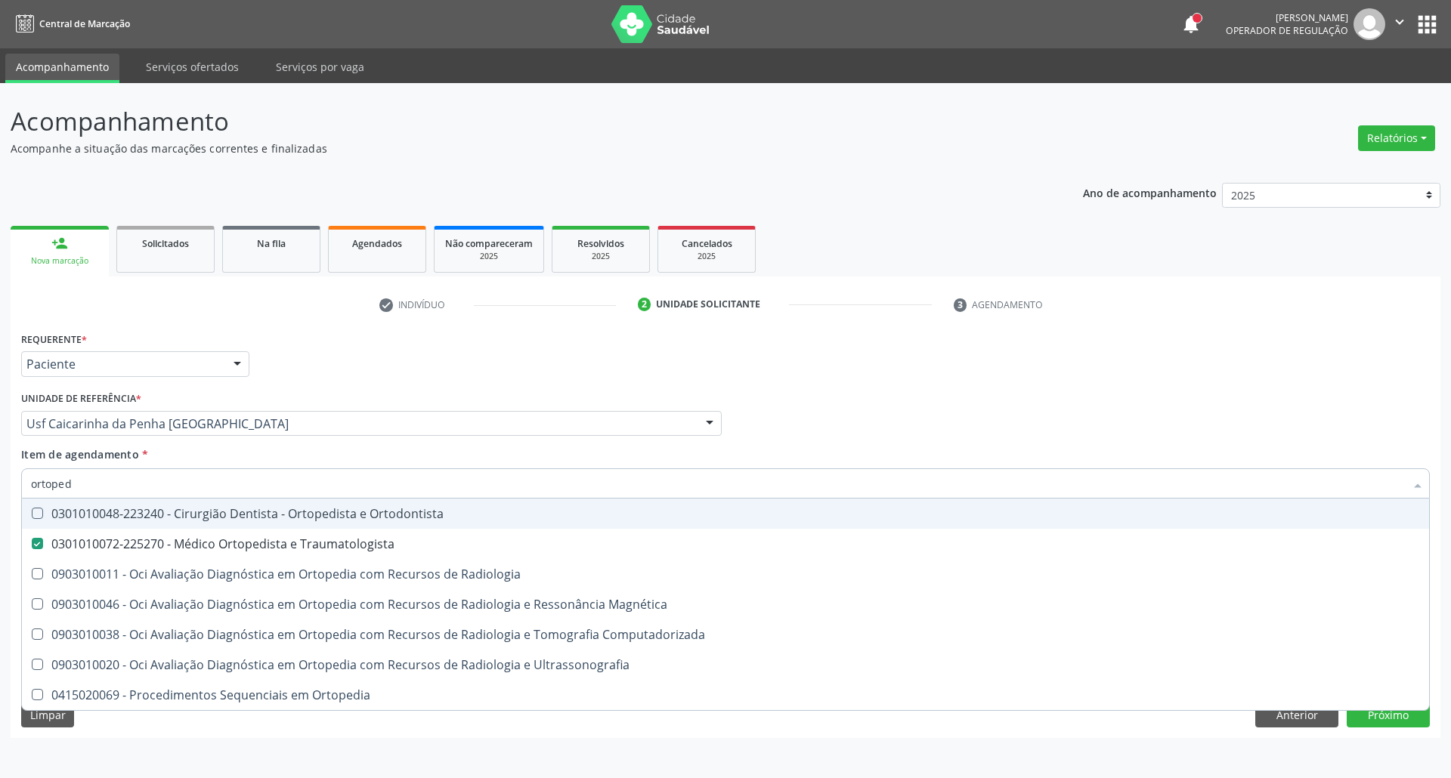
click at [990, 391] on div "Profissional Solicitante Por favor, selecione a Unidade de Atendimento primeiro…" at bounding box center [725, 417] width 1416 height 59
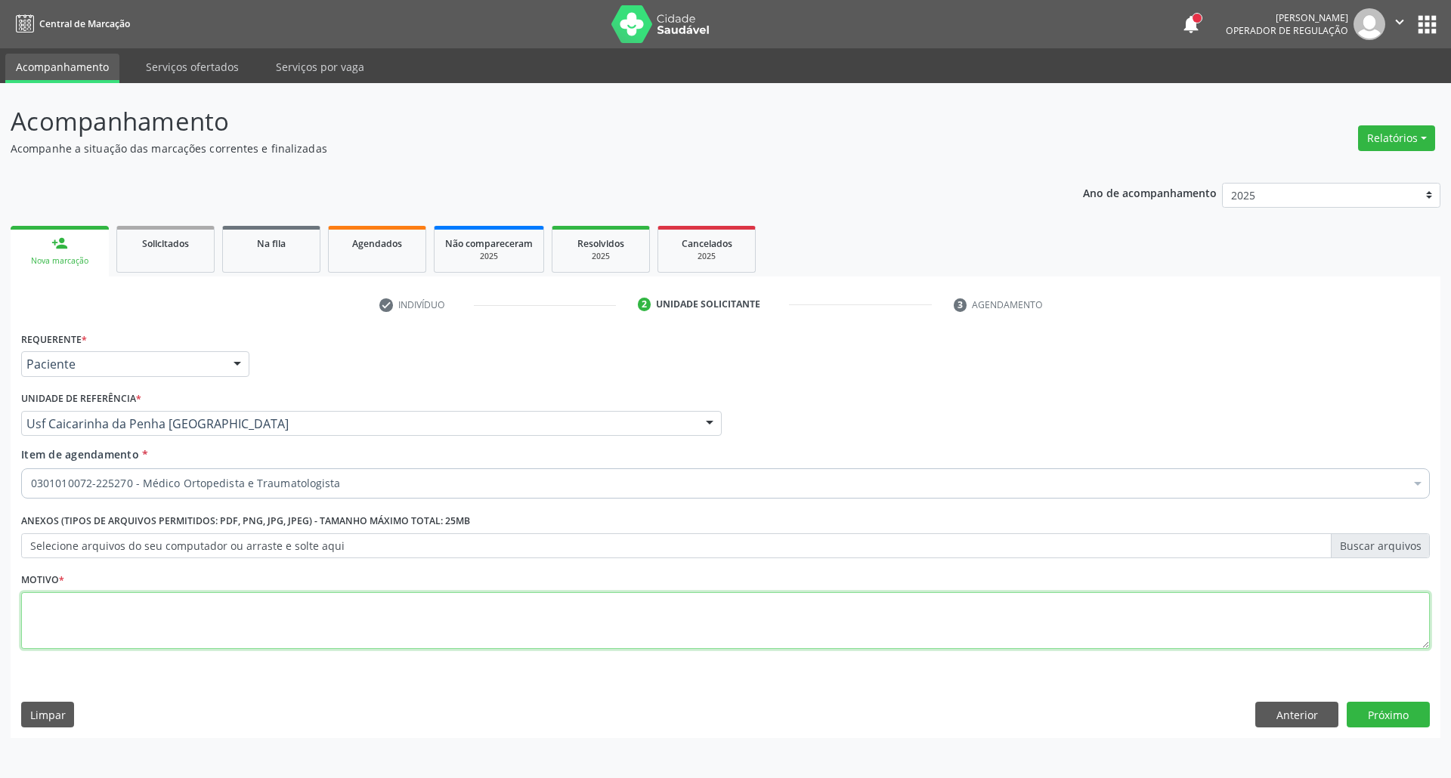
click at [709, 623] on textarea at bounding box center [725, 620] width 1408 height 57
type textarea "."
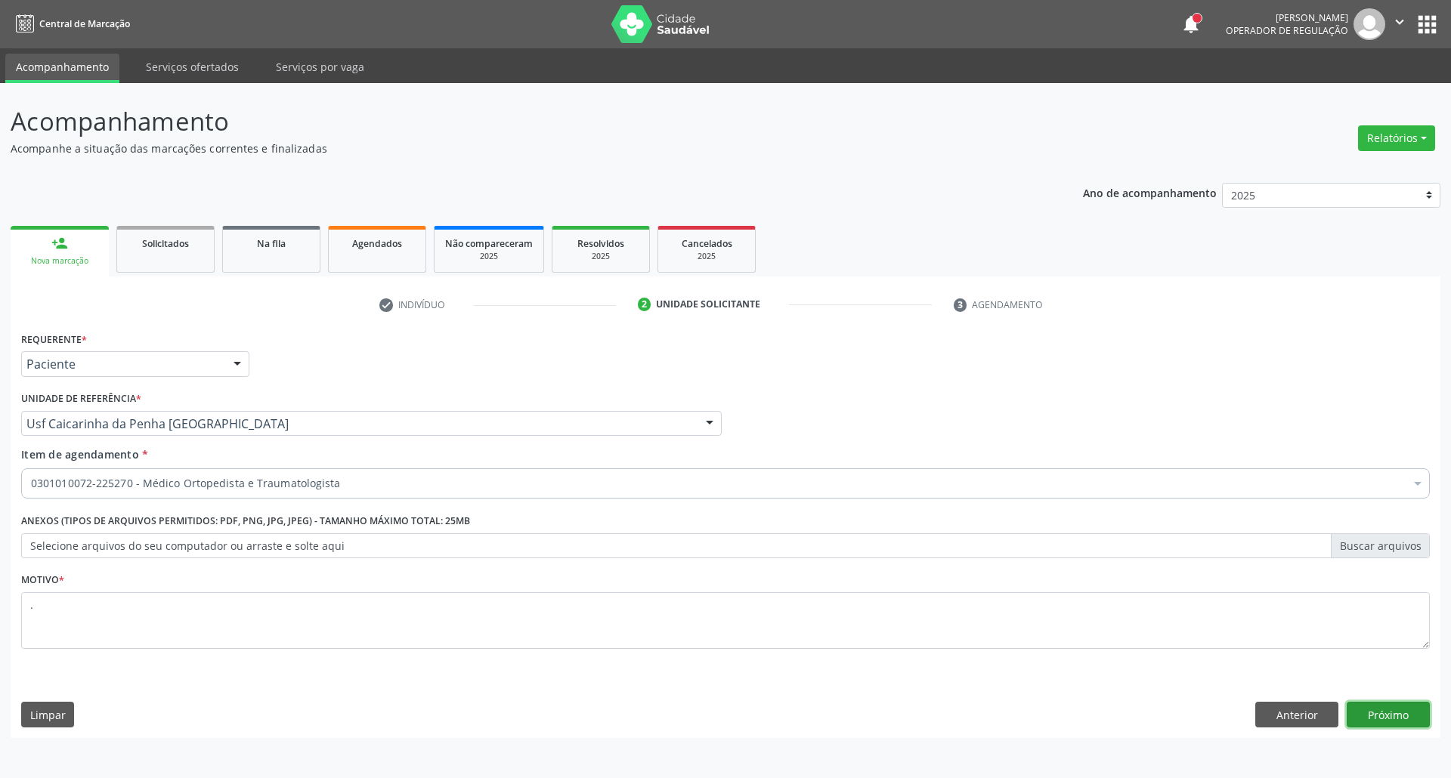
click at [1420, 712] on button "Próximo" at bounding box center [1387, 715] width 83 height 26
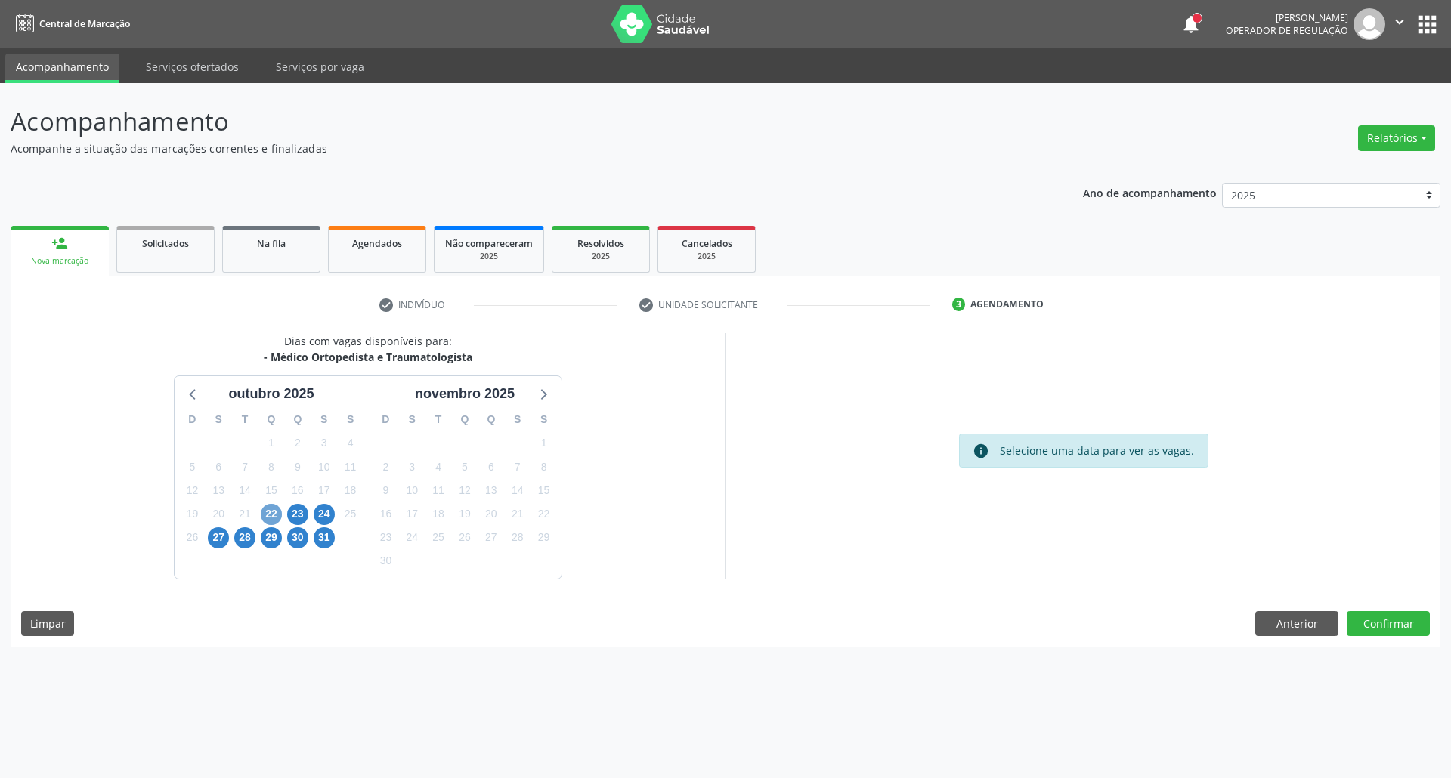
click at [267, 515] on span "22" at bounding box center [271, 514] width 21 height 21
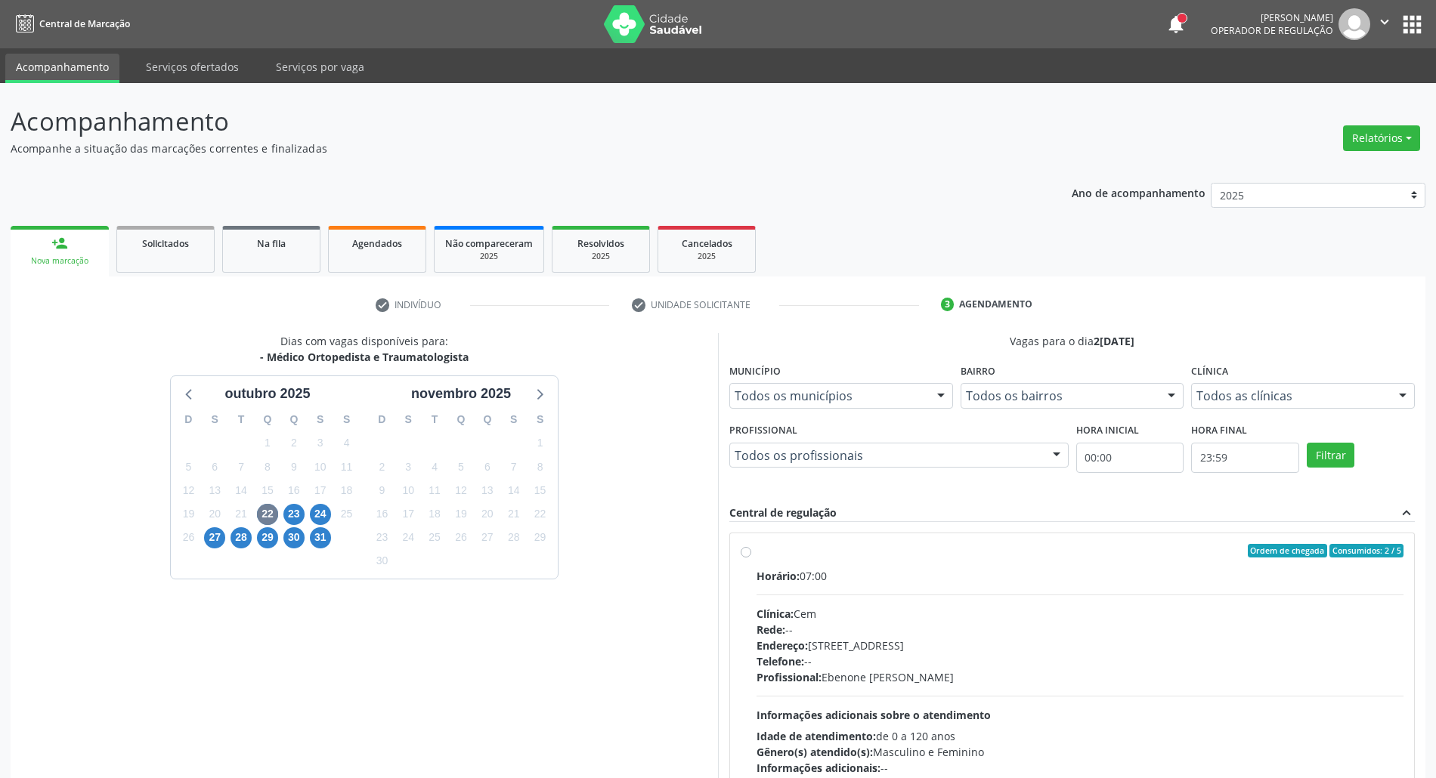
click at [904, 577] on div "Horário: 07:00" at bounding box center [1079, 576] width 647 height 16
click at [751, 558] on input "Ordem de chegada Consumidos: 2 / 5 Horário: 07:00 Clínica: Cem Rede: -- Endereç…" at bounding box center [745, 551] width 11 height 14
radio input "true"
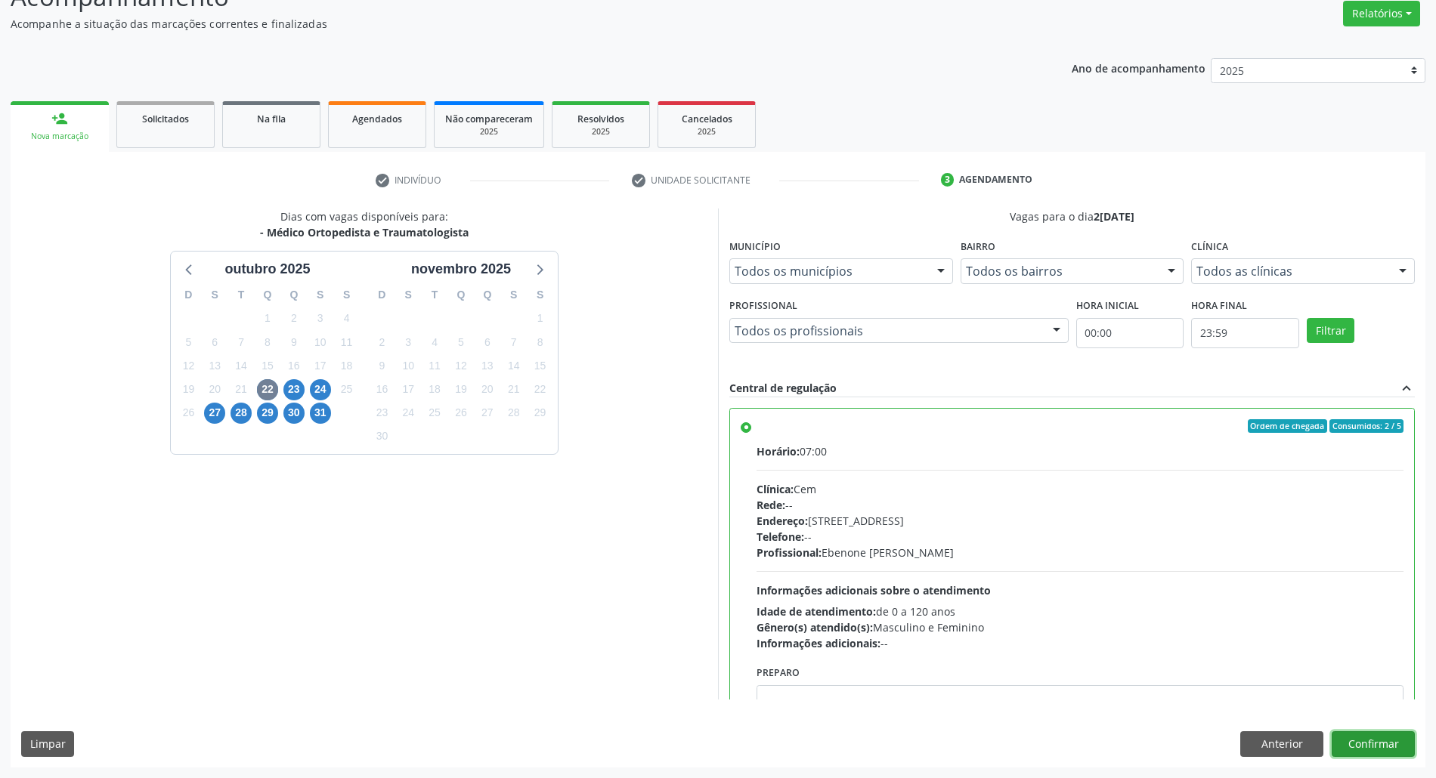
click at [1383, 745] on button "Confirmar" at bounding box center [1372, 744] width 83 height 26
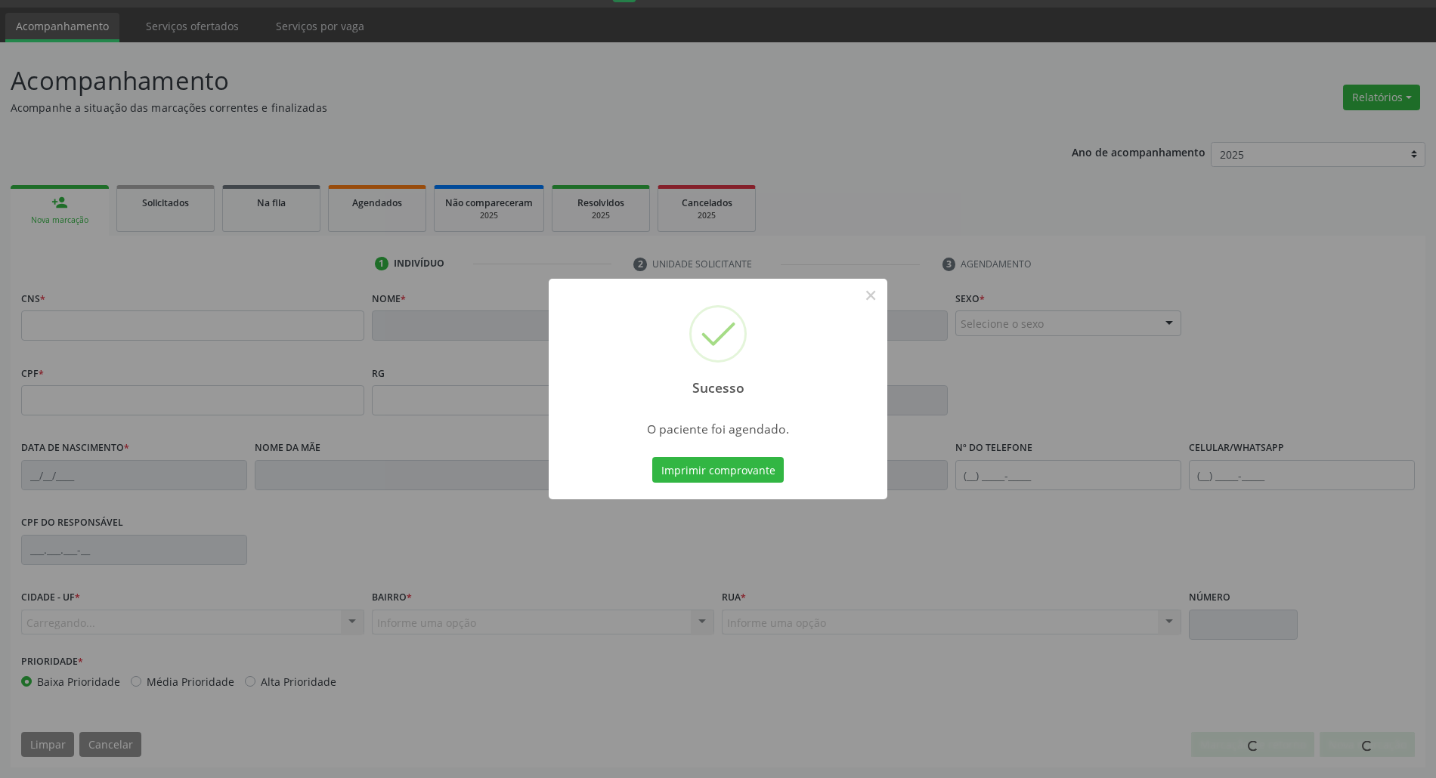
scroll to position [41, 0]
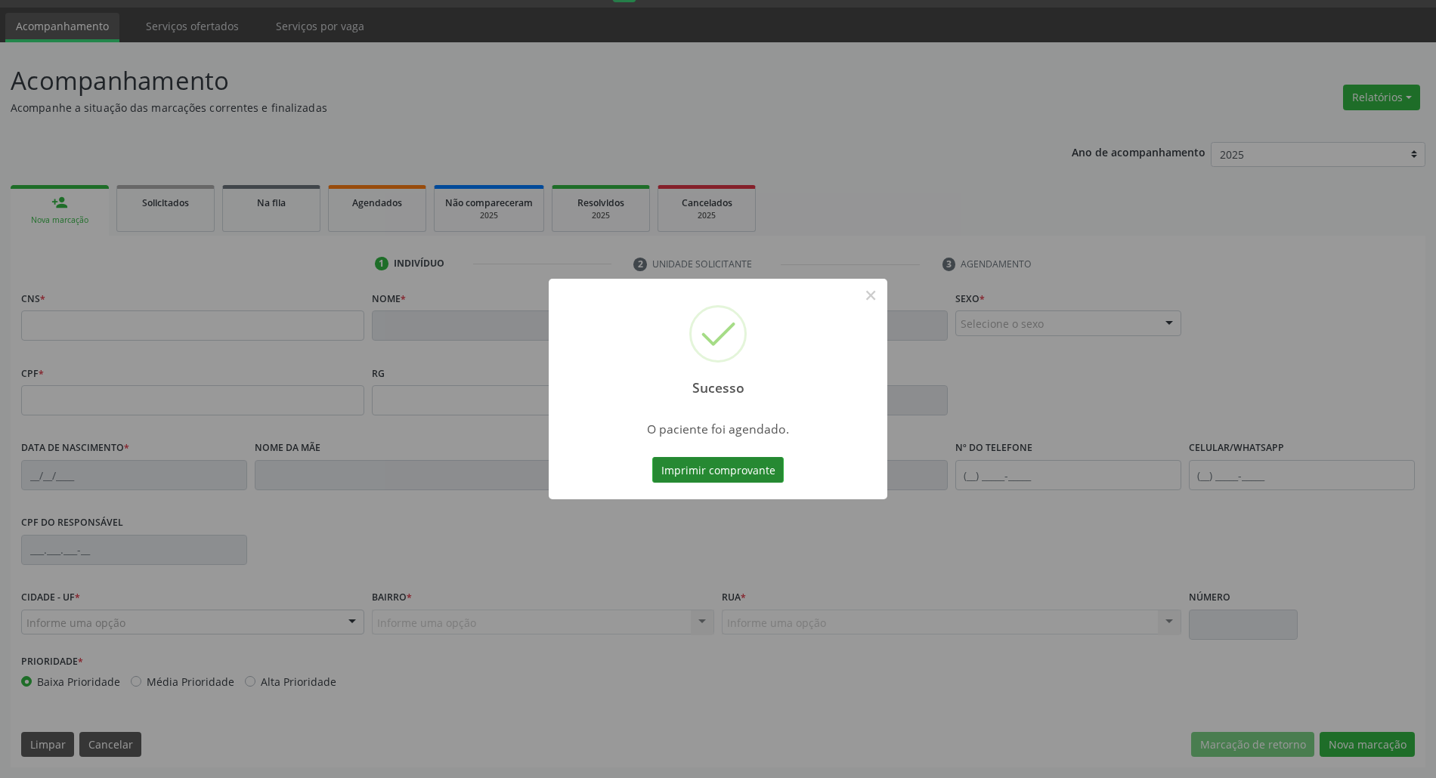
click at [672, 471] on button "Imprimir comprovante" at bounding box center [717, 470] width 131 height 26
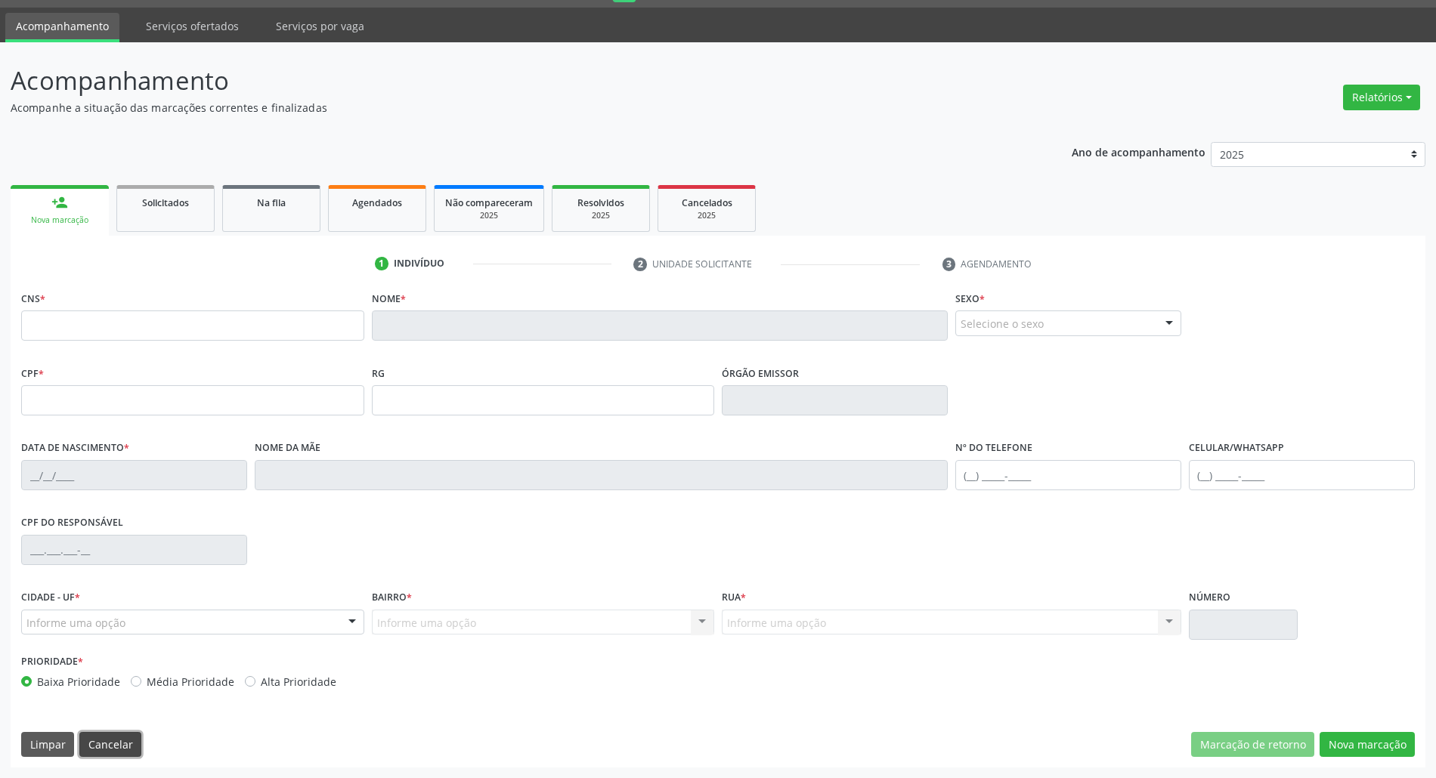
click at [97, 742] on button "Cancelar" at bounding box center [110, 745] width 62 height 26
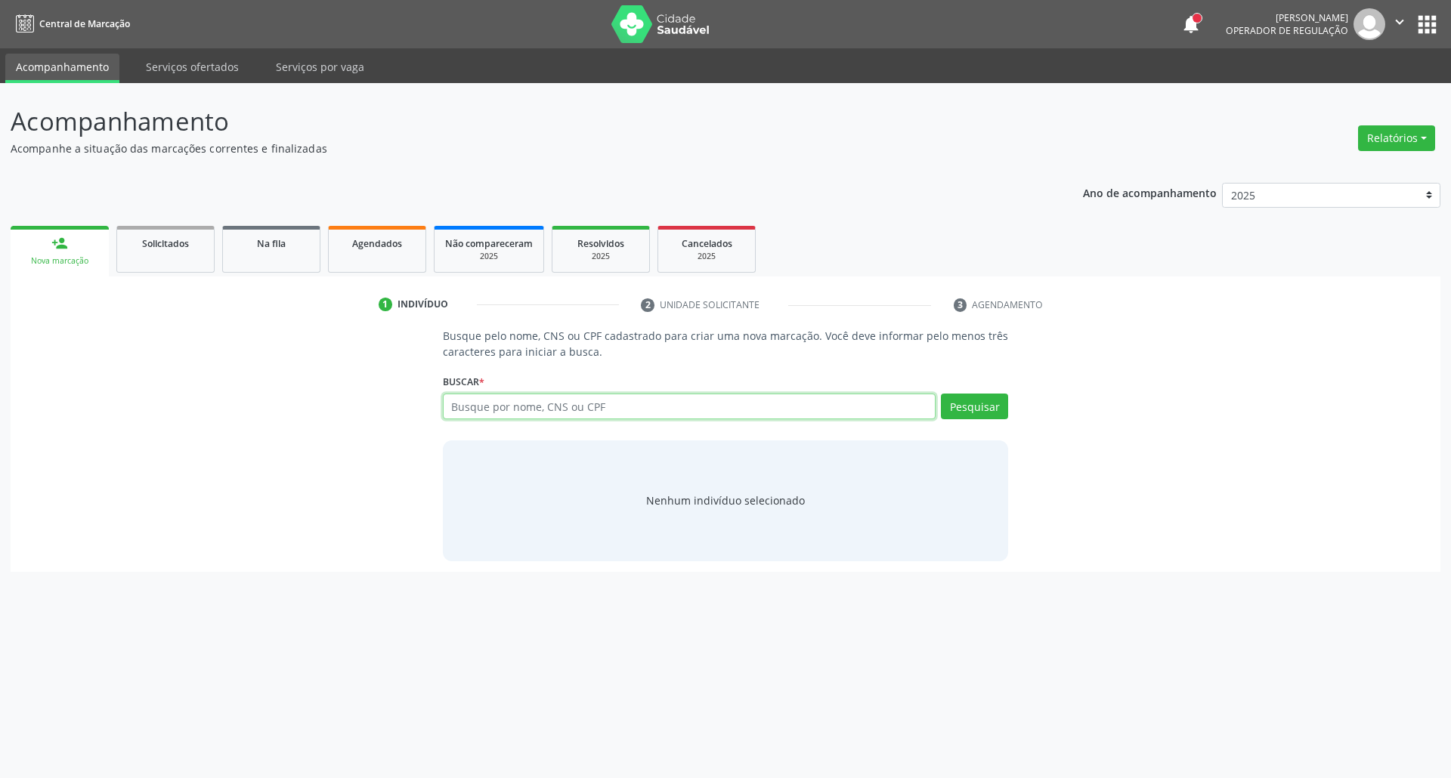
click at [581, 396] on input "text" at bounding box center [689, 407] width 493 height 26
type input "898006380264479"
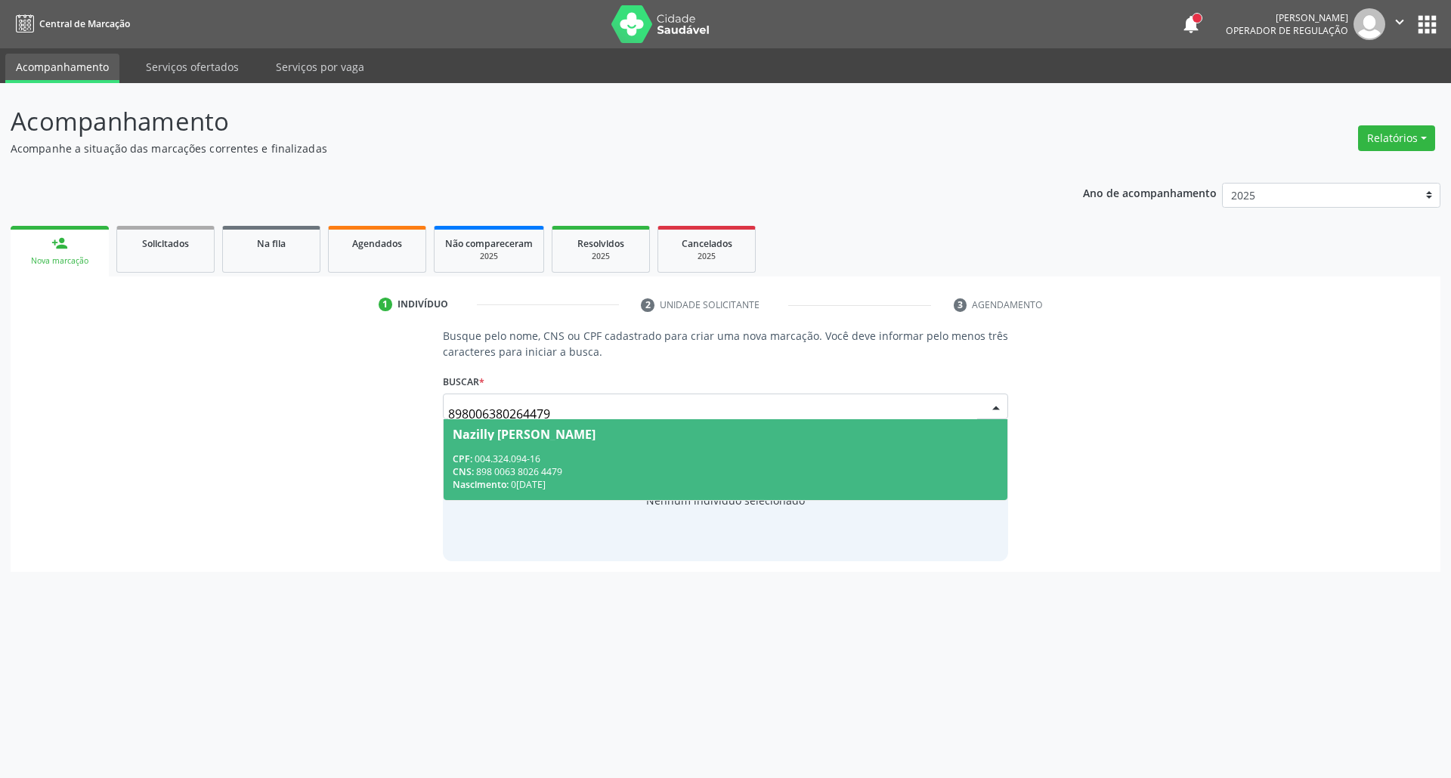
click at [641, 491] on div "Nascimento: [DATE]" at bounding box center [726, 484] width 546 height 13
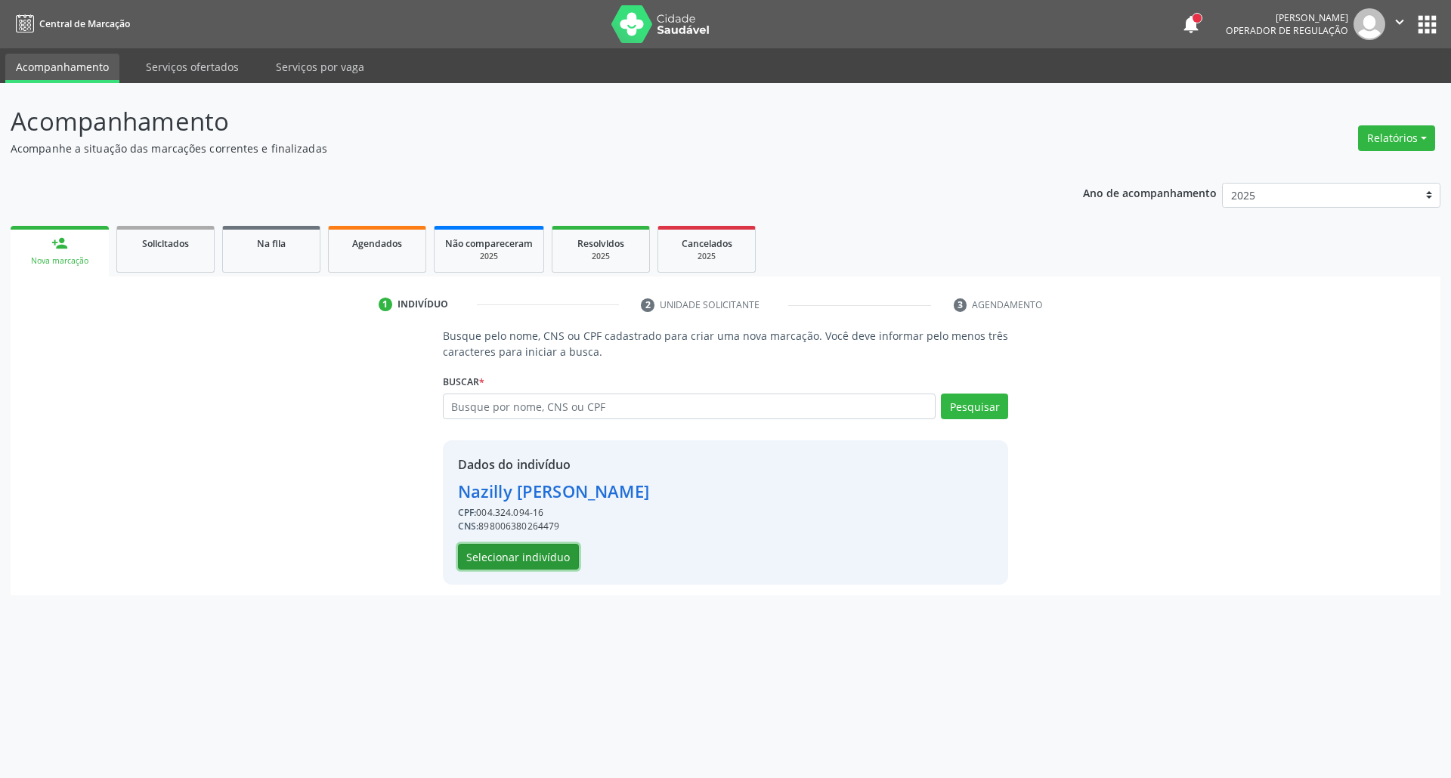
click at [505, 554] on button "Selecionar indivíduo" at bounding box center [518, 557] width 121 height 26
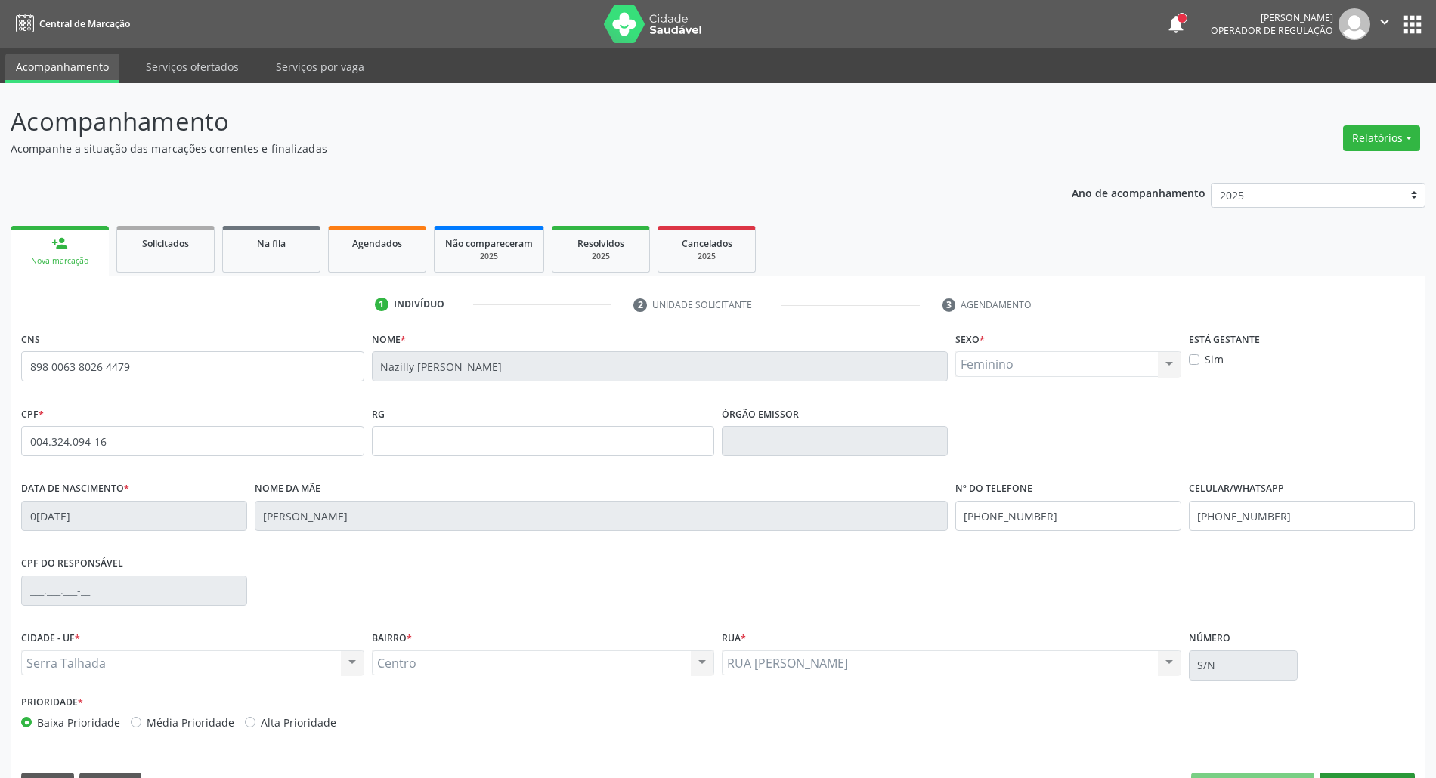
scroll to position [41, 0]
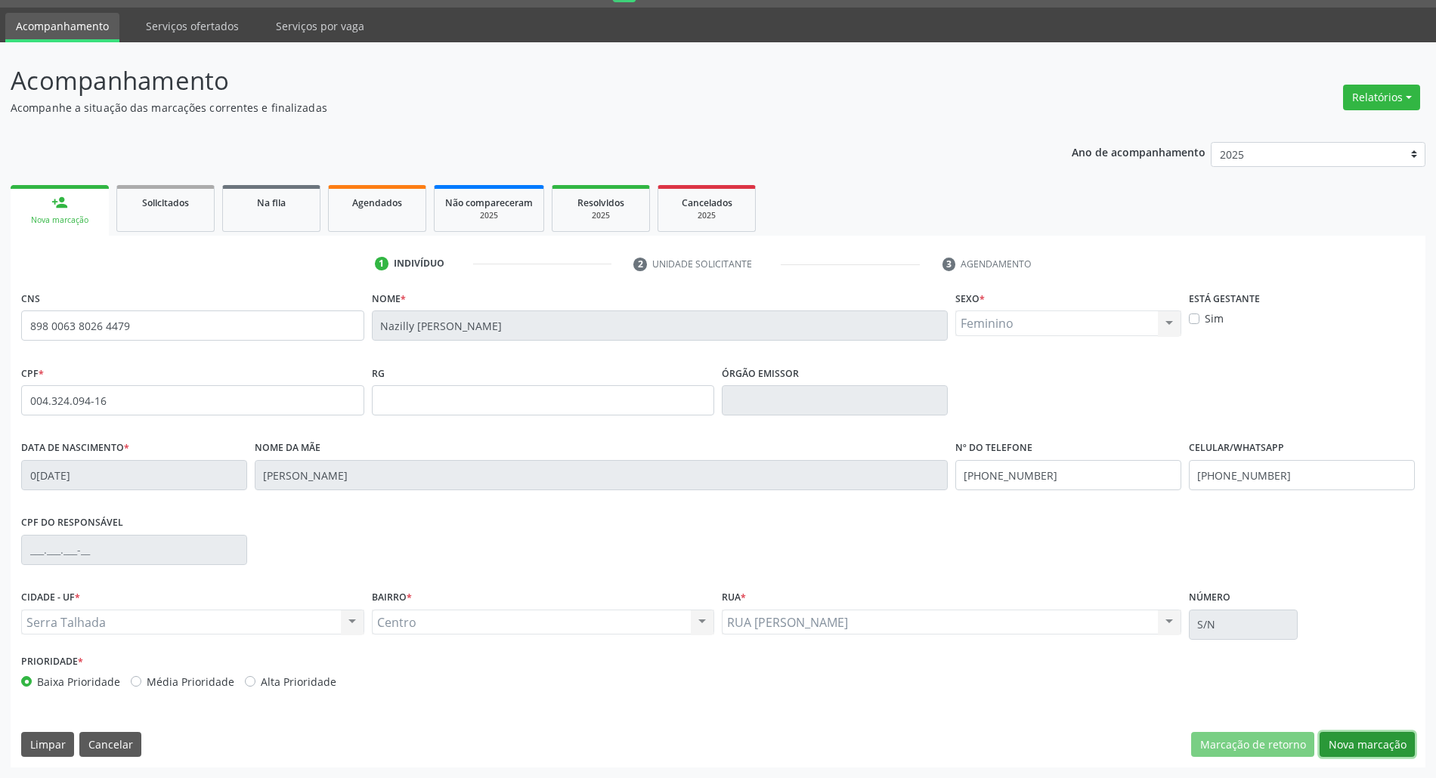
drag, startPoint x: 1358, startPoint y: 738, endPoint x: 996, endPoint y: 660, distance: 370.2
click at [1343, 738] on button "Nova marcação" at bounding box center [1366, 745] width 95 height 26
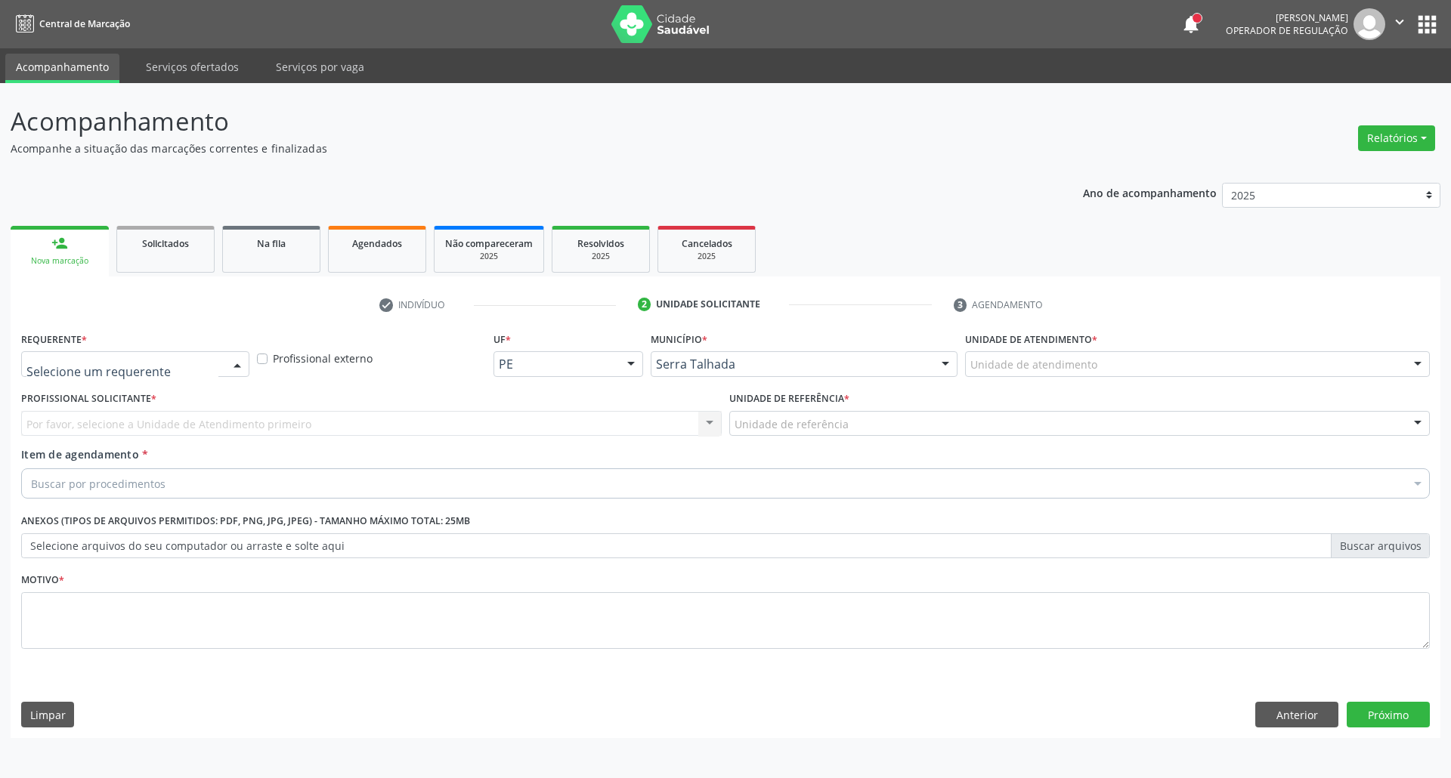
drag, startPoint x: 131, startPoint y: 367, endPoint x: 134, endPoint y: 416, distance: 48.5
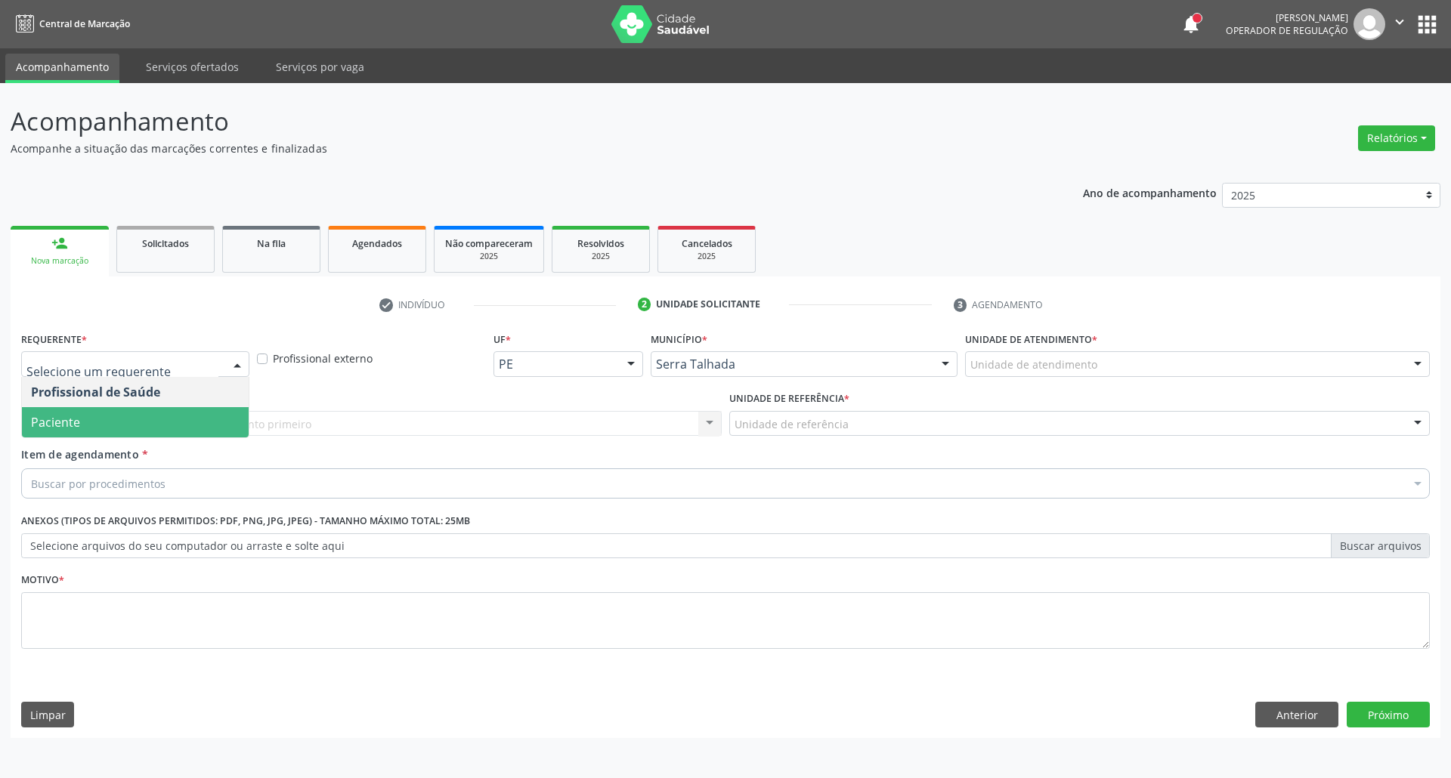
click at [134, 421] on span "Paciente" at bounding box center [135, 422] width 227 height 30
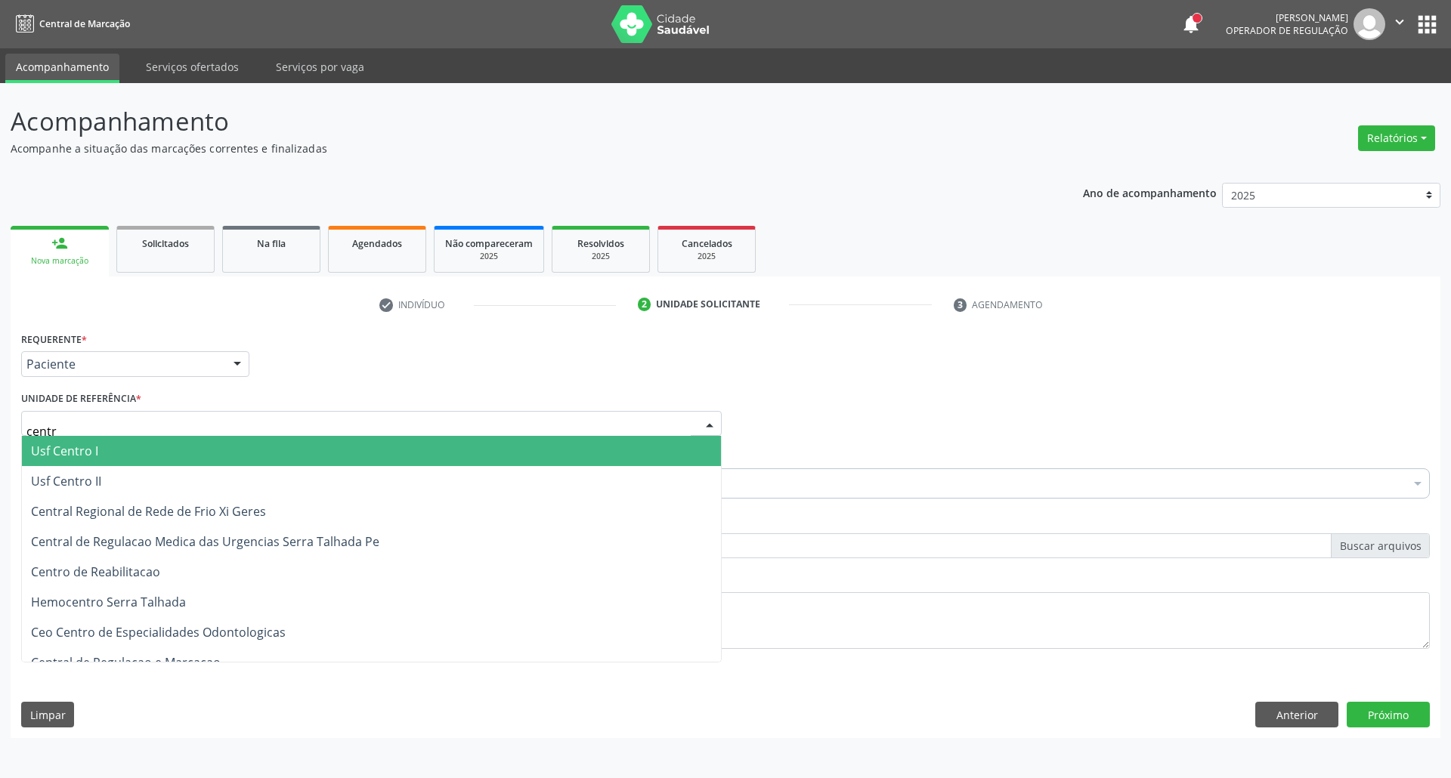
type input "centro"
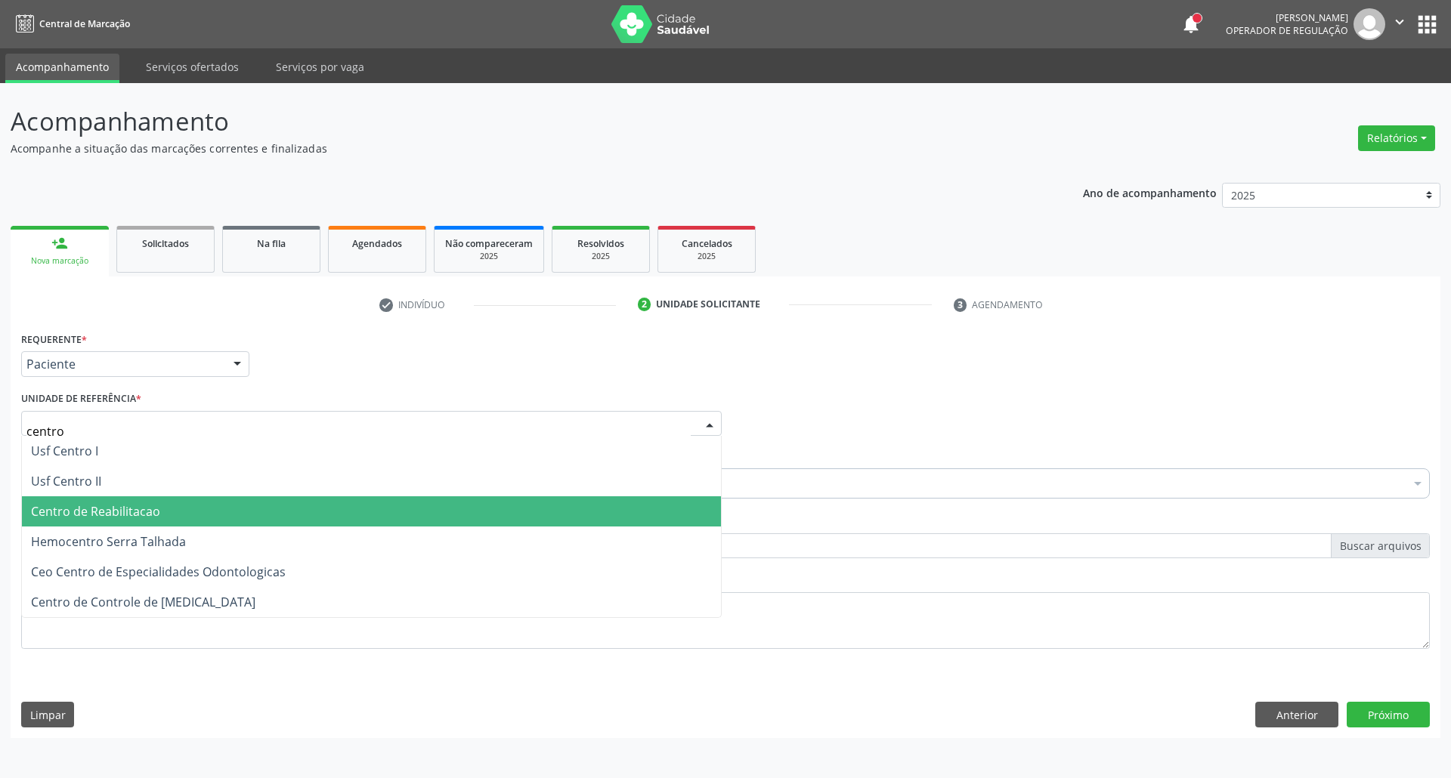
click at [198, 517] on span "Centro de Reabilitacao" at bounding box center [371, 511] width 699 height 30
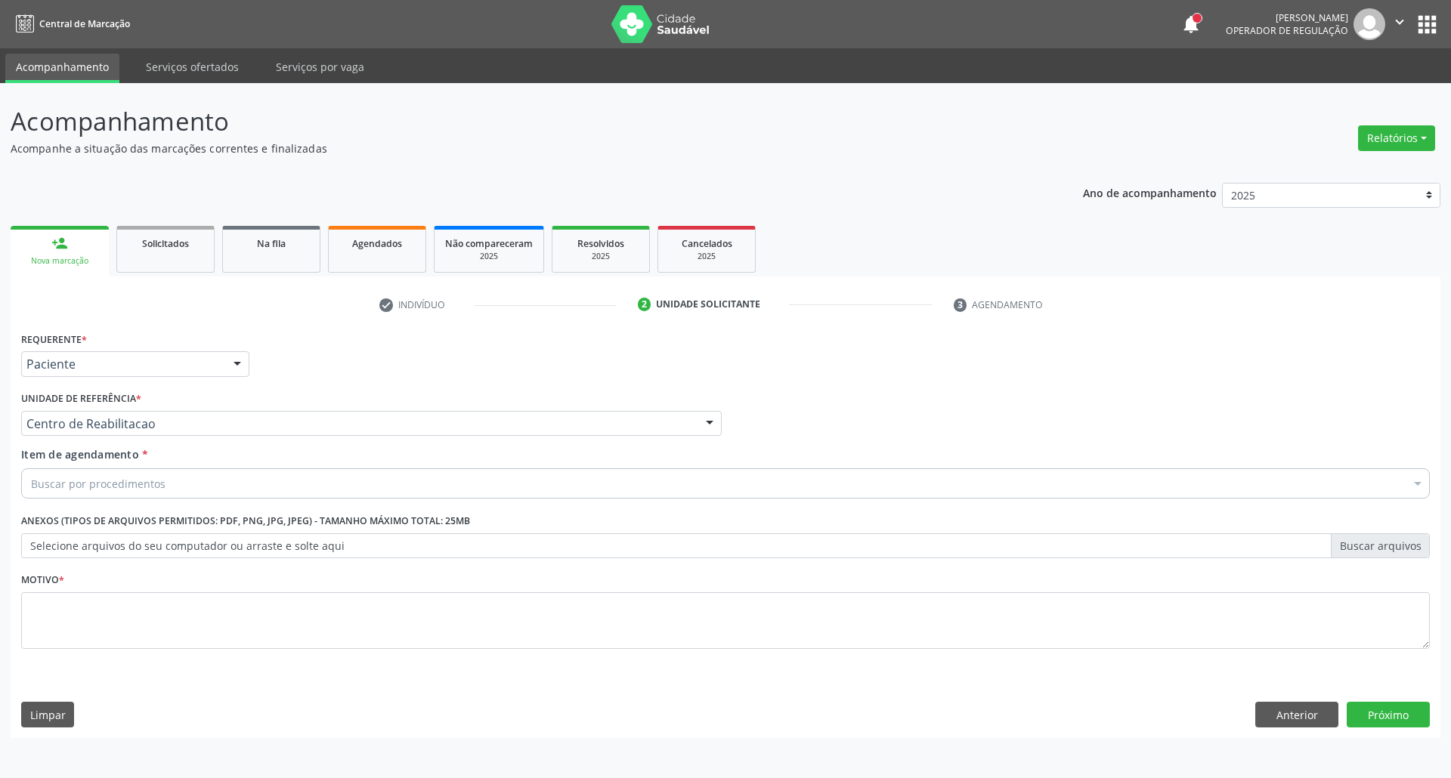
click at [158, 496] on div "Buscar por procedimentos" at bounding box center [725, 483] width 1408 height 30
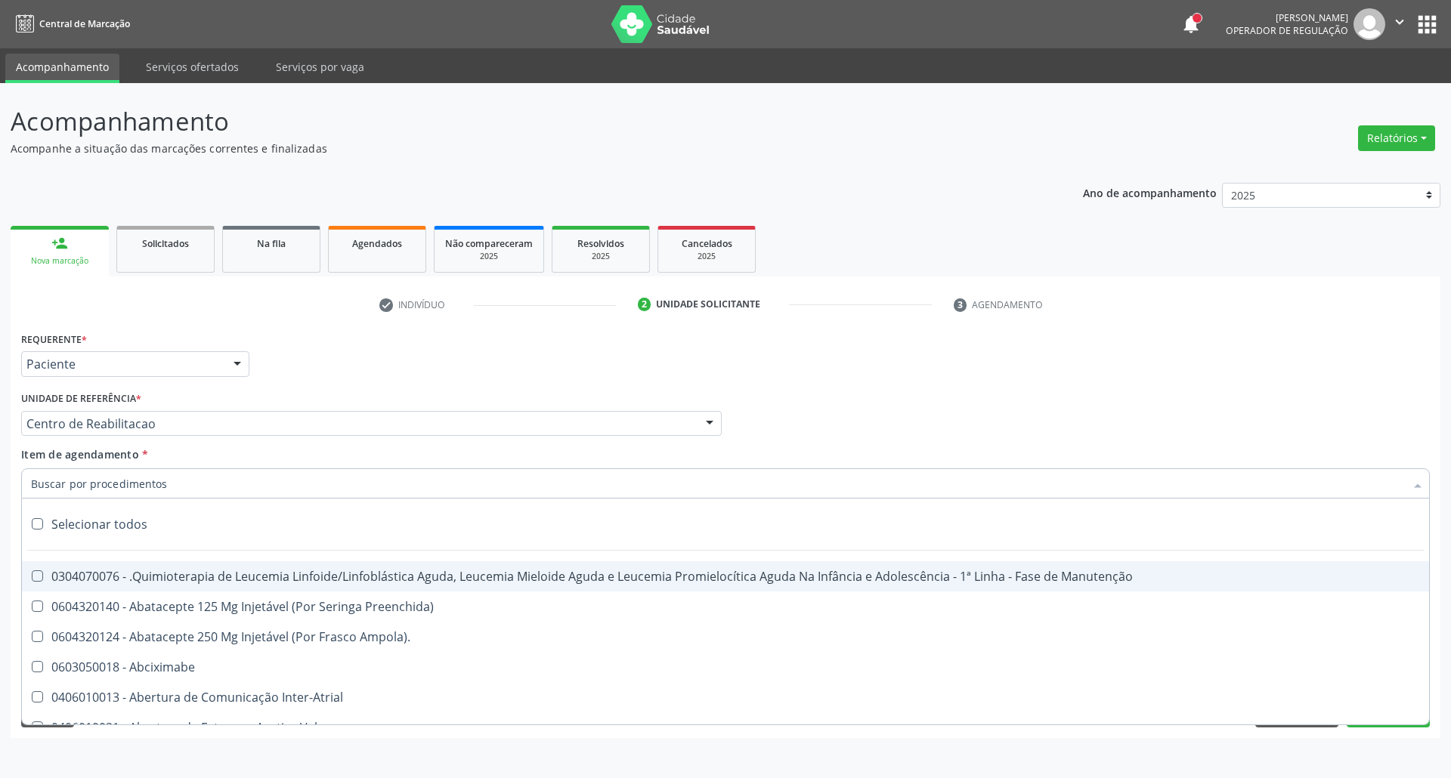
click at [158, 488] on input "Item de agendamento *" at bounding box center [718, 483] width 1374 height 30
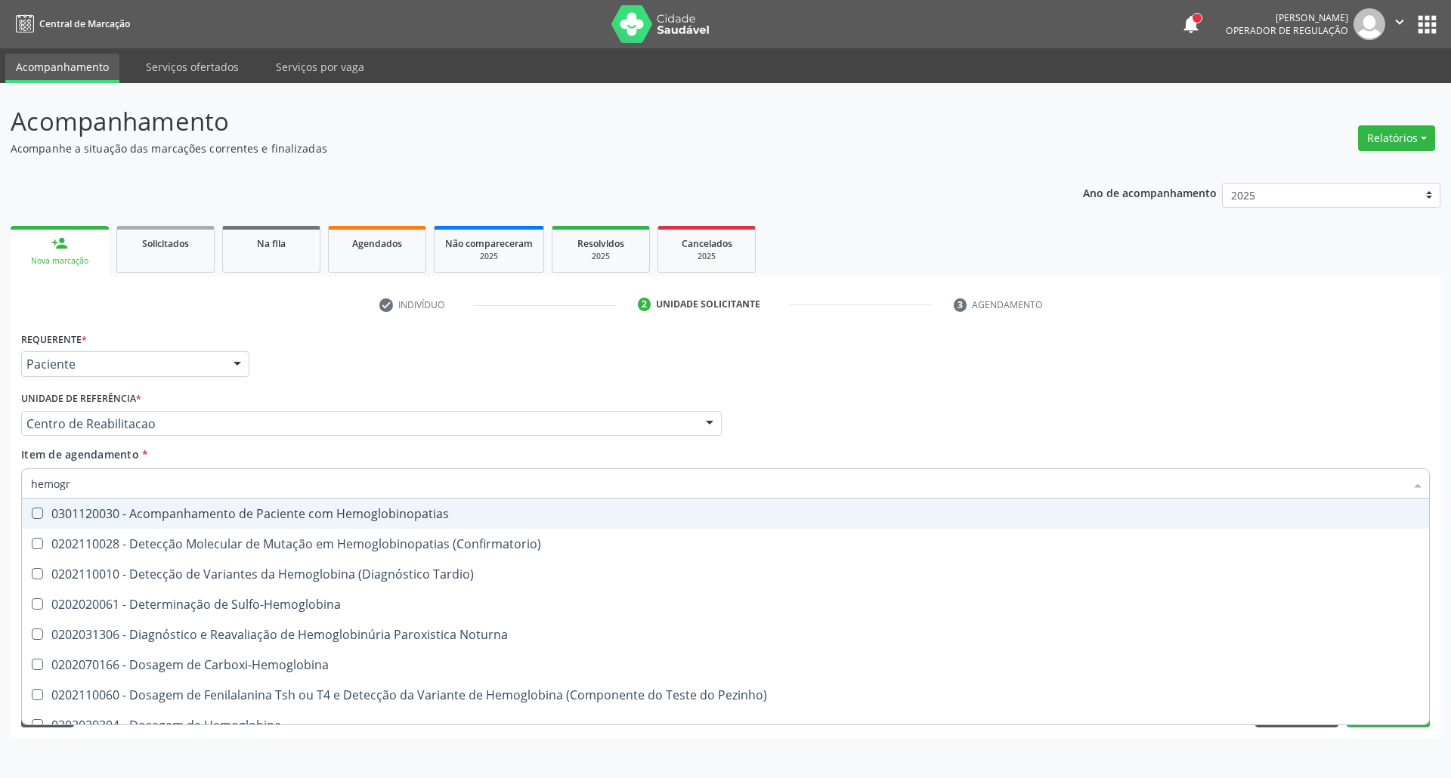
type input "hemogra"
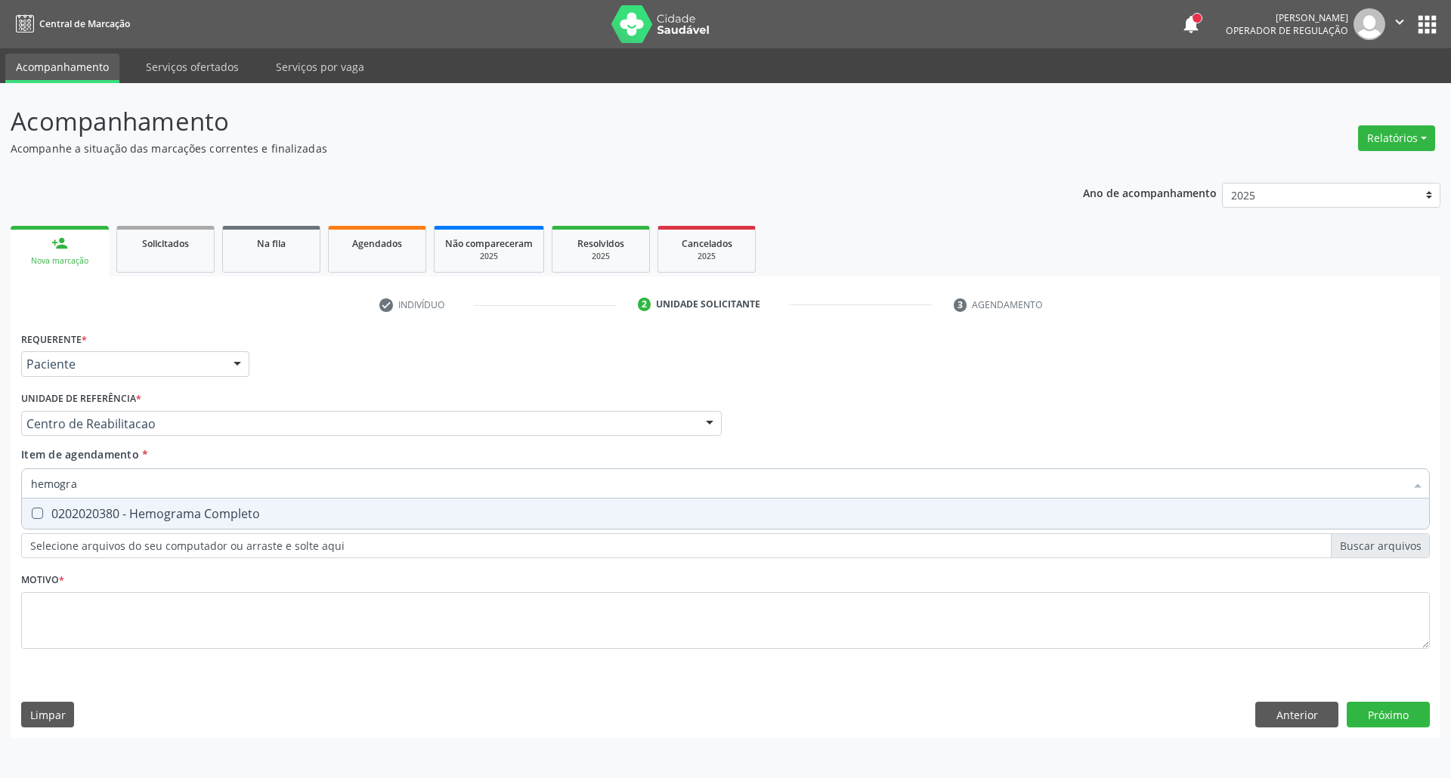
drag, startPoint x: 47, startPoint y: 509, endPoint x: 59, endPoint y: 503, distance: 13.5
click at [54, 508] on div "0202020380 - Hemograma Completo" at bounding box center [725, 514] width 1389 height 12
checkbox Completo "true"
drag, startPoint x: 94, startPoint y: 490, endPoint x: 0, endPoint y: 485, distance: 93.8
click at [0, 490] on div "Acompanhamento Acompanhe a situação das marcações correntes e finalizadas Relat…" at bounding box center [725, 430] width 1451 height 695
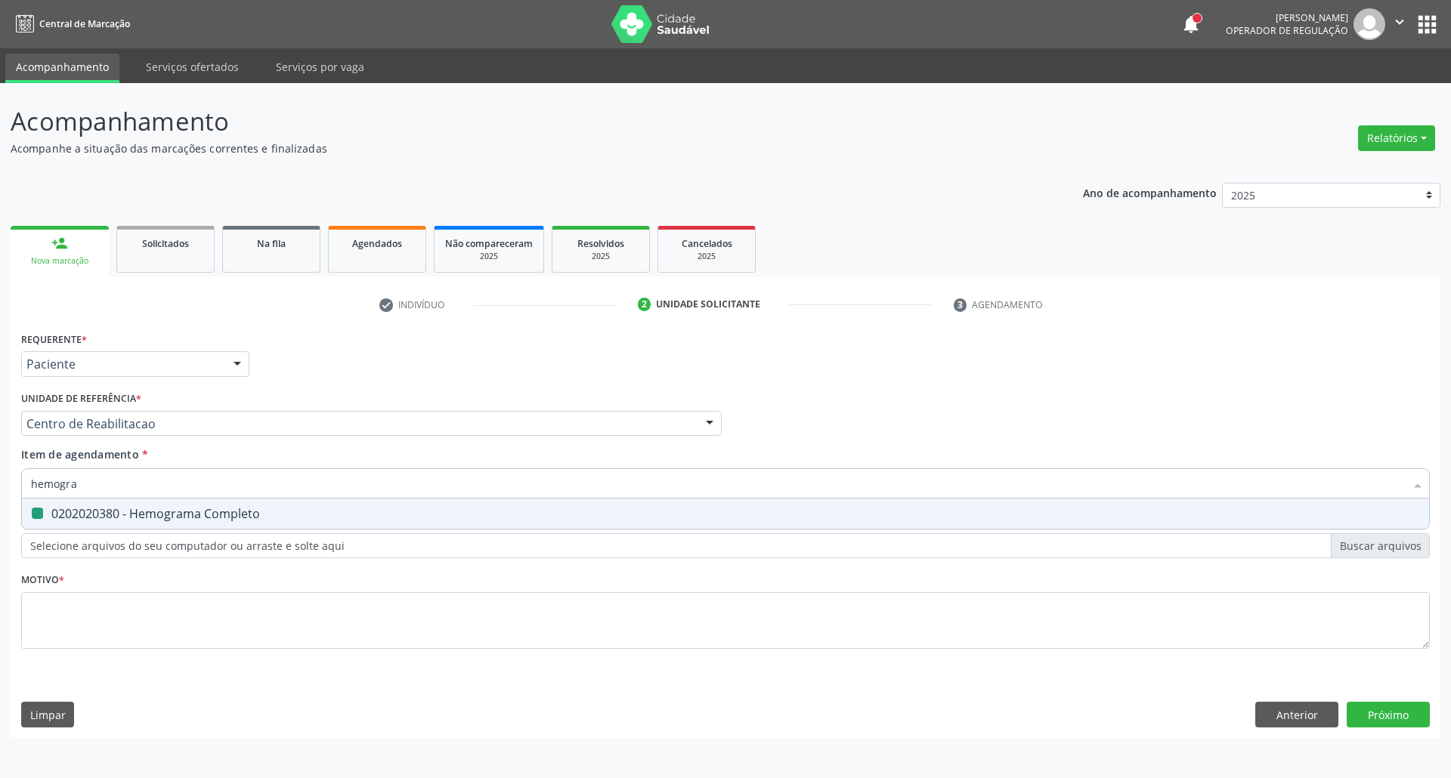
type input "g"
checkbox Completo "false"
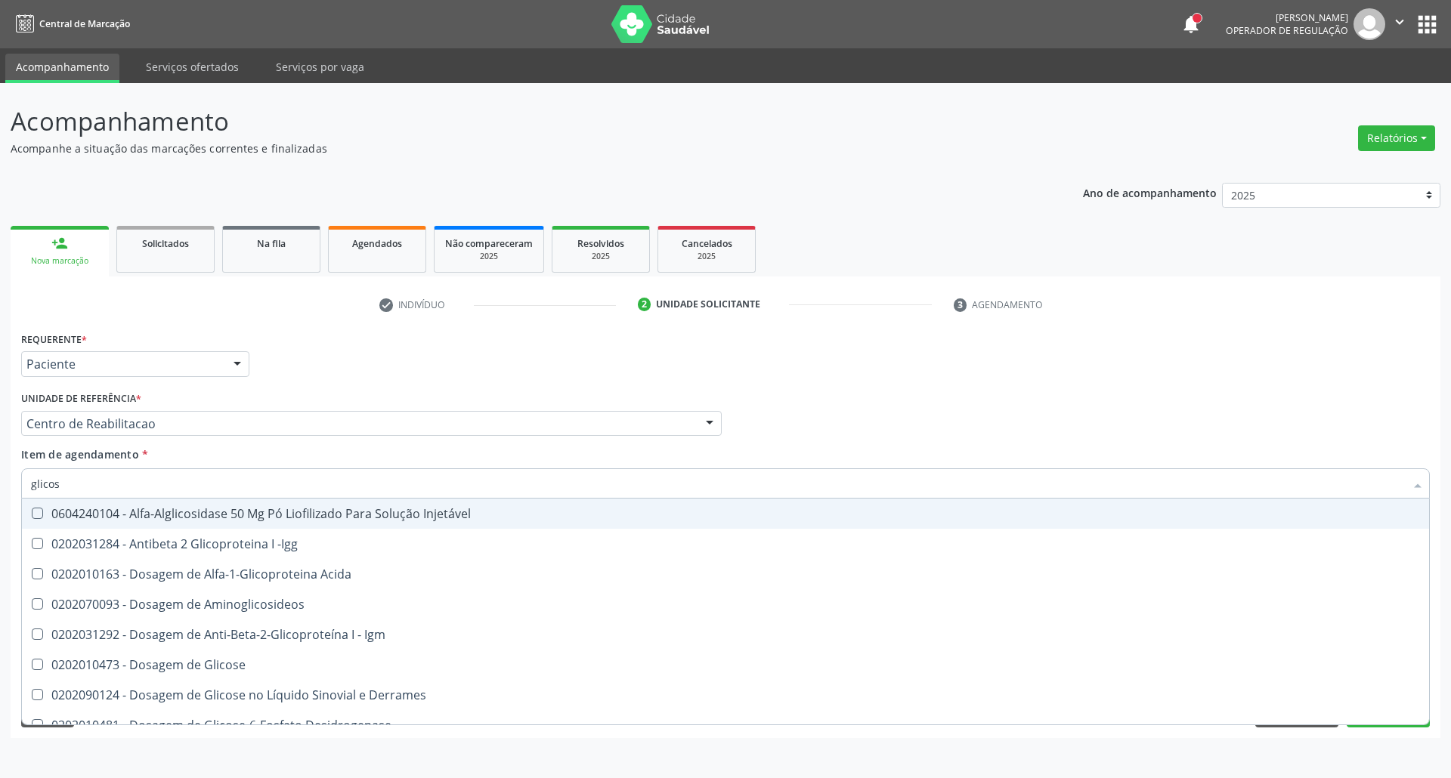
type input "glicose"
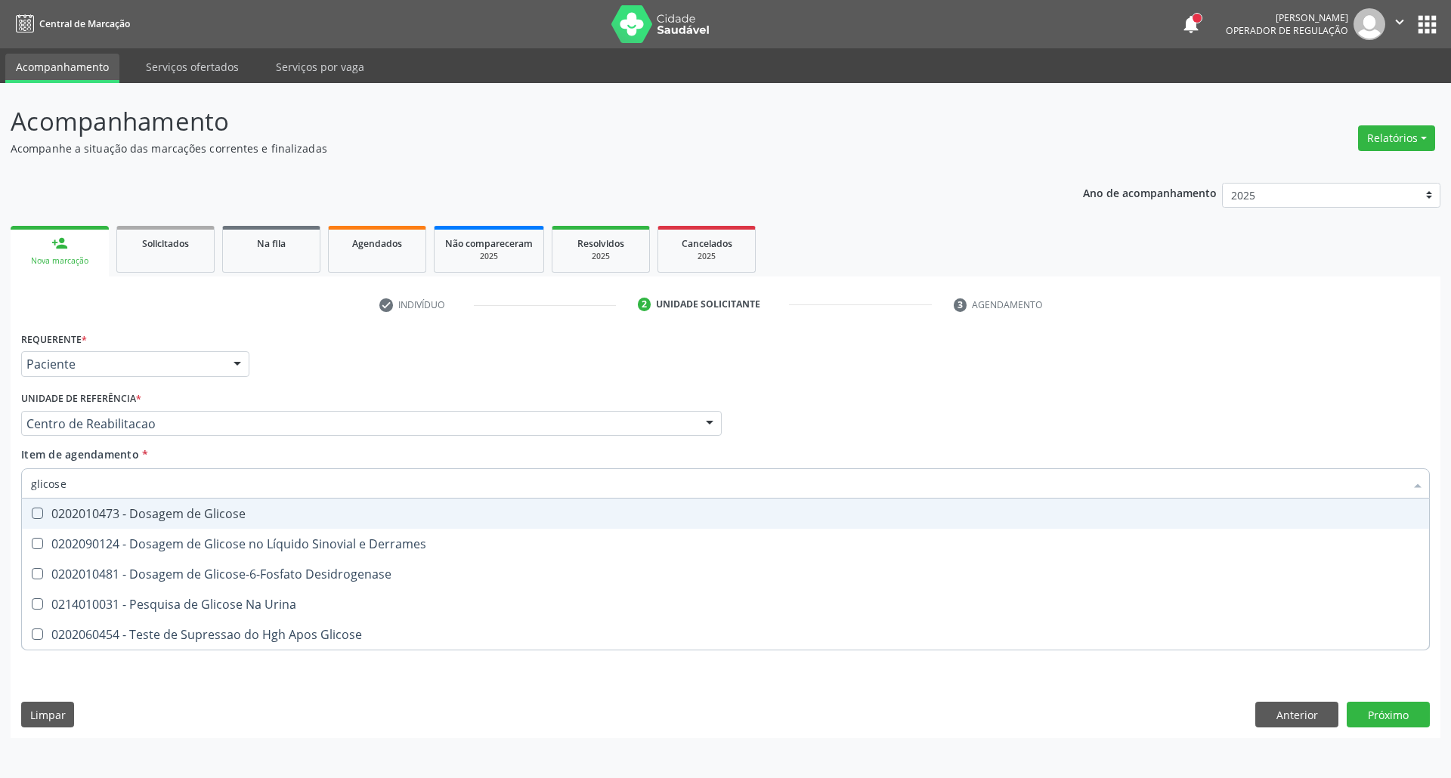
drag, startPoint x: 85, startPoint y: 517, endPoint x: 91, endPoint y: 493, distance: 24.0
click at [85, 515] on div "0202010473 - Dosagem de Glicose" at bounding box center [725, 514] width 1389 height 12
checkbox Glicose "true"
drag, startPoint x: 63, startPoint y: 476, endPoint x: 0, endPoint y: 476, distance: 63.5
click at [0, 476] on div "Acompanhamento Acompanhe a situação das marcações correntes e finalizadas Relat…" at bounding box center [725, 430] width 1451 height 695
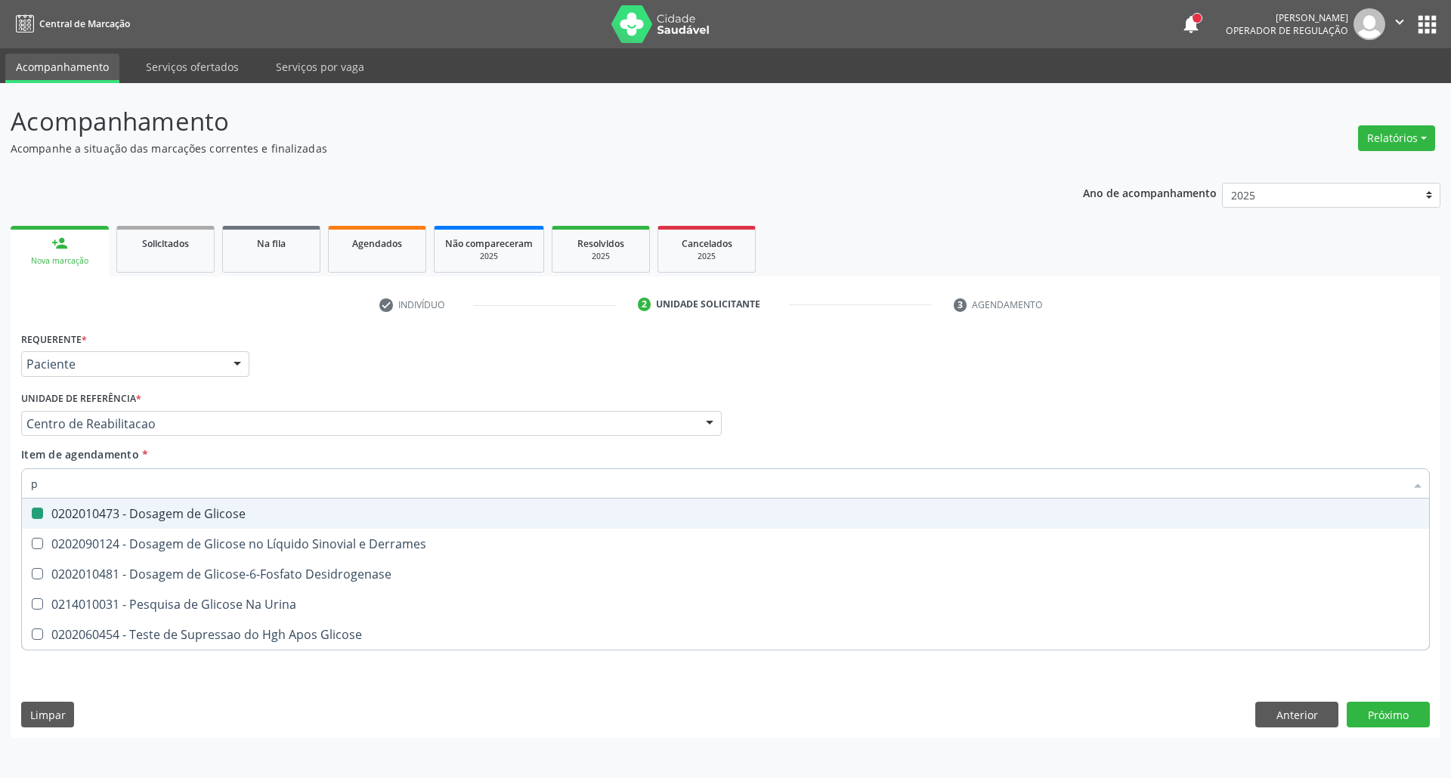
type input "pr"
checkbox Glicose "false"
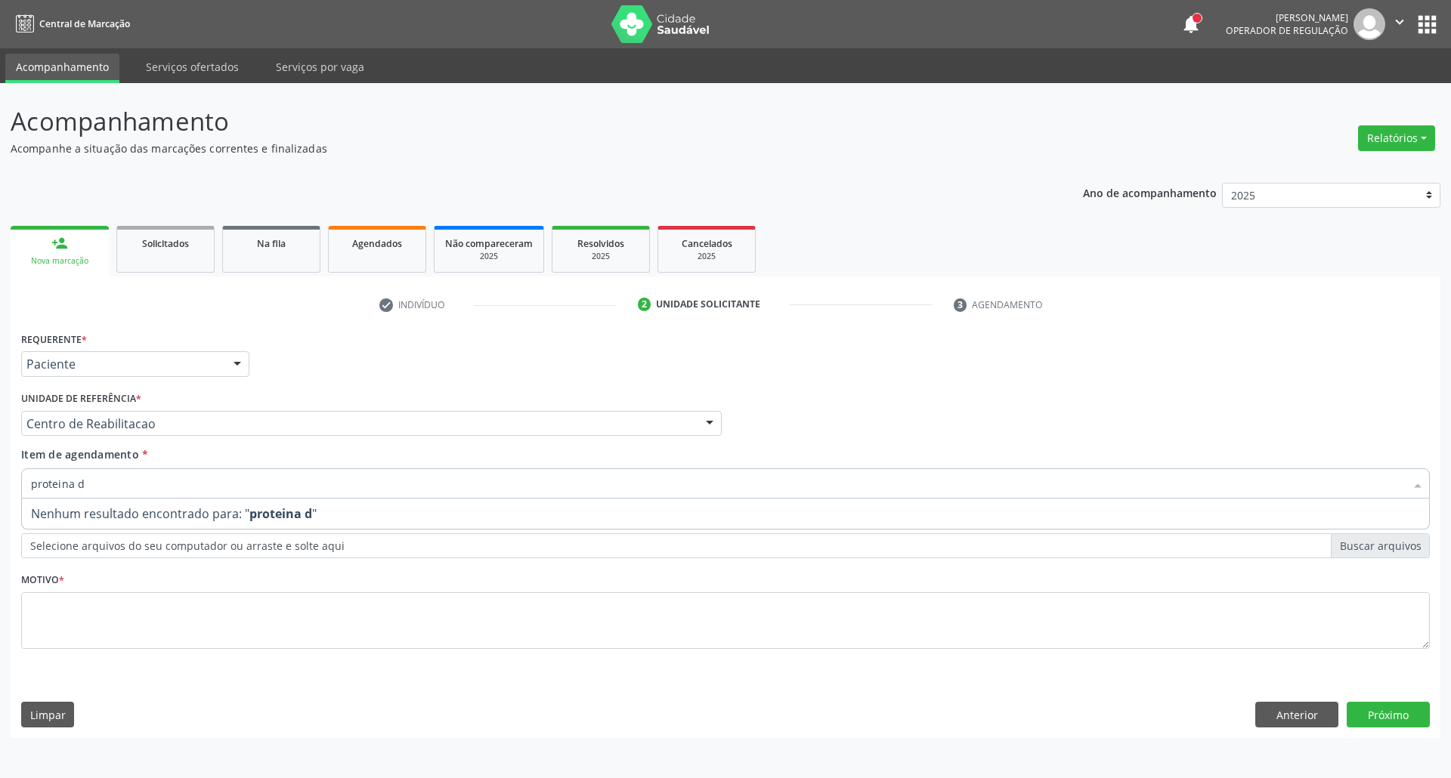
type input "proteina"
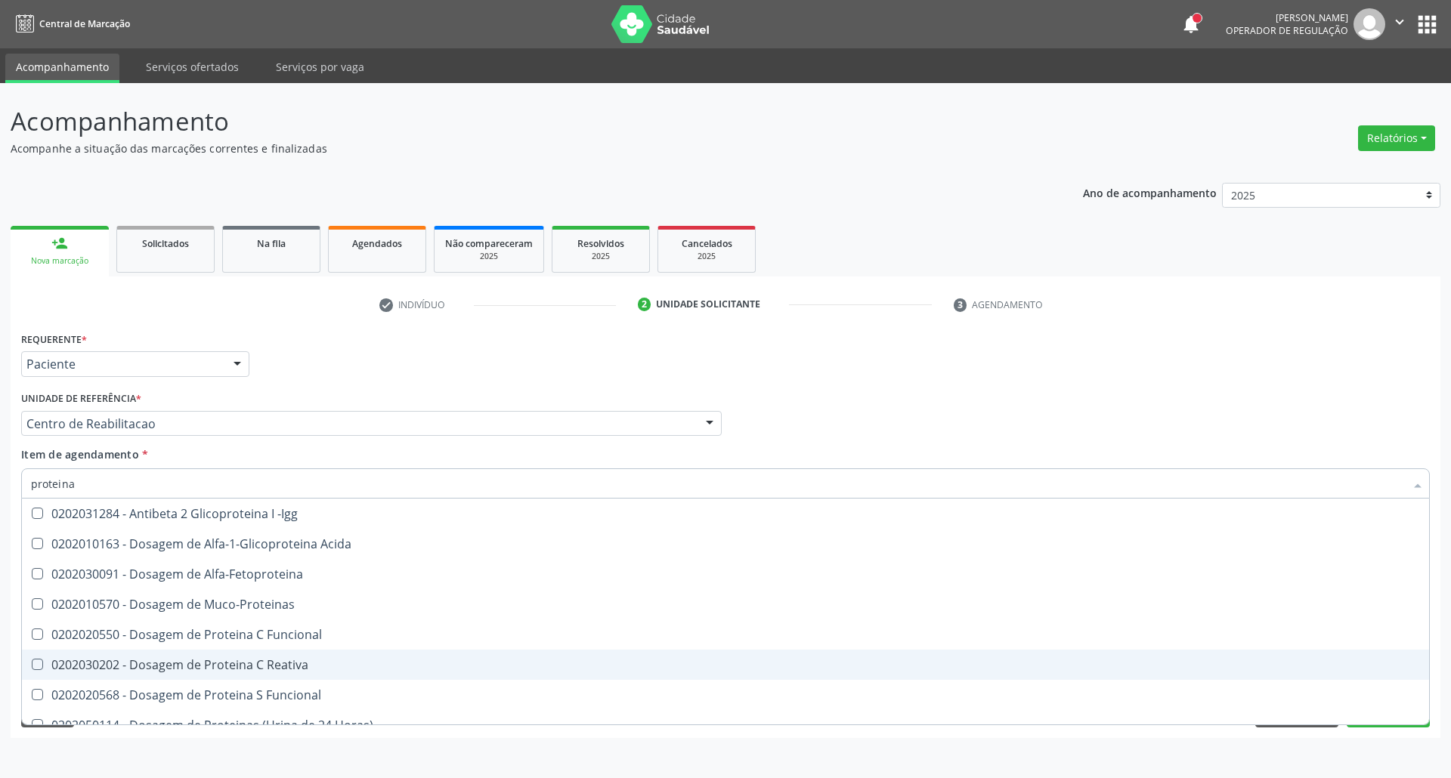
click at [316, 657] on span "0202030202 - Dosagem de Proteina C Reativa" at bounding box center [725, 665] width 1407 height 30
checkbox Reativa "true"
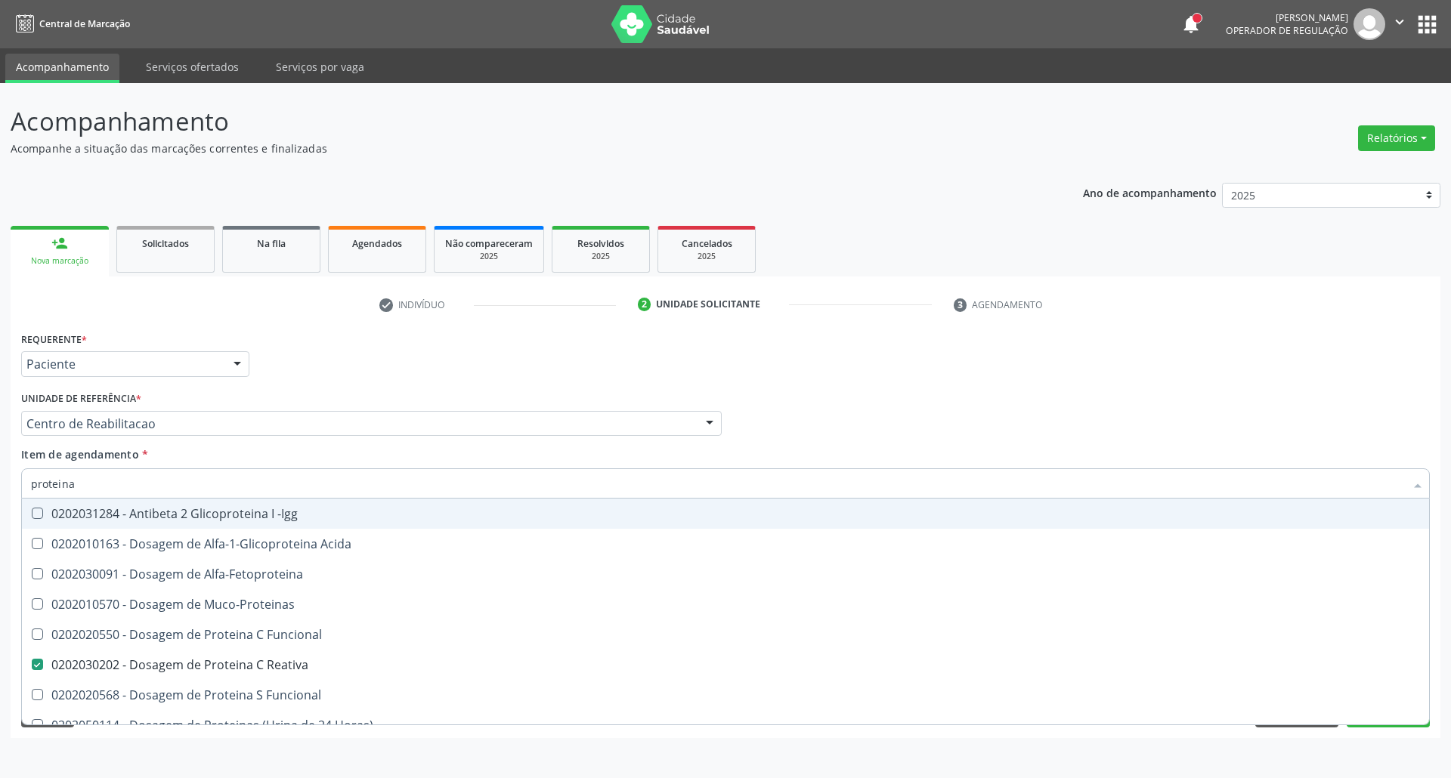
drag, startPoint x: 0, startPoint y: 478, endPoint x: 0, endPoint y: 450, distance: 28.0
click at [0, 455] on div "Acompanhamento Acompanhe a situação das marcações correntes e finalizadas Relat…" at bounding box center [725, 430] width 1451 height 695
type input "ur"
checkbox Reativa "false"
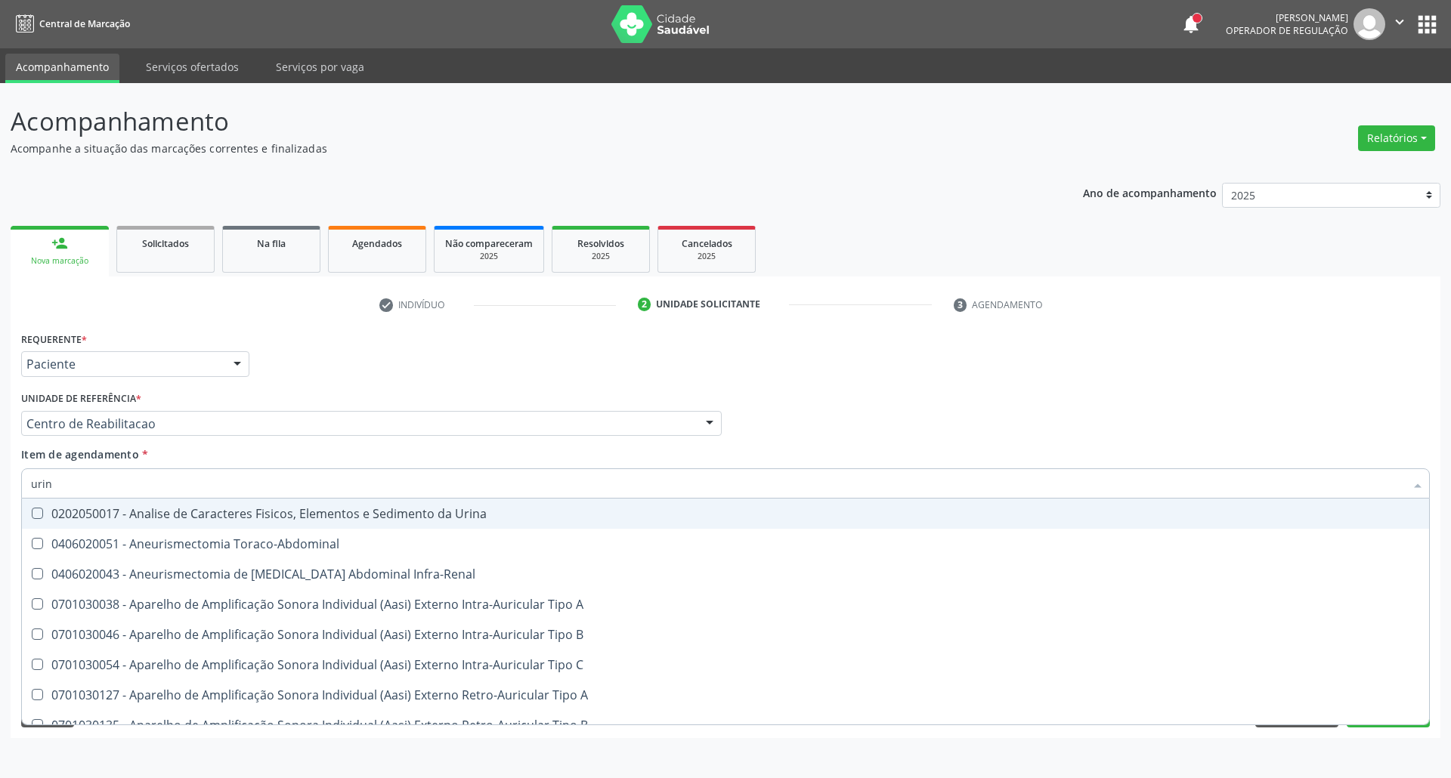
type input "urina"
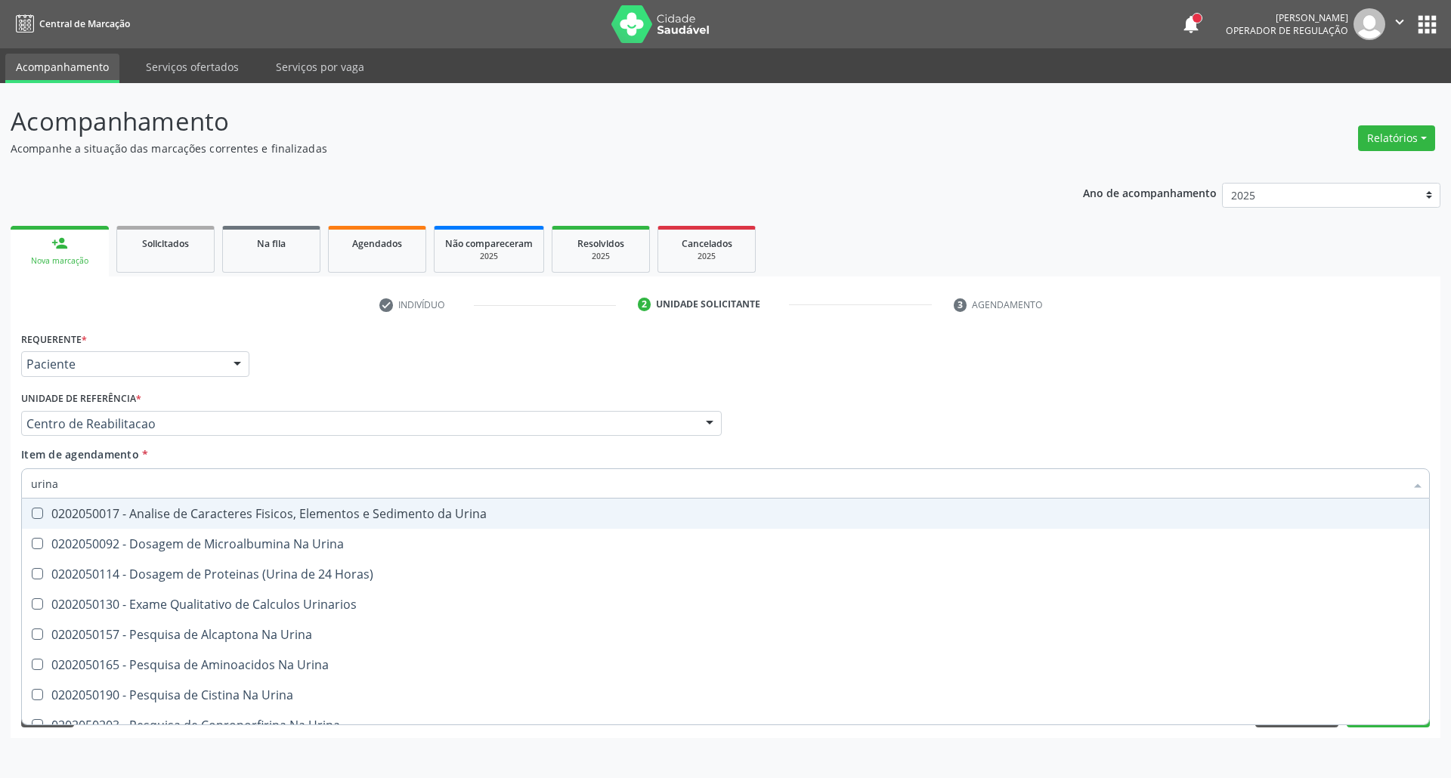
click at [113, 511] on div "0202050017 - Analise de Caracteres Fisicos, Elementos e Sedimento da Urina" at bounding box center [725, 514] width 1389 height 12
checkbox Urina "true"
drag, startPoint x: 920, startPoint y: 372, endPoint x: 783, endPoint y: 472, distance: 169.9
click at [919, 378] on div "Requerente * Paciente Profissional de Saúde Paciente Nenhum resultado encontrad…" at bounding box center [725, 357] width 1416 height 59
checkbox Urina "true"
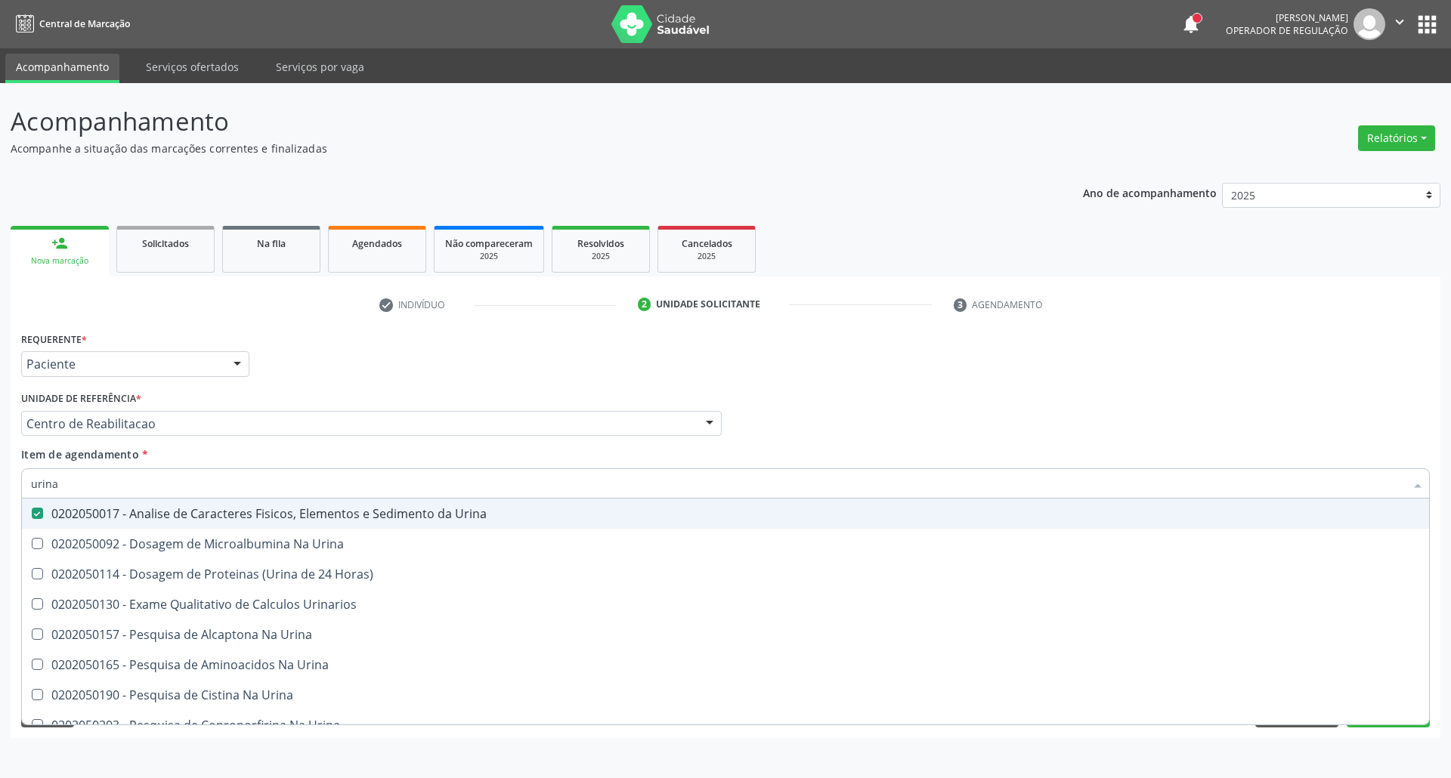
checkbox Horas\) "true"
checkbox Urinarios "true"
checkbox Urina "true"
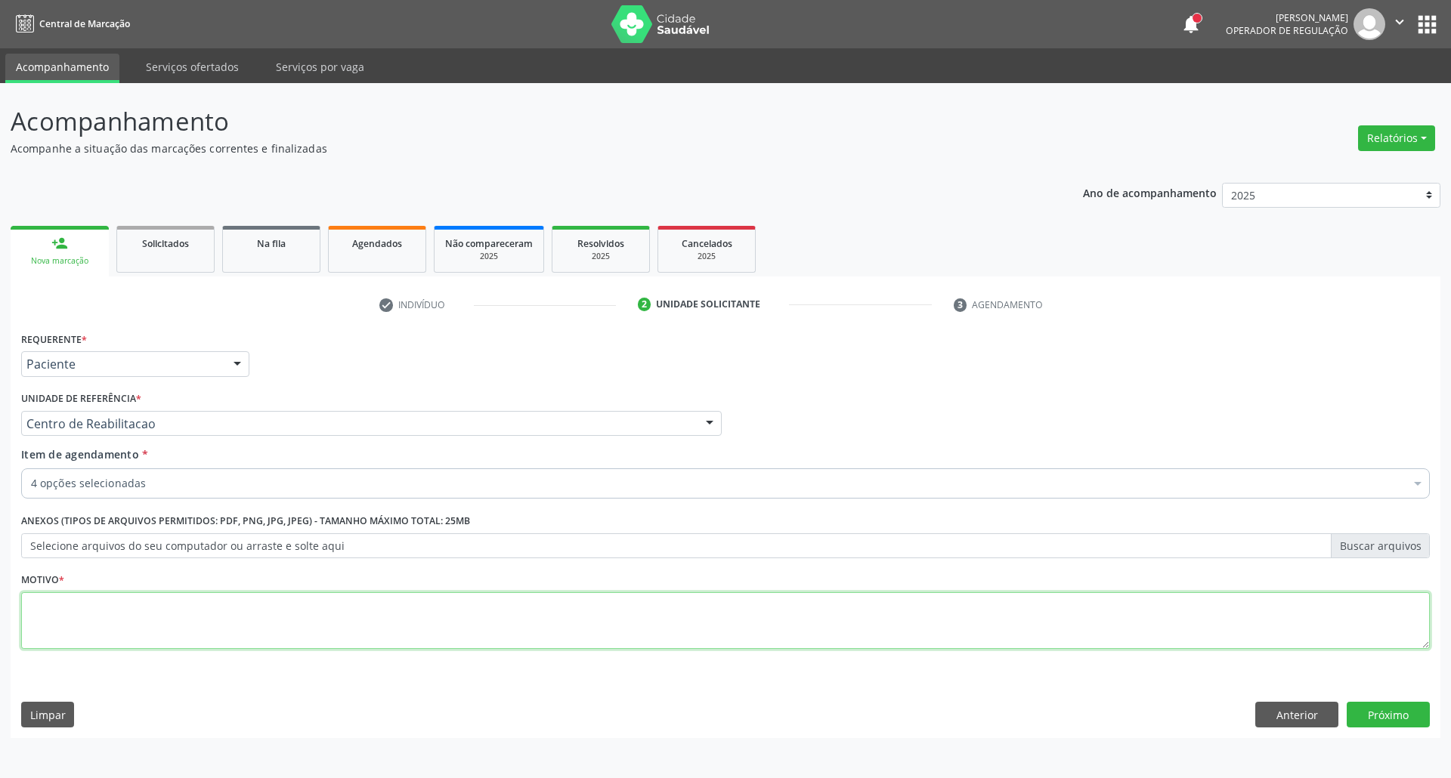
click at [86, 635] on textarea at bounding box center [725, 620] width 1408 height 57
type textarea "."
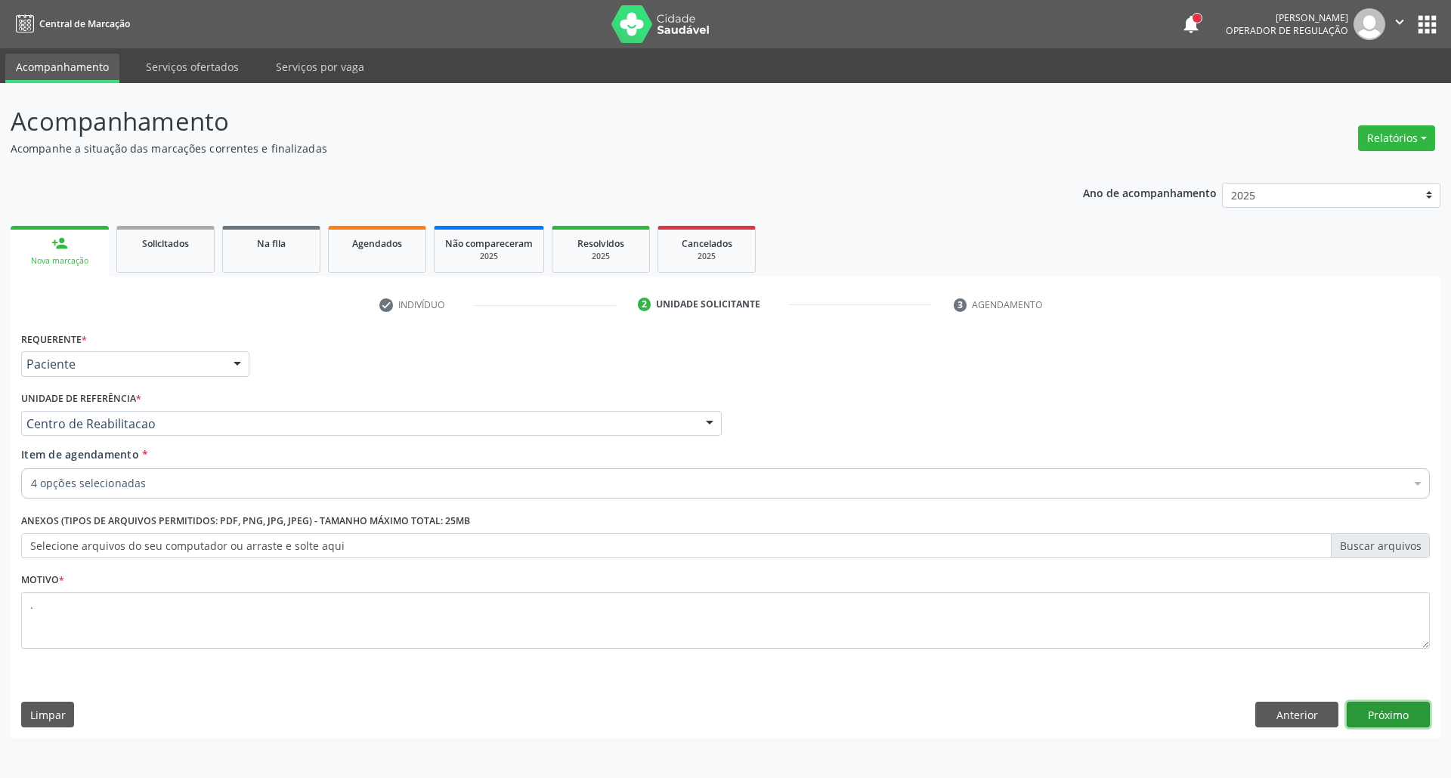
click at [1395, 713] on button "Próximo" at bounding box center [1387, 715] width 83 height 26
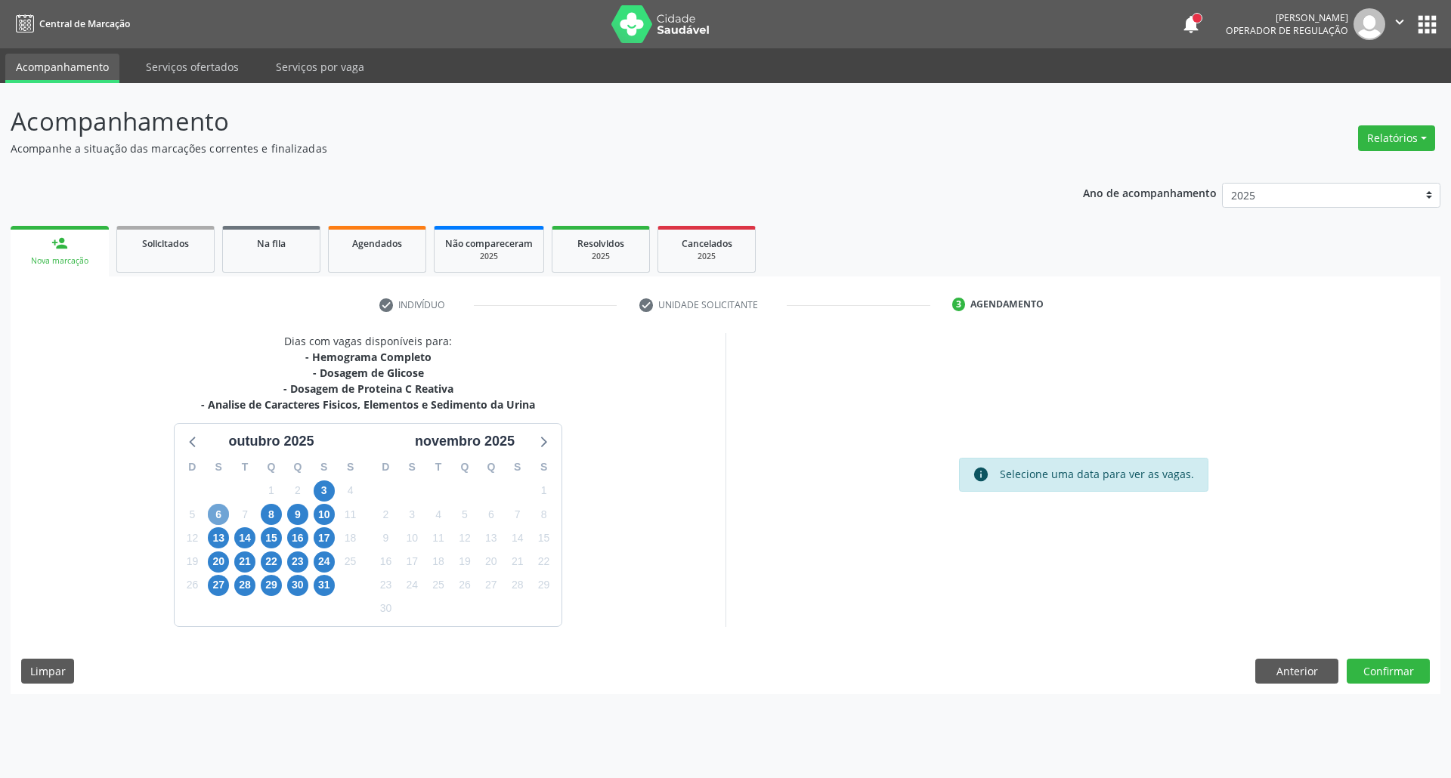
click at [216, 511] on span "6" at bounding box center [218, 514] width 21 height 21
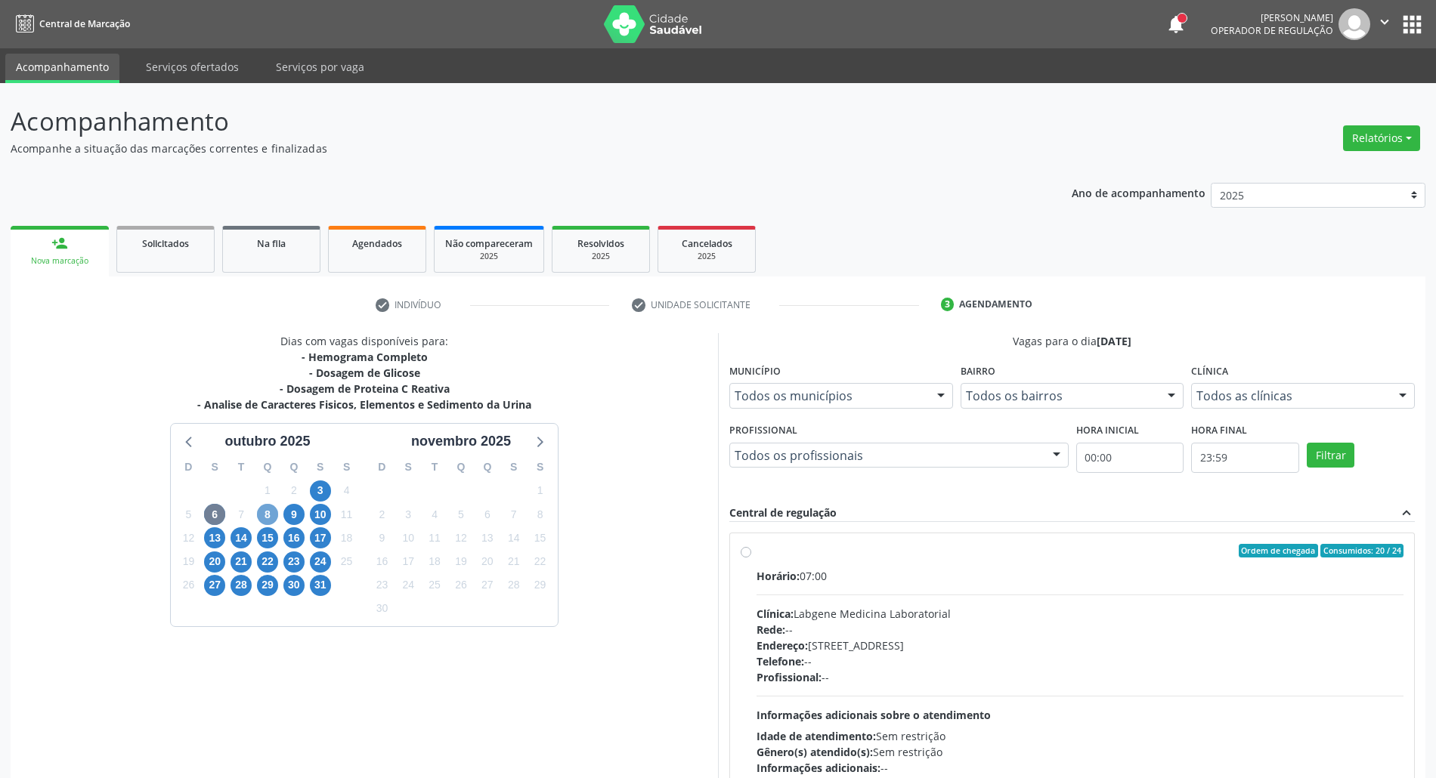
click at [269, 512] on span "8" at bounding box center [267, 514] width 21 height 21
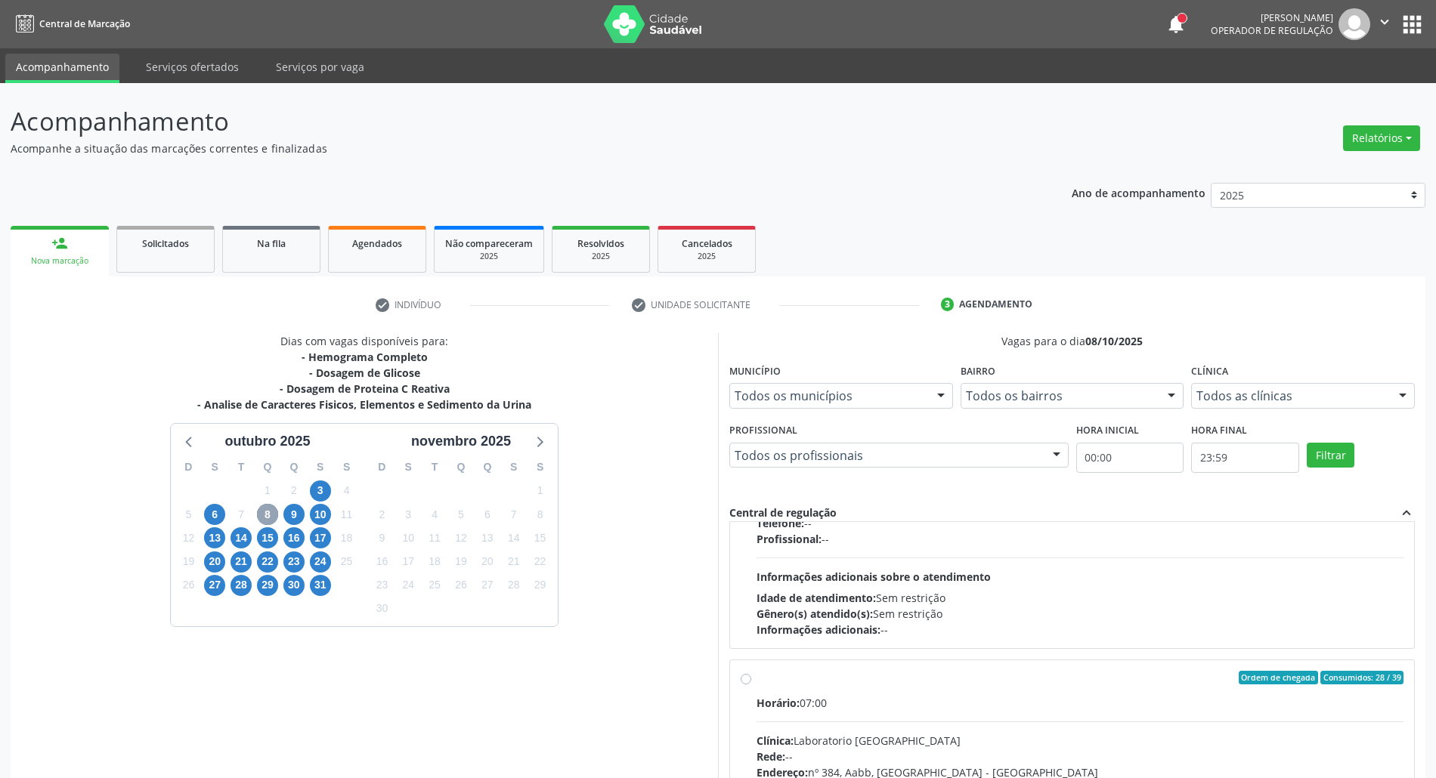
scroll to position [505, 0]
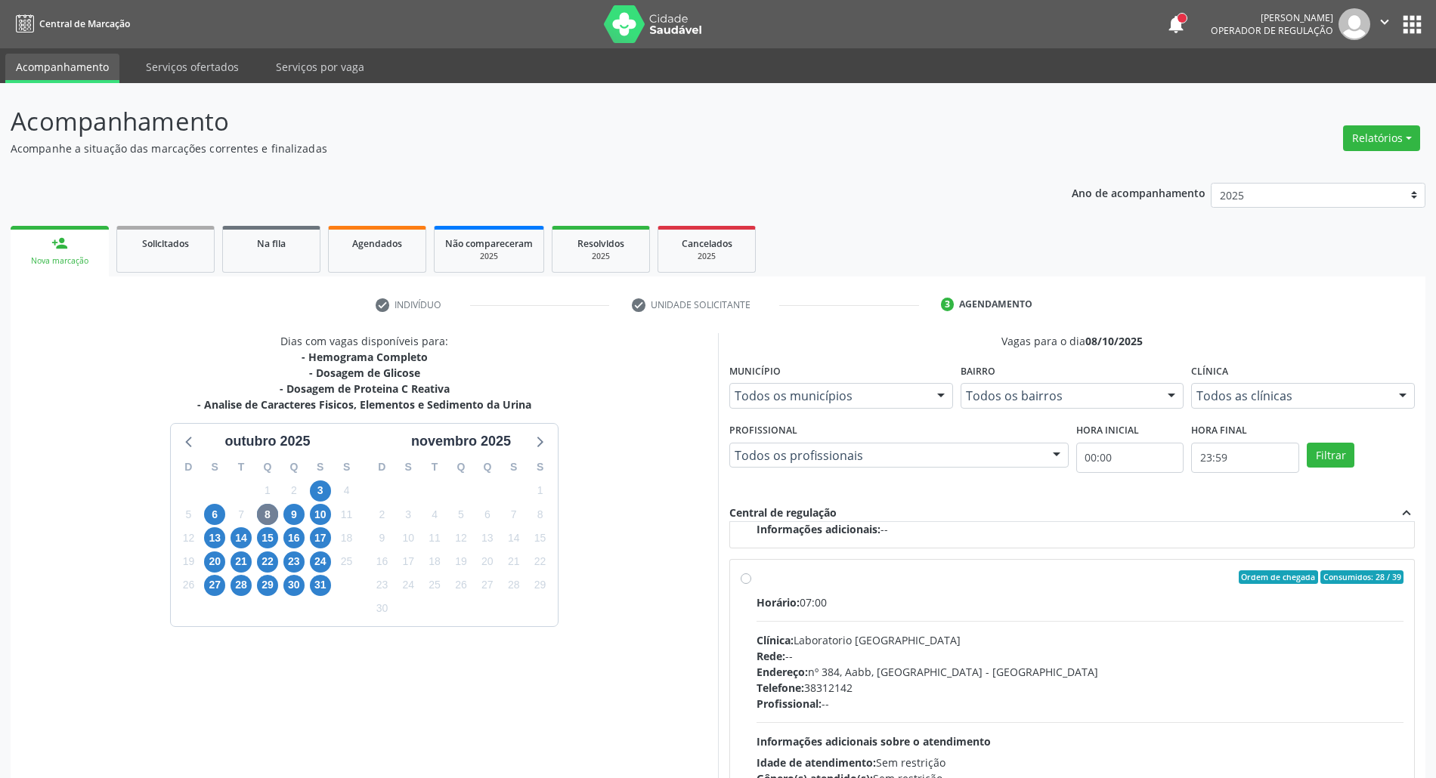
click at [994, 591] on label "Ordem de chegada Consumidos: 28 / 39 Horário: 07:00 Clínica: Laboratorio [GEOGR…" at bounding box center [1079, 686] width 647 height 232
click at [751, 584] on input "Ordem de chegada Consumidos: 28 / 39 Horário: 07:00 Clínica: Laboratorio [GEOGR…" at bounding box center [745, 577] width 11 height 14
radio input "true"
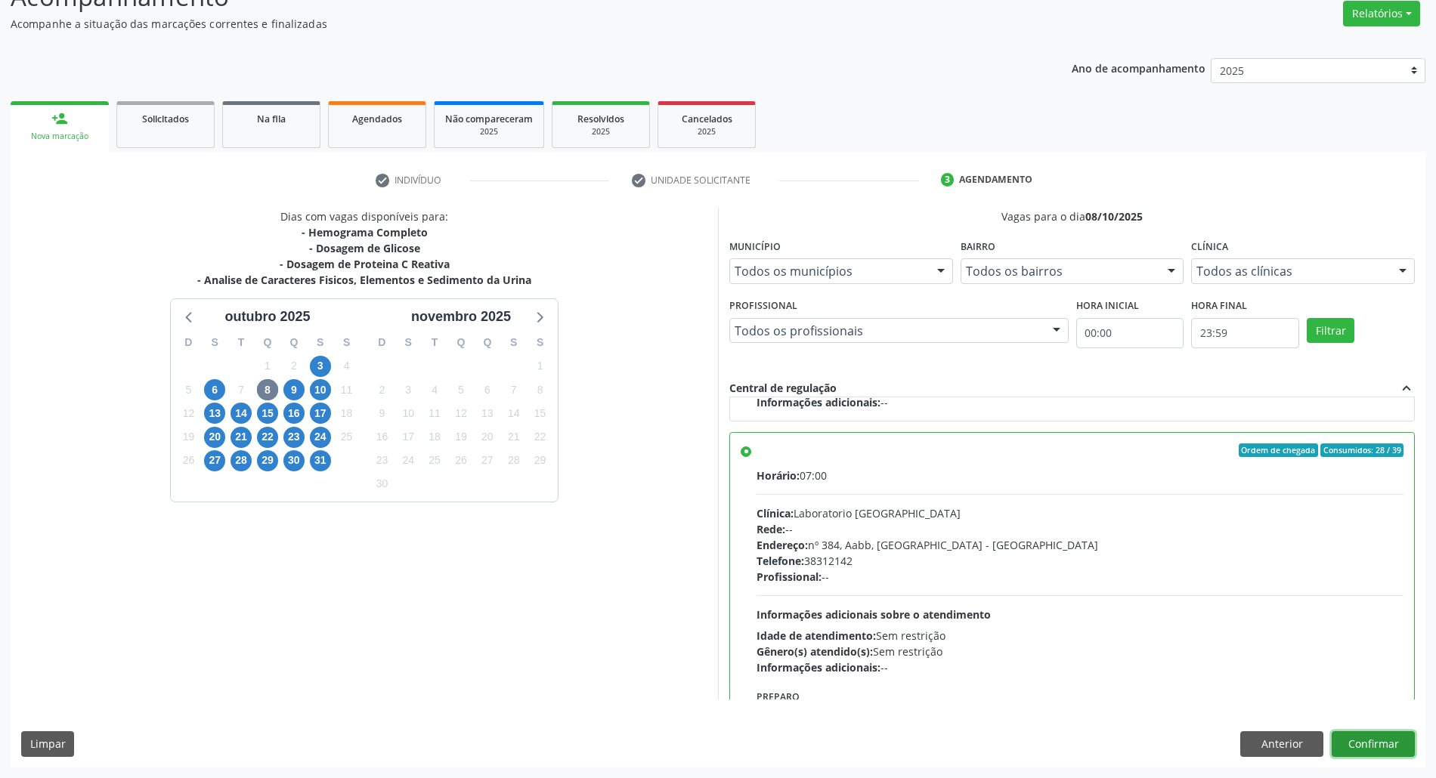
click at [1387, 745] on button "Confirmar" at bounding box center [1372, 744] width 83 height 26
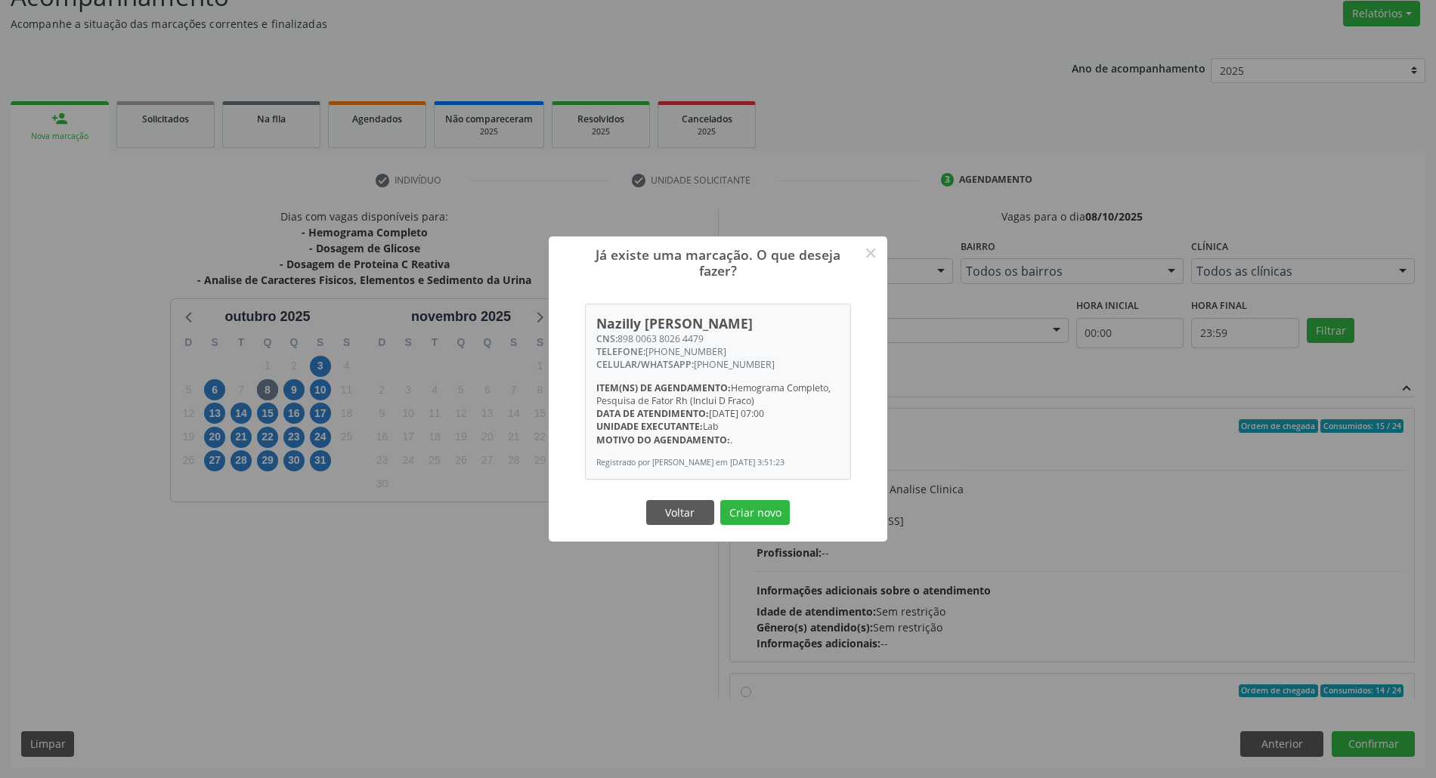
scroll to position [505, 0]
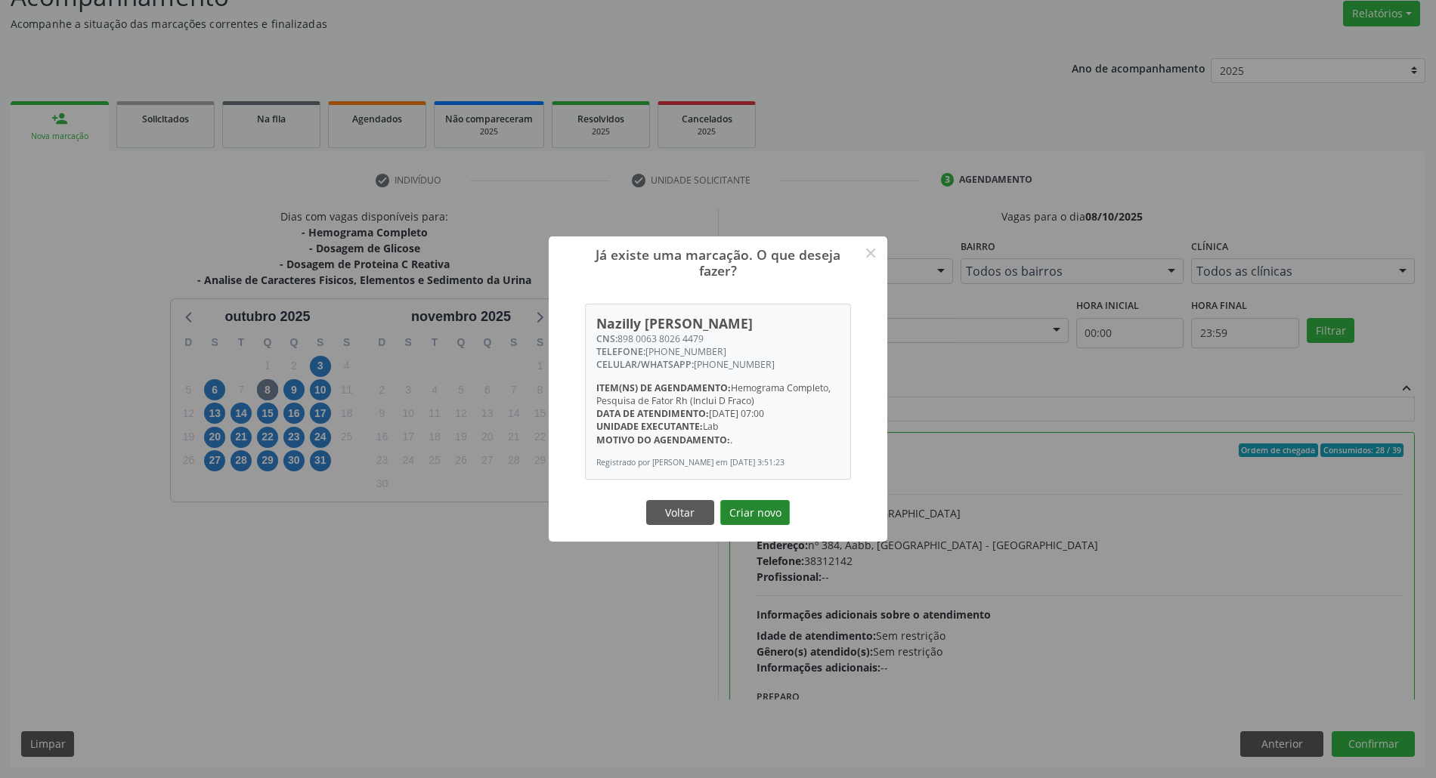
click at [757, 523] on button "Criar novo" at bounding box center [755, 513] width 70 height 26
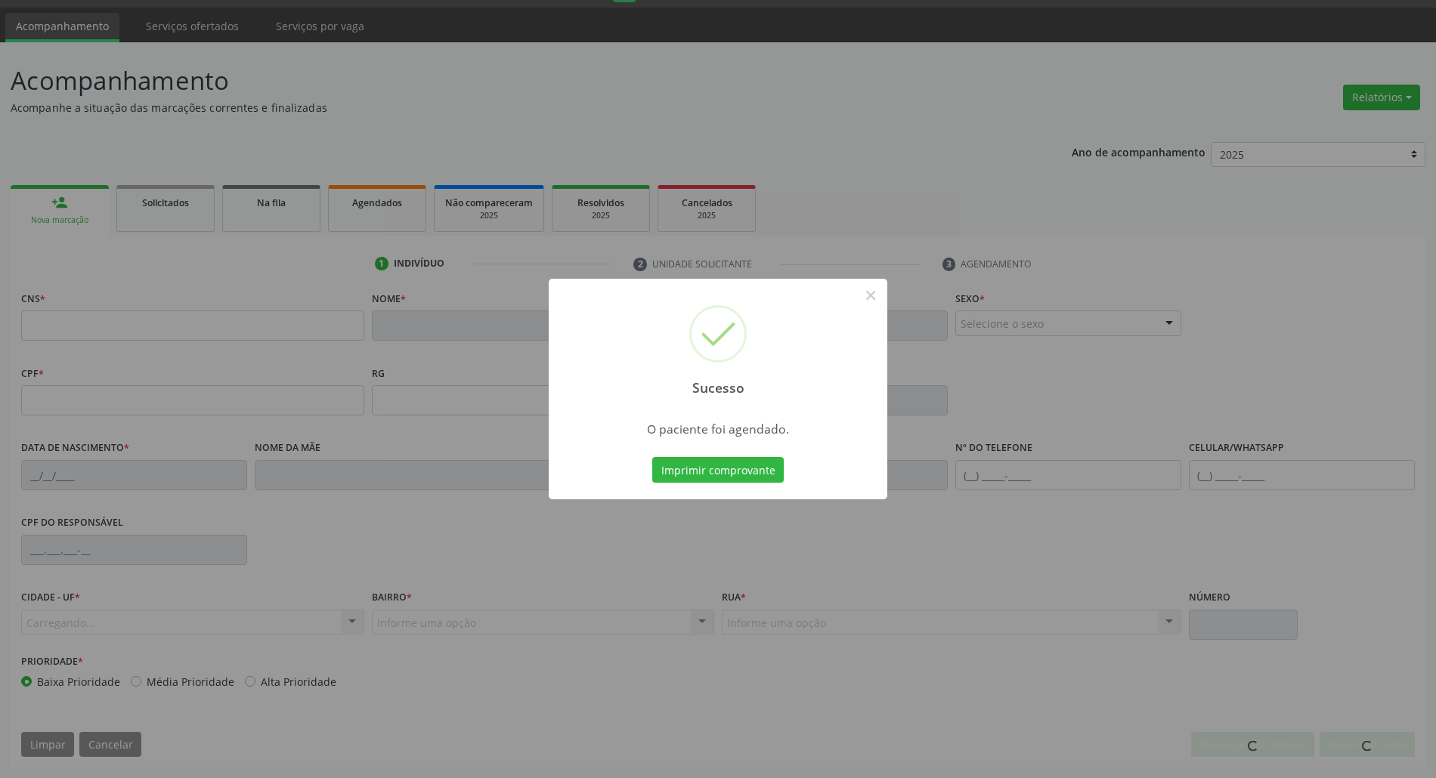
scroll to position [41, 0]
click at [743, 472] on button "Imprimir comprovante" at bounding box center [717, 470] width 131 height 26
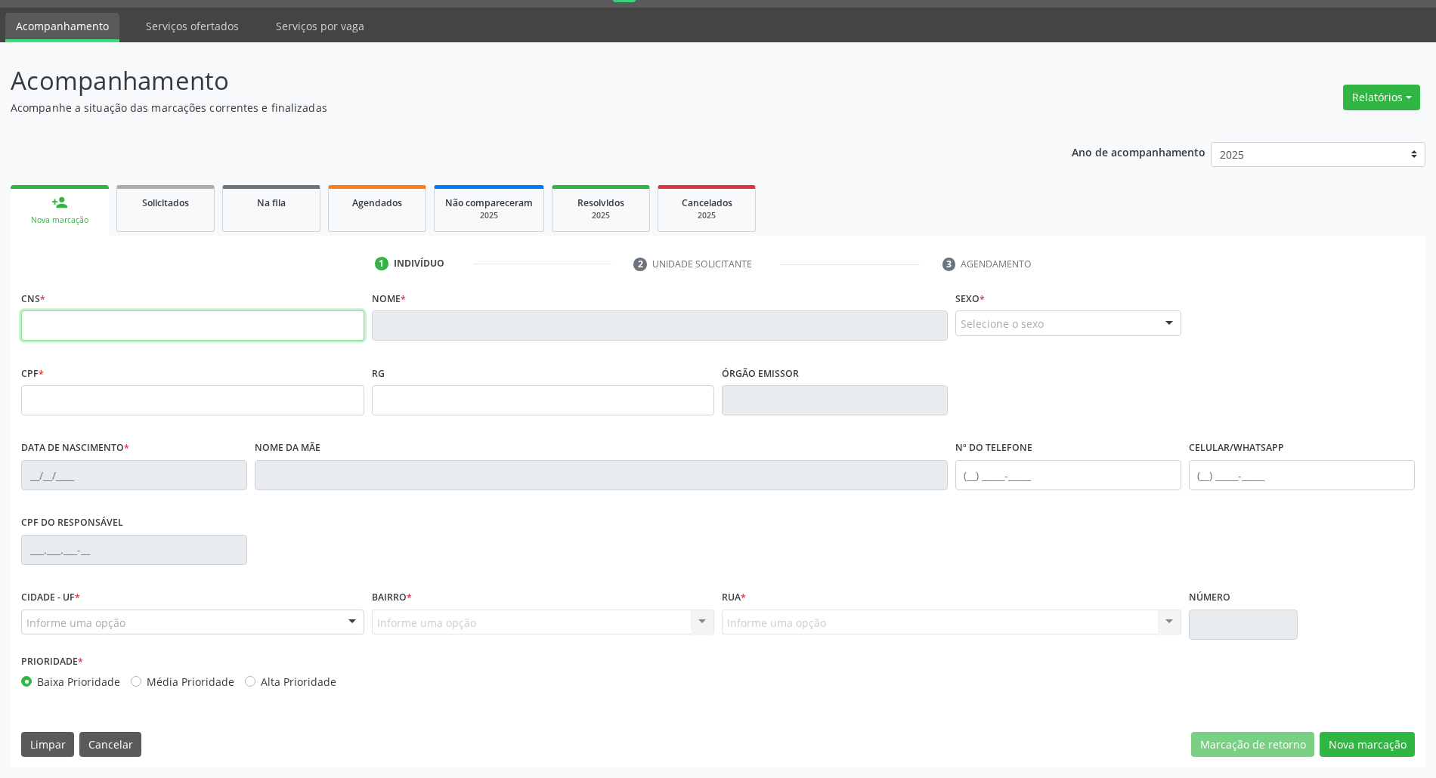
click at [202, 313] on input "text" at bounding box center [192, 326] width 343 height 30
drag, startPoint x: 122, startPoint y: 750, endPoint x: 127, endPoint y: 741, distance: 9.9
click at [122, 750] on button "Cancelar" at bounding box center [110, 745] width 62 height 26
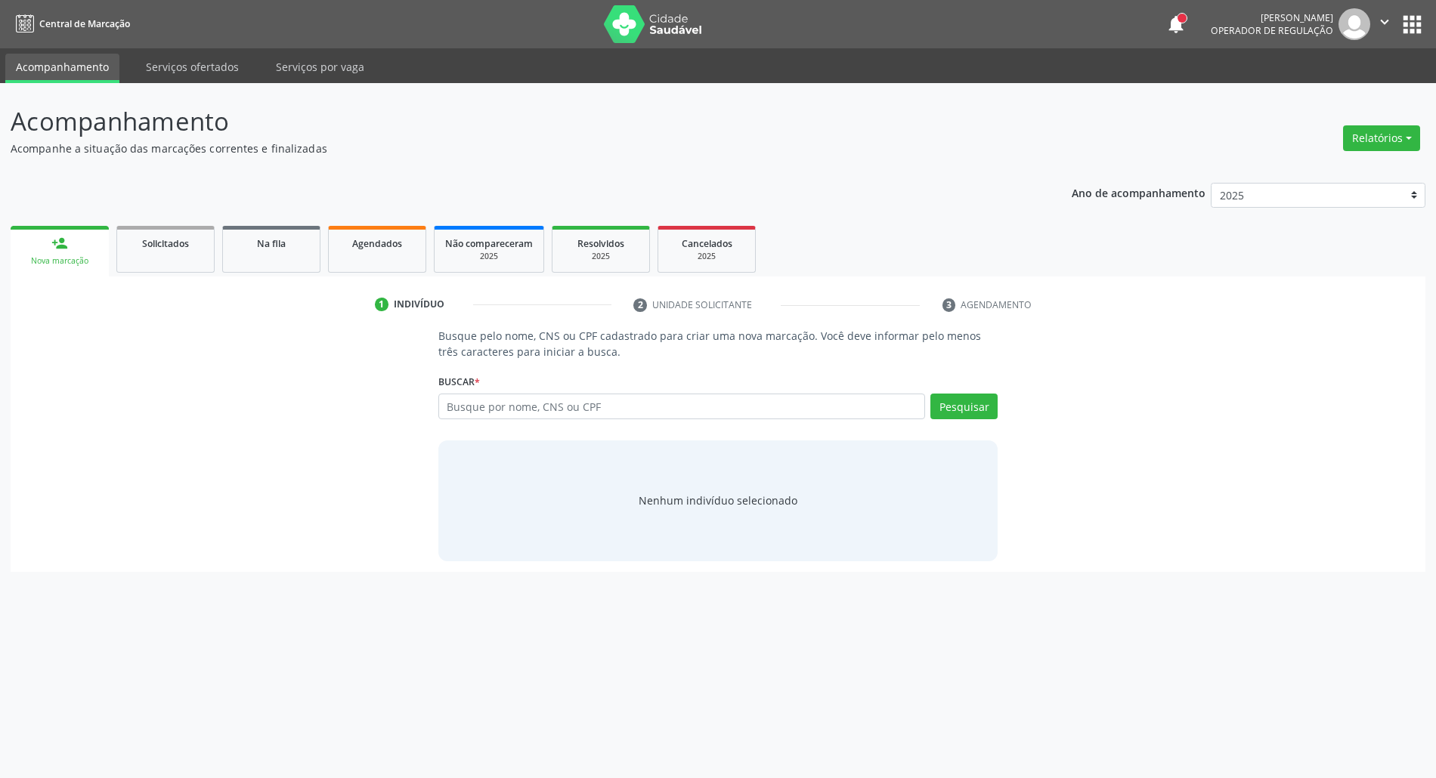
scroll to position [0, 0]
click at [497, 394] on input "text" at bounding box center [689, 407] width 493 height 26
click at [496, 406] on input "text" at bounding box center [689, 407] width 493 height 26
type input "16256481170007"
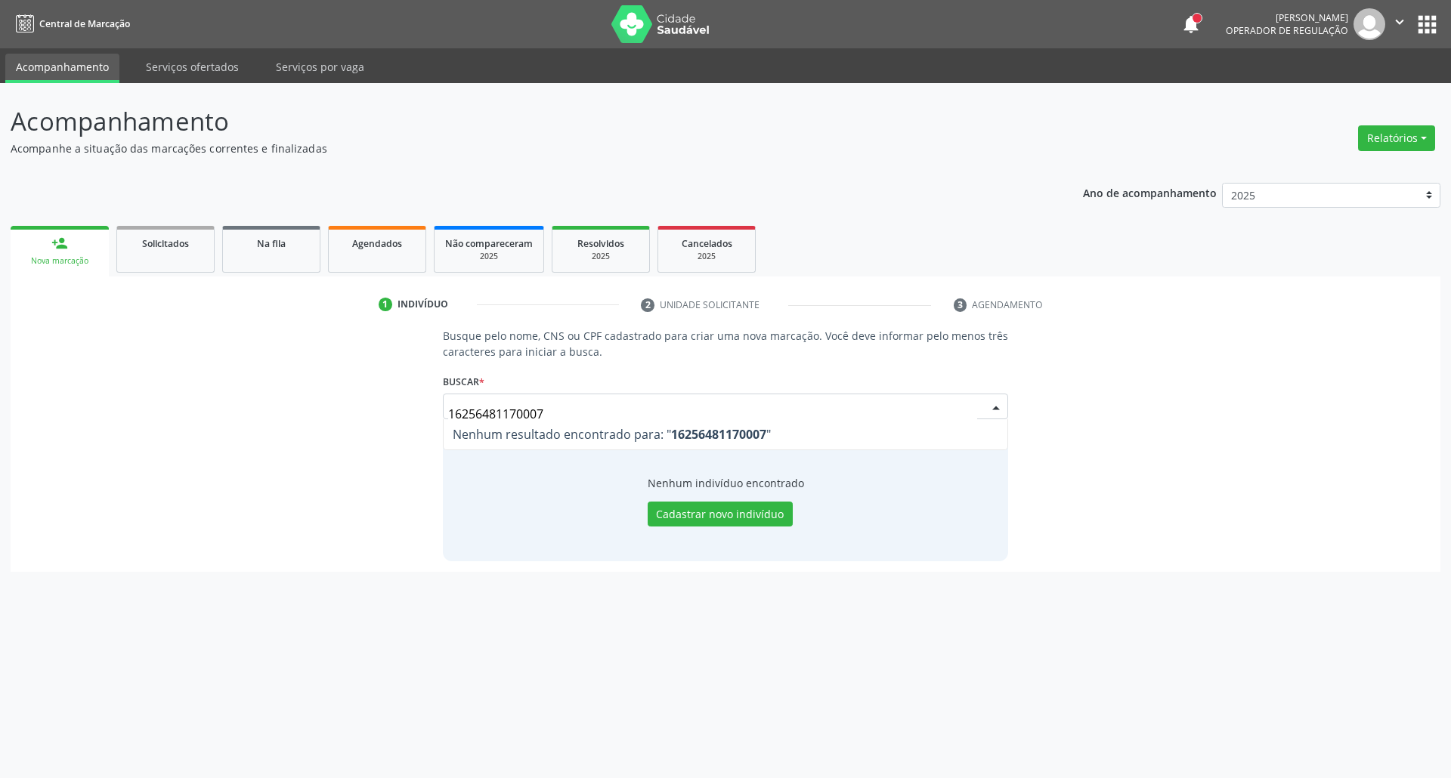
drag, startPoint x: 557, startPoint y: 412, endPoint x: 183, endPoint y: 410, distance: 374.0
click at [190, 411] on div "Busque pelo nome, CNS ou CPF cadastrado para criar uma nova marcação. Você deve…" at bounding box center [725, 444] width 1408 height 233
click at [991, 409] on button "Pesquisar" at bounding box center [974, 407] width 67 height 26
click at [576, 411] on input "francinaldo te" at bounding box center [689, 407] width 493 height 26
type input "f"
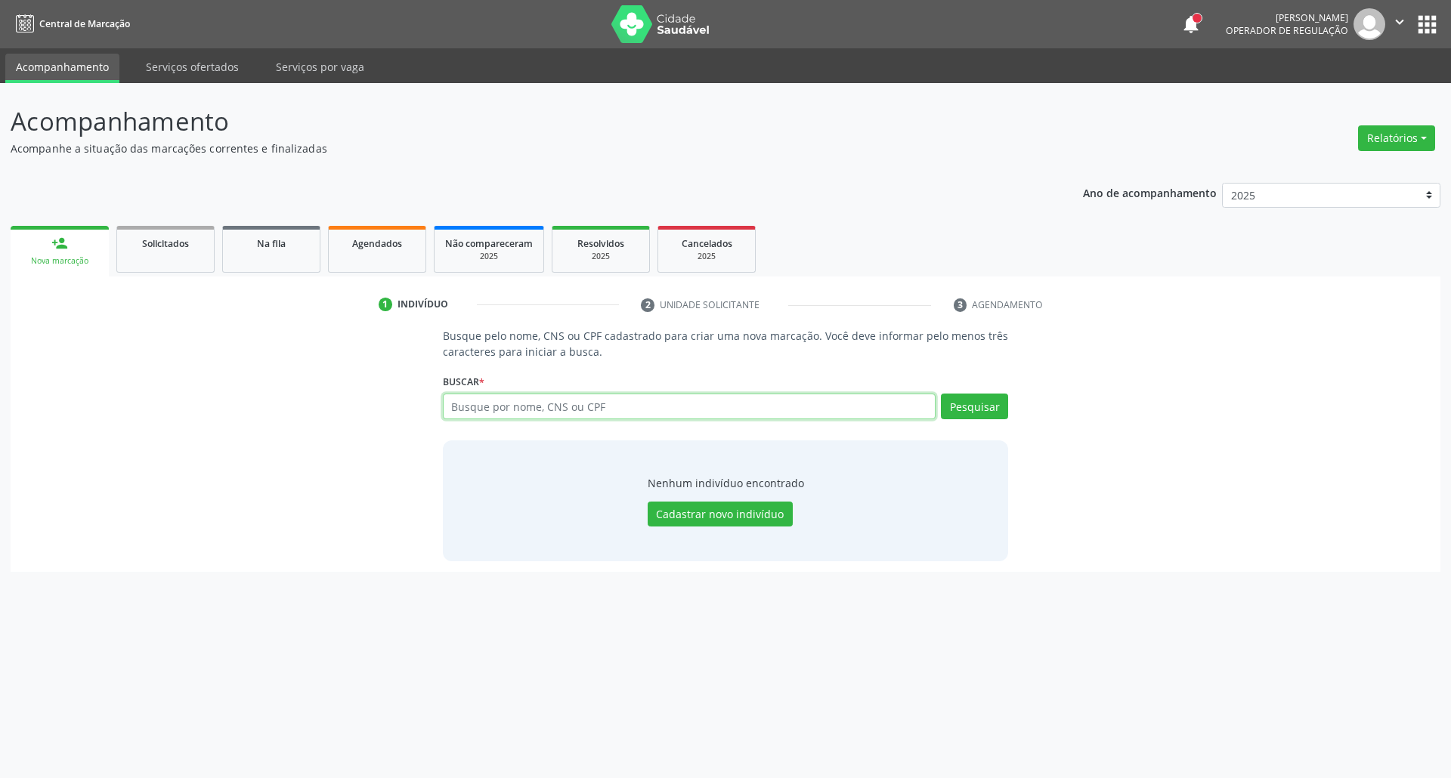
click at [529, 406] on input "text" at bounding box center [689, 407] width 493 height 26
type input "12063654476"
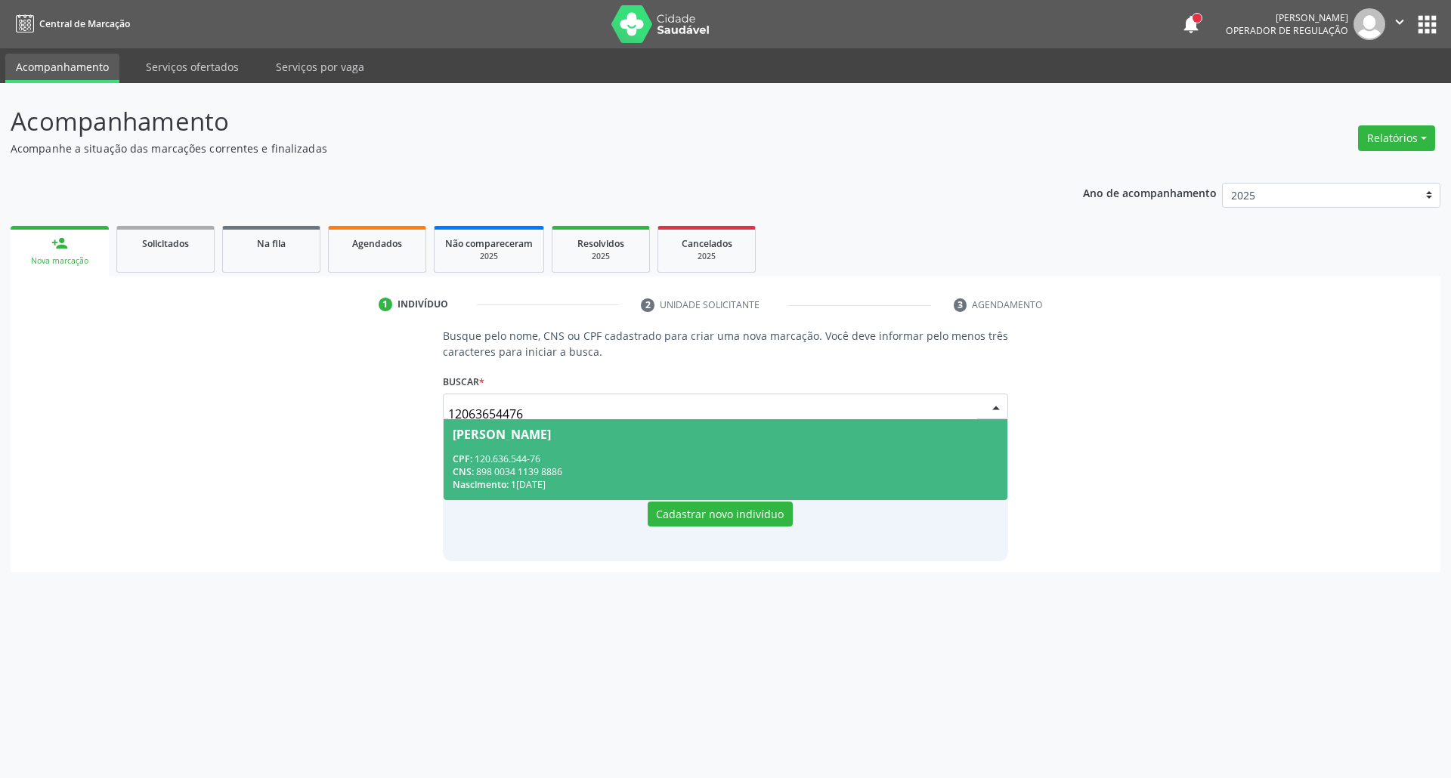
click at [561, 453] on div "CPF: 120.636.544-76" at bounding box center [726, 459] width 546 height 13
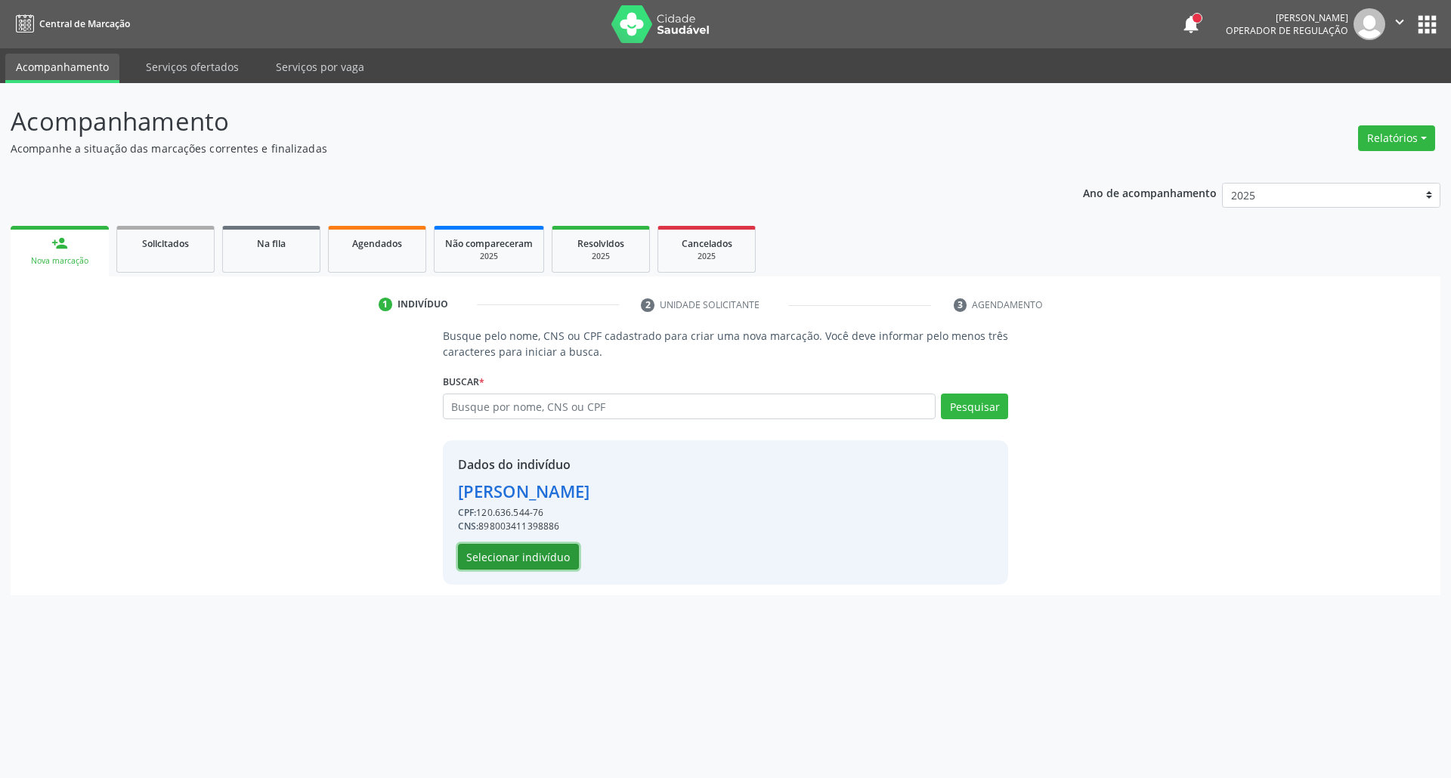
click at [500, 561] on button "Selecionar indivíduo" at bounding box center [518, 557] width 121 height 26
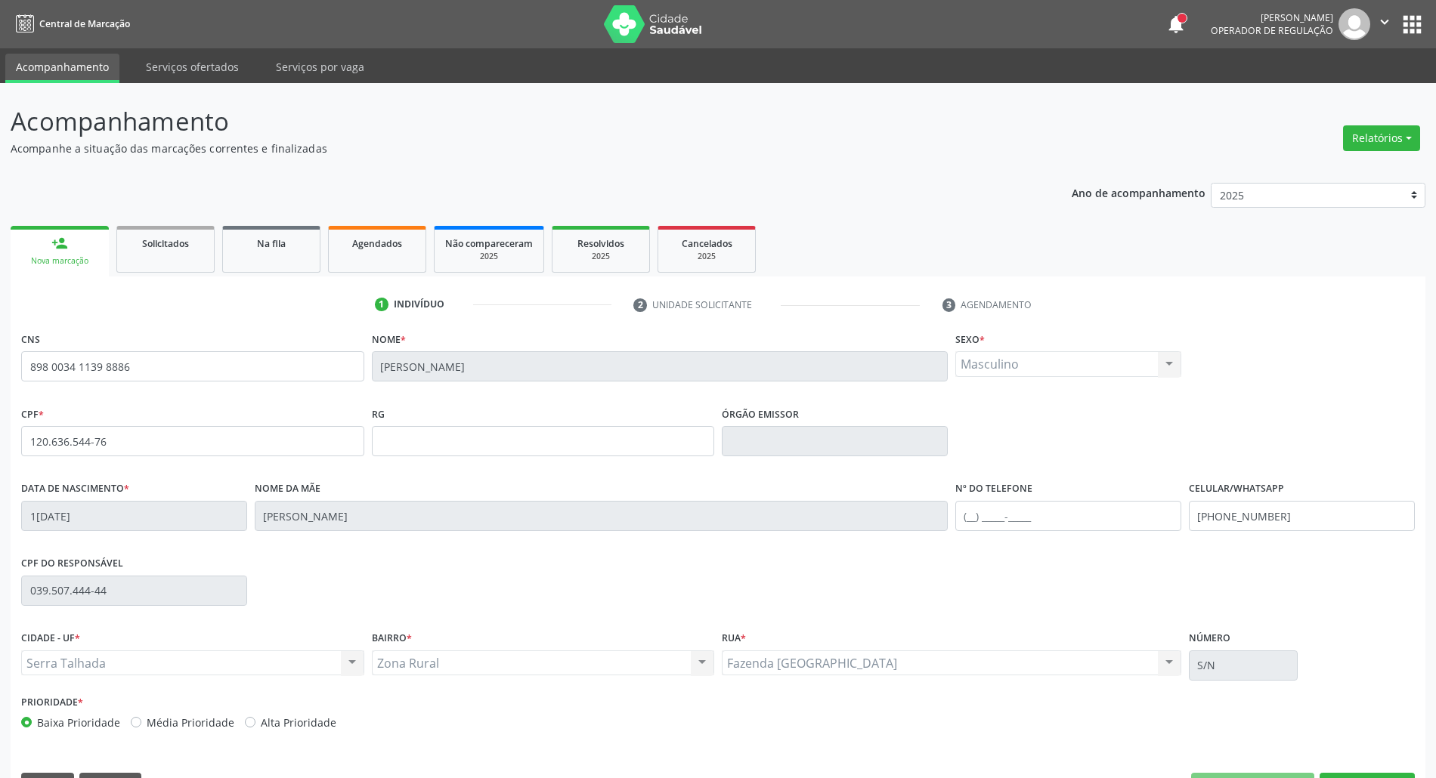
scroll to position [41, 0]
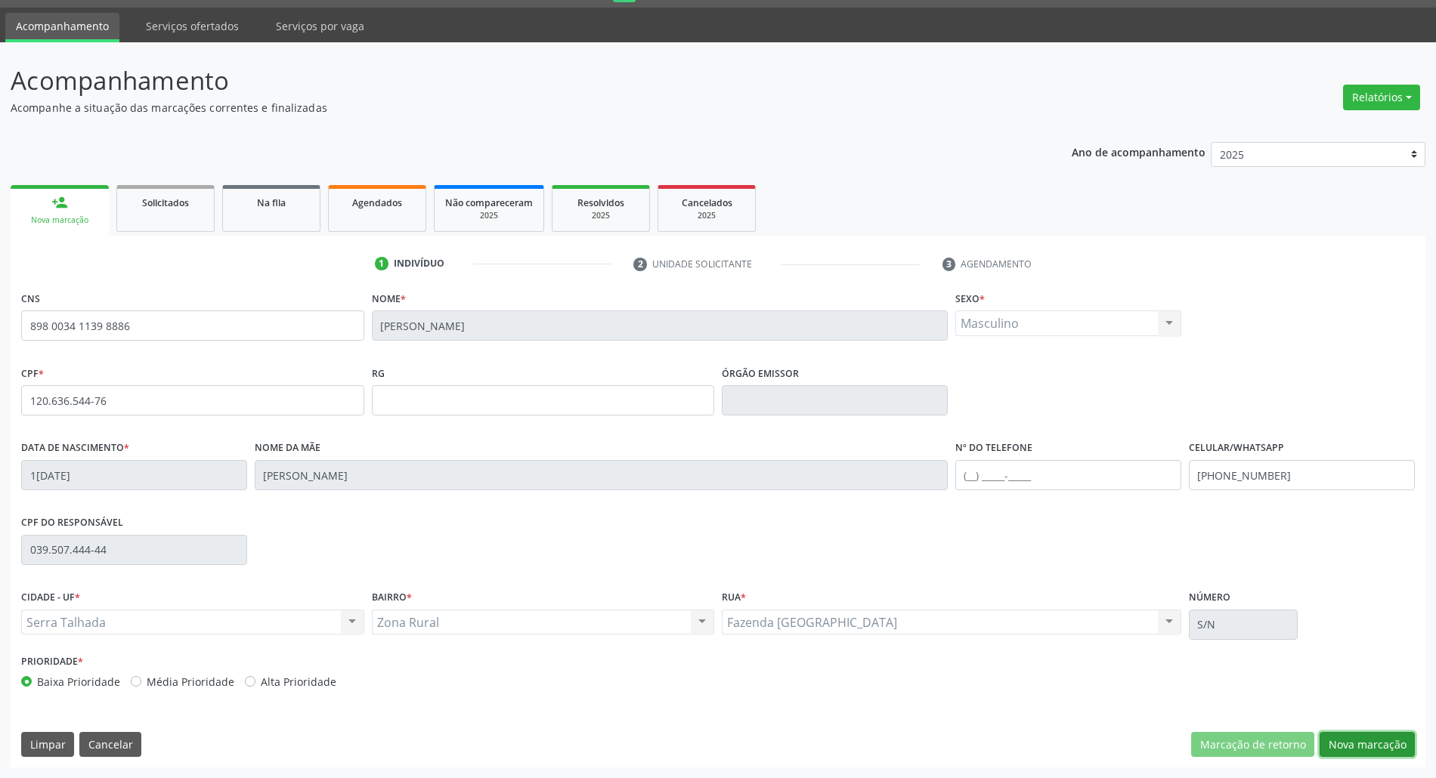
click at [1383, 746] on button "Nova marcação" at bounding box center [1366, 745] width 95 height 26
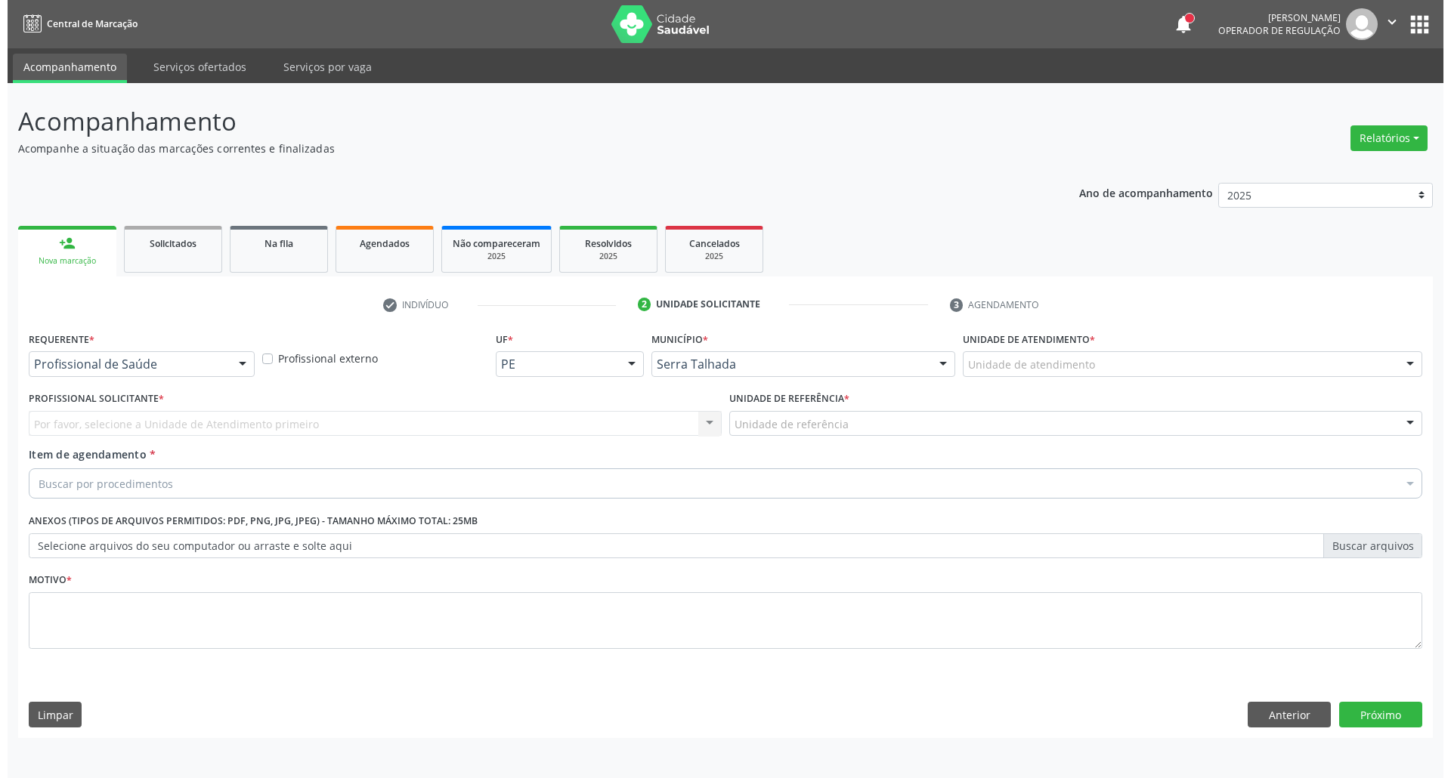
scroll to position [0, 0]
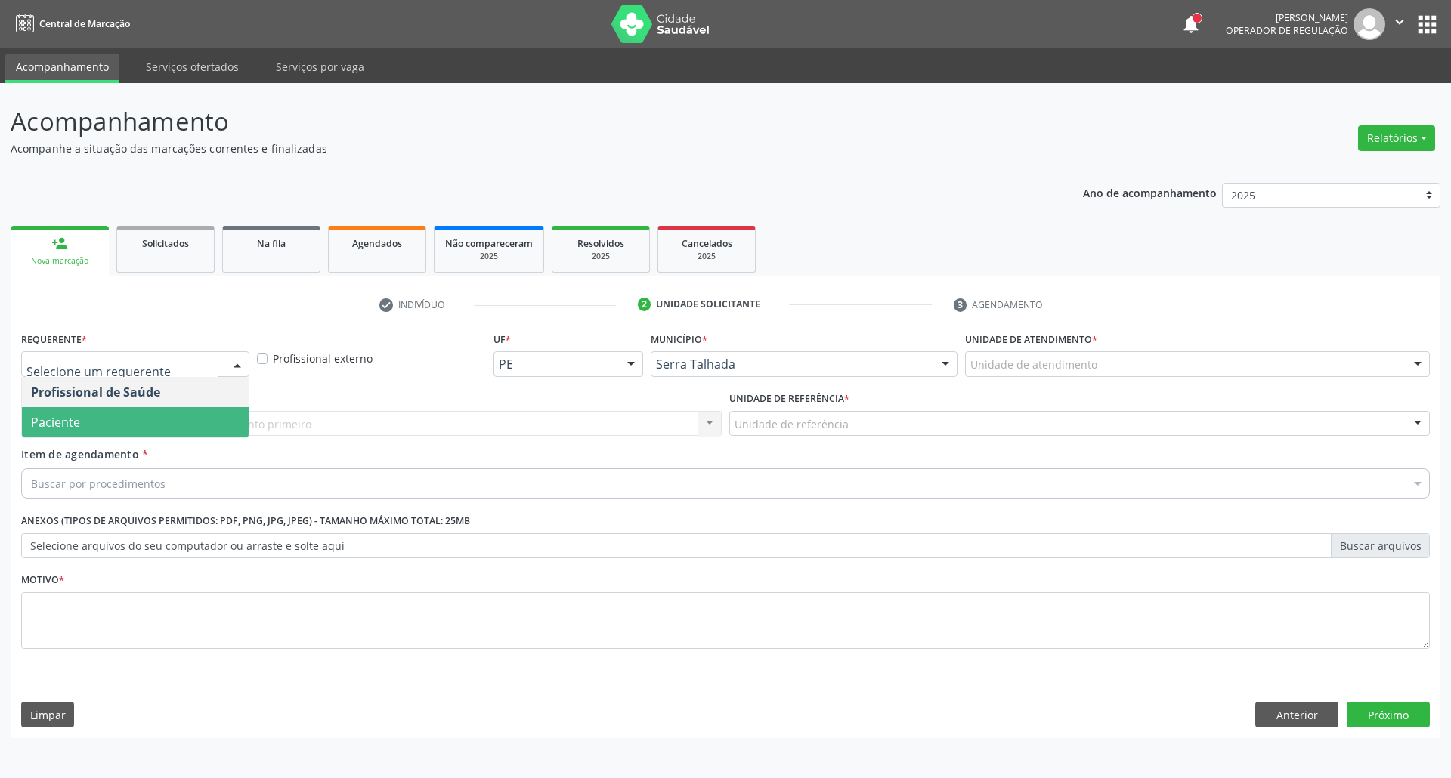
click at [82, 413] on span "Paciente" at bounding box center [135, 422] width 227 height 30
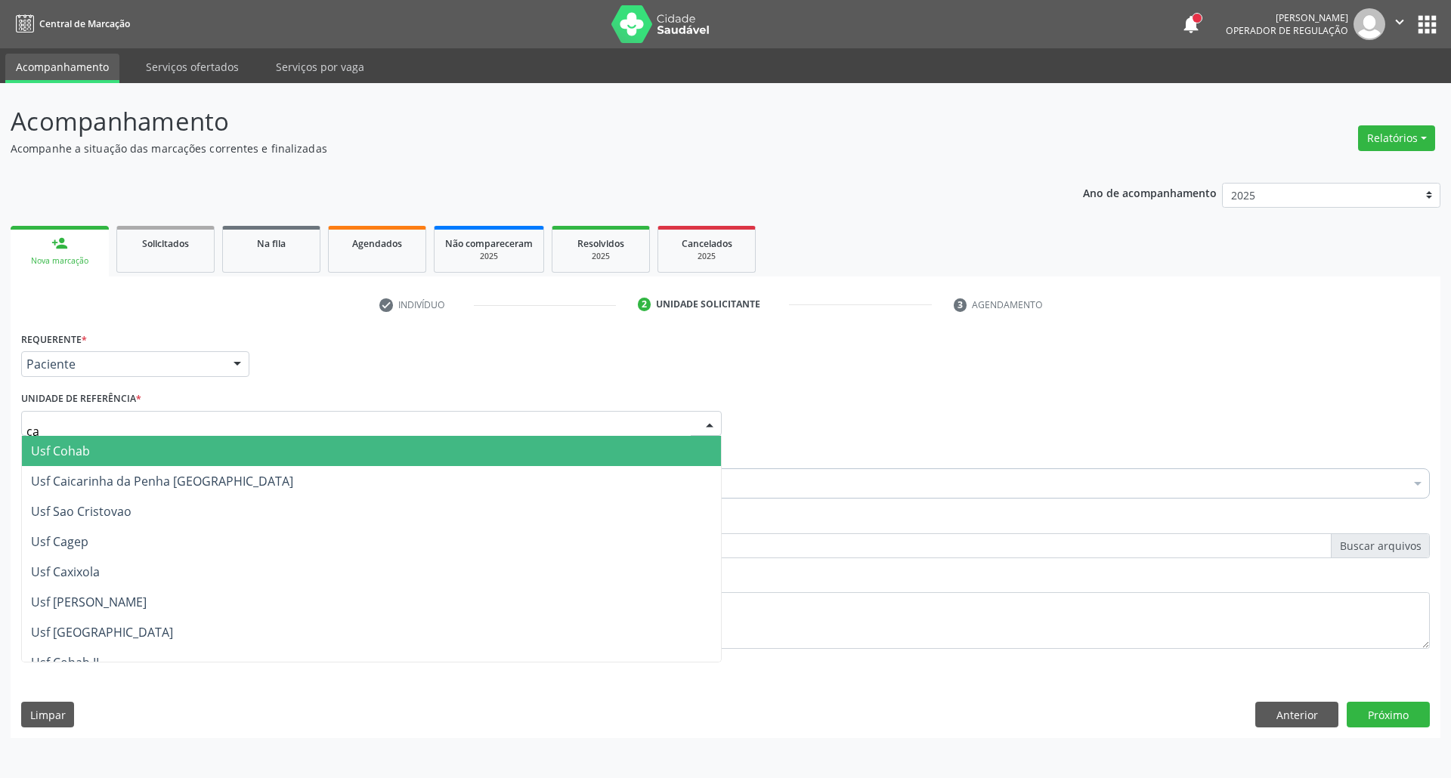
type input "cai"
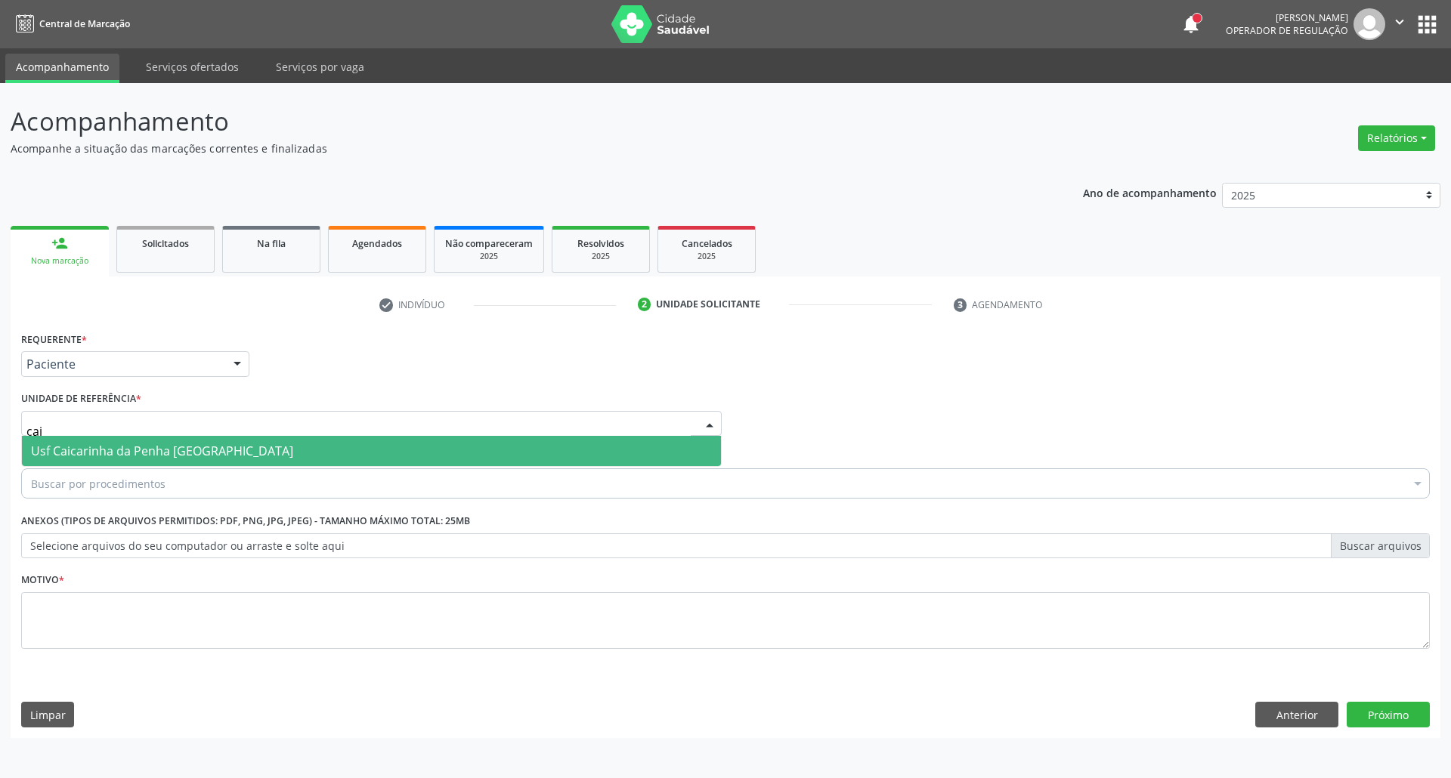
click at [100, 454] on span "Usf Caicarinha da Penha [GEOGRAPHIC_DATA]" at bounding box center [162, 451] width 262 height 17
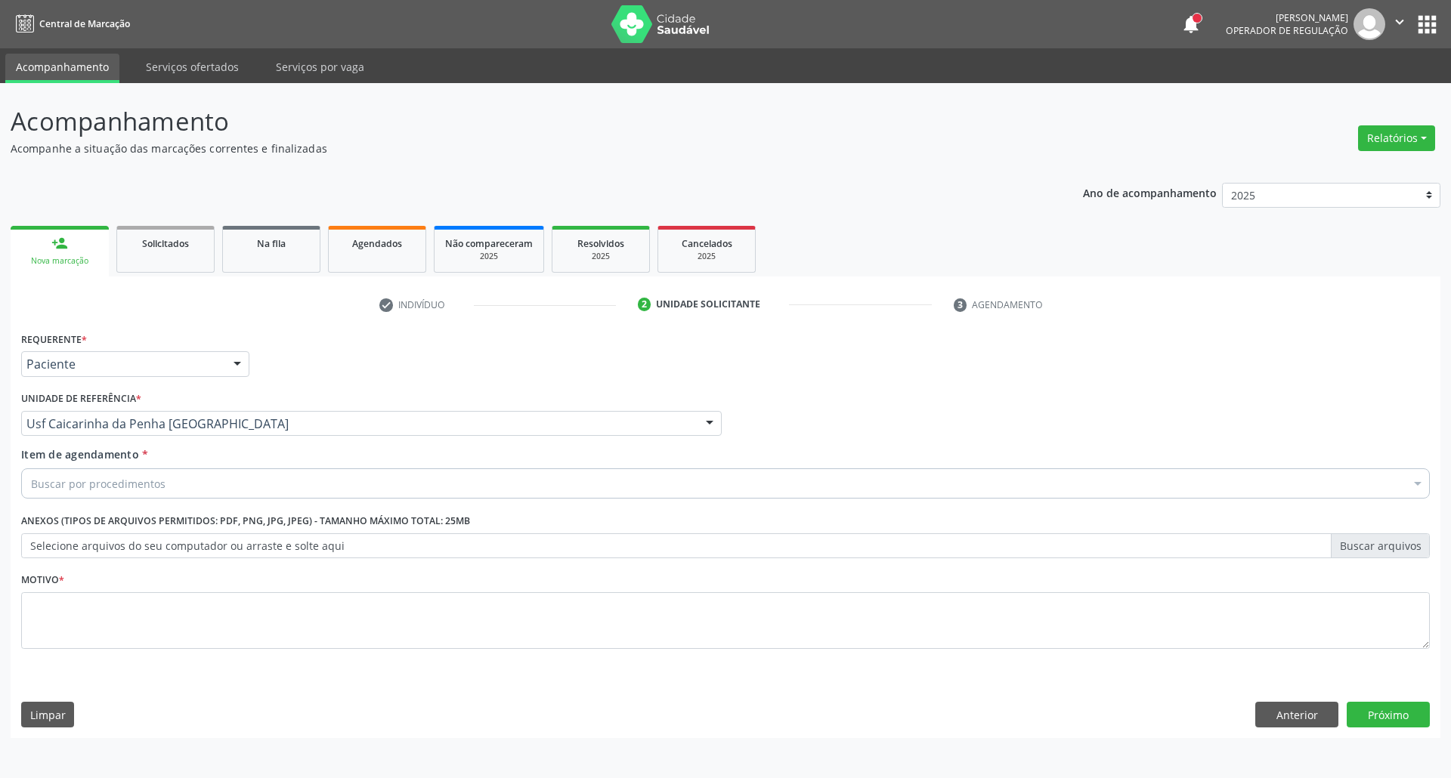
click at [103, 470] on div "Buscar por procedimentos" at bounding box center [725, 483] width 1408 height 30
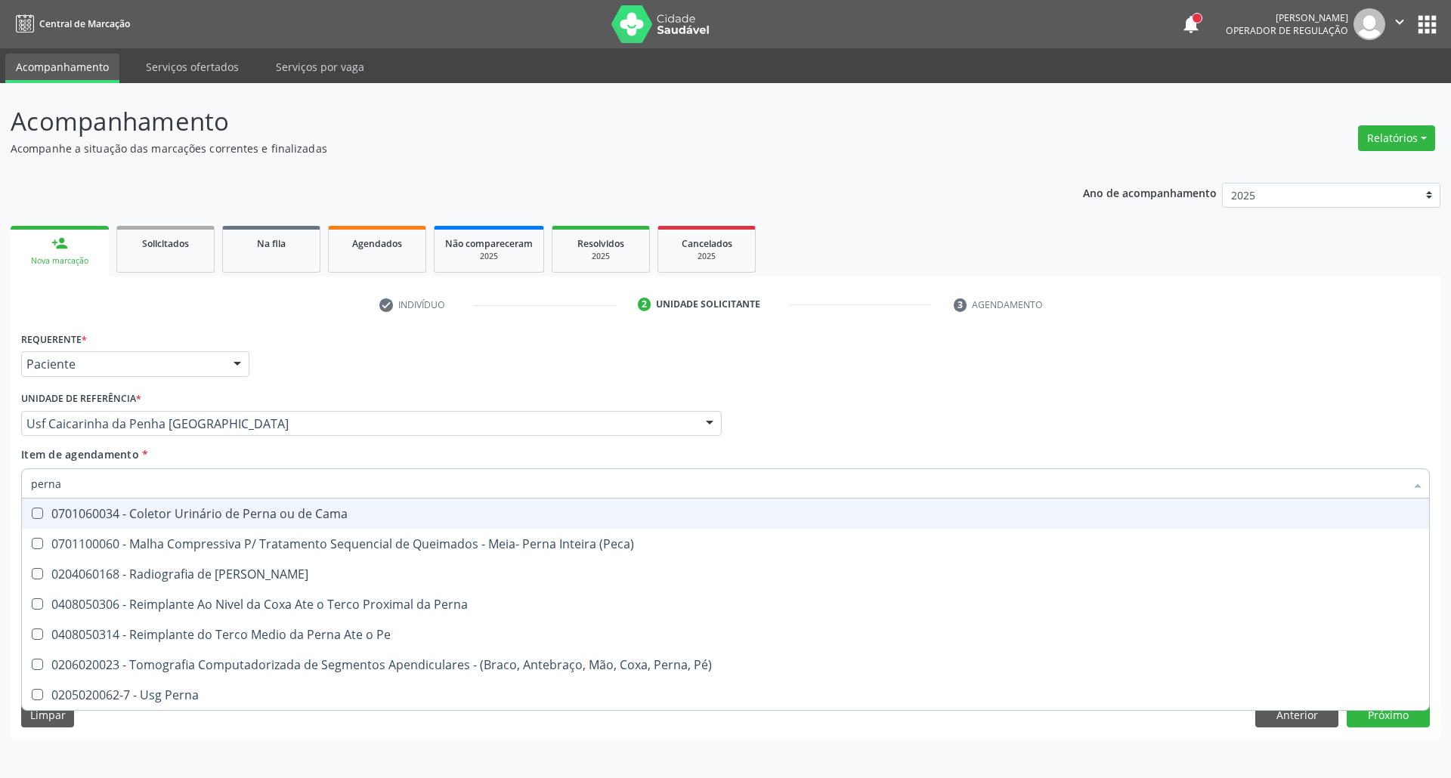
click at [0, 481] on div "Acompanhamento Acompanhe a situação das marcações correntes e finalizadas Relat…" at bounding box center [725, 430] width 1451 height 695
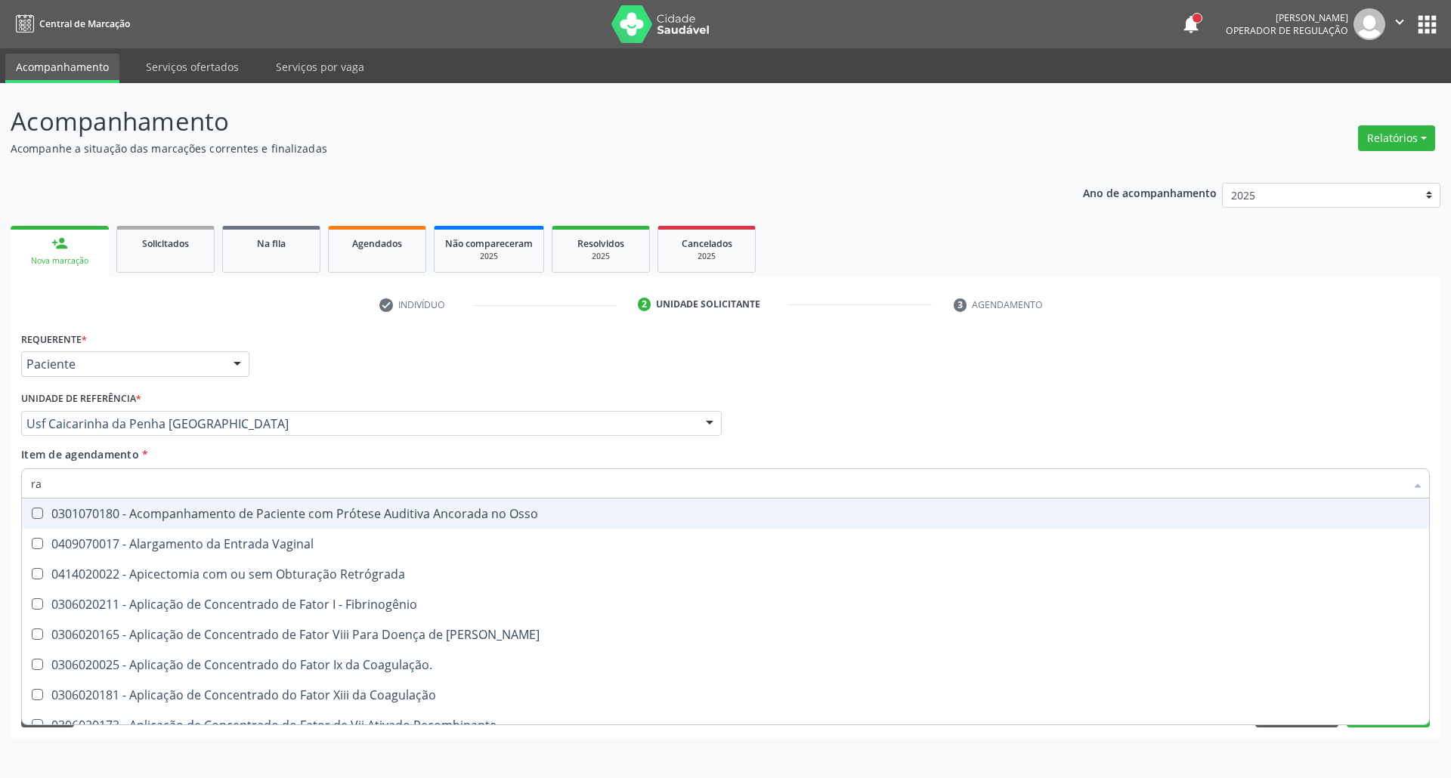
type input "r"
type input "radiografia"
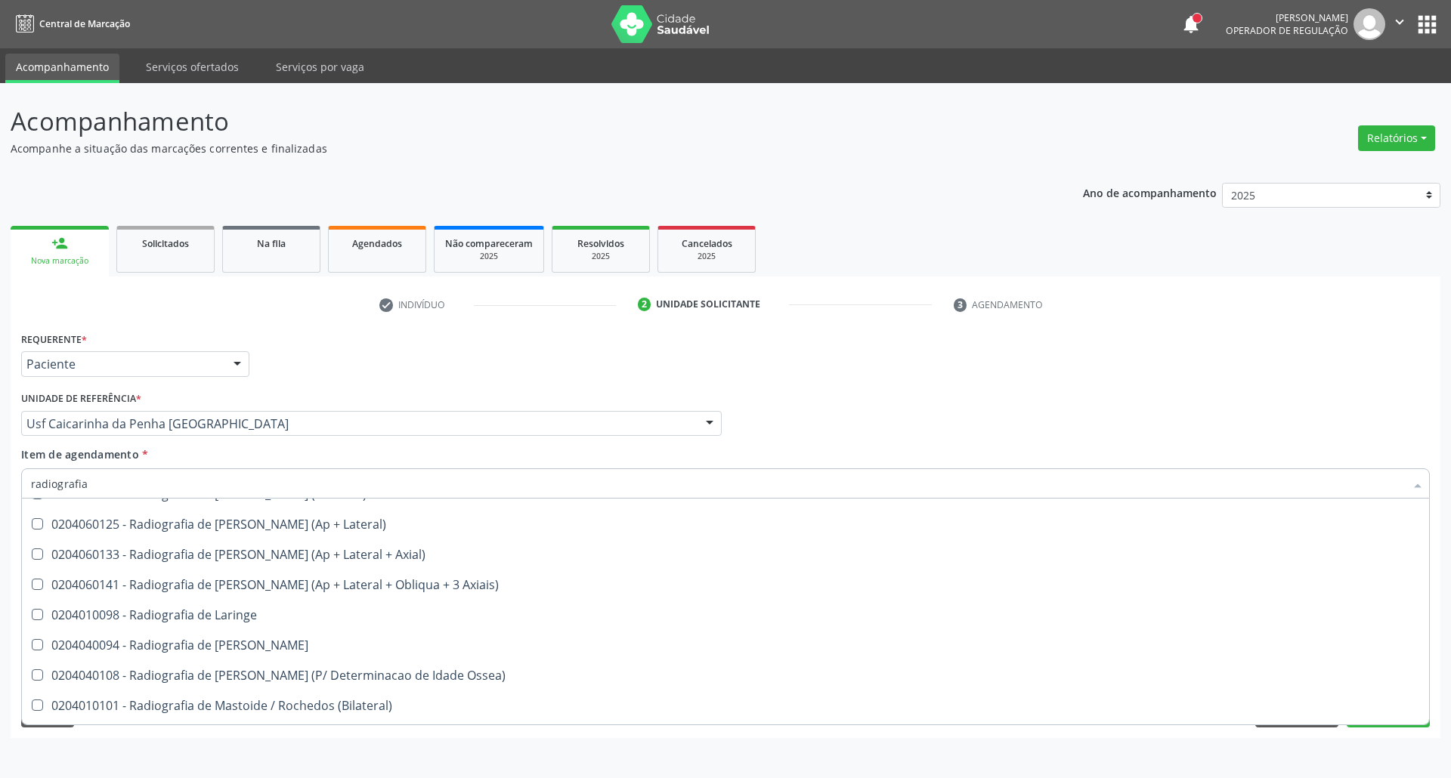
scroll to position [1712, 0]
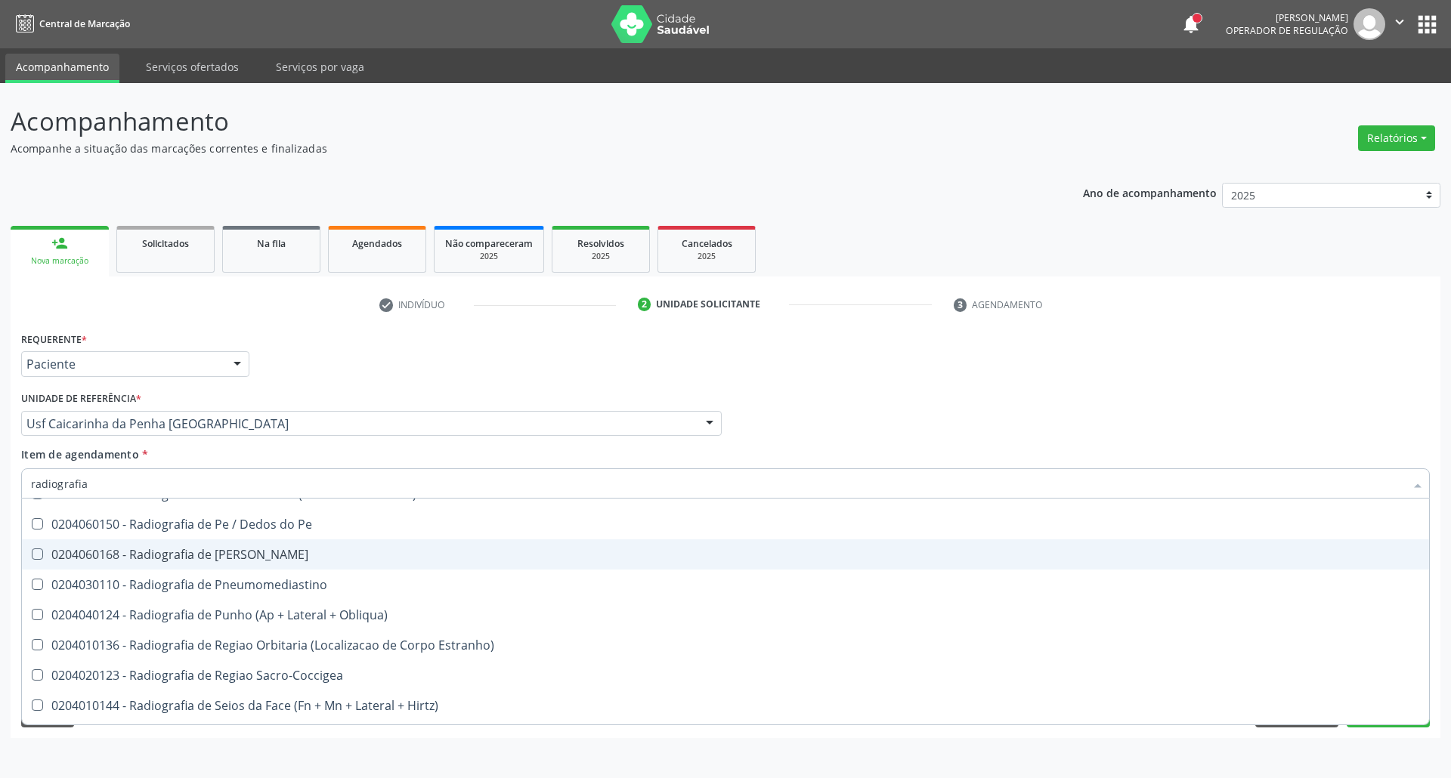
click at [400, 546] on span "0204060168 - Radiografia de [PERSON_NAME]" at bounding box center [725, 554] width 1407 height 30
checkbox Perna "true"
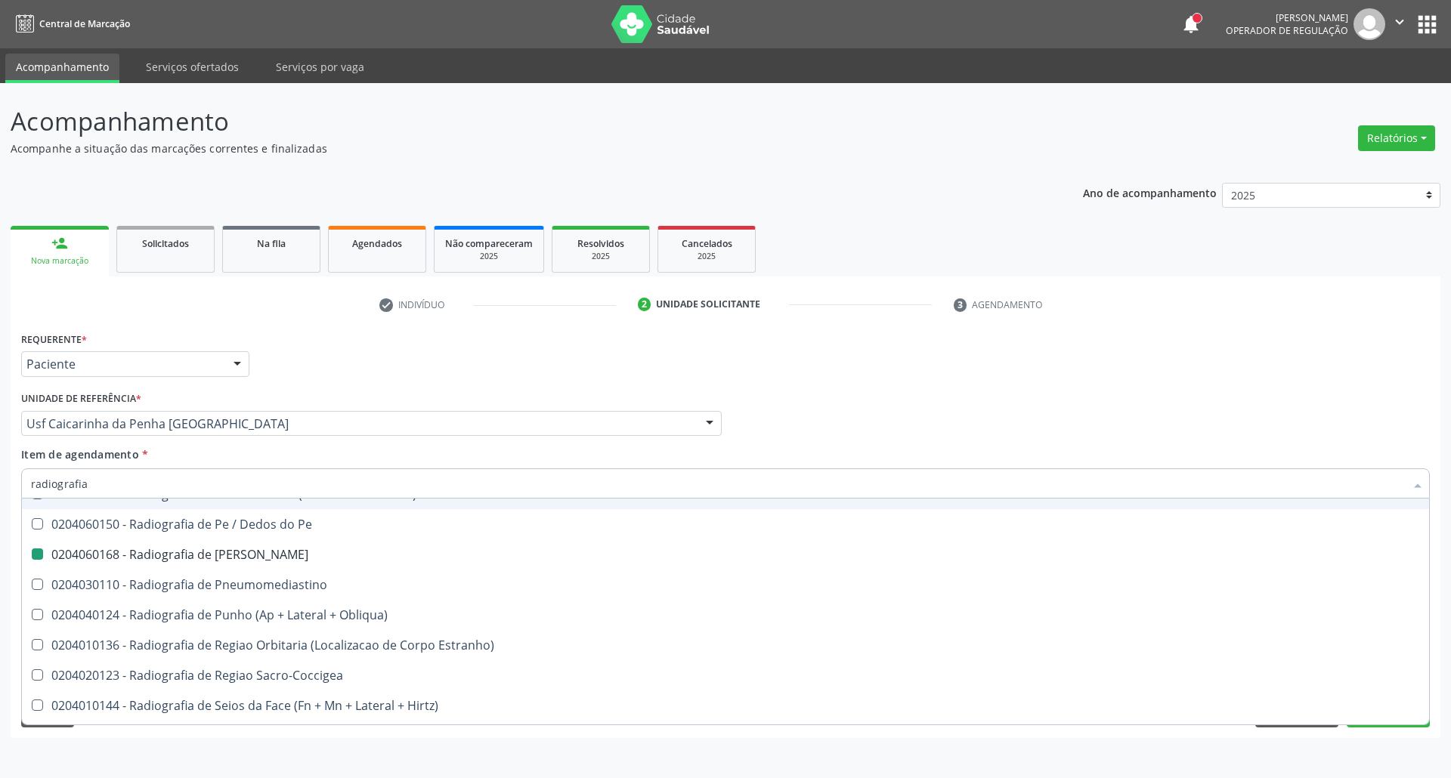
click at [1161, 402] on div "Profissional Solicitante Por favor, selecione a Unidade de Atendimento primeiro…" at bounding box center [725, 417] width 1416 height 59
checkbox Wing\) "true"
checkbox Perna "false"
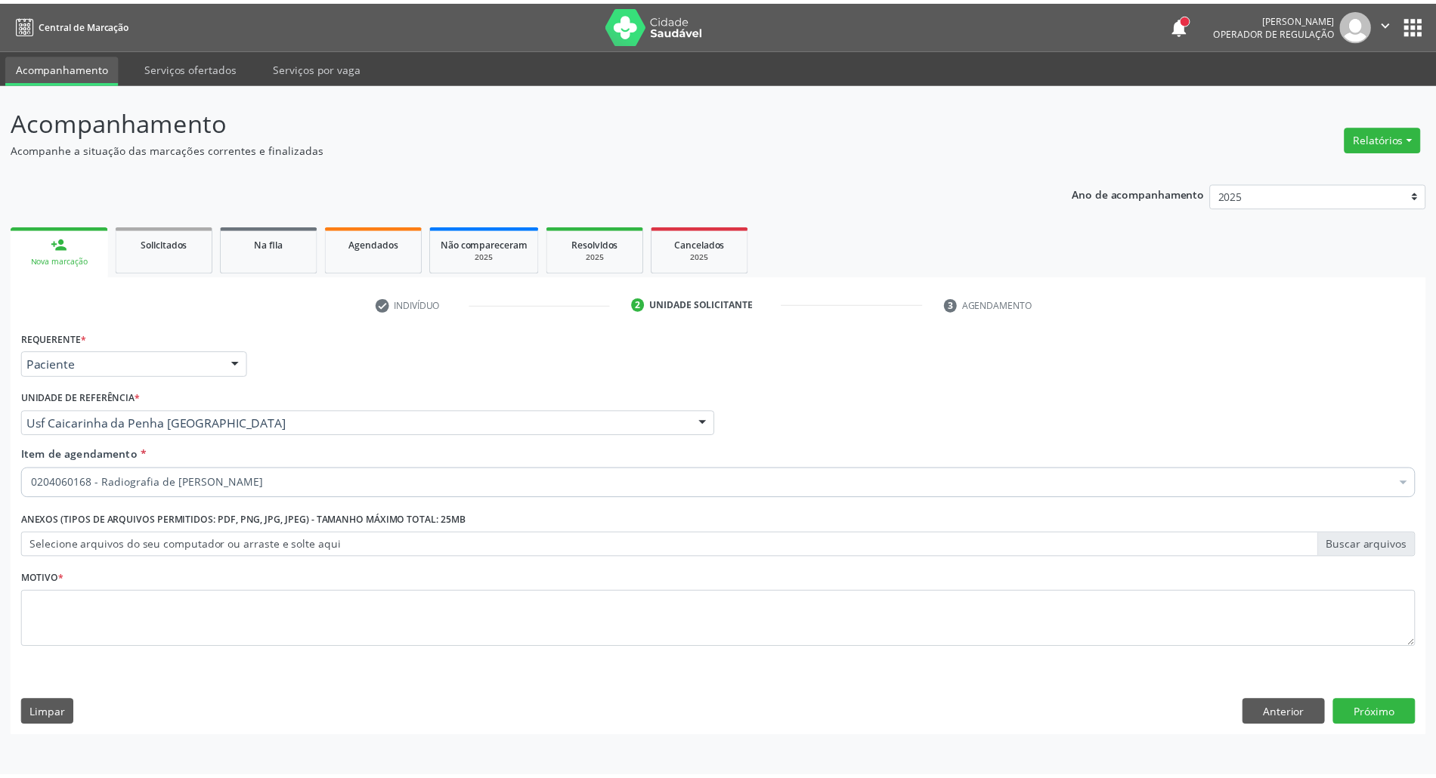
scroll to position [0, 0]
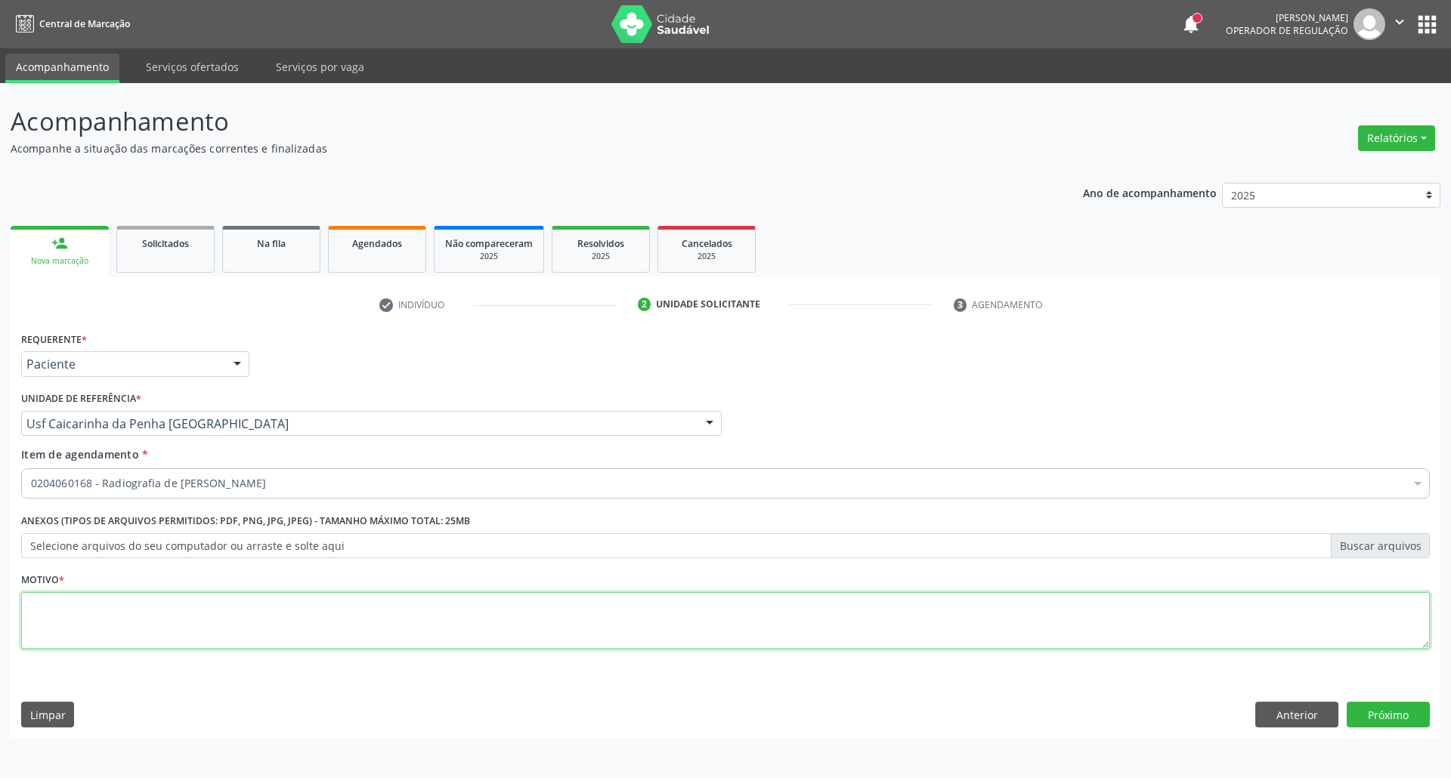
click at [784, 626] on textarea at bounding box center [725, 620] width 1408 height 57
type textarea "."
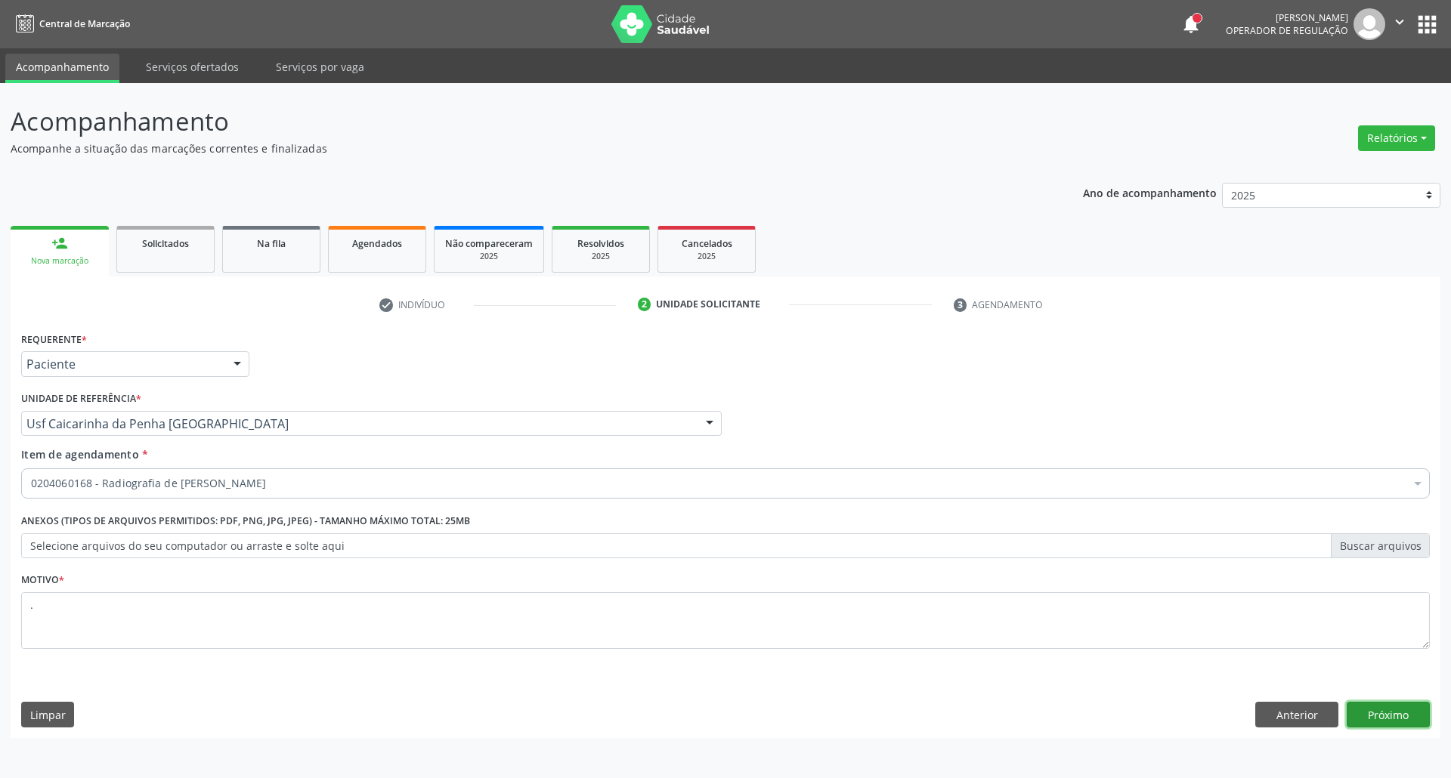
click at [1402, 712] on button "Próximo" at bounding box center [1387, 715] width 83 height 26
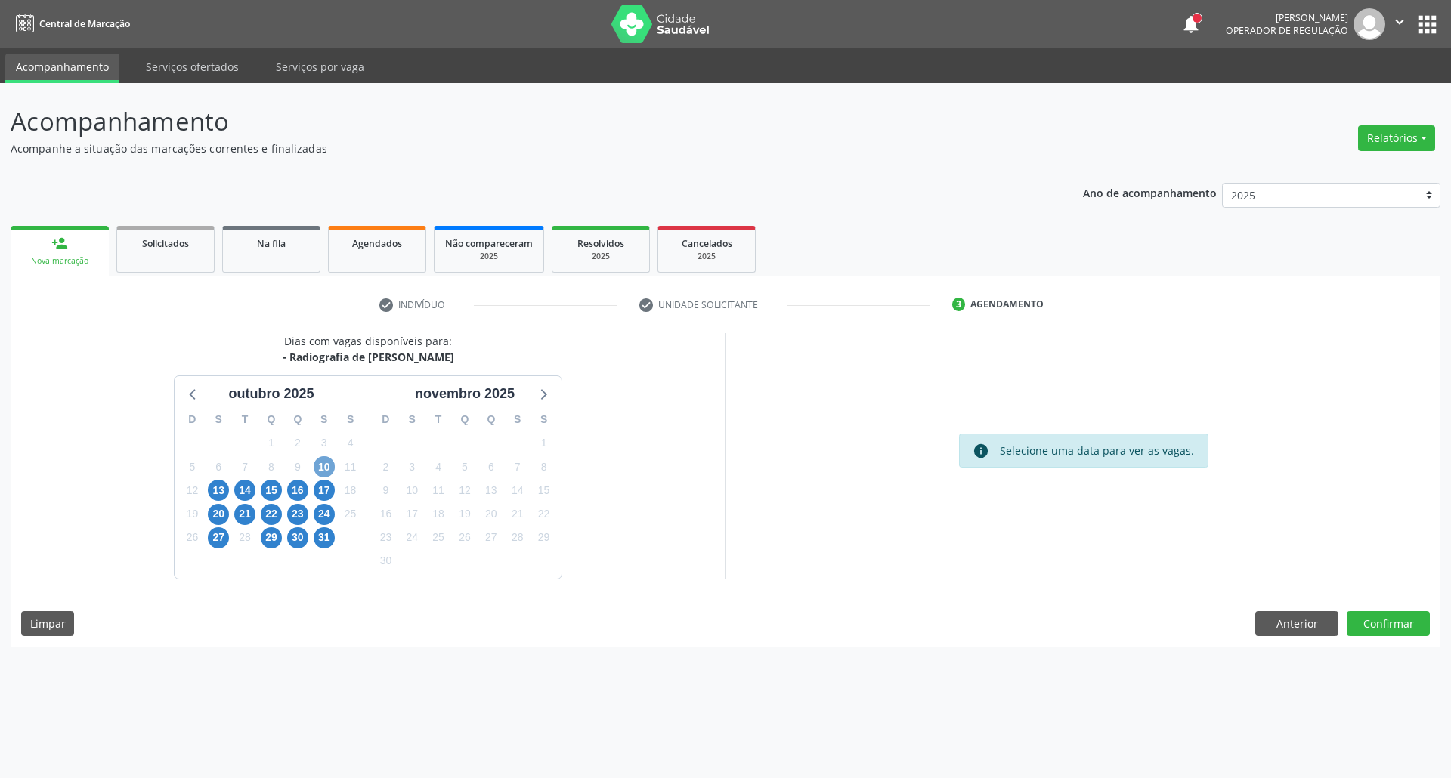
click at [320, 471] on span "10" at bounding box center [324, 466] width 21 height 21
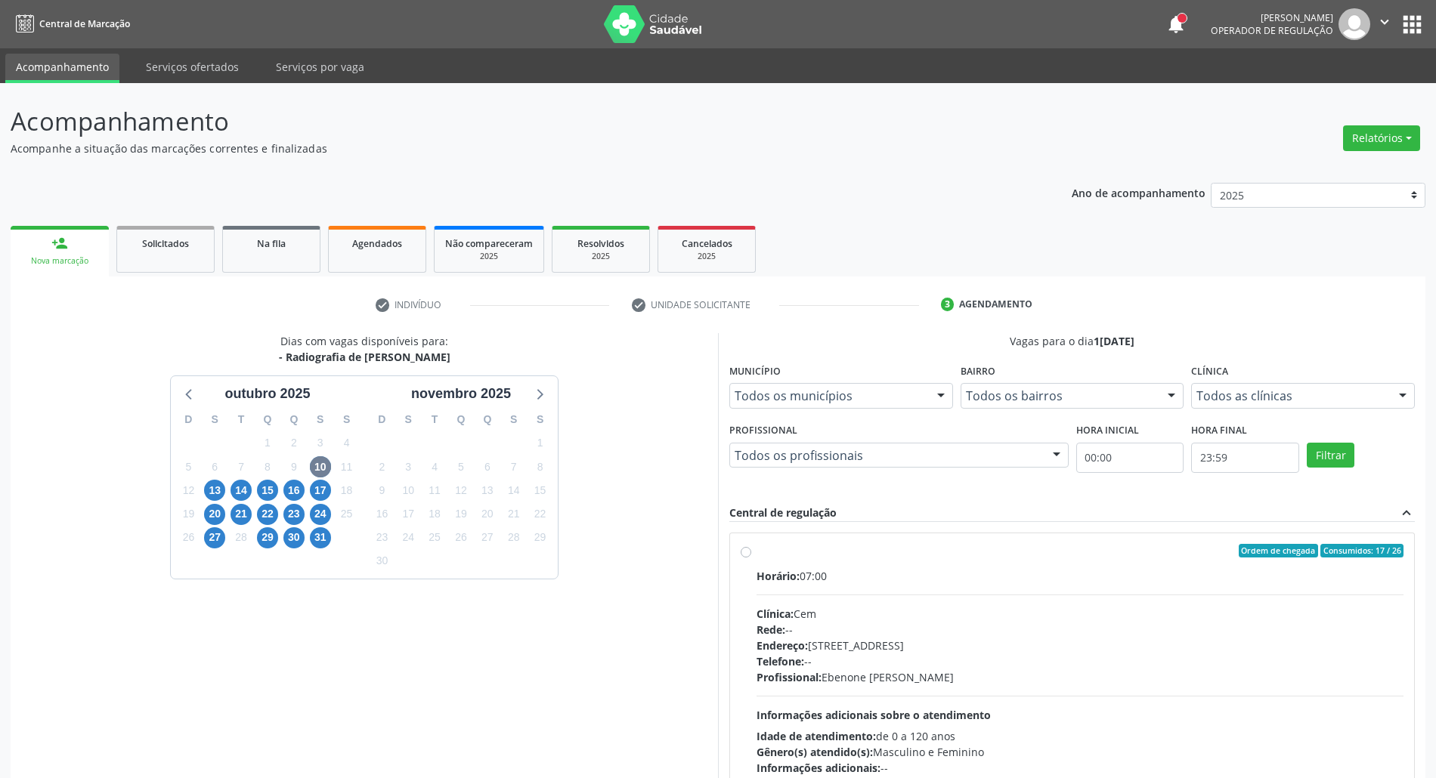
drag, startPoint x: 1050, startPoint y: 614, endPoint x: 1261, endPoint y: 295, distance: 382.9
click at [1050, 614] on div "Clínica: Cem" at bounding box center [1079, 614] width 647 height 16
click at [751, 558] on input "Ordem de chegada Consumidos: 17 / 26 Horário: 07:00 Clínica: Cem Rede: -- Ender…" at bounding box center [745, 551] width 11 height 14
radio input "true"
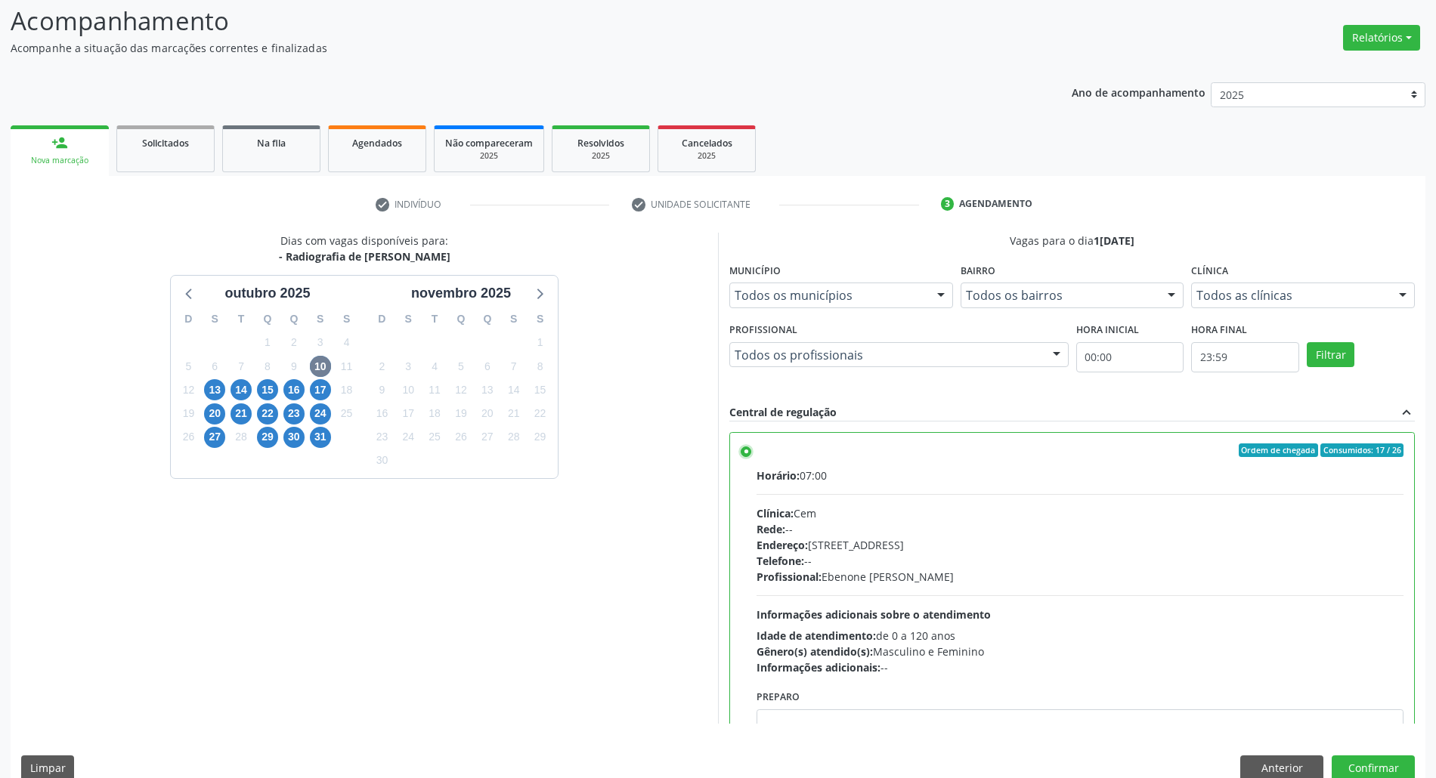
scroll to position [125, 0]
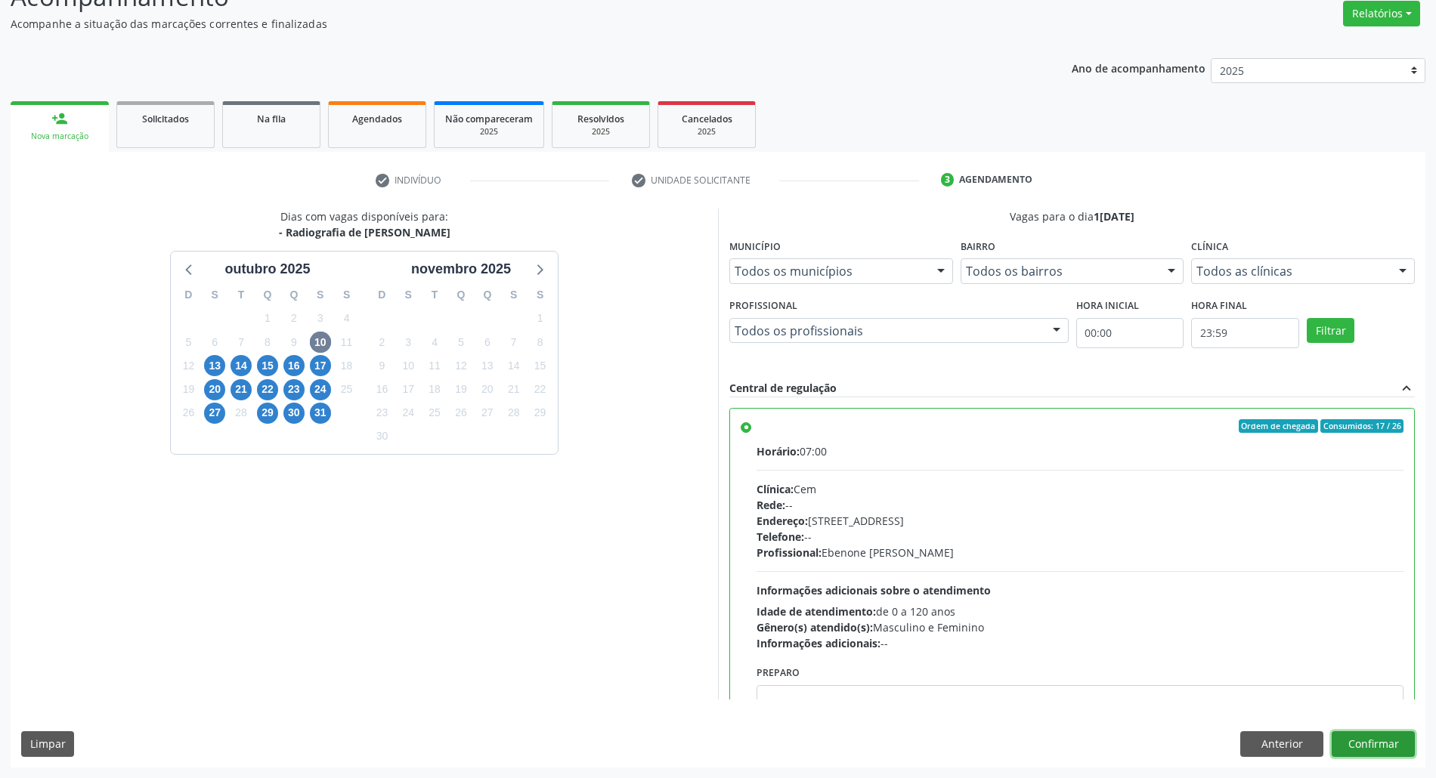
click at [1384, 743] on button "Confirmar" at bounding box center [1372, 744] width 83 height 26
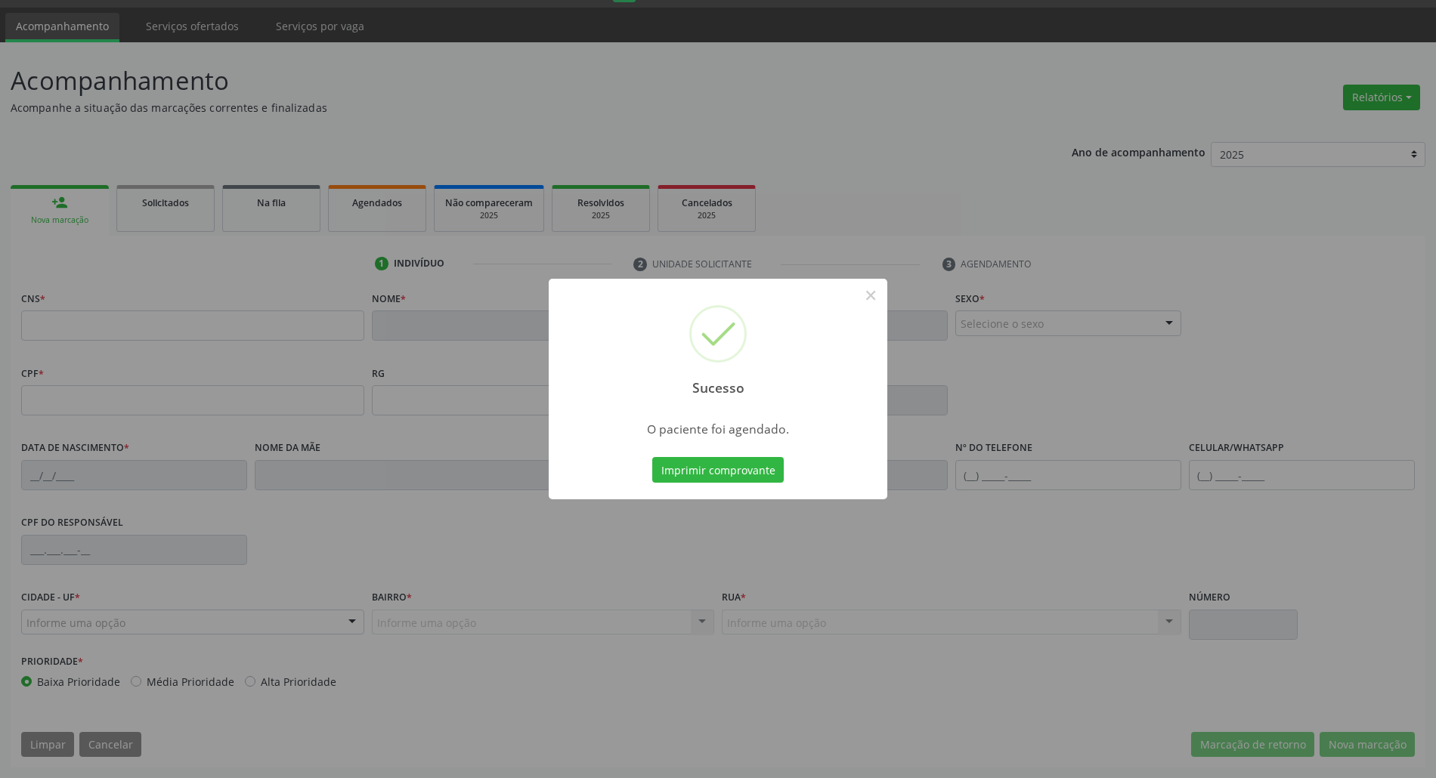
scroll to position [41, 0]
click at [671, 469] on button "Imprimir comprovante" at bounding box center [717, 470] width 131 height 26
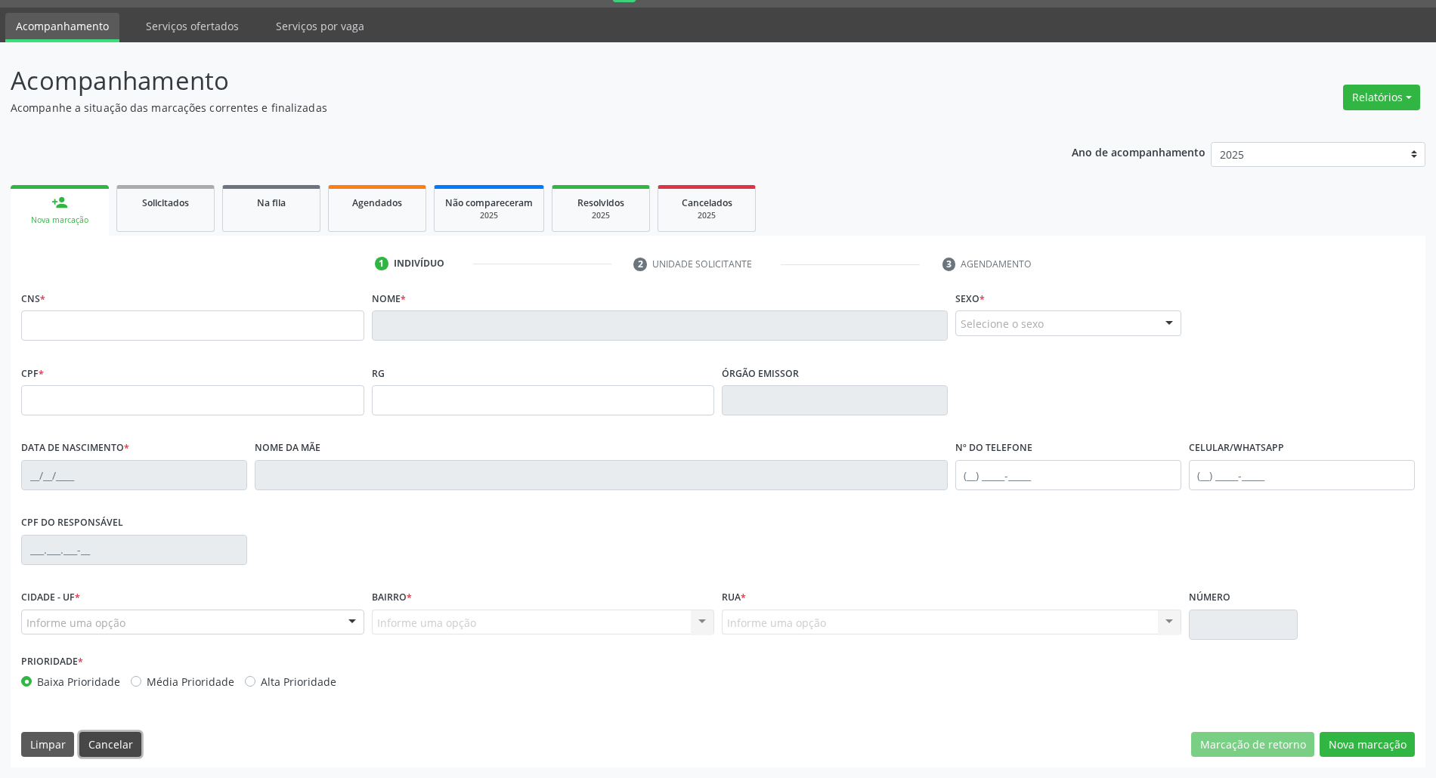
click at [107, 738] on button "Cancelar" at bounding box center [110, 745] width 62 height 26
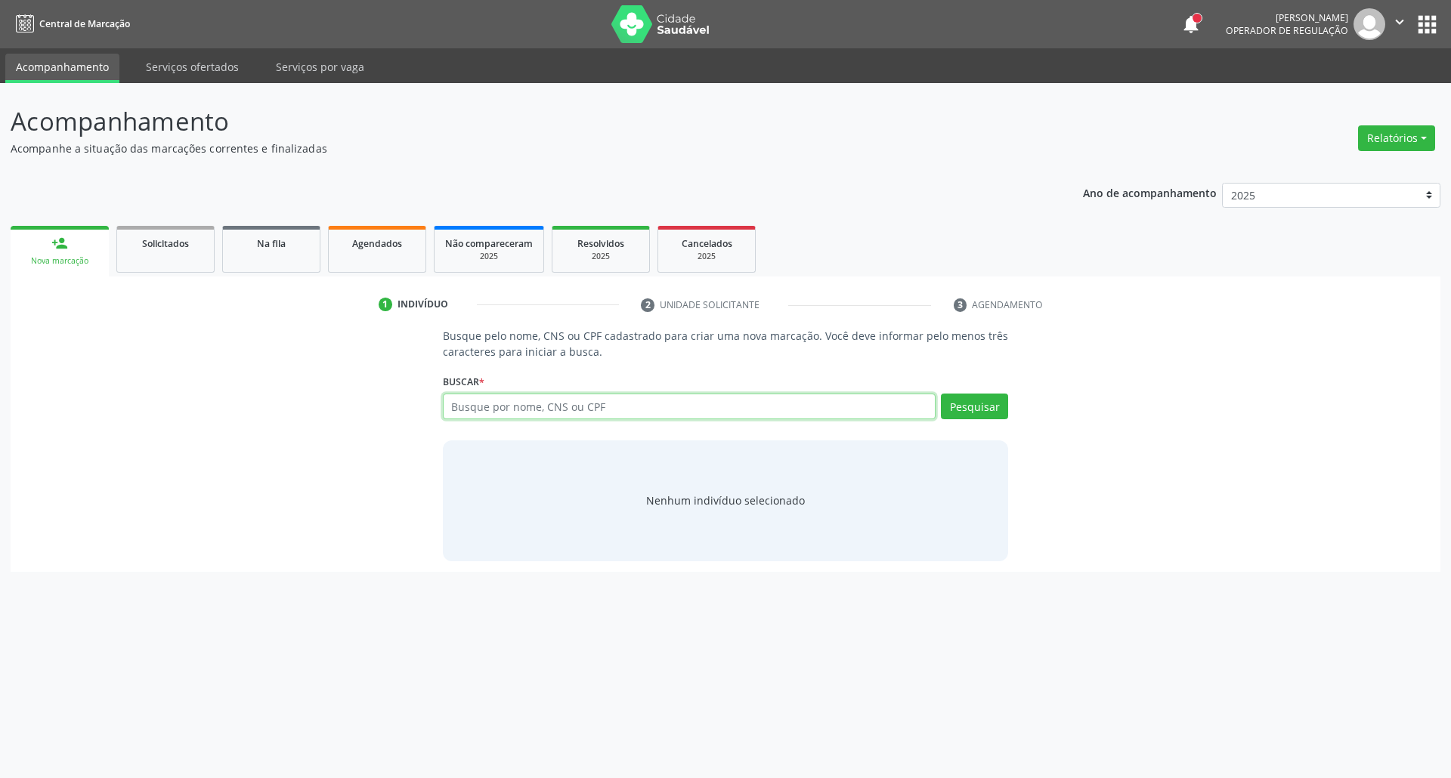
click at [530, 416] on input "text" at bounding box center [689, 407] width 493 height 26
type input "05190072479"
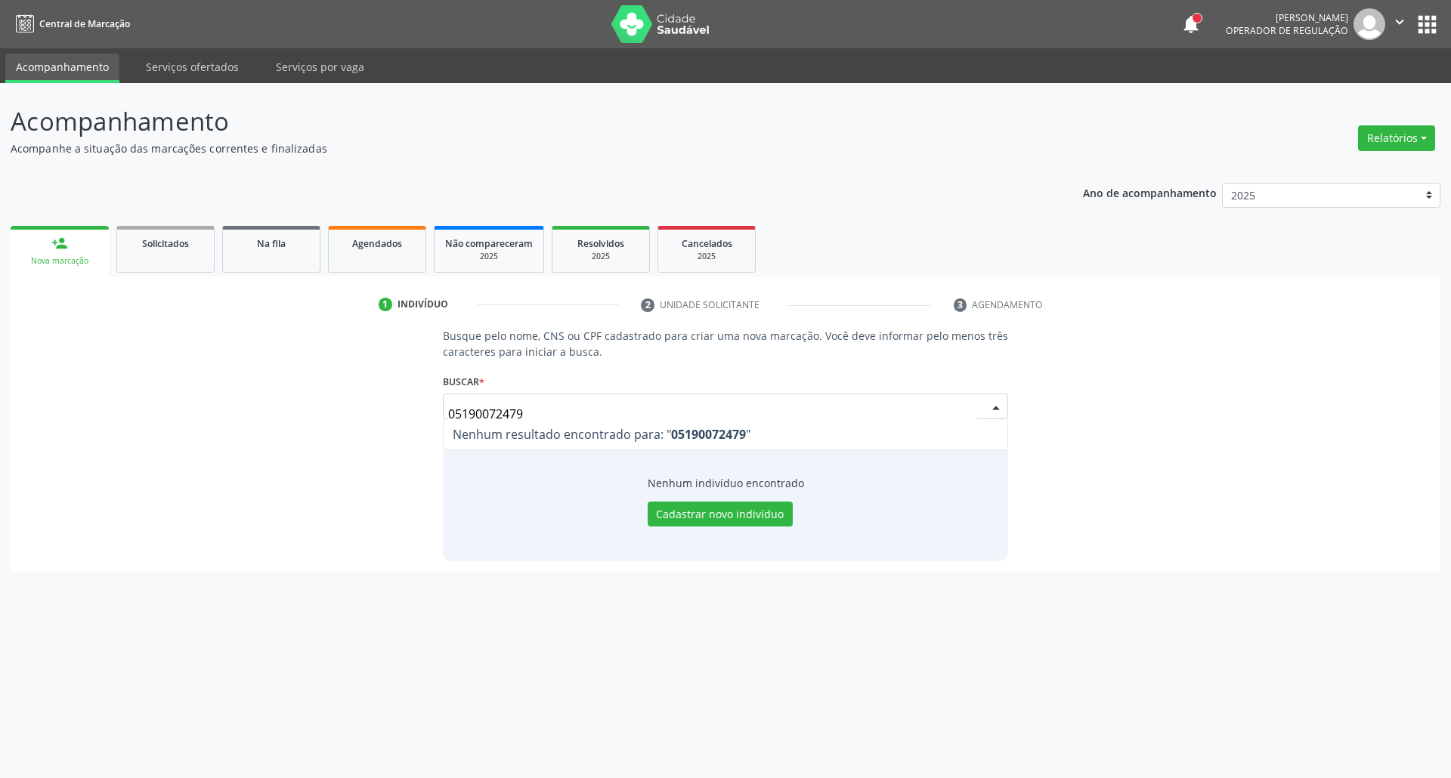
drag, startPoint x: 553, startPoint y: 410, endPoint x: 113, endPoint y: 440, distance: 441.5
click at [113, 440] on div "Busque pelo nome, CNS ou CPF cadastrado para criar uma nova marcação. Você deve…" at bounding box center [725, 444] width 1408 height 233
click at [190, 400] on div "Busque pelo nome, CNS ou CPF cadastrado para criar uma nova marcação. Você deve…" at bounding box center [725, 444] width 1408 height 233
type input "f"
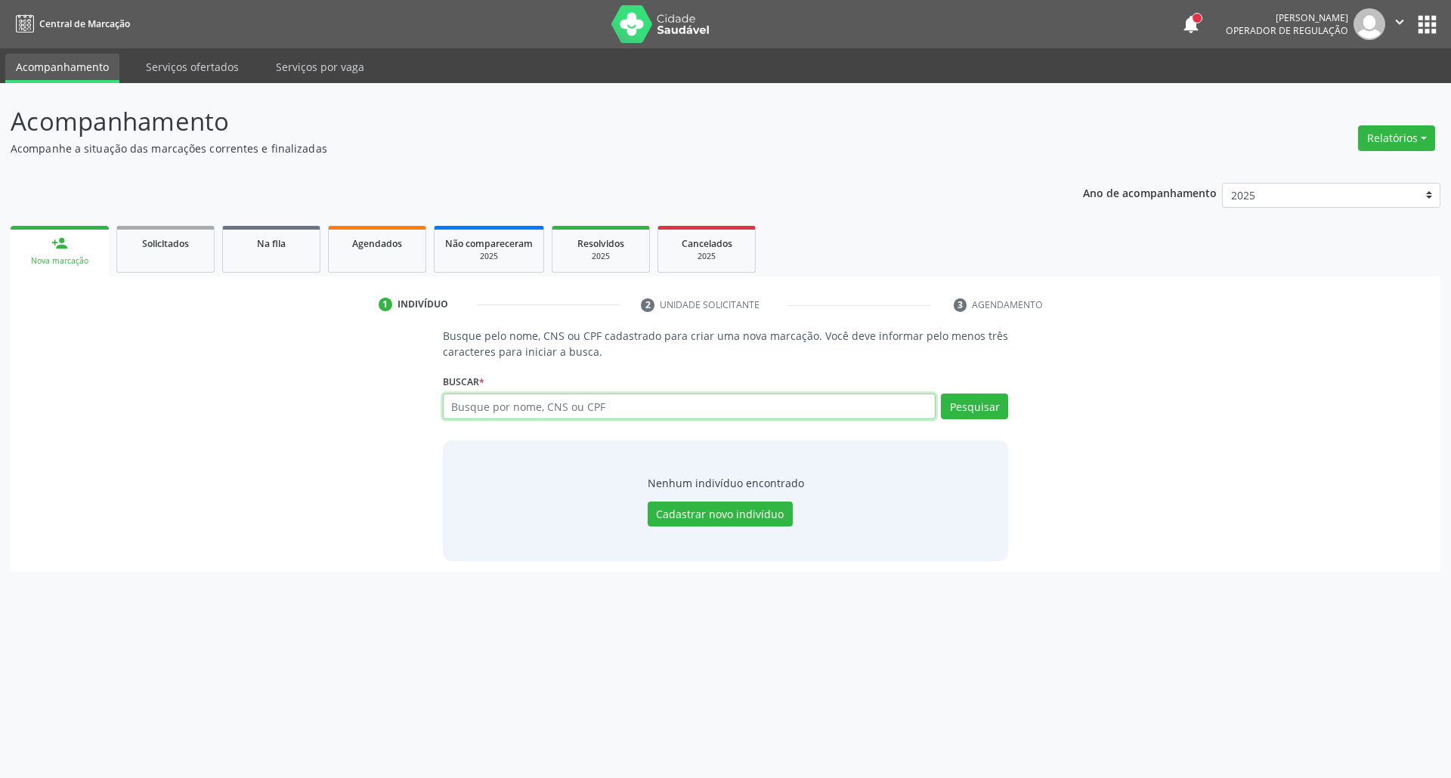
paste input "162156481170007"
type input "162156481170007"
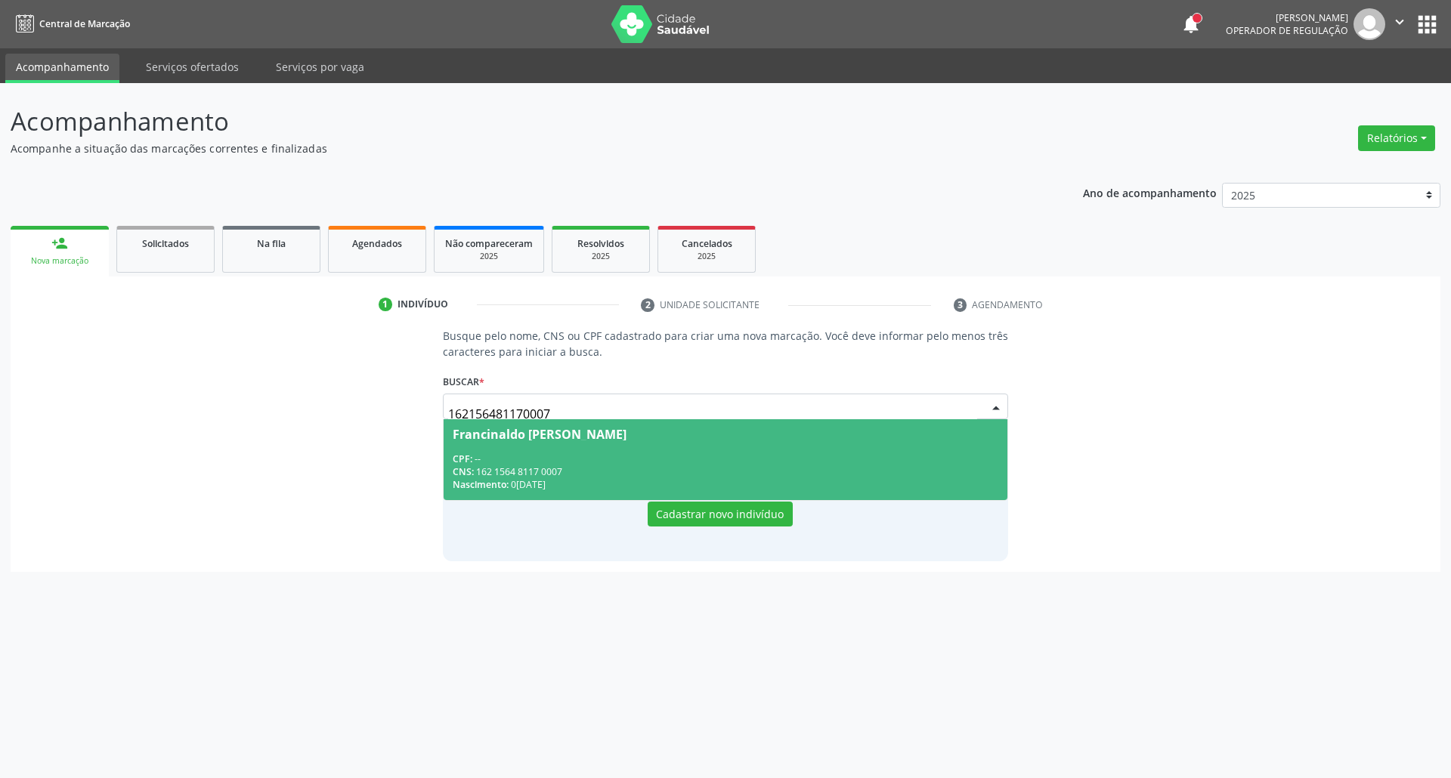
click at [536, 469] on div "CNS: 162 1564 8117 0007" at bounding box center [726, 471] width 546 height 13
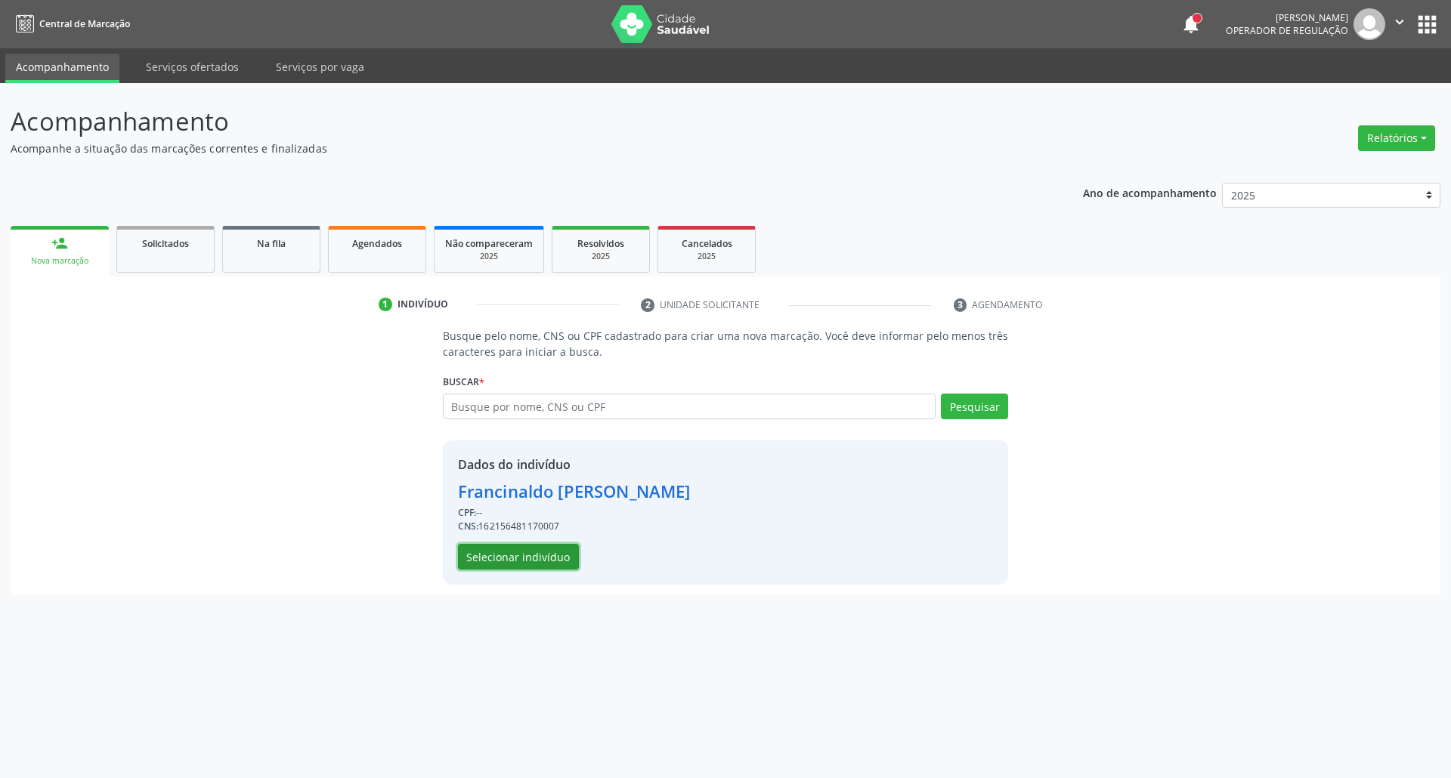
click at [539, 549] on button "Selecionar indivíduo" at bounding box center [518, 557] width 121 height 26
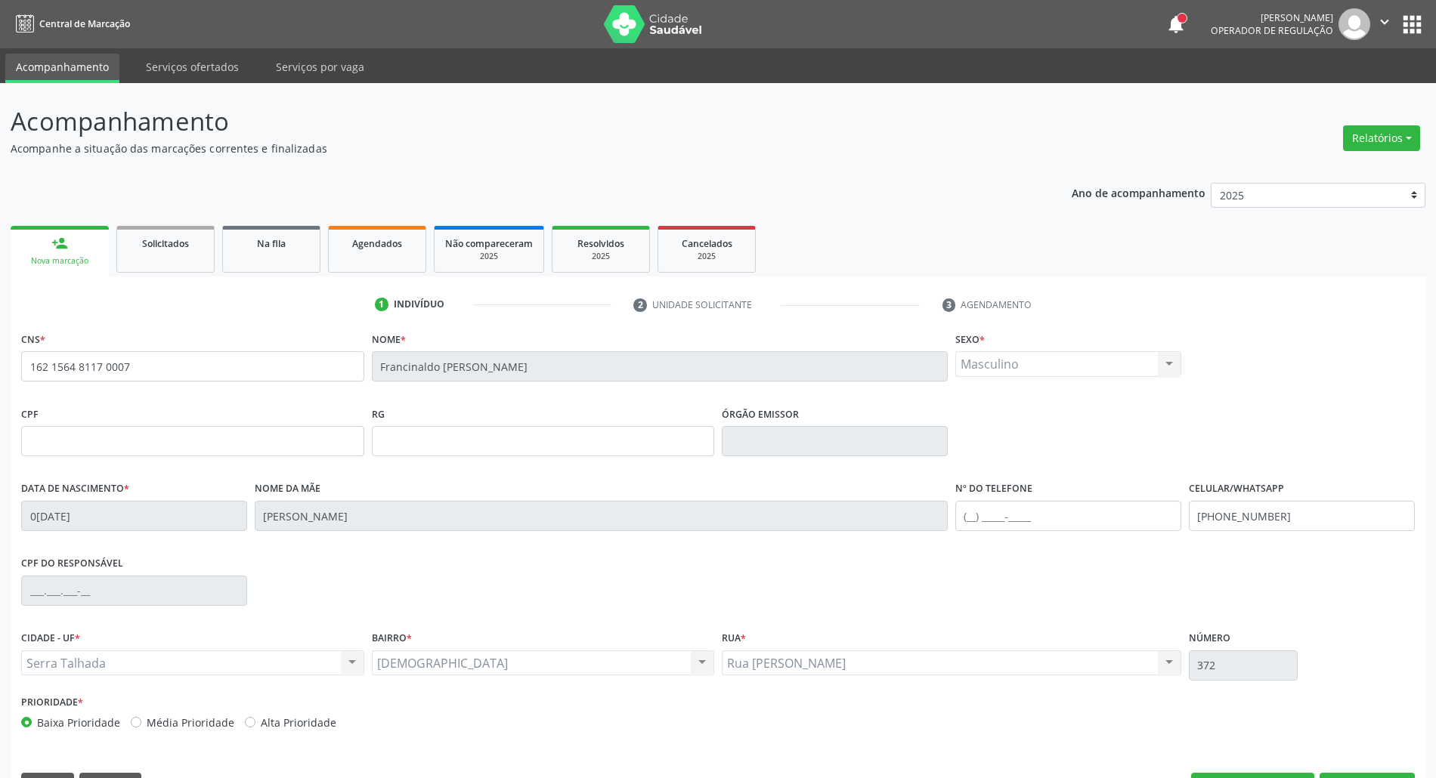
scroll to position [41, 0]
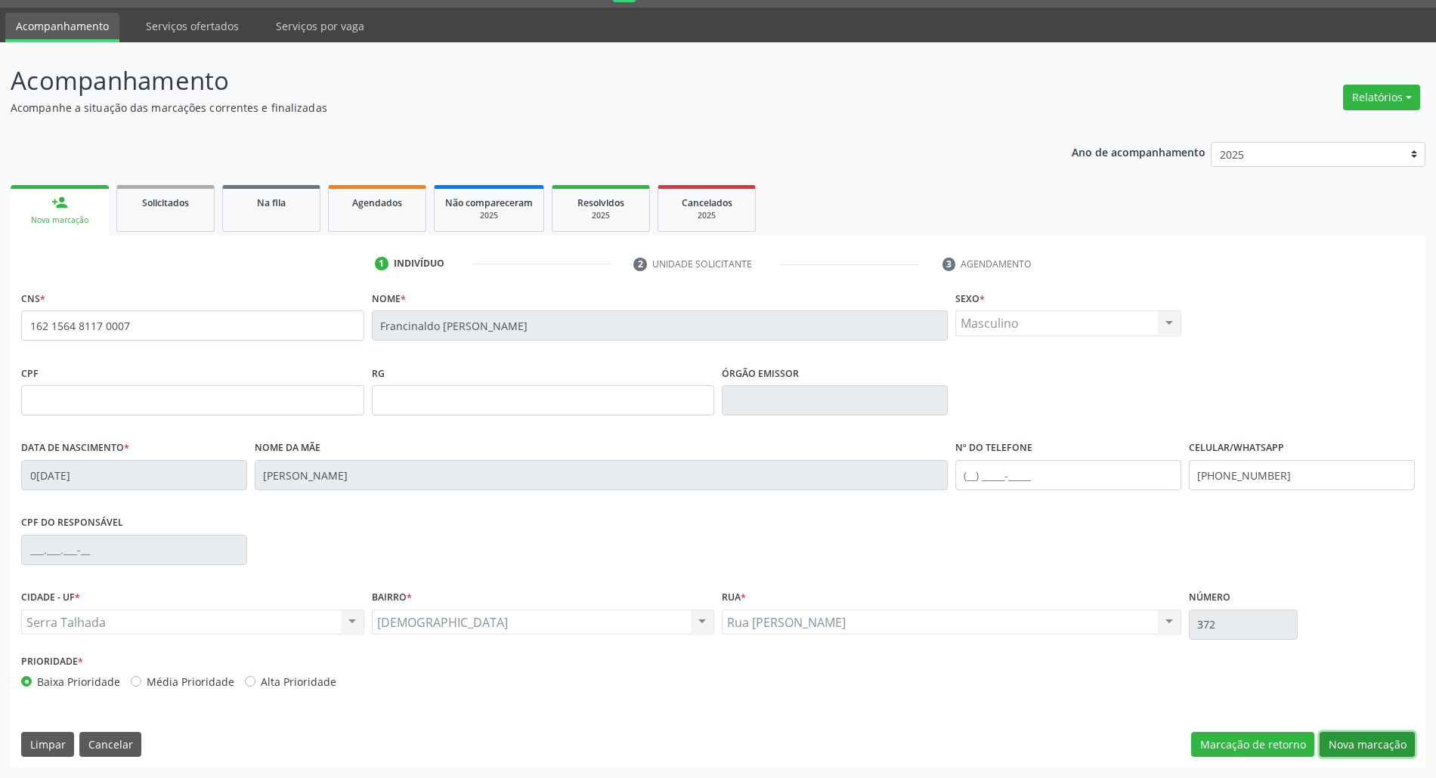
drag, startPoint x: 1340, startPoint y: 742, endPoint x: 1108, endPoint y: 678, distance: 241.2
click at [1328, 742] on button "Nova marcação" at bounding box center [1366, 745] width 95 height 26
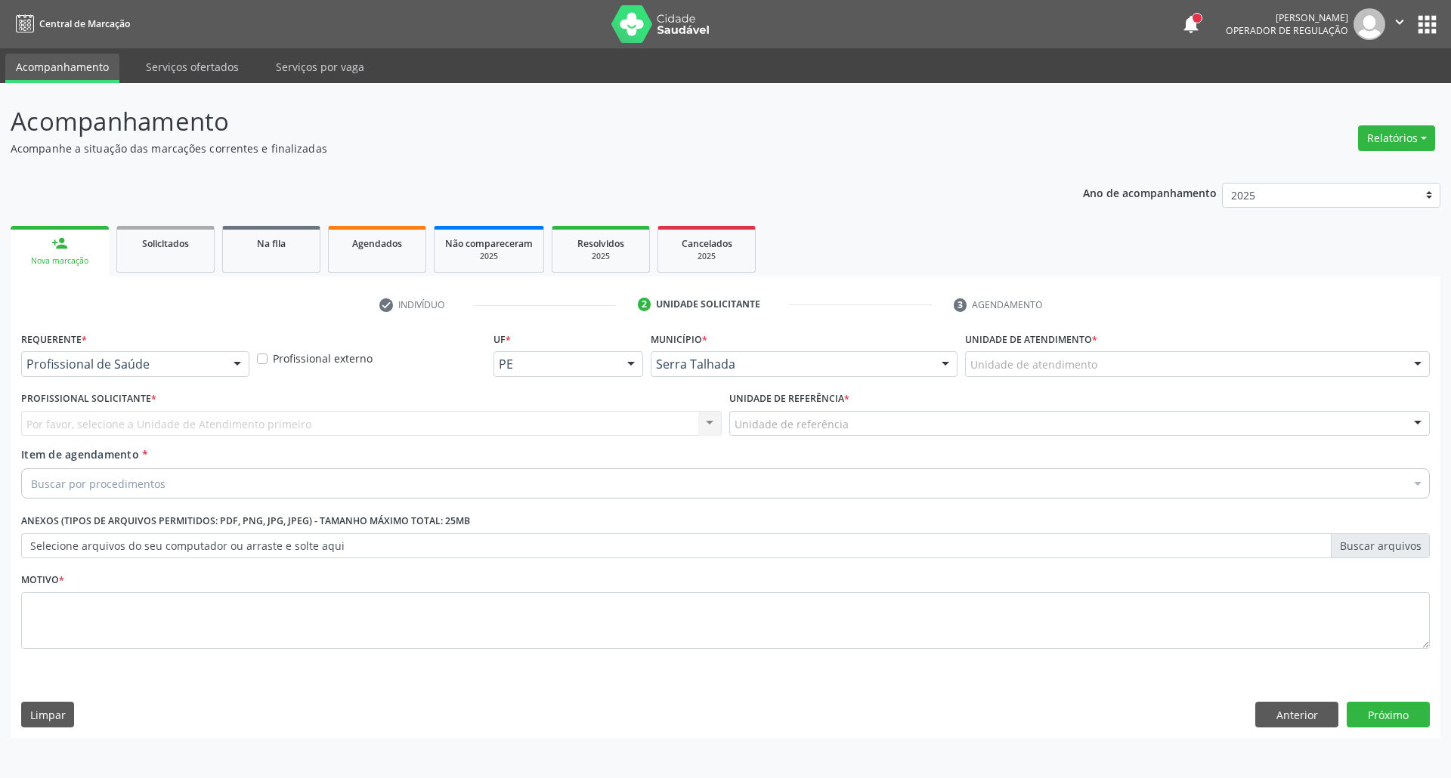
drag, startPoint x: 158, startPoint y: 366, endPoint x: 159, endPoint y: 397, distance: 31.0
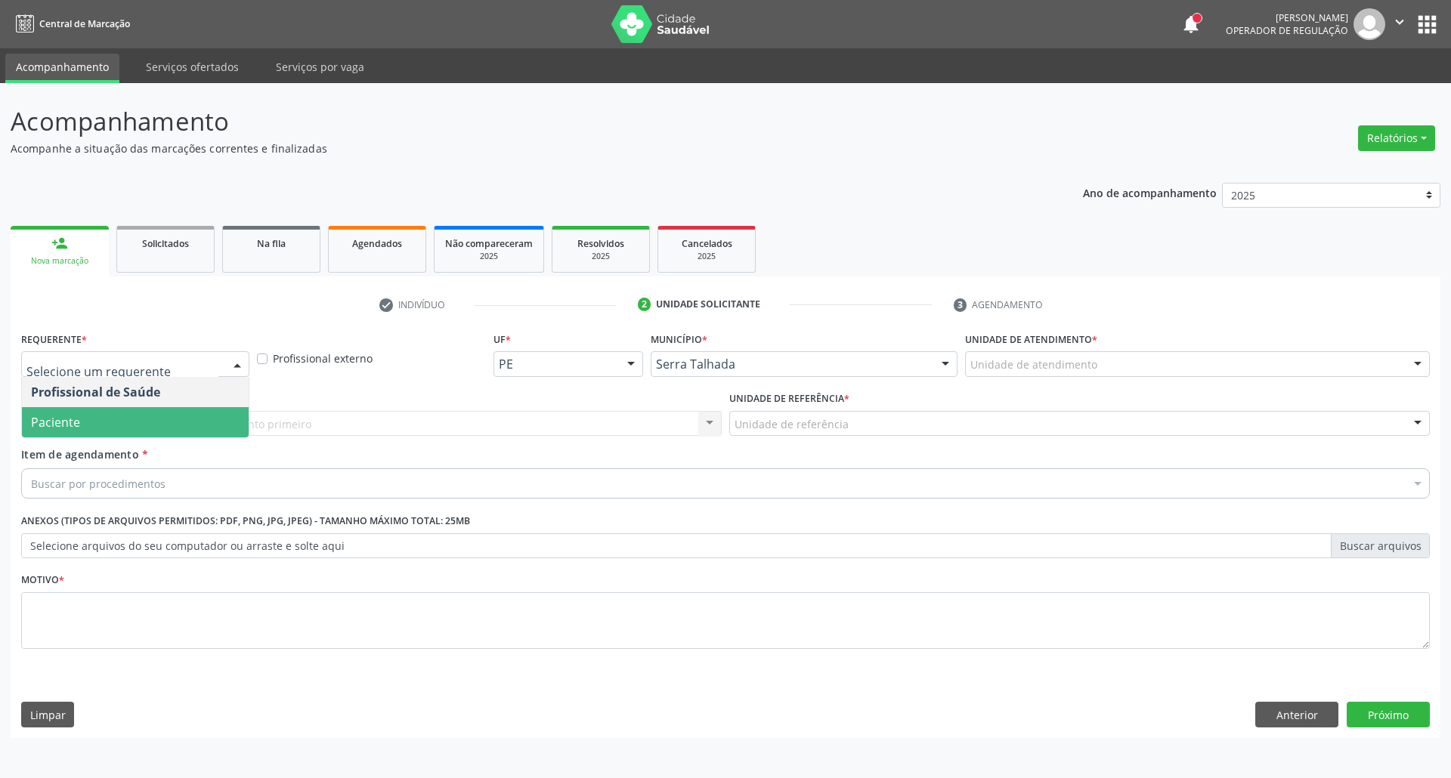
click at [155, 423] on span "Paciente" at bounding box center [135, 422] width 227 height 30
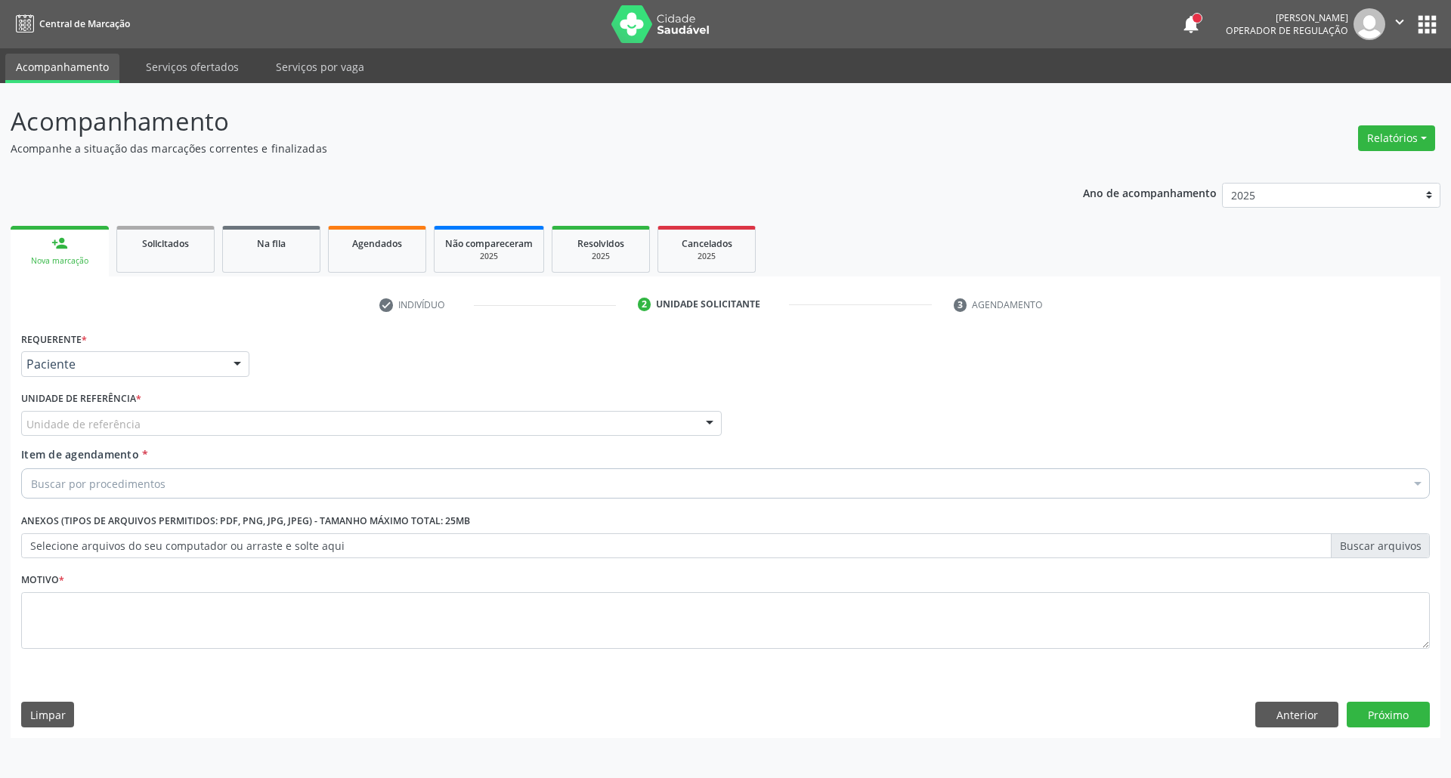
click at [155, 423] on div "Unidade de referência" at bounding box center [371, 424] width 700 height 26
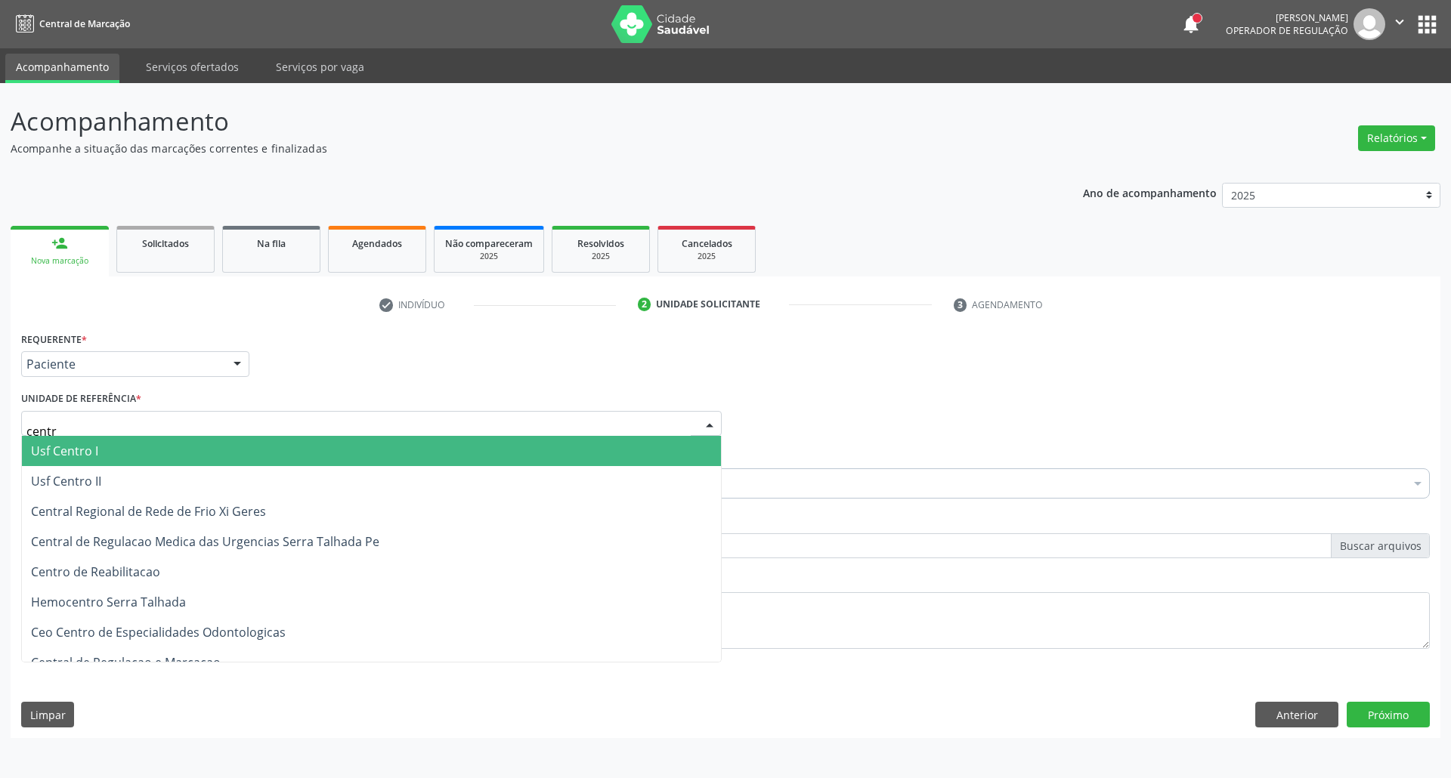
type input "centro"
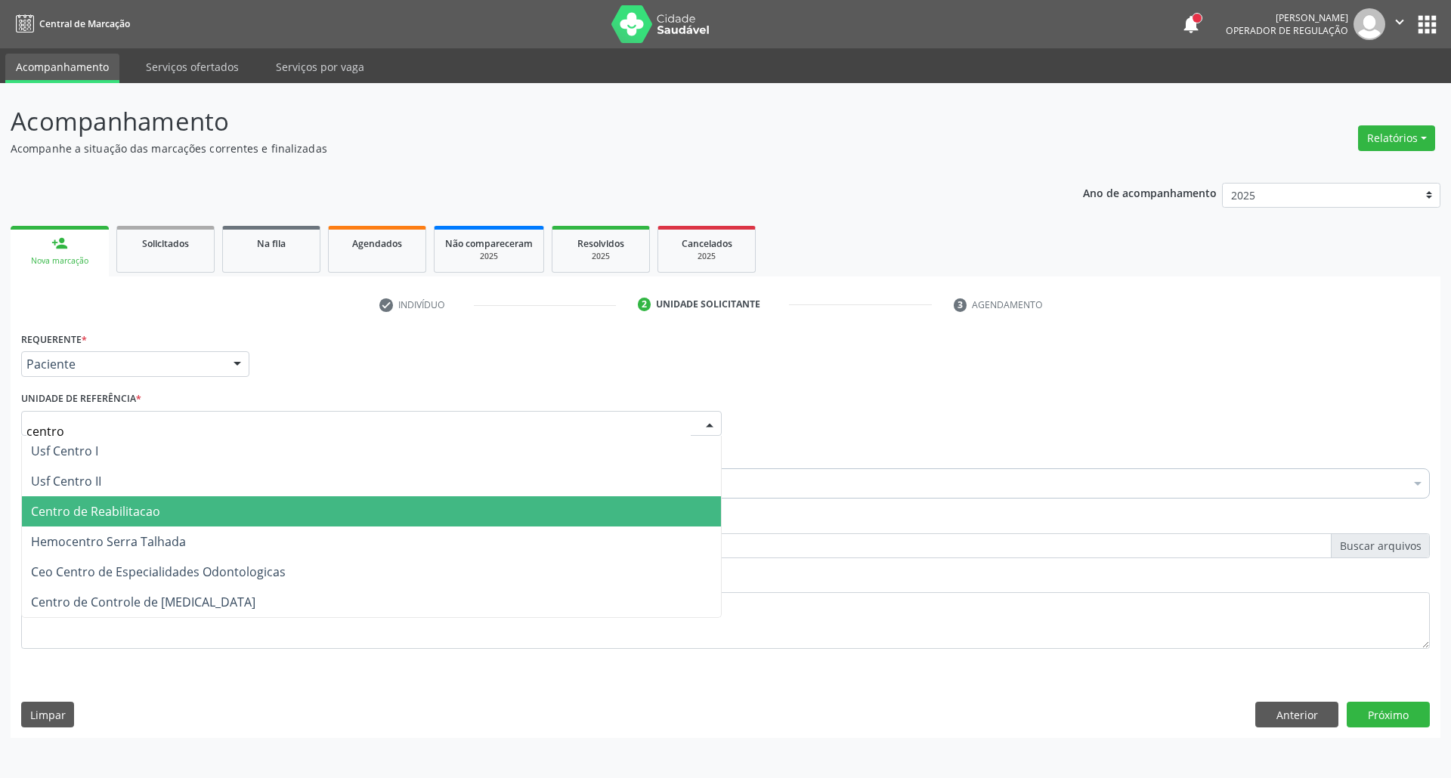
click at [134, 515] on span "Centro de Reabilitacao" at bounding box center [95, 511] width 129 height 17
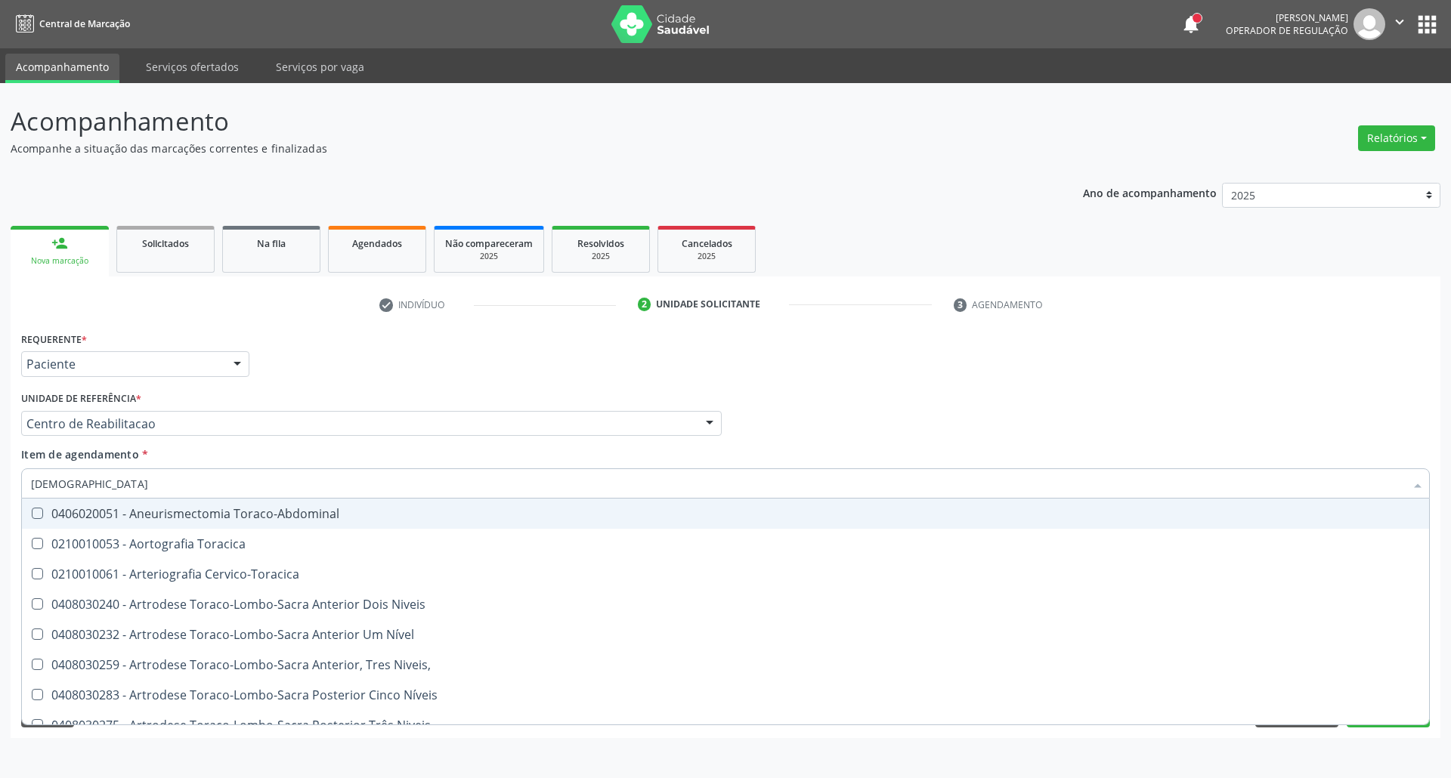
type input "torax"
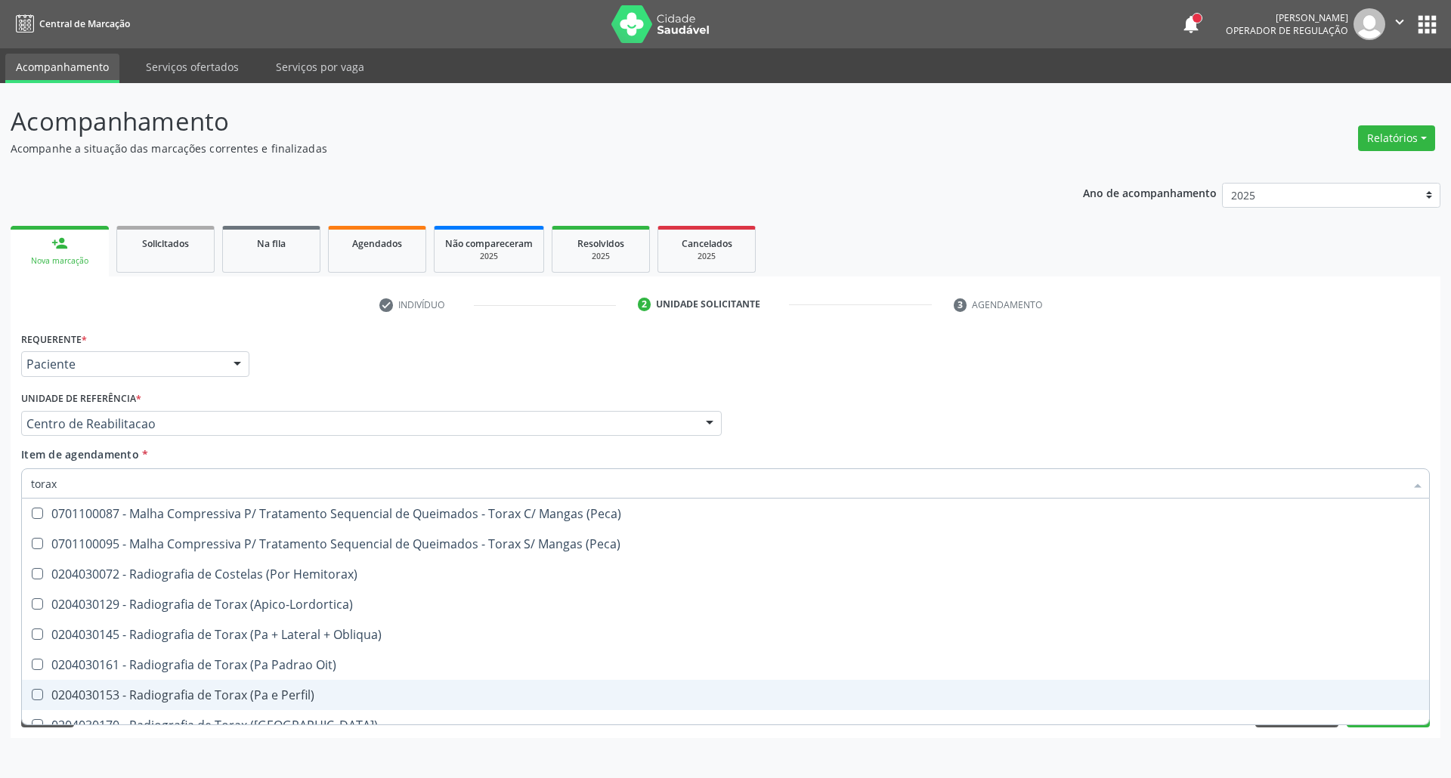
click at [128, 700] on div "0204030153 - Radiografia de Torax (Pa e Perfil)" at bounding box center [725, 695] width 1389 height 12
checkbox Perfil\) "true"
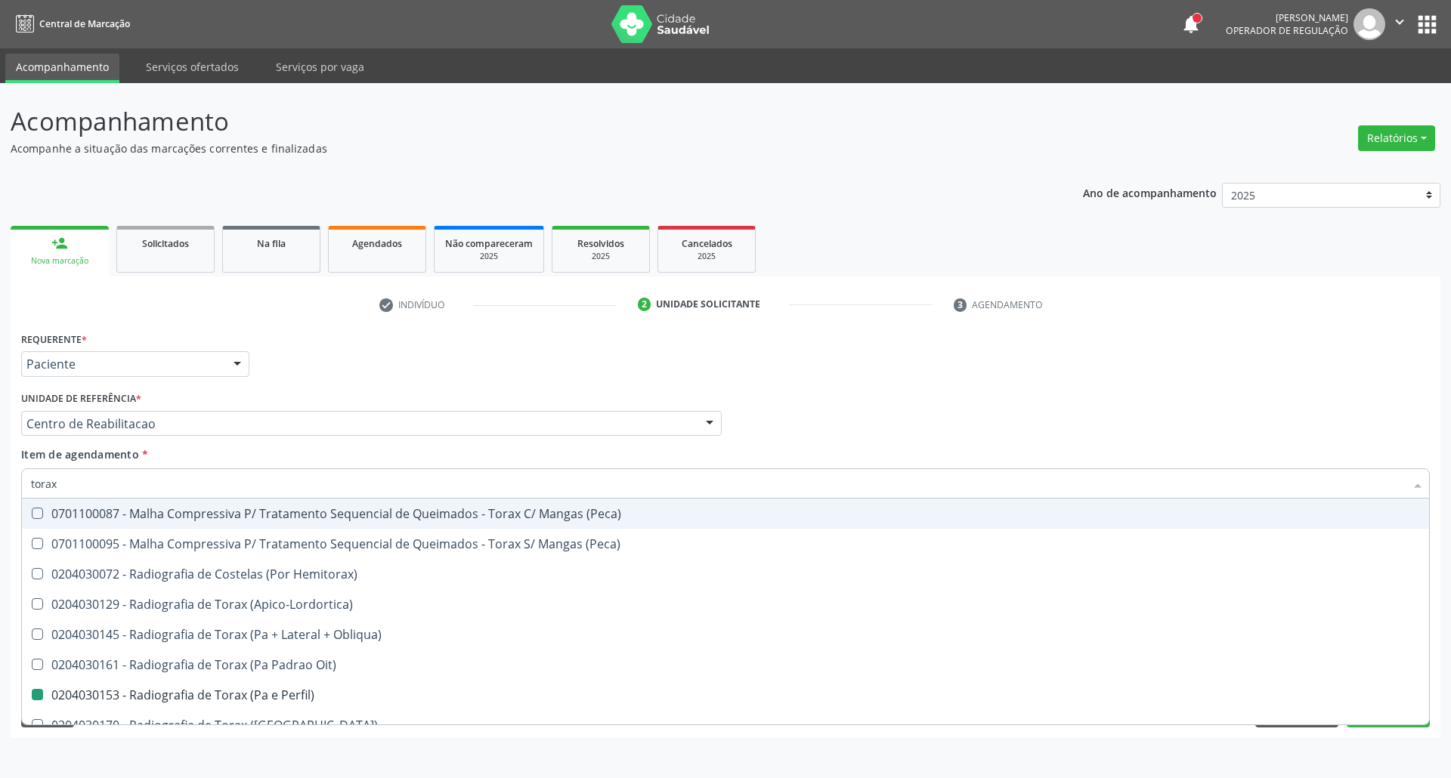
click at [1037, 381] on div "Requerente * Paciente Profissional de Saúde Paciente Nenhum resultado encontrad…" at bounding box center [725, 357] width 1416 height 59
checkbox \(Peca\) "true"
checkbox Perfil\) "false"
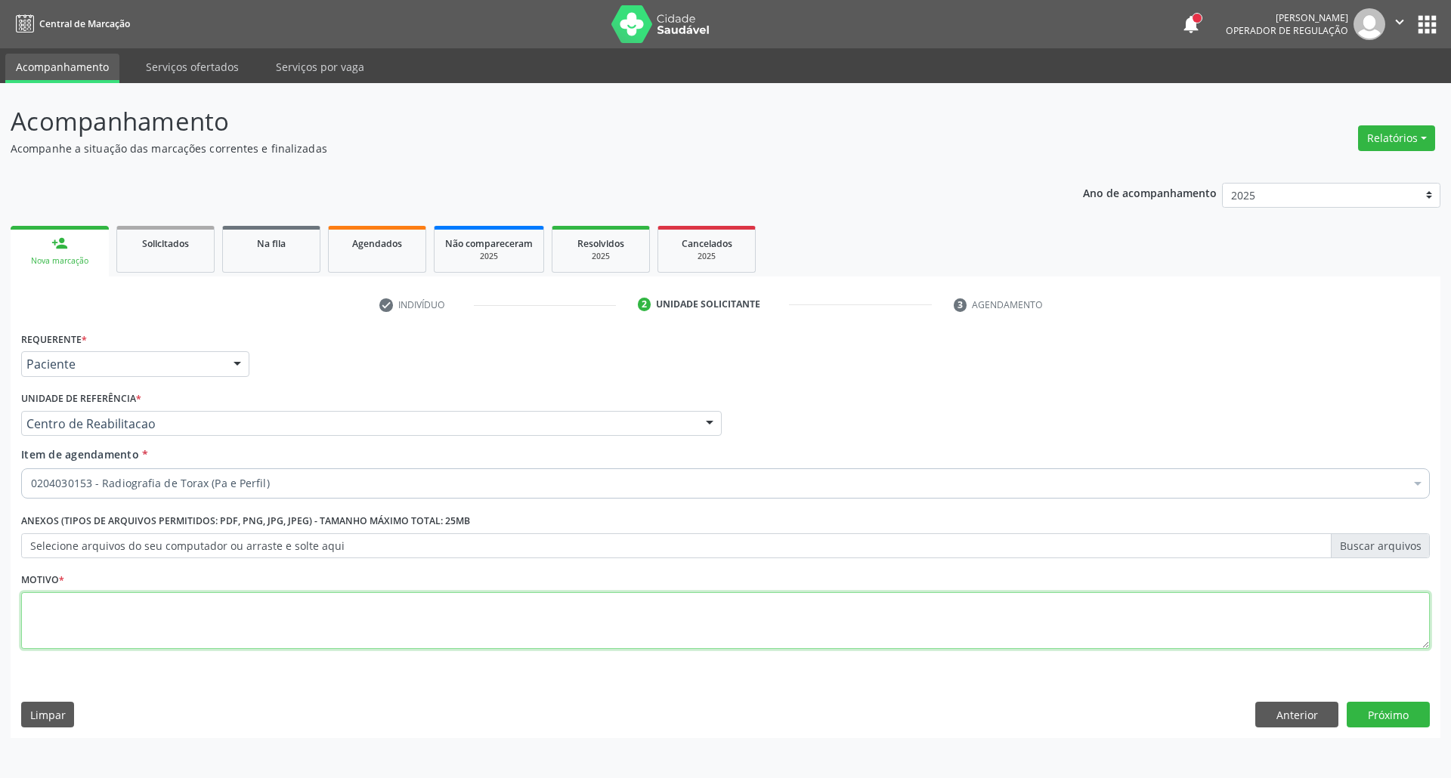
click at [623, 644] on textarea at bounding box center [725, 620] width 1408 height 57
type textarea "."
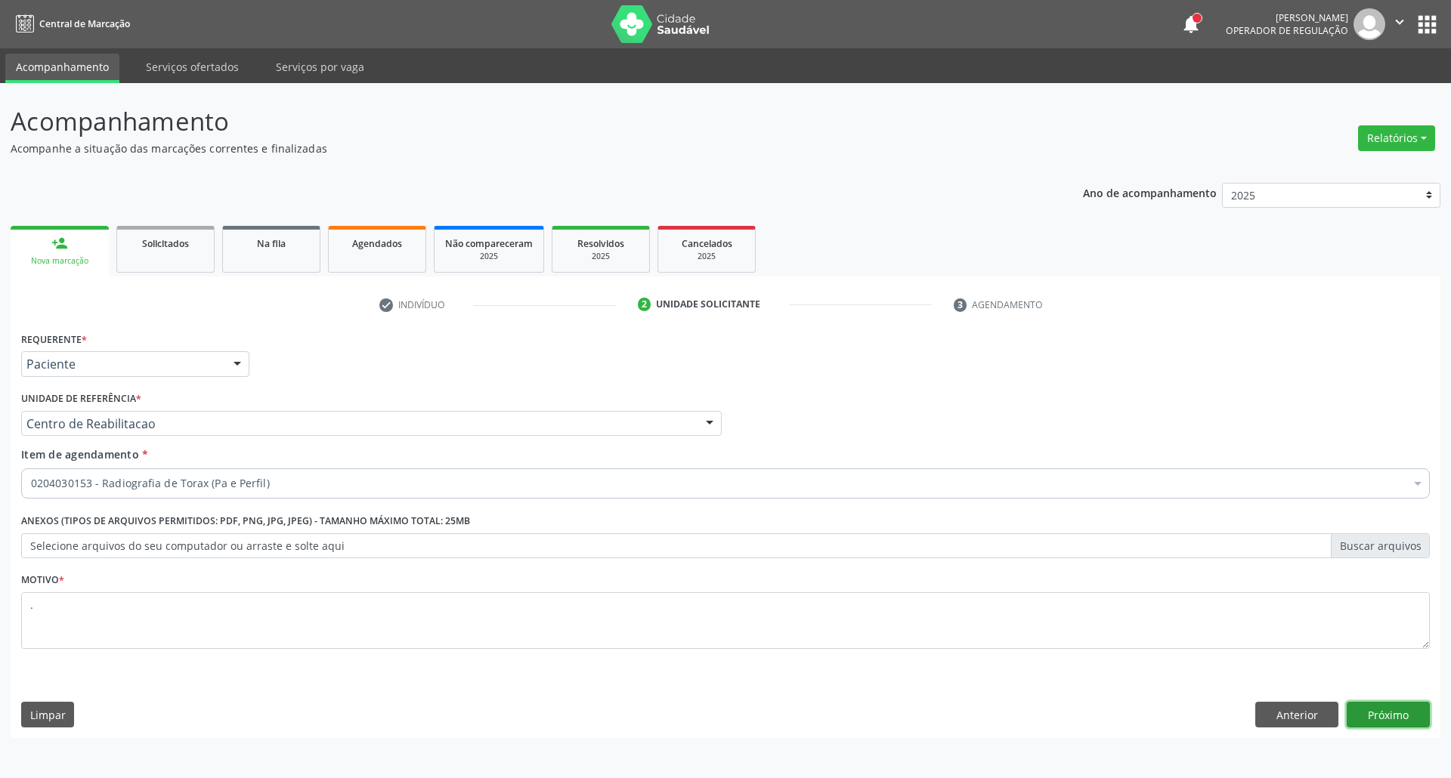
click at [1395, 715] on button "Próximo" at bounding box center [1387, 715] width 83 height 26
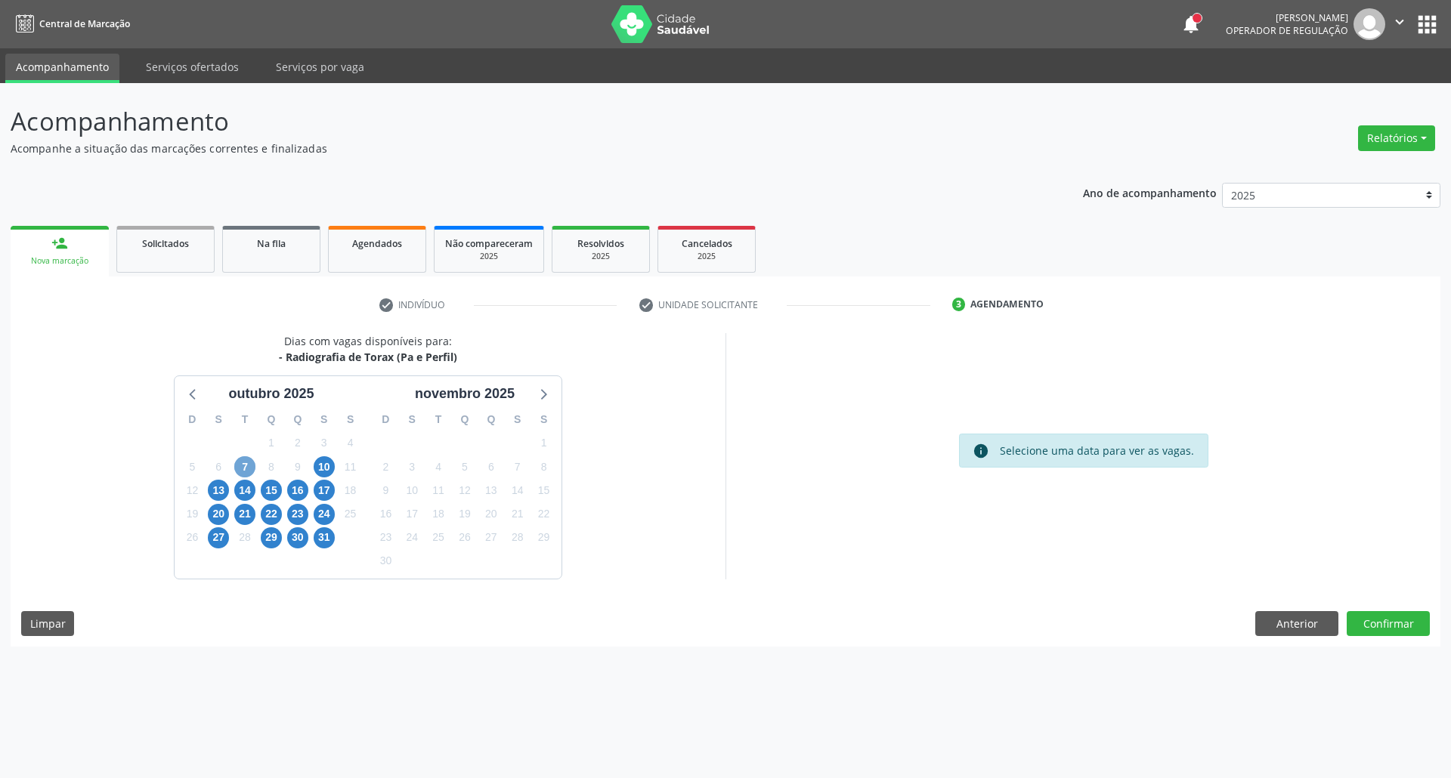
click at [249, 467] on span "7" at bounding box center [244, 466] width 21 height 21
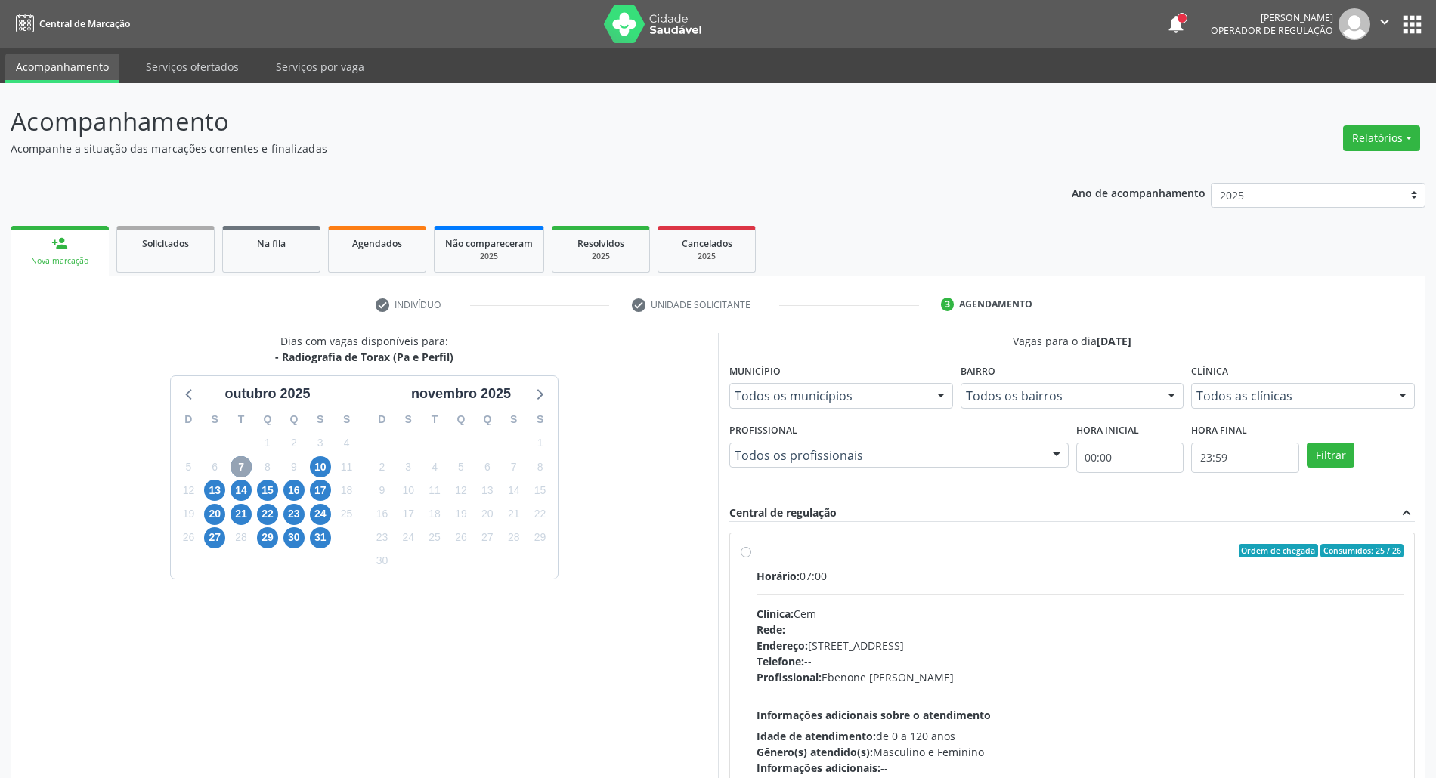
scroll to position [100, 0]
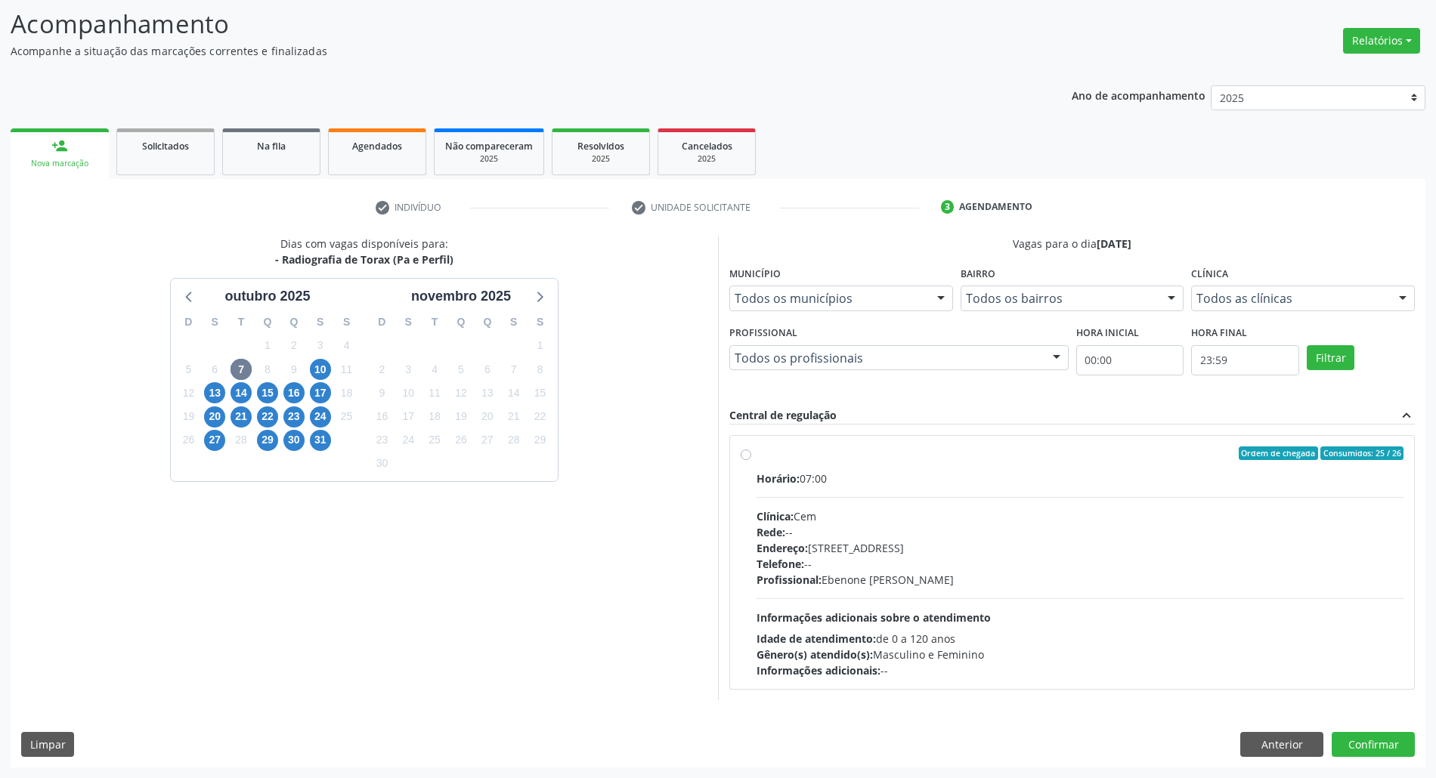
click at [1095, 532] on div "Rede: --" at bounding box center [1079, 532] width 647 height 16
click at [751, 460] on input "Ordem de chegada Consumidos: 25 / 26 Horário: 07:00 Clínica: Cem Rede: -- Ender…" at bounding box center [745, 454] width 11 height 14
radio input "true"
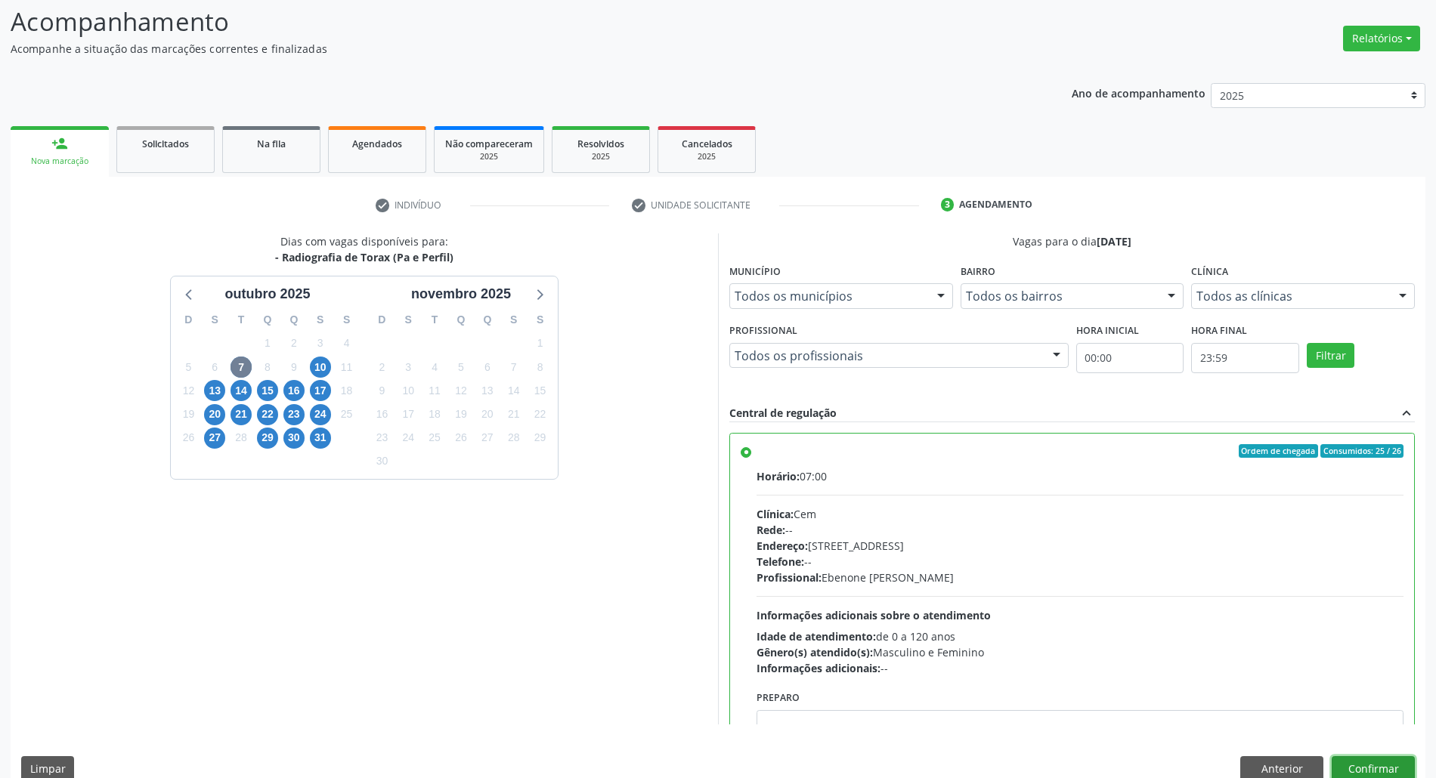
click at [1361, 765] on button "Confirmar" at bounding box center [1372, 769] width 83 height 26
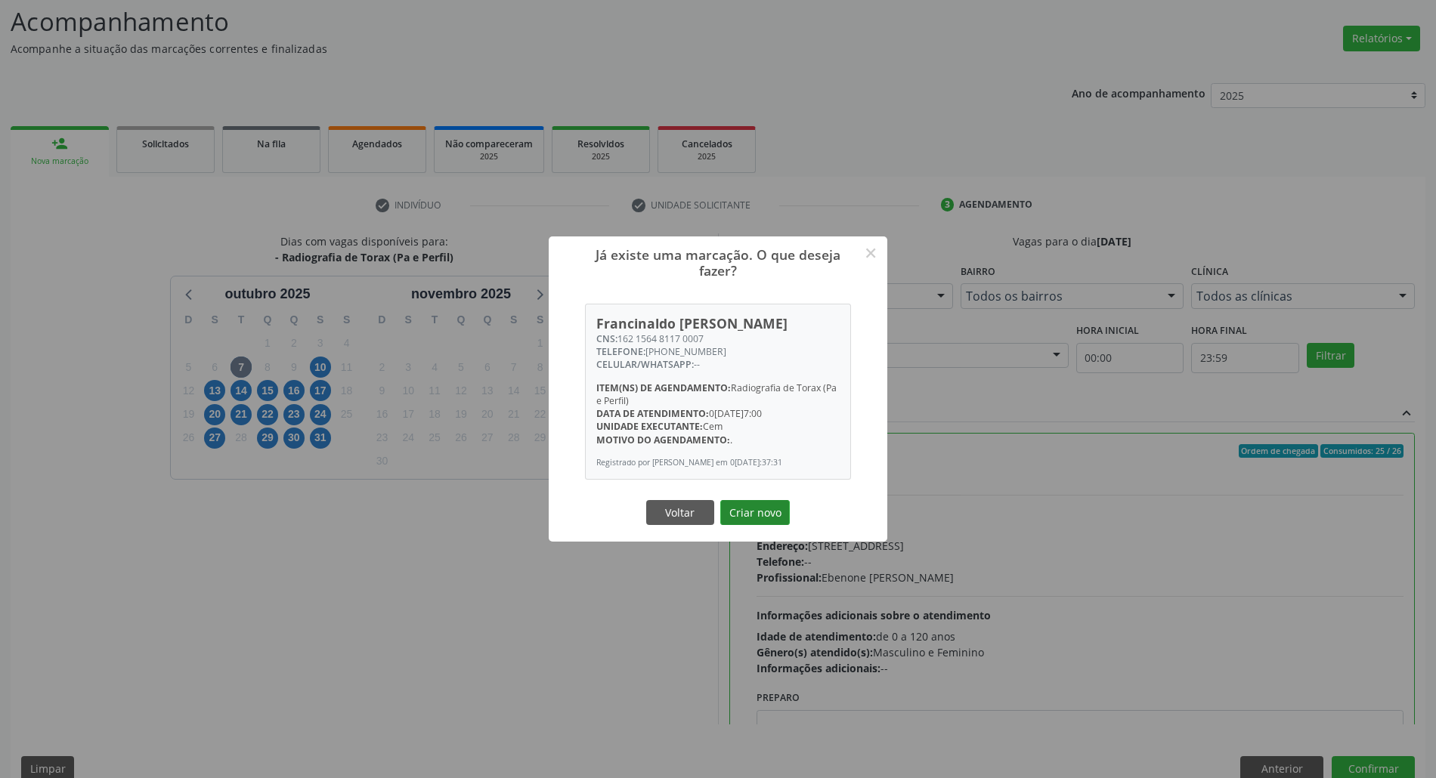
click at [746, 521] on button "Criar novo" at bounding box center [755, 513] width 70 height 26
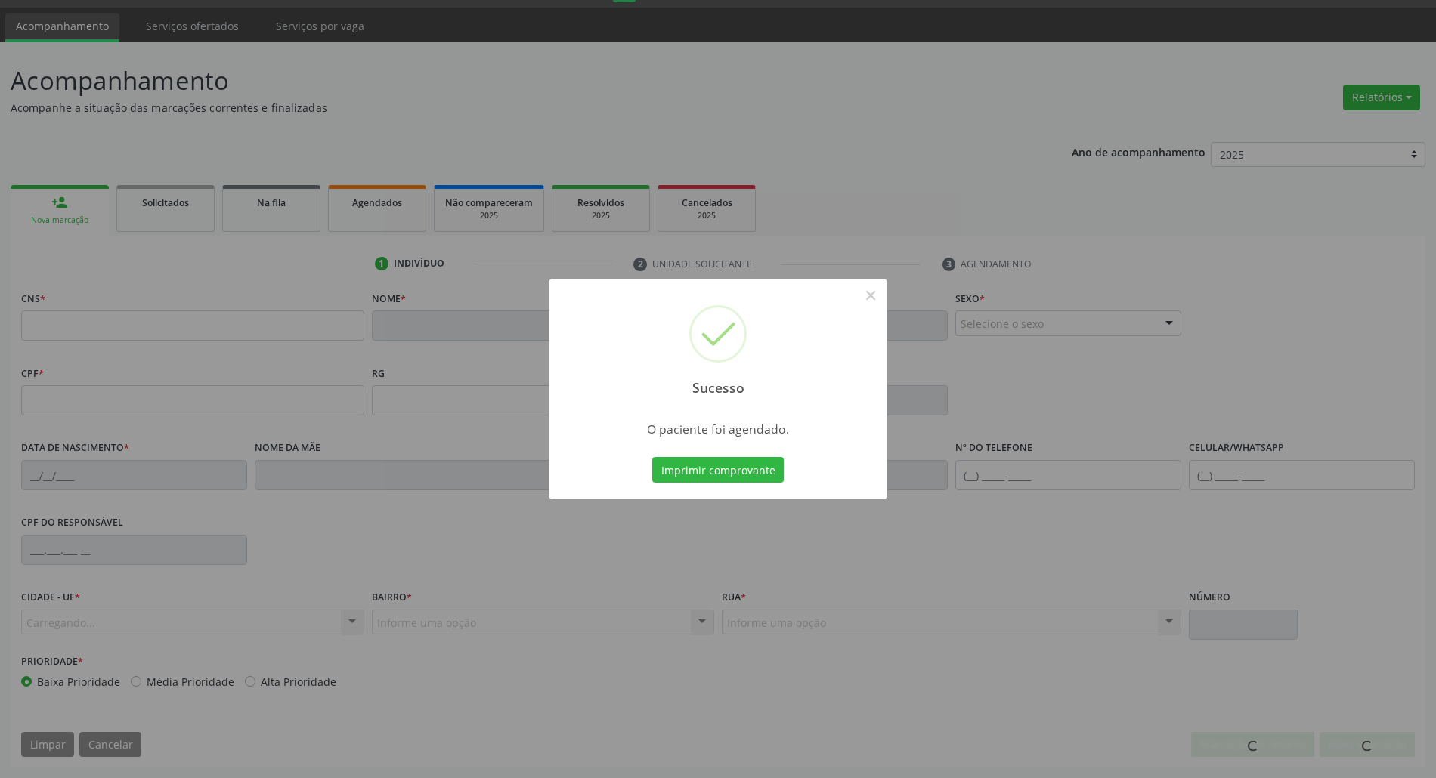
scroll to position [41, 0]
click at [731, 470] on button "Imprimir comprovante" at bounding box center [717, 470] width 131 height 26
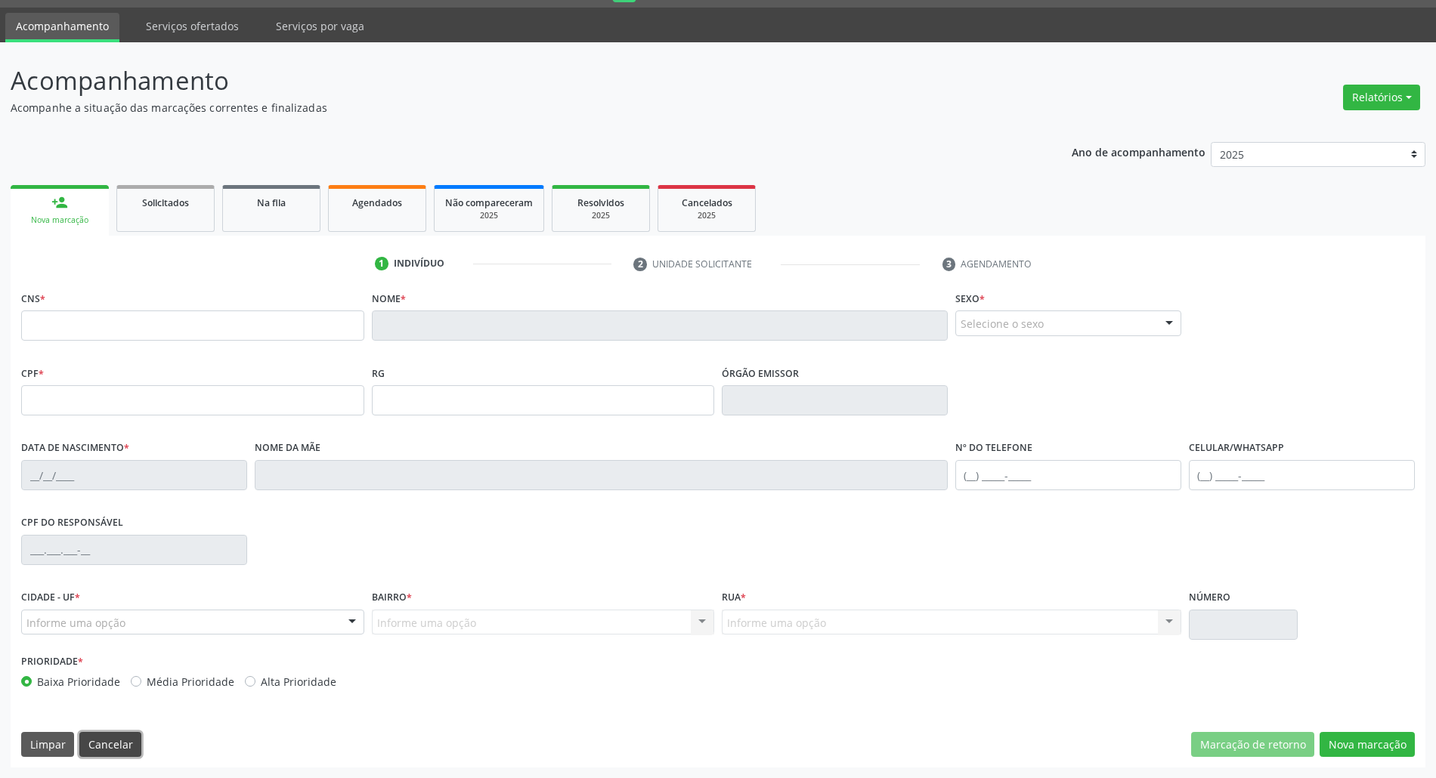
click at [119, 743] on button "Cancelar" at bounding box center [110, 745] width 62 height 26
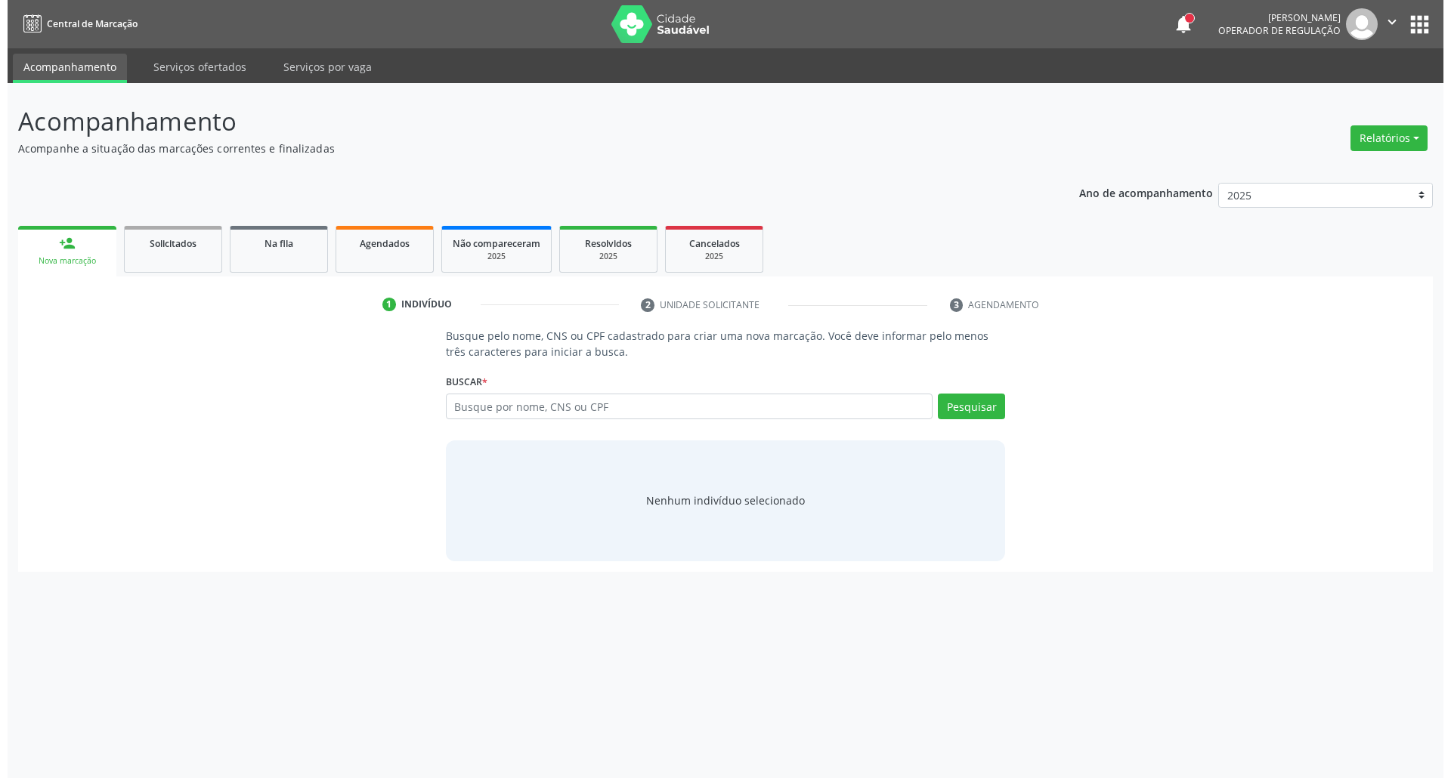
scroll to position [0, 0]
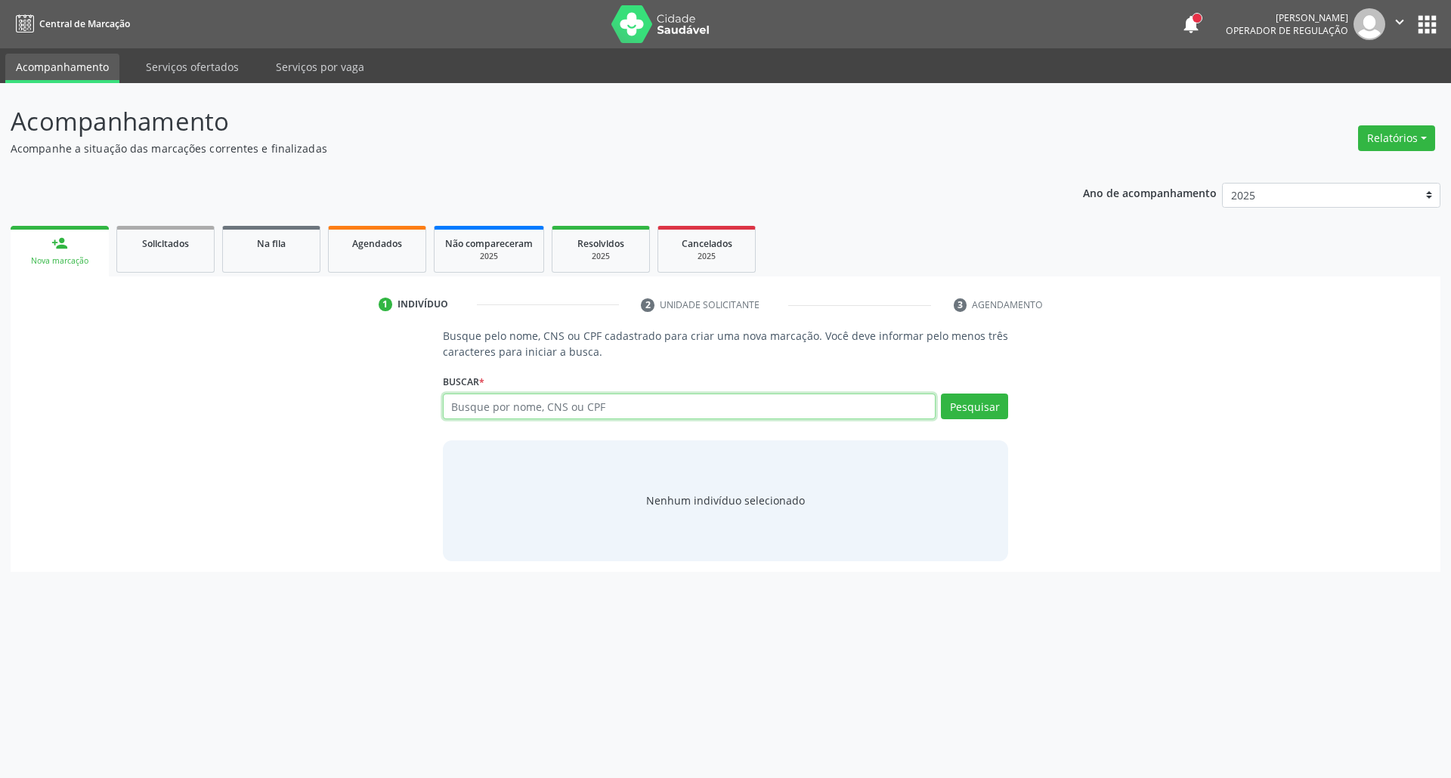
click at [493, 409] on input "text" at bounding box center [689, 407] width 493 height 26
type input "04310955401"
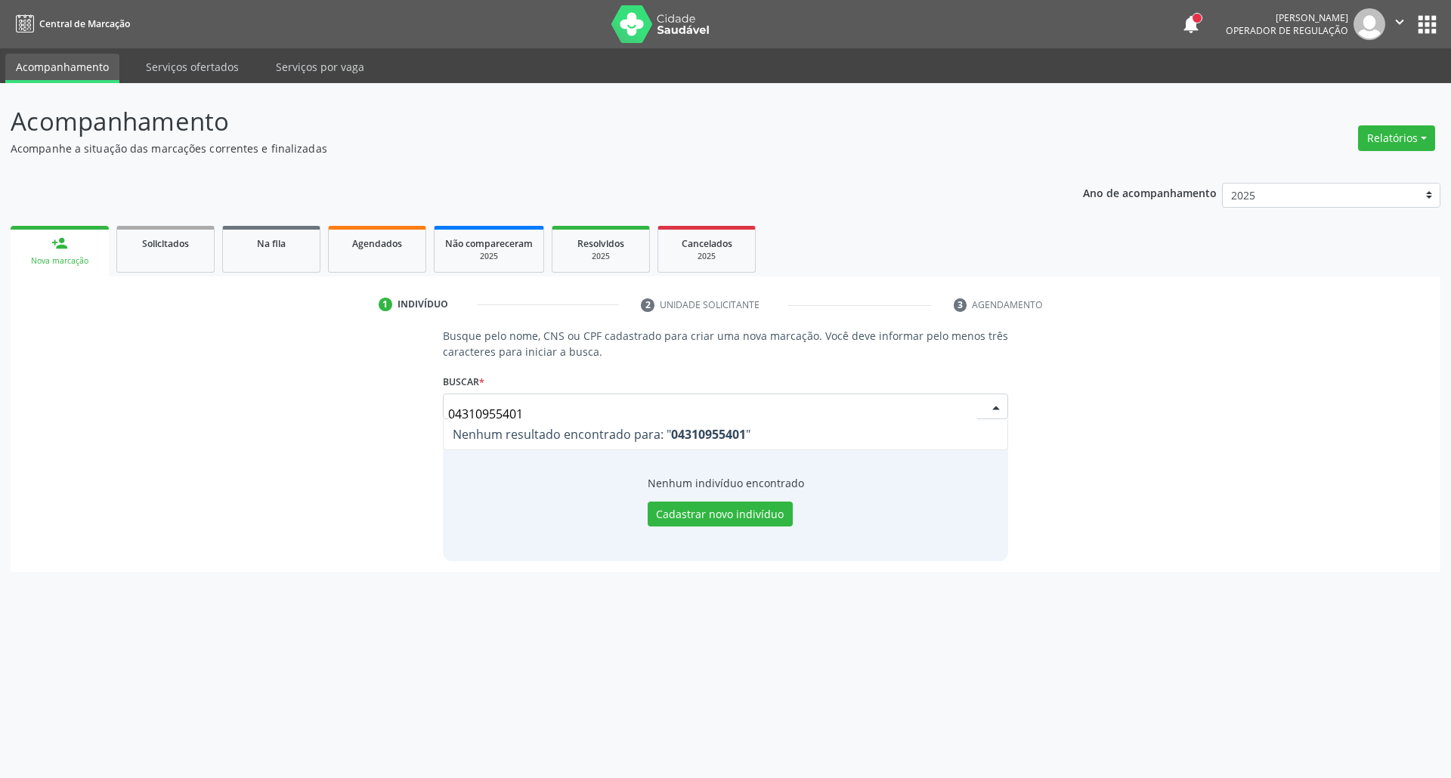
drag, startPoint x: 215, startPoint y: 419, endPoint x: 0, endPoint y: 419, distance: 214.6
click at [0, 419] on div "Acompanhamento Acompanhe a situação das marcações correntes e finalizadas Relat…" at bounding box center [725, 430] width 1451 height 695
drag, startPoint x: 548, startPoint y: 409, endPoint x: 39, endPoint y: 472, distance: 512.4
click at [43, 472] on div "Busque pelo nome, CNS ou CPF cadastrado para criar uma nova marcação. Você deve…" at bounding box center [725, 444] width 1408 height 233
click at [471, 406] on input "jose pereira dos sa" at bounding box center [689, 407] width 493 height 26
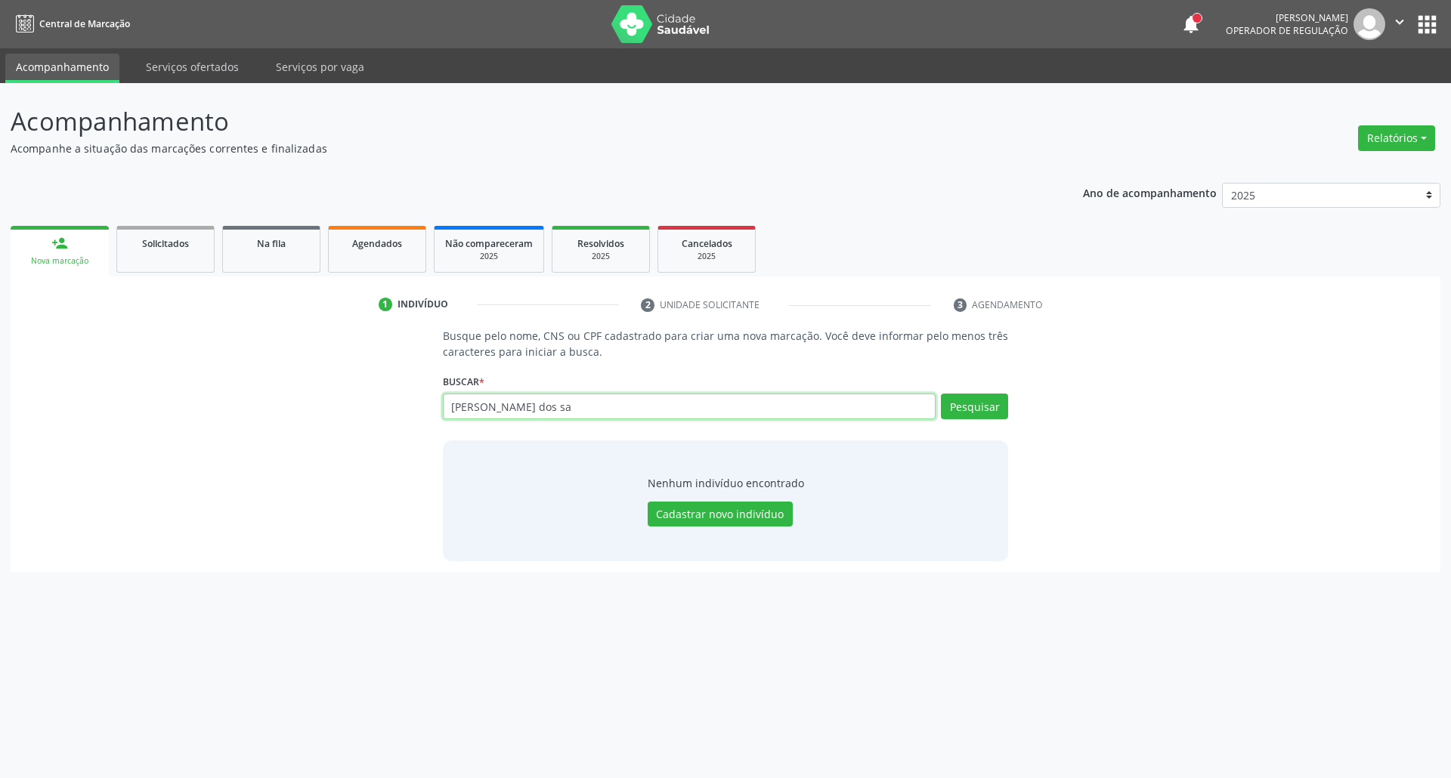
type input "josé pereira dos sa"
type input "j"
type input "04310955401"
